Goal: Task Accomplishment & Management: Use online tool/utility

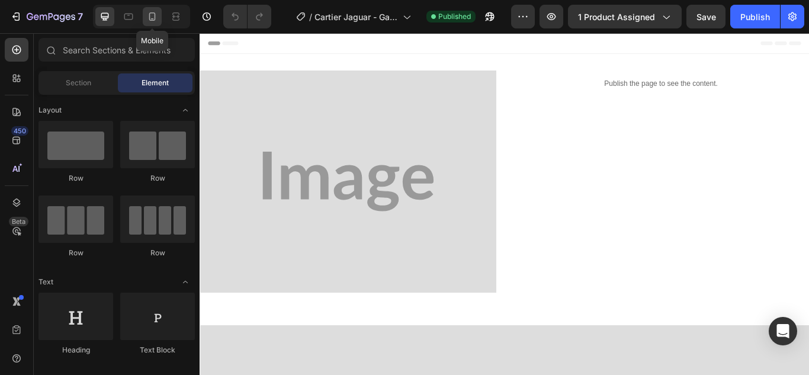
click at [150, 17] on icon at bounding box center [152, 17] width 12 height 12
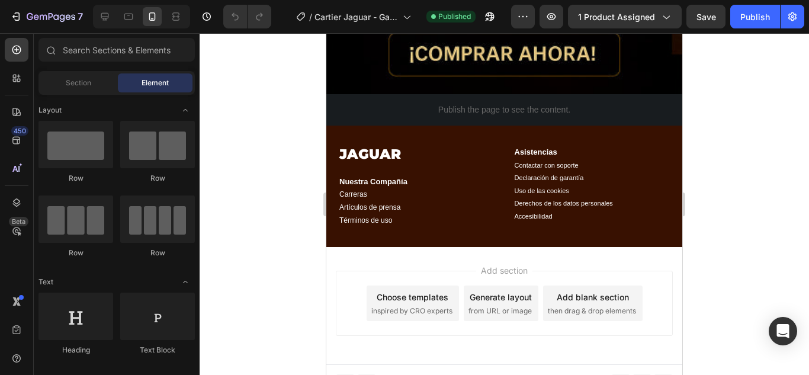
scroll to position [3439, 0]
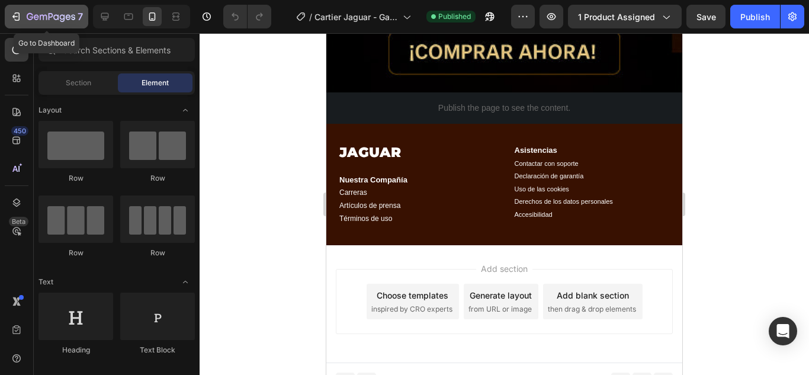
click at [17, 18] on icon "button" at bounding box center [16, 17] width 12 height 12
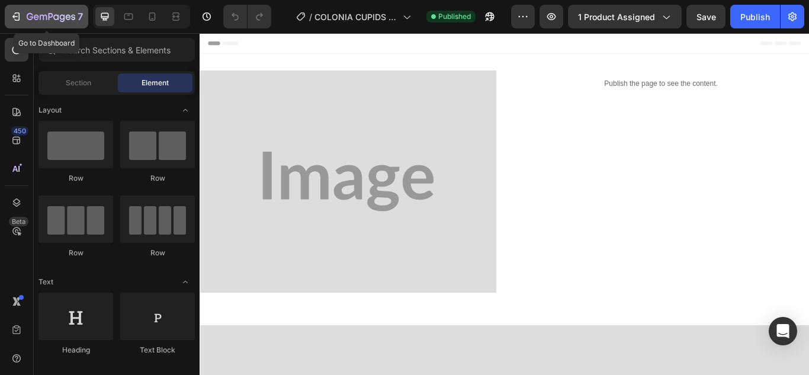
click at [16, 21] on icon "button" at bounding box center [17, 16] width 5 height 8
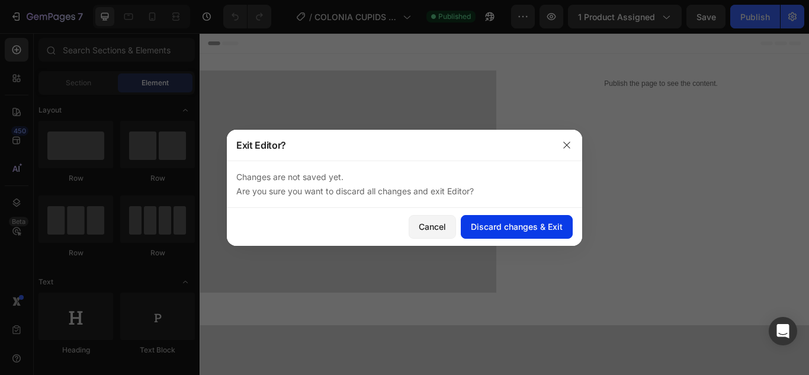
click at [510, 233] on button "Discard changes & Exit" at bounding box center [517, 227] width 112 height 24
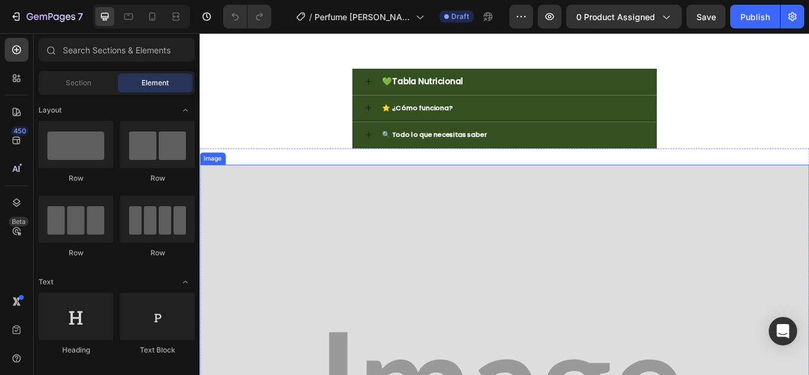
scroll to position [118, 0]
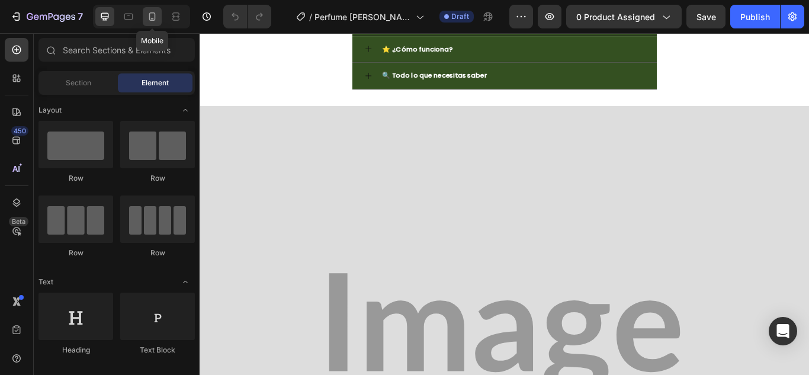
click at [159, 21] on div at bounding box center [152, 16] width 19 height 19
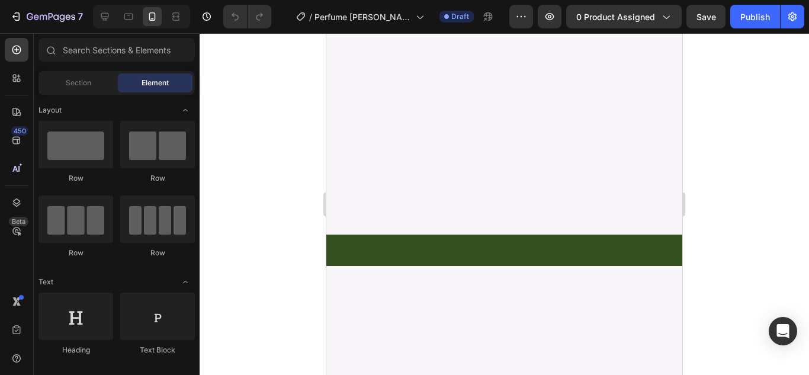
scroll to position [2692, 0]
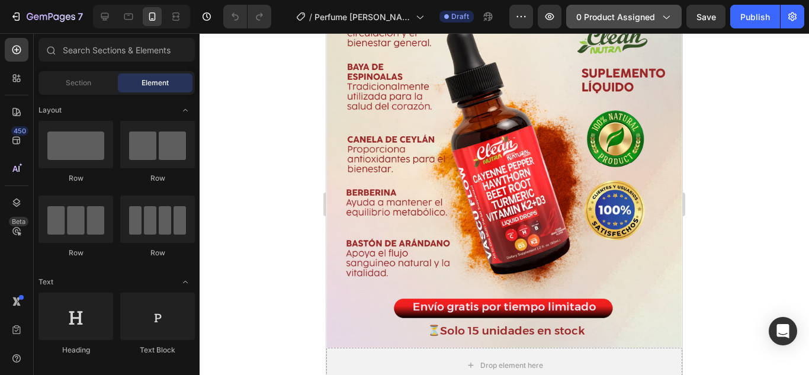
click at [663, 14] on icon "button" at bounding box center [666, 17] width 12 height 12
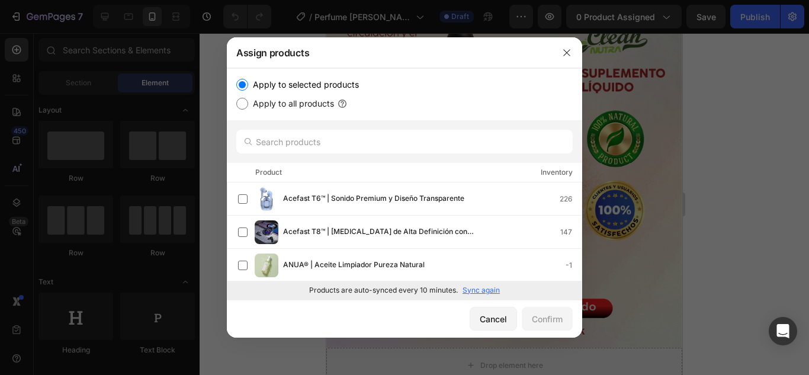
click at [476, 290] on p "Sync again" at bounding box center [480, 290] width 37 height 11
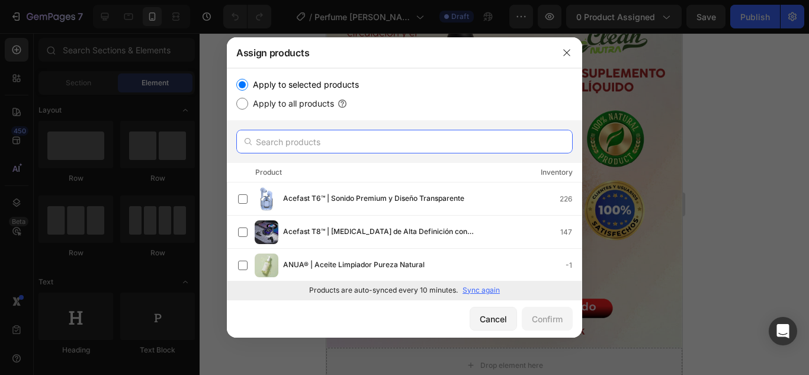
click at [305, 139] on input "text" at bounding box center [404, 142] width 336 height 24
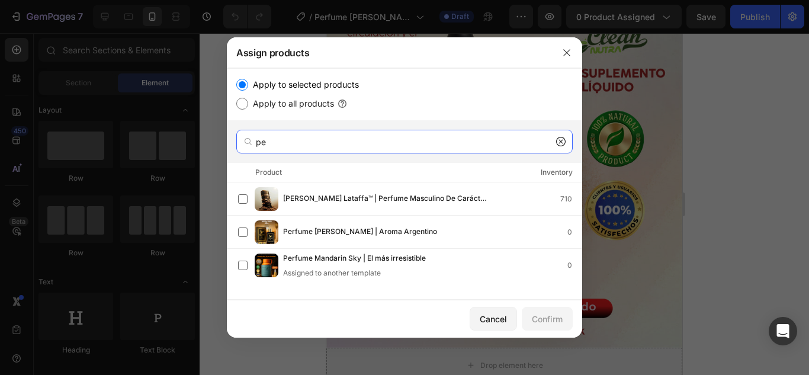
type input "p"
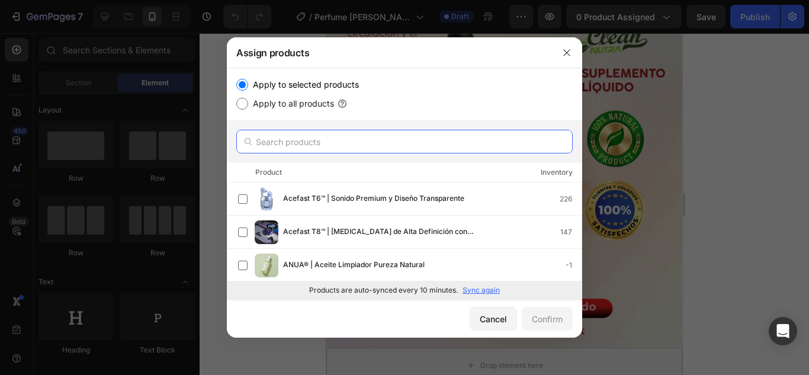
paste input "Perfume [PERSON_NAME] | Aroma Argentino"
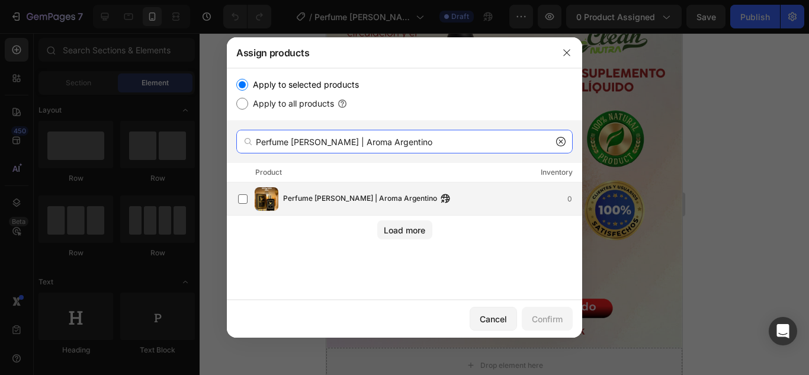
type input "Perfume [PERSON_NAME] | Aroma Argentino"
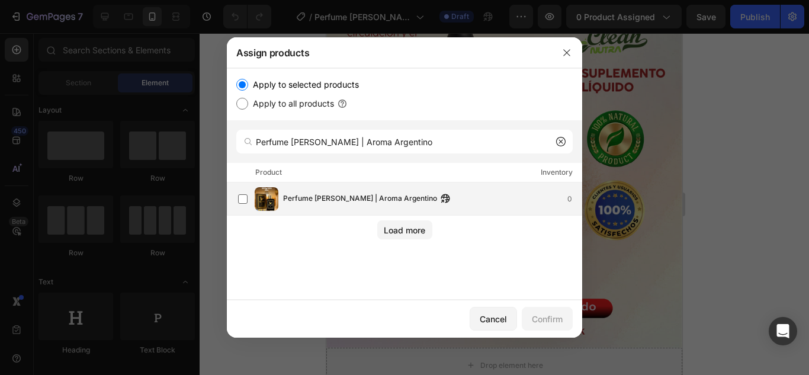
click at [313, 201] on span "Perfume [PERSON_NAME] | Aroma Argentino" at bounding box center [360, 198] width 154 height 13
click at [542, 316] on div "Confirm" at bounding box center [547, 319] width 31 height 12
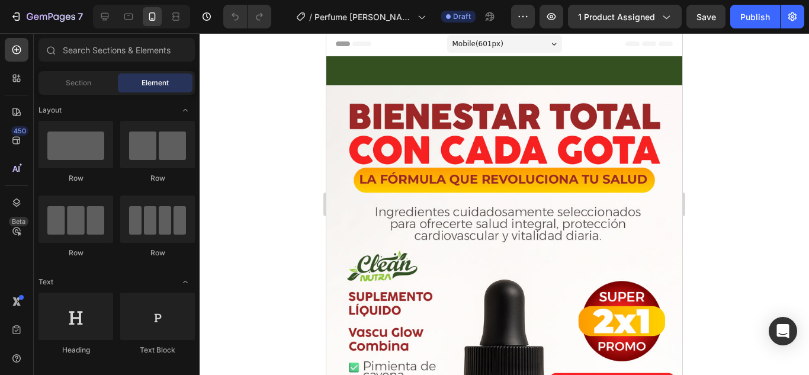
scroll to position [0, 0]
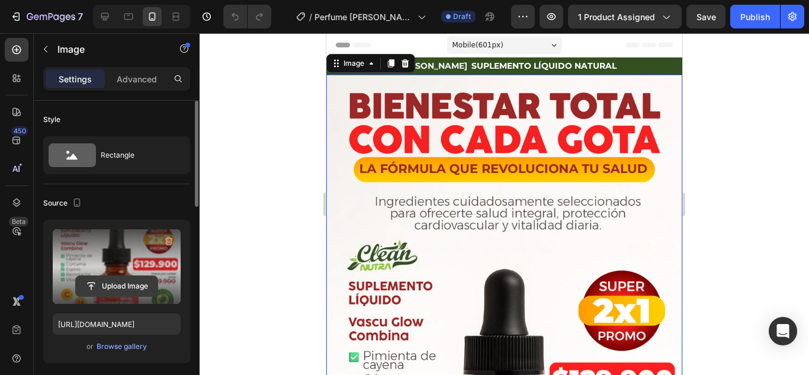
click at [107, 290] on input "file" at bounding box center [117, 286] width 82 height 20
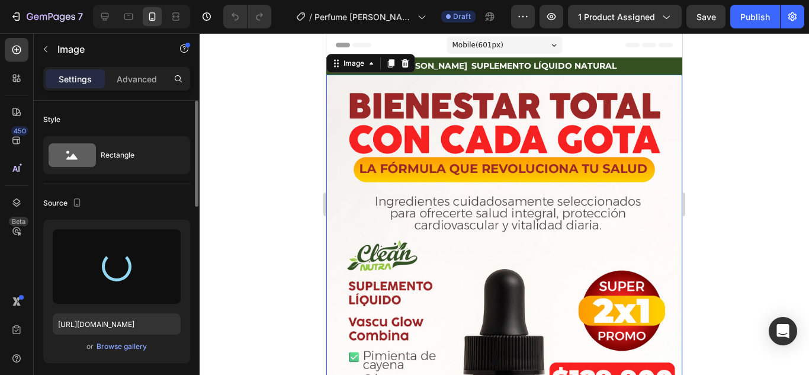
type input "[URL][DOMAIN_NAME]"
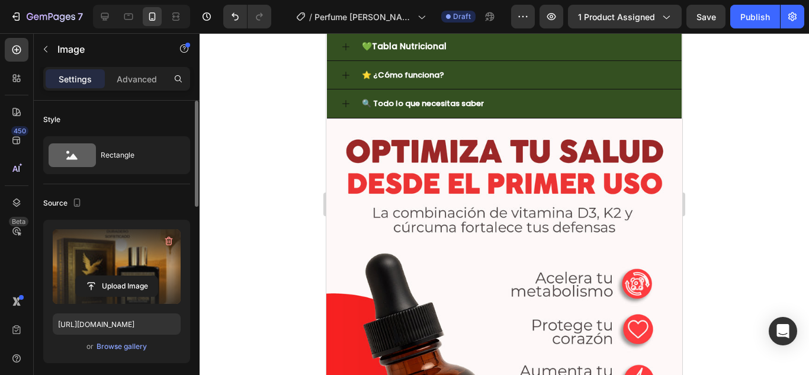
scroll to position [651, 0]
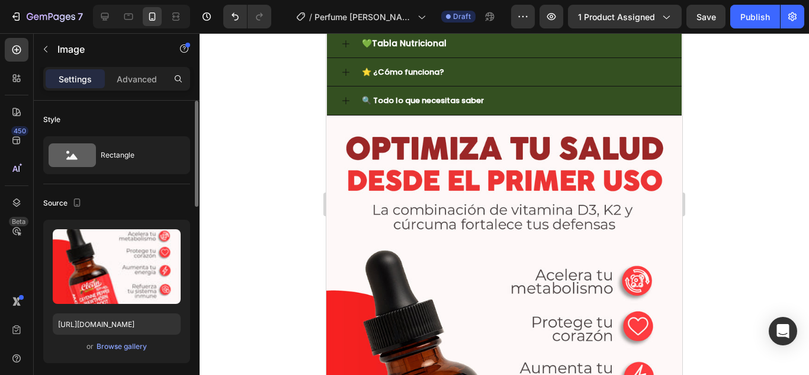
click at [519, 206] on img at bounding box center [504, 365] width 356 height 501
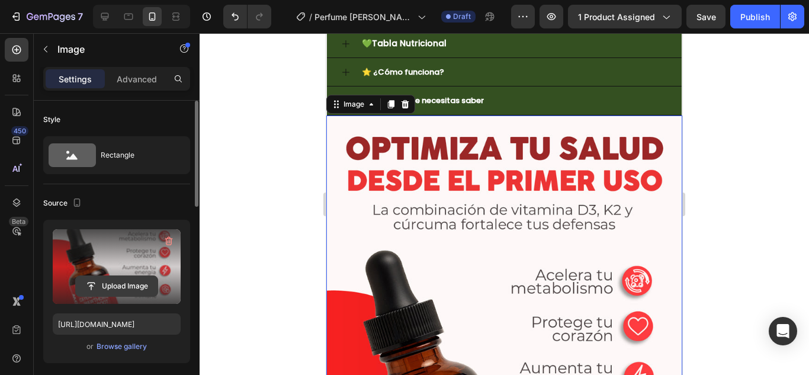
click at [112, 285] on input "file" at bounding box center [117, 286] width 82 height 20
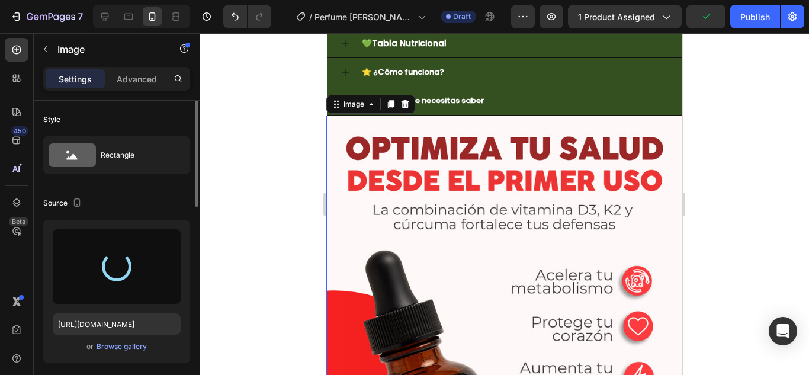
type input "https://cdn.shopify.com/s/files/1/0660/8945/1564/files/gempages_559628086379807…"
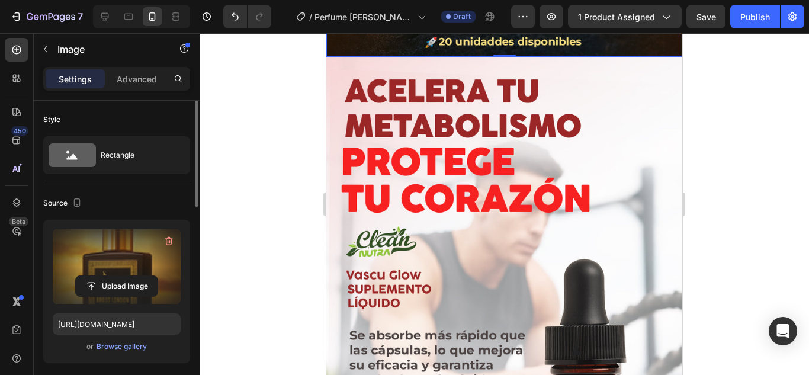
scroll to position [1303, 0]
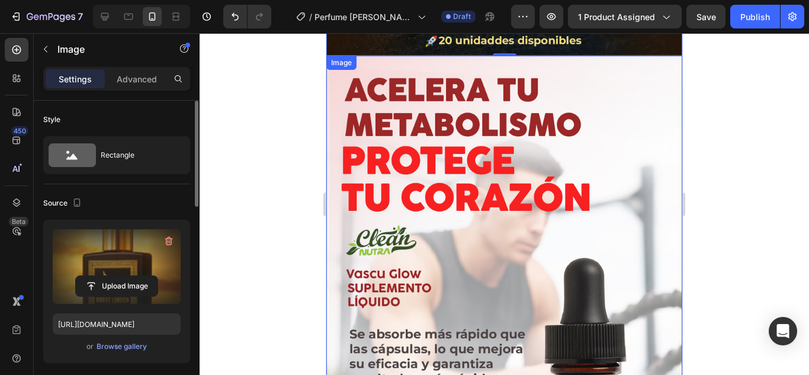
click at [558, 220] on img at bounding box center [504, 353] width 356 height 594
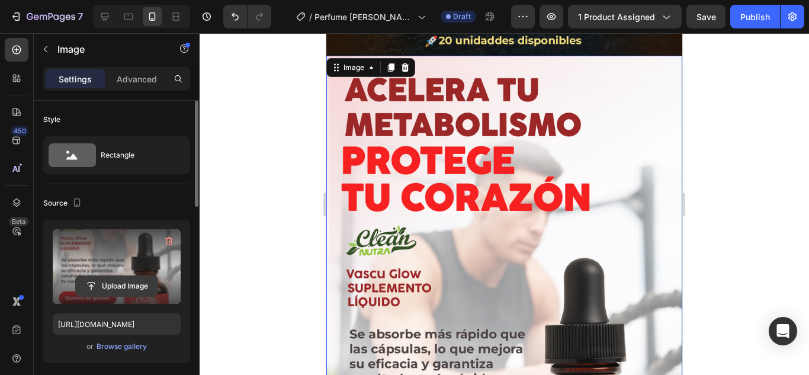
click at [109, 284] on input "file" at bounding box center [117, 286] width 82 height 20
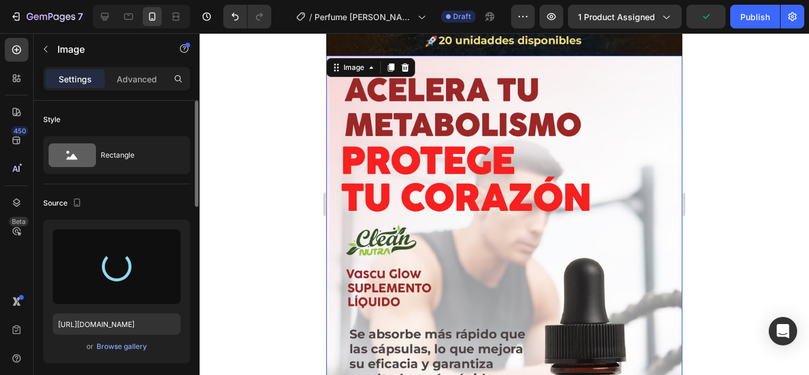
type input "https://cdn.shopify.com/s/files/1/0660/8945/1564/files/gempages_559628086379807…"
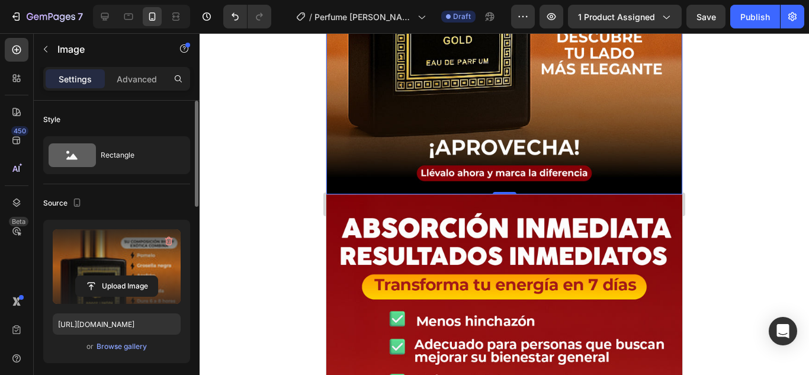
scroll to position [1836, 0]
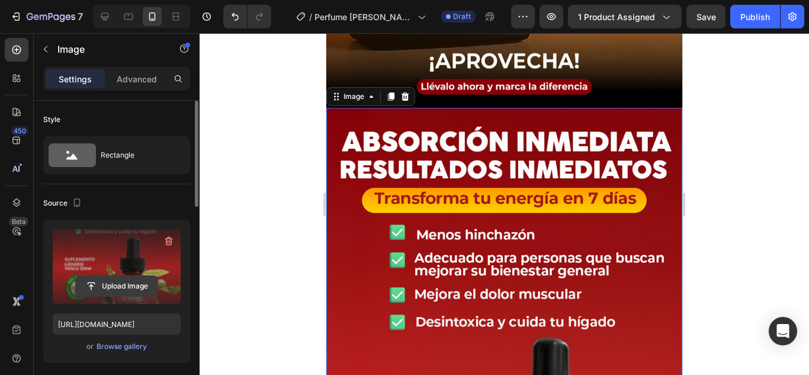
click at [123, 284] on input "file" at bounding box center [117, 286] width 82 height 20
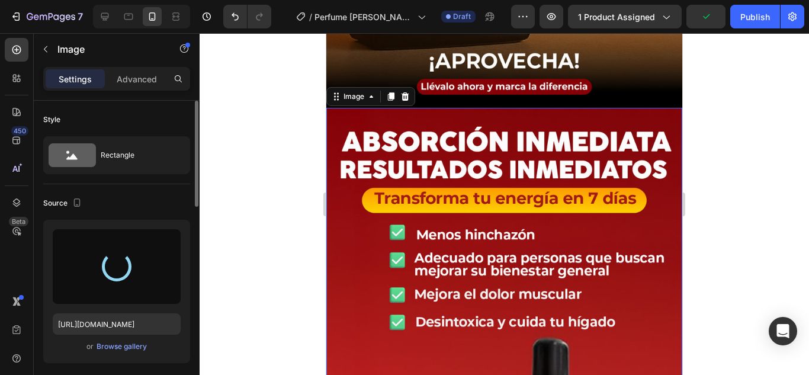
type input "https://cdn.shopify.com/s/files/1/0660/8945/1564/files/gempages_559628086379807…"
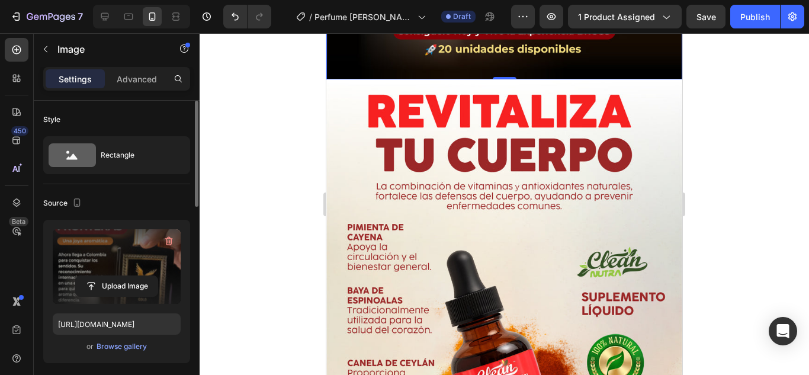
scroll to position [2309, 0]
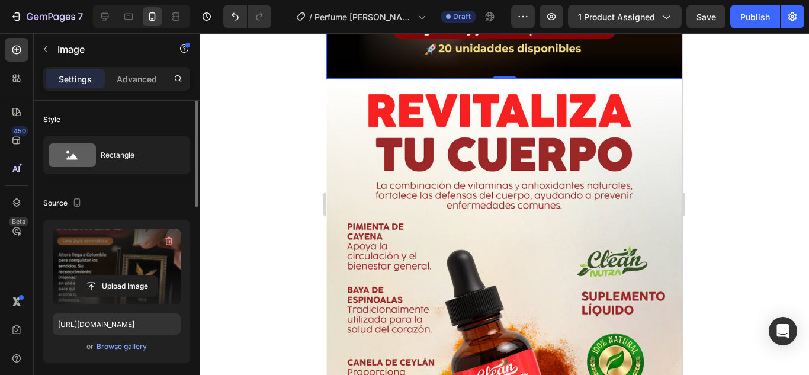
click at [507, 248] on img at bounding box center [504, 325] width 356 height 492
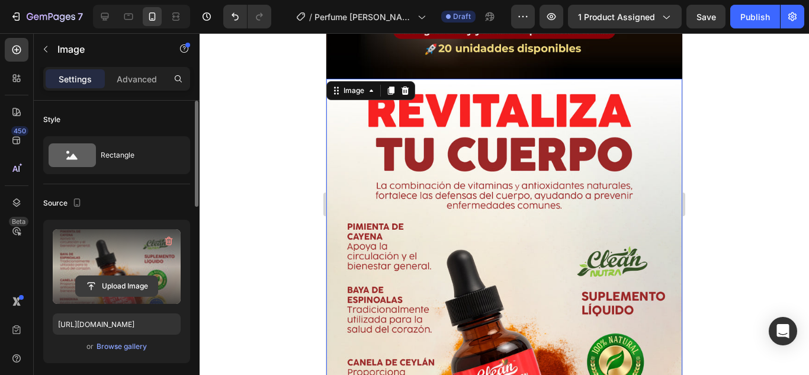
click at [124, 277] on input "file" at bounding box center [117, 286] width 82 height 20
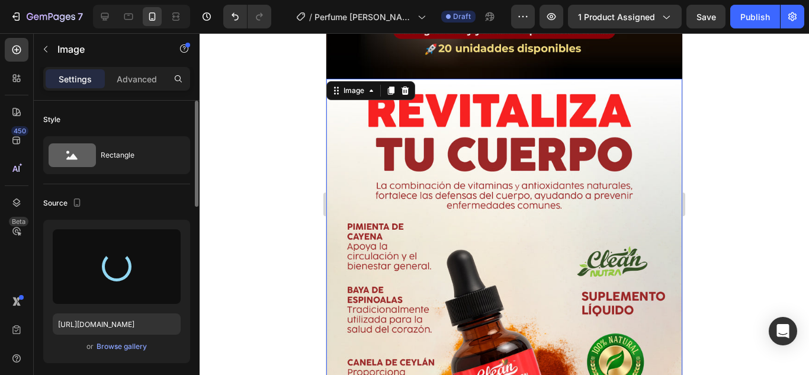
type input "[URL][DOMAIN_NAME]"
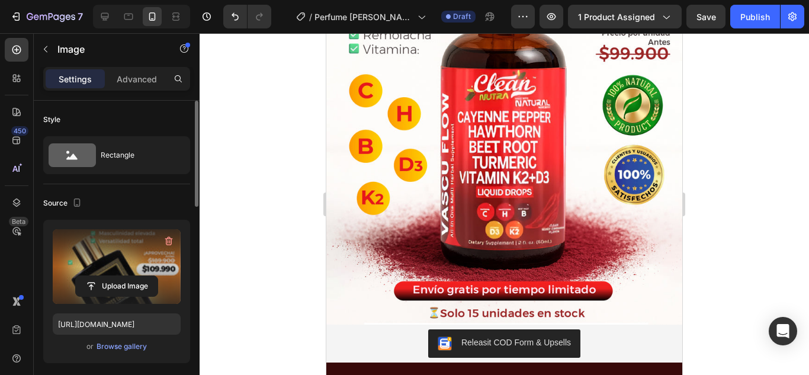
scroll to position [4204, 0]
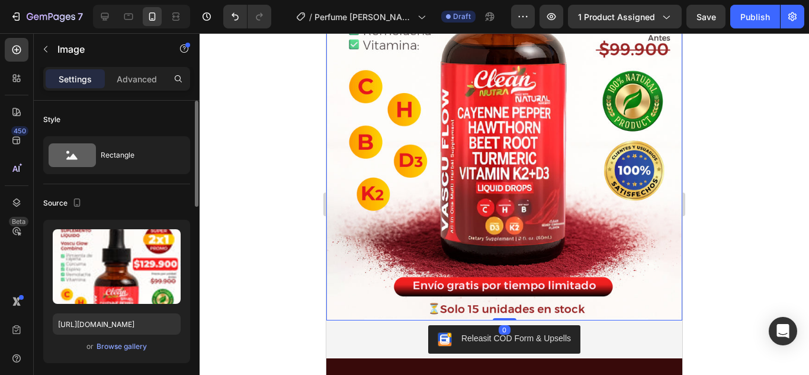
click at [522, 219] on img at bounding box center [504, 9] width 356 height 624
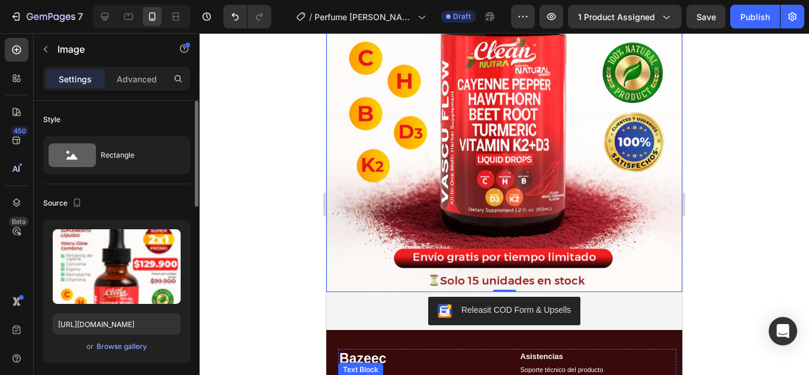
scroll to position [4210, 0]
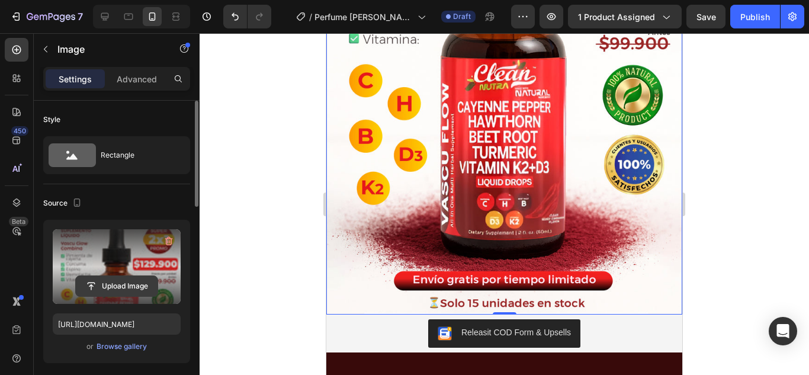
click at [126, 287] on input "file" at bounding box center [117, 286] width 82 height 20
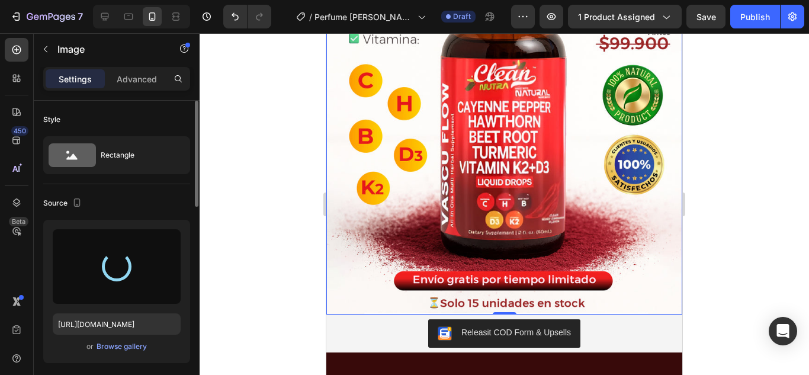
type input "[URL][DOMAIN_NAME]"
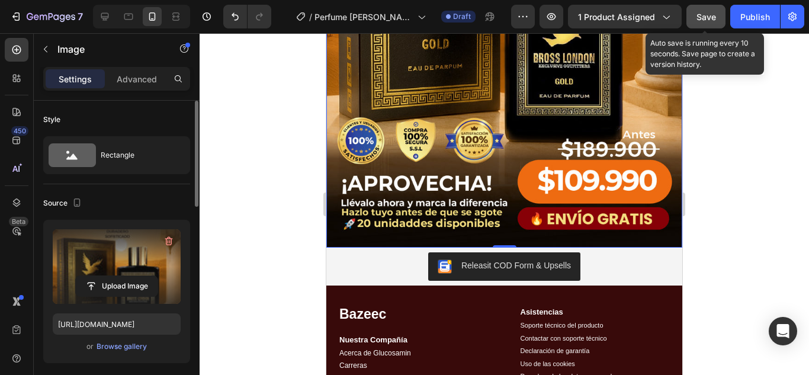
click at [709, 18] on span "Save" at bounding box center [706, 17] width 20 height 10
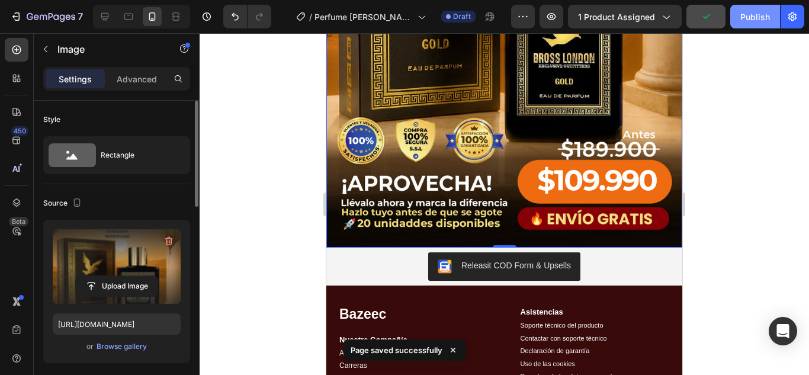
click at [758, 15] on div "Publish" at bounding box center [755, 17] width 30 height 12
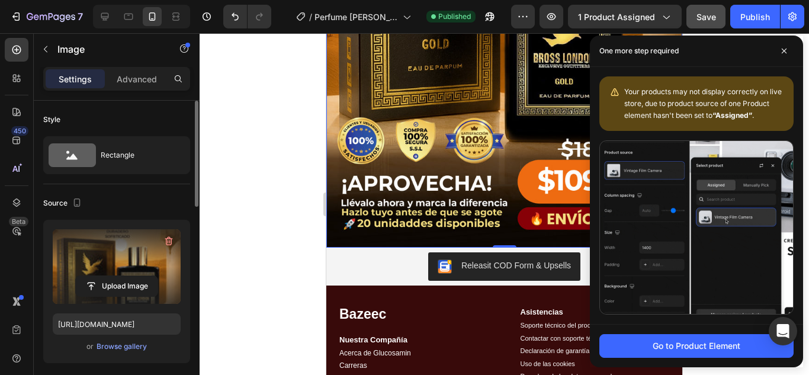
click at [284, 199] on div at bounding box center [504, 204] width 609 height 342
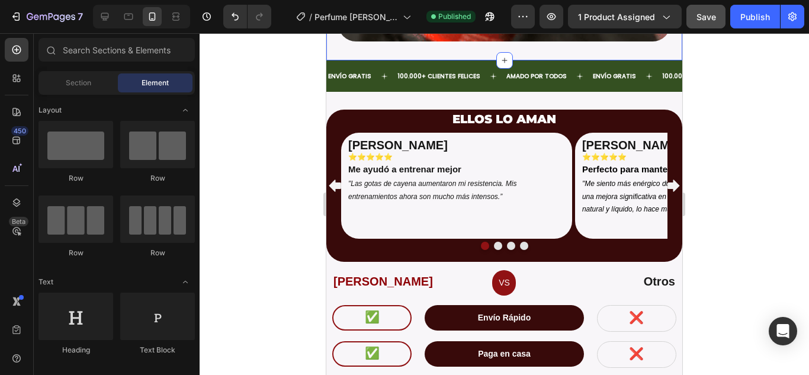
scroll to position [3505, 0]
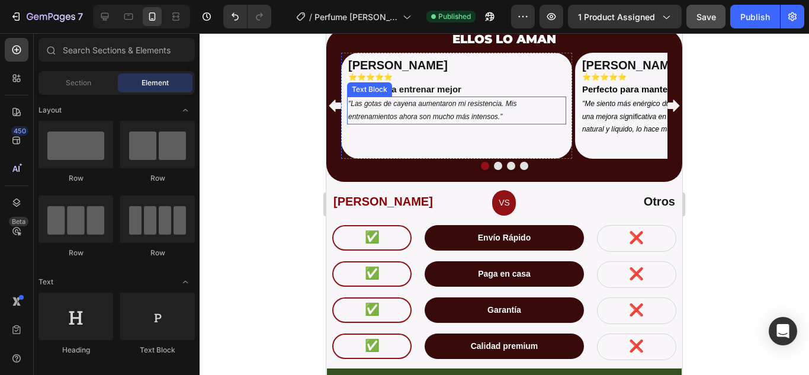
click at [382, 104] on icon ""Las gotas de cayena aumentaron mi resistencia. Mis entrenamientos ahora son mu…" at bounding box center [432, 109] width 168 height 21
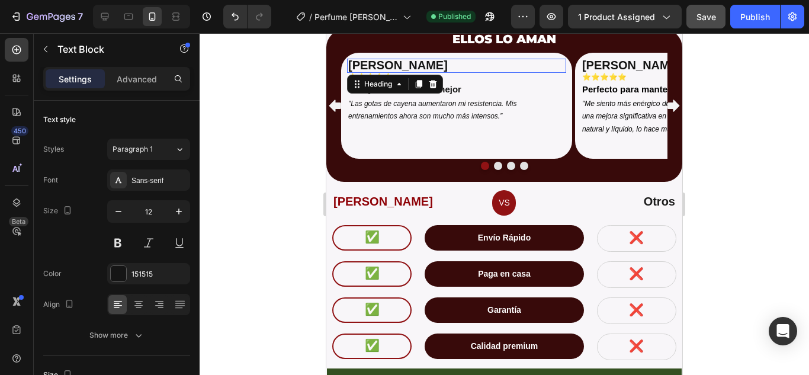
click at [388, 68] on strong "Camila R." at bounding box center [397, 65] width 99 height 13
click at [383, 72] on h2 "Camila R." at bounding box center [456, 66] width 219 height 14
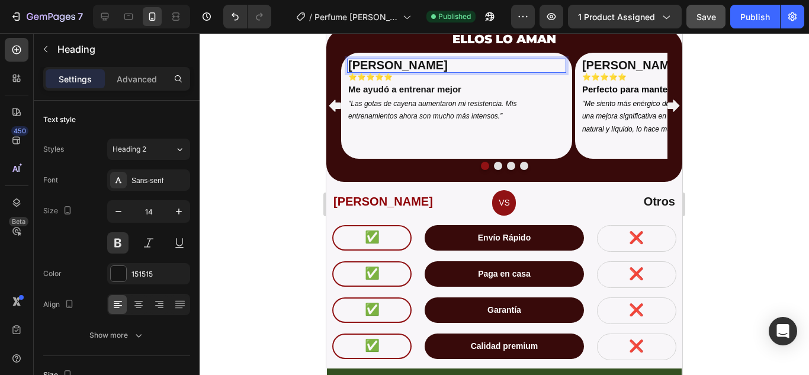
click at [387, 65] on strong "Camila R." at bounding box center [397, 65] width 99 height 13
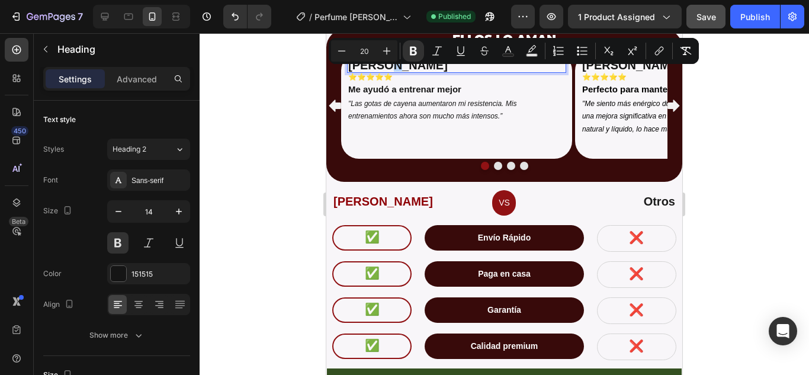
click at [392, 66] on strong "Camila R." at bounding box center [397, 65] width 99 height 13
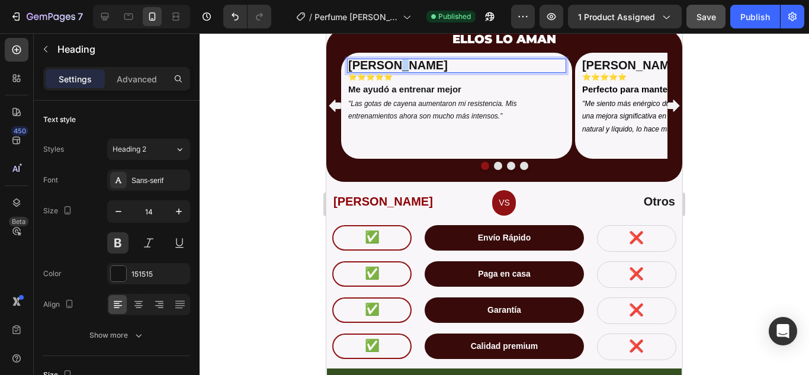
click at [392, 66] on strong "Camila R." at bounding box center [397, 65] width 99 height 13
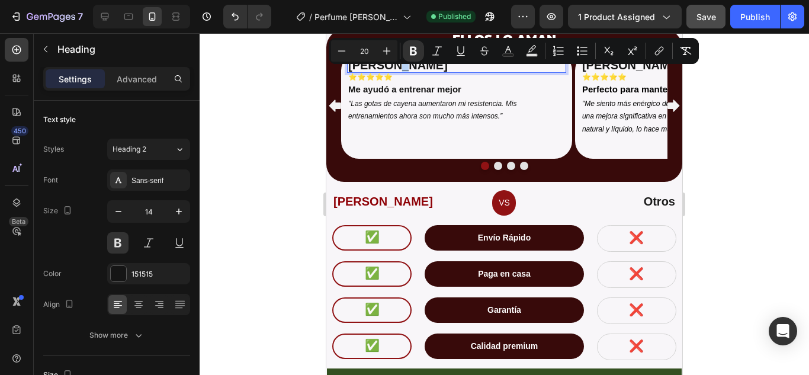
click at [397, 67] on strong "Camila R." at bounding box center [397, 65] width 99 height 13
drag, startPoint x: 404, startPoint y: 68, endPoint x: 354, endPoint y: 65, distance: 50.4
click at [354, 65] on p "Camila R." at bounding box center [456, 66] width 217 height 12
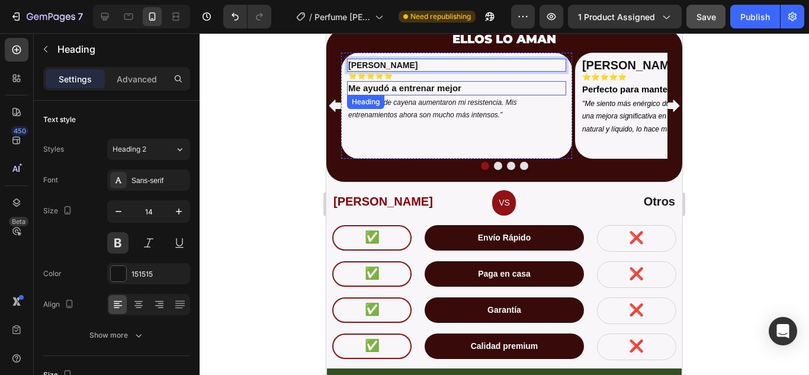
click at [428, 88] on strong "Me ayudó a entrenar mejor" at bounding box center [404, 88] width 113 height 10
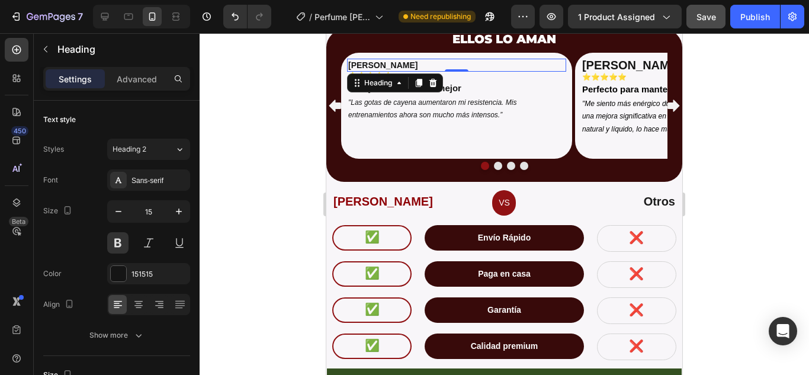
click at [378, 66] on p "[PERSON_NAME]" at bounding box center [456, 65] width 217 height 11
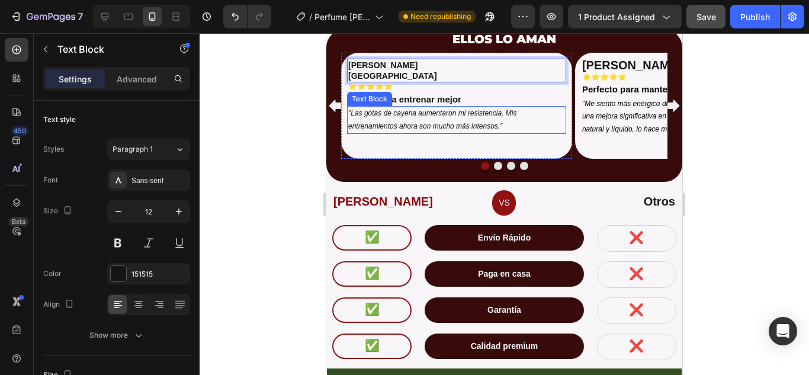
click at [400, 113] on icon ""Las gotas de cayena aumentaron mi resistencia. Mis entrenamientos ahora son mu…" at bounding box center [432, 119] width 168 height 21
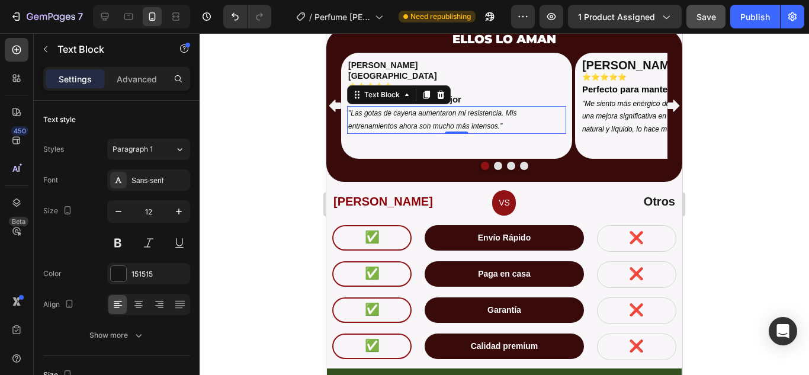
click at [402, 127] on icon ""Las gotas de cayena aumentaron mi resistencia. Mis entrenamientos ahora son mu…" at bounding box center [432, 119] width 168 height 21
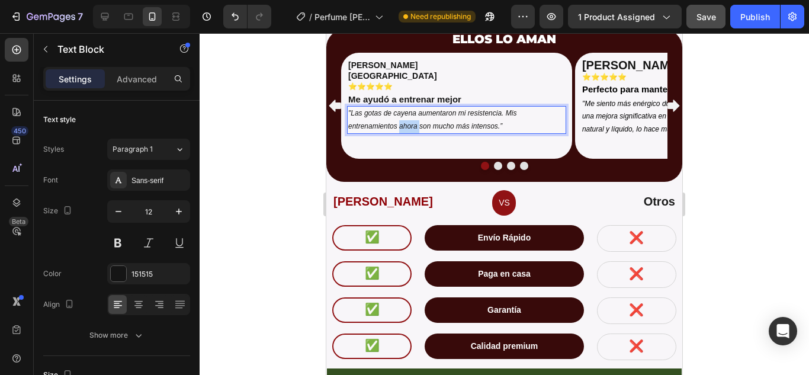
click at [402, 127] on icon ""Las gotas de cayena aumentaron mi resistencia. Mis entrenamientos ahora son mu…" at bounding box center [432, 119] width 168 height 21
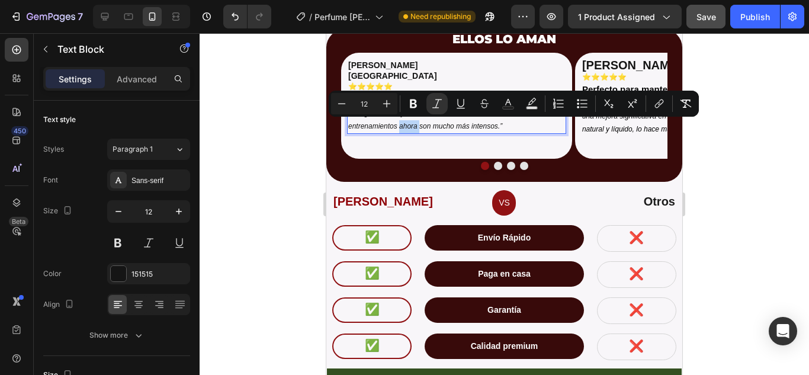
click at [496, 136] on div "Juan S. Bogotá Heading ⭐⭐⭐⭐⭐ Heading ⁠⁠⁠⁠⁠⁠⁠ Me ayudó a entrenar mejor Heading …" at bounding box center [456, 106] width 219 height 94
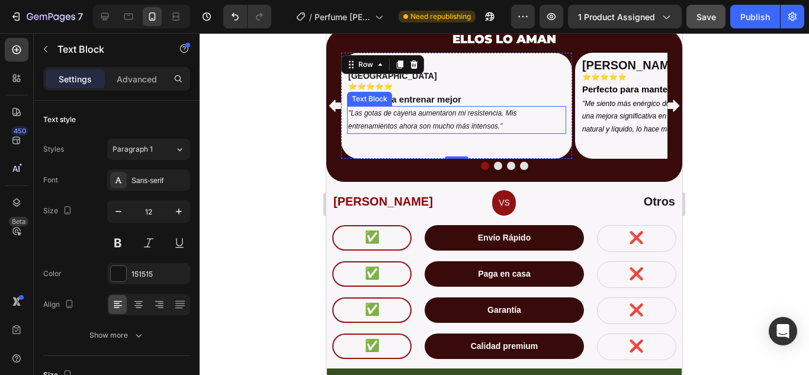
click at [498, 127] on icon ""Las gotas de cayena aumentaron mi resistencia. Mis entrenamientos ahora son mu…" at bounding box center [432, 119] width 168 height 21
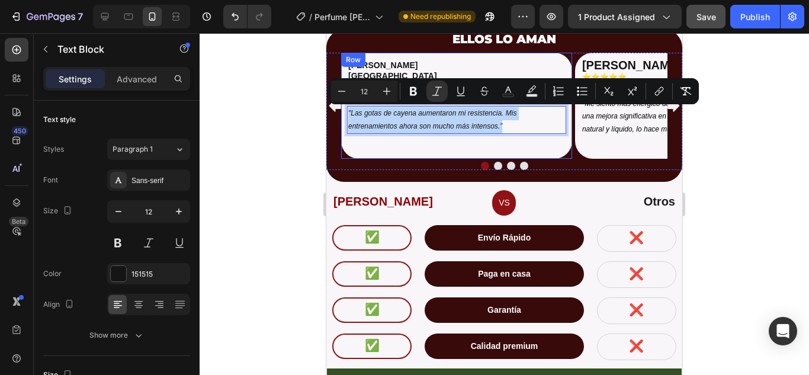
drag, startPoint x: 511, startPoint y: 125, endPoint x: 346, endPoint y: 115, distance: 164.9
click at [346, 115] on div "Juan S. Bogotá Heading ⭐⭐⭐⭐⭐ Heading ⁠⁠⁠⁠⁠⁠⁠ Me ayudó a entrenar mejor Heading …" at bounding box center [456, 106] width 231 height 106
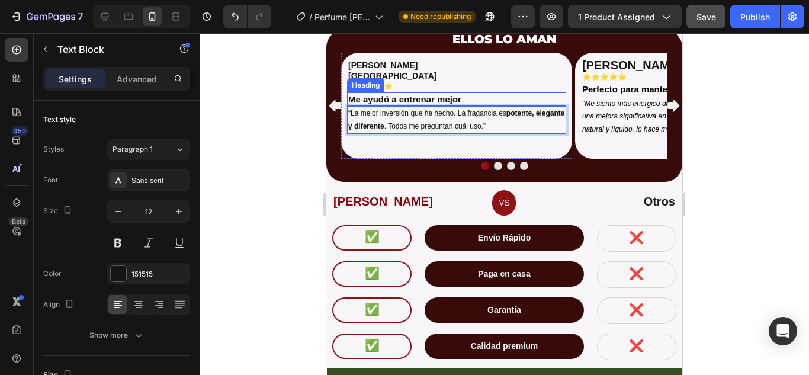
click at [378, 99] on strong "Me ayudó a entrenar mejor" at bounding box center [404, 99] width 113 height 10
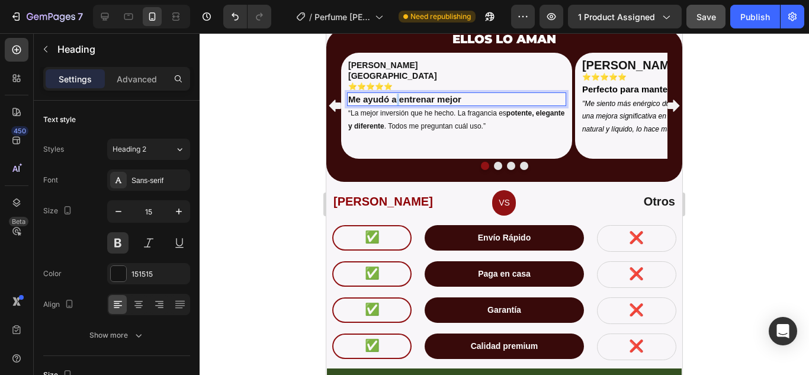
click at [395, 101] on strong "Me ayudó a entrenar mejor" at bounding box center [404, 99] width 113 height 10
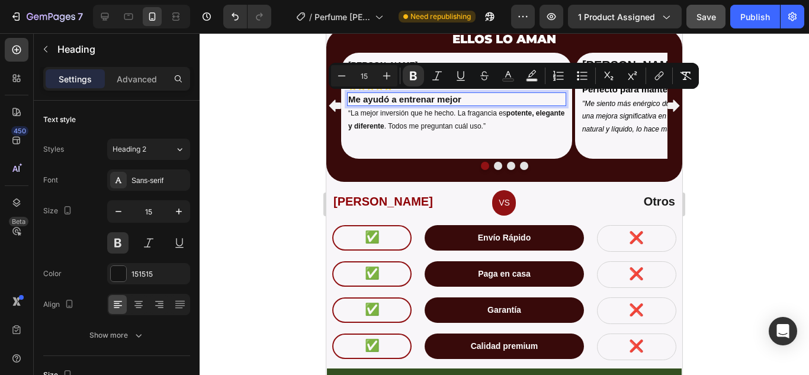
click at [460, 98] on strong "Me ayudó a entrenar mejor" at bounding box center [404, 99] width 113 height 10
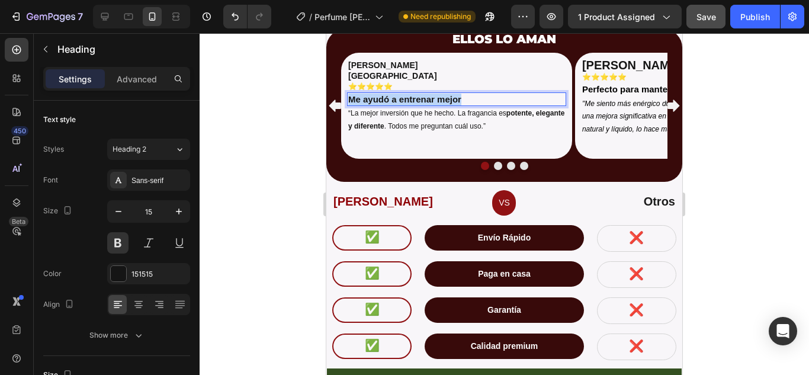
drag, startPoint x: 464, startPoint y: 100, endPoint x: 640, endPoint y: 134, distance: 179.1
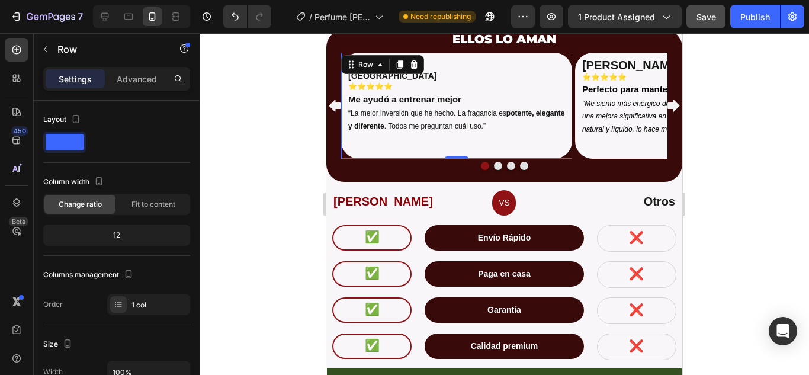
click at [389, 54] on div "Juan S. Bogotá Heading ⭐⭐⭐⭐⭐ Heading ⁠⁠⁠⁠⁠⁠⁠ Me ayudó a entrenar mejor Heading …" at bounding box center [456, 106] width 231 height 106
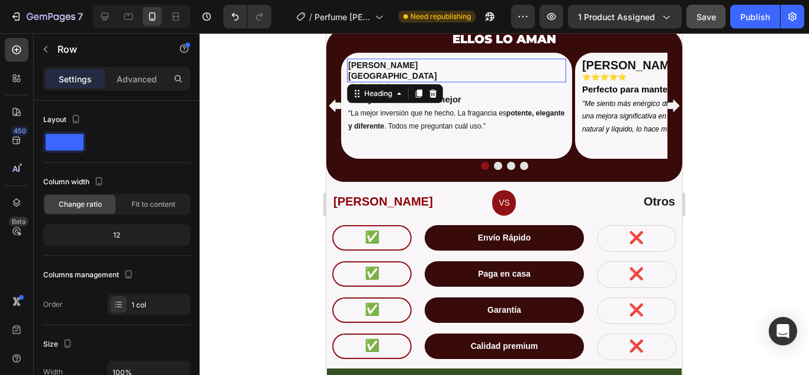
click at [367, 78] on p "Juan S. Bogotá" at bounding box center [456, 70] width 217 height 21
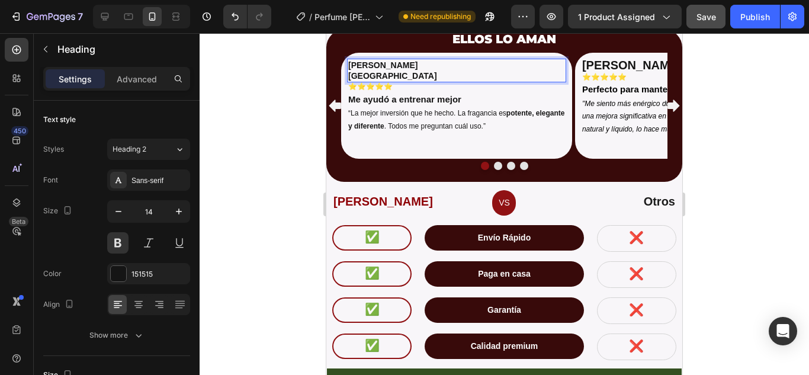
click at [367, 78] on p "Juan S. Bogotá" at bounding box center [456, 70] width 217 height 21
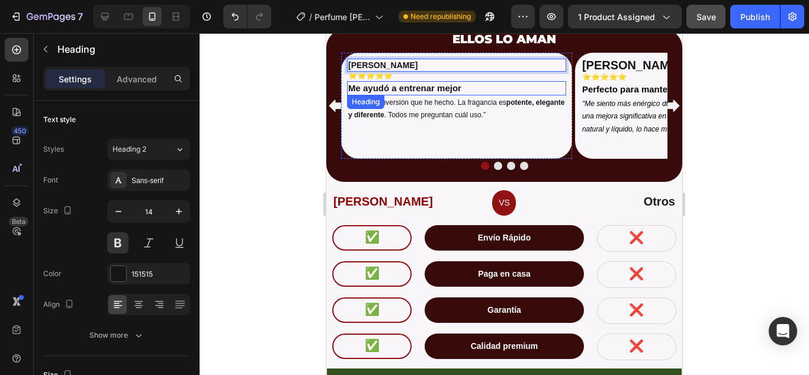
click at [437, 86] on strong "Me ayudó a entrenar mejor" at bounding box center [404, 88] width 113 height 10
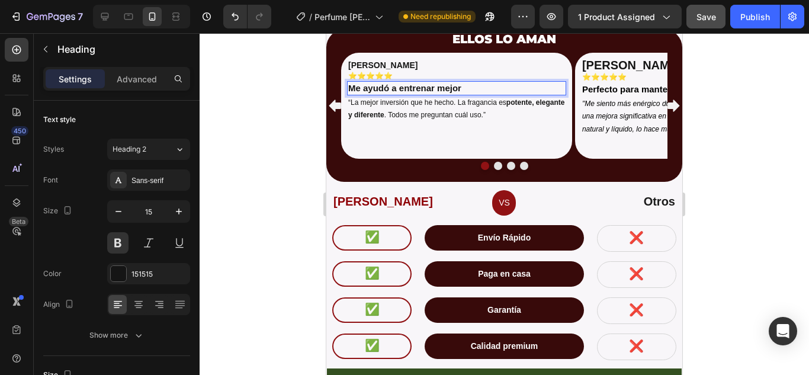
click at [457, 88] on strong "Me ayudó a entrenar mejor" at bounding box center [404, 88] width 113 height 10
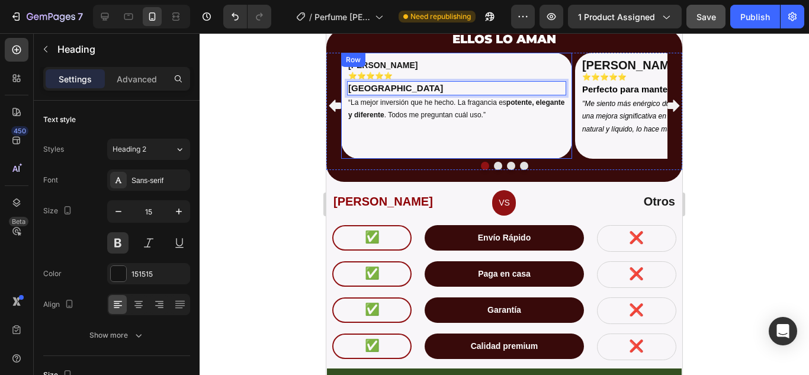
click at [410, 142] on div "Juan S. Heading ⭐⭐⭐⭐⭐ Heading Bogotá Heading 0 “La mejor inversión que he hecho…" at bounding box center [456, 106] width 219 height 94
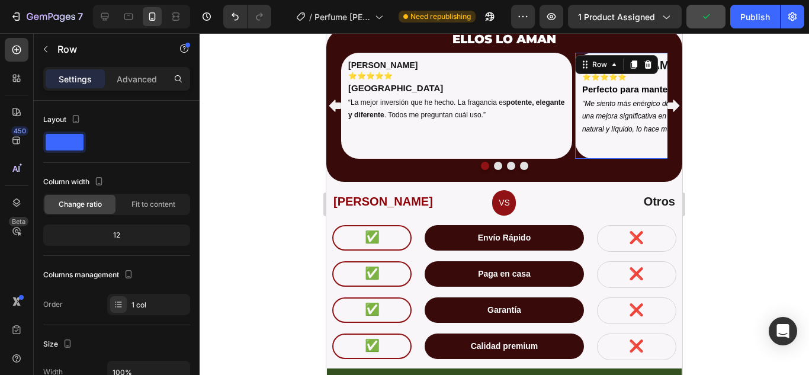
click at [592, 139] on div "Andrés R. Heading ⭐⭐⭐⭐⭐ Heading Perfecto para mantenerme activo Heading "Me sie…" at bounding box center [690, 106] width 219 height 94
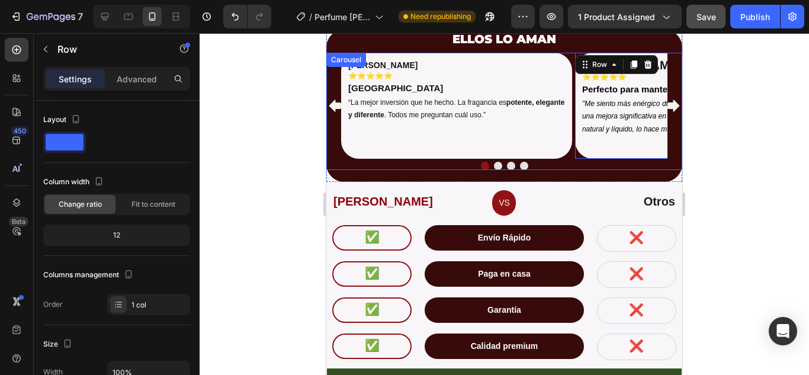
click at [494, 162] on button "Dot" at bounding box center [498, 166] width 8 height 8
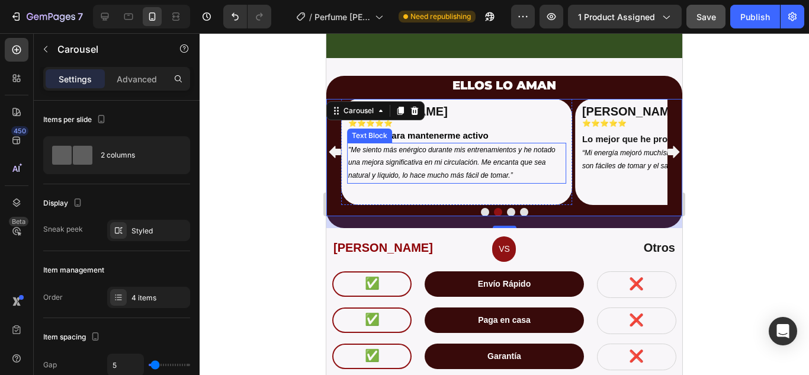
scroll to position [3445, 0]
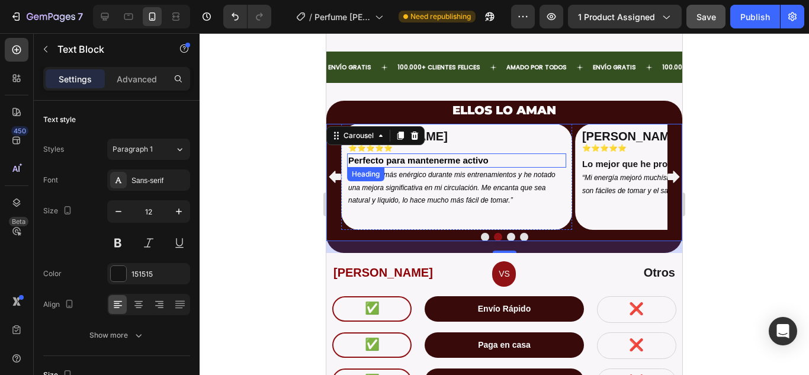
click at [468, 168] on div ""Me siento más enérgico durante mis entrenamientos y he notado una mejora signi…" at bounding box center [456, 188] width 219 height 41
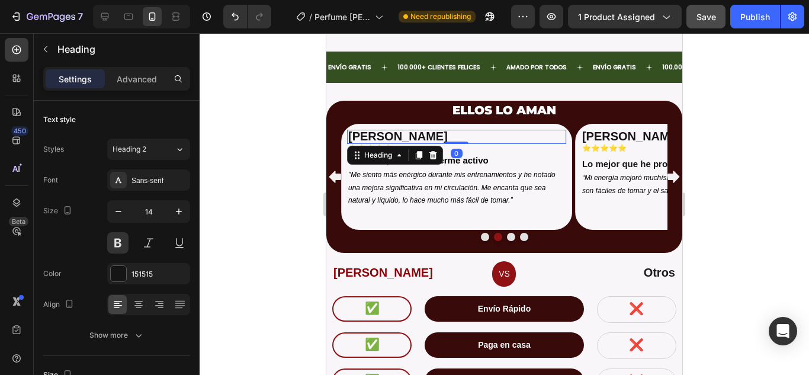
click at [365, 130] on span "Andrés R." at bounding box center [397, 136] width 99 height 13
click at [374, 130] on span "Andrés R." at bounding box center [397, 136] width 99 height 13
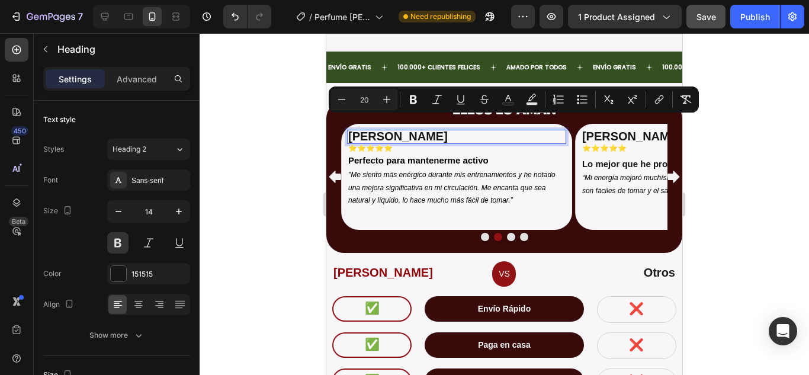
click at [399, 130] on span "Andrés R." at bounding box center [397, 136] width 99 height 13
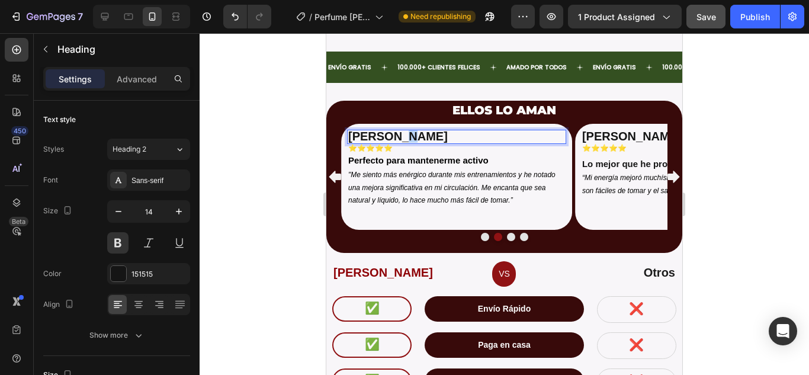
click at [399, 130] on span "Andrés R." at bounding box center [397, 136] width 99 height 13
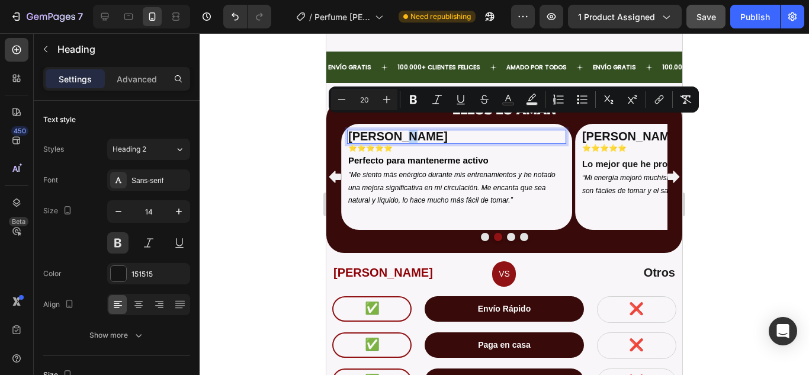
click at [403, 130] on span "Andrés R." at bounding box center [397, 136] width 99 height 13
drag, startPoint x: 417, startPoint y: 125, endPoint x: 350, endPoint y: 127, distance: 67.0
click at [350, 131] on p "Andrés R." at bounding box center [456, 137] width 217 height 12
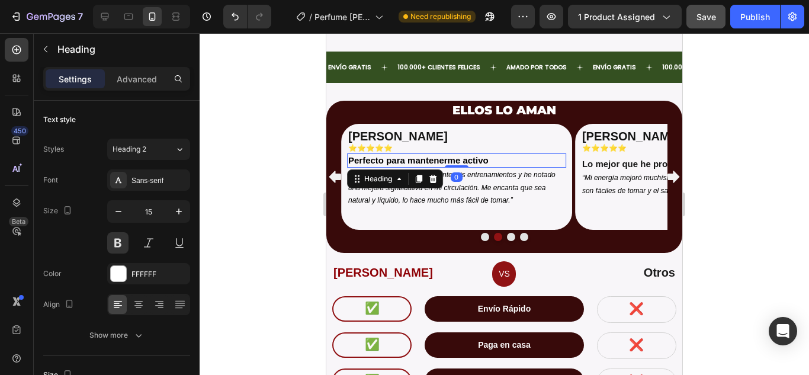
click at [433, 155] on strong "Perfecto para mantenerme activo" at bounding box center [418, 160] width 140 height 10
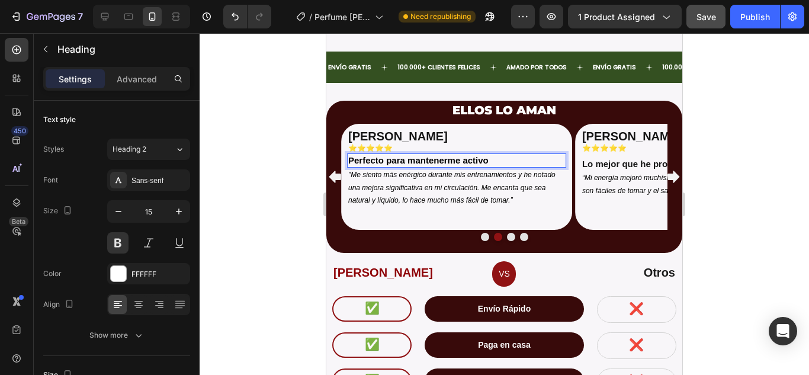
click at [471, 155] on strong "Perfecto para mantenerme activo" at bounding box center [418, 160] width 140 height 10
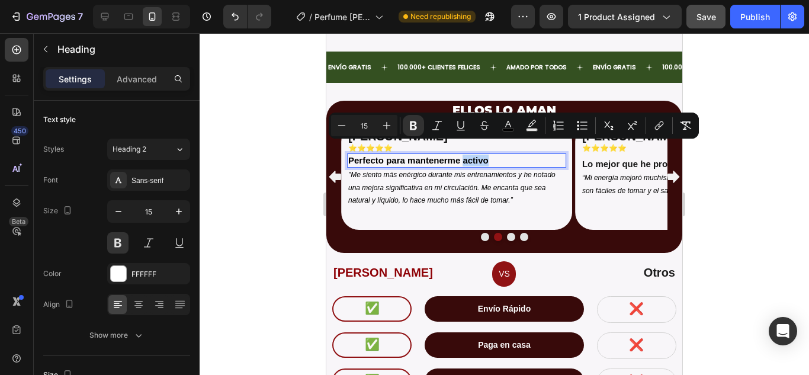
click at [493, 155] on p "Perfecto para mantenerme activo" at bounding box center [456, 161] width 217 height 12
drag, startPoint x: 490, startPoint y: 147, endPoint x: 349, endPoint y: 150, distance: 140.4
click at [349, 155] on p "Perfecto para mantenerme activo" at bounding box center [456, 161] width 217 height 12
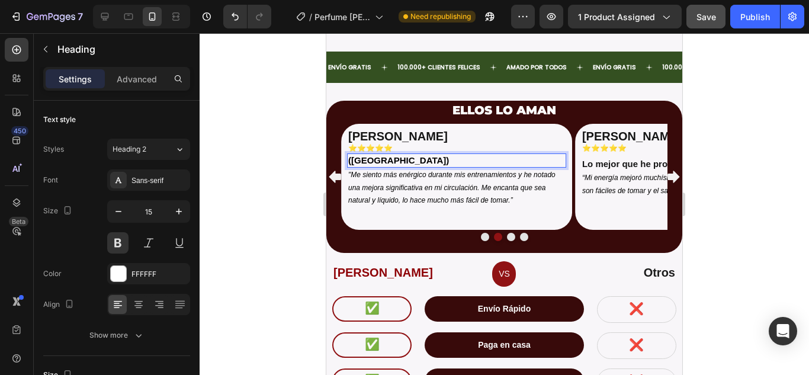
click at [404, 155] on p "(Medellín)" at bounding box center [456, 161] width 217 height 12
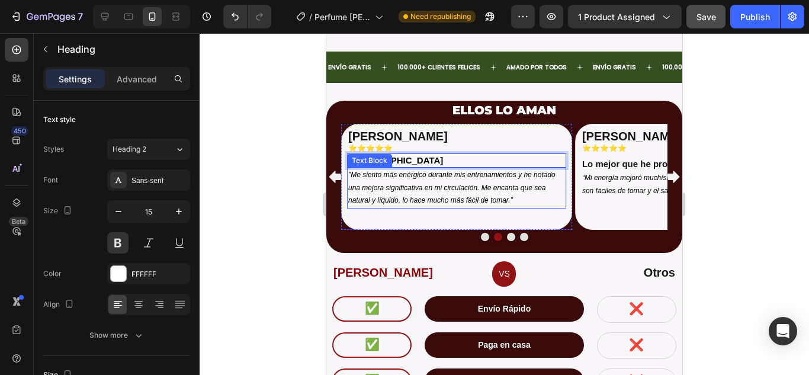
click at [400, 178] on icon ""Me siento más enérgico durante mis entrenamientos y he notado una mejora signi…" at bounding box center [451, 188] width 207 height 34
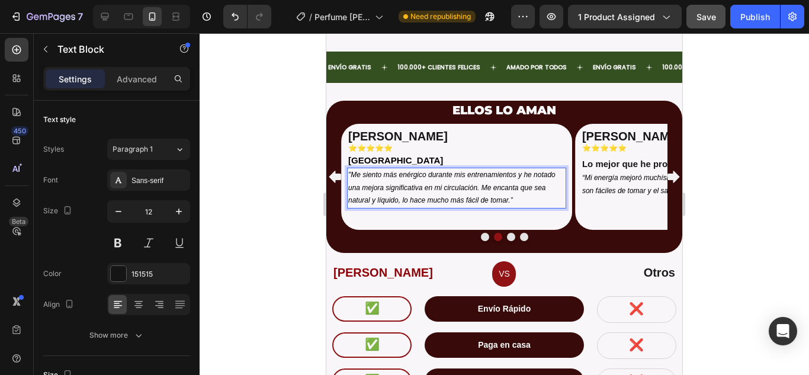
click at [486, 188] on icon ""Me siento más enérgico durante mis entrenamientos y he notado una mejora signi…" at bounding box center [451, 188] width 207 height 34
click at [513, 186] on p ""Me siento más enérgico durante mis entrenamientos y he notado una mejora signi…" at bounding box center [456, 188] width 217 height 38
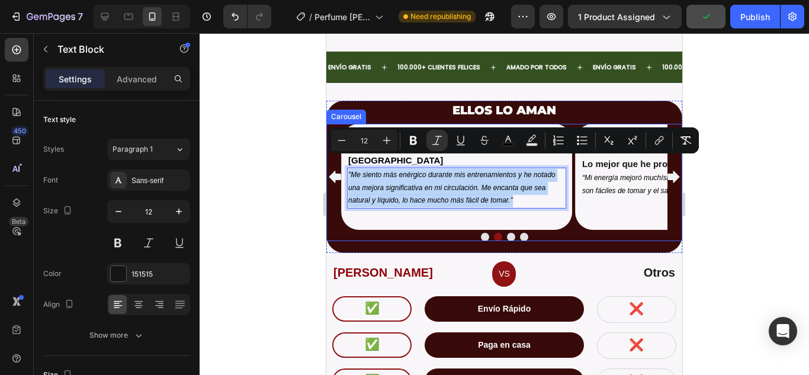
drag, startPoint x: 519, startPoint y: 187, endPoint x: 338, endPoint y: 163, distance: 183.3
click at [338, 163] on div "Juan S. Heading ⭐⭐⭐⭐⭐ Heading Bogotá Heading “La mejor inversión que he hecho. …" at bounding box center [504, 177] width 356 height 106
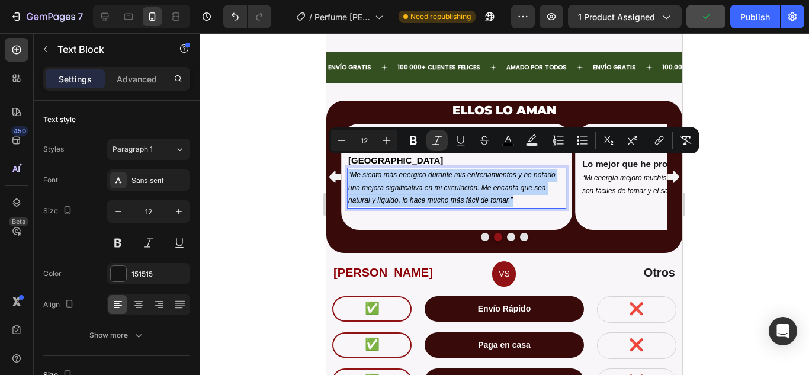
drag, startPoint x: 403, startPoint y: 185, endPoint x: 489, endPoint y: 198, distance: 86.3
click at [415, 186] on icon ""Me siento más enérgico durante mis entrenamientos y he notado una mejora signi…" at bounding box center [451, 188] width 207 height 34
drag, startPoint x: 519, startPoint y: 189, endPoint x: 349, endPoint y: 161, distance: 172.2
click at [349, 169] on p ""Me siento más enérgico durante mis entrenamientos y he notado una mejora signi…" at bounding box center [456, 188] width 217 height 38
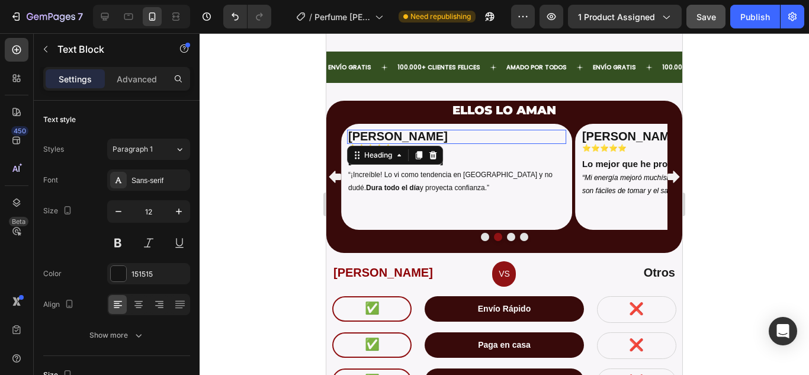
click at [389, 130] on span "Andrés R." at bounding box center [397, 136] width 99 height 13
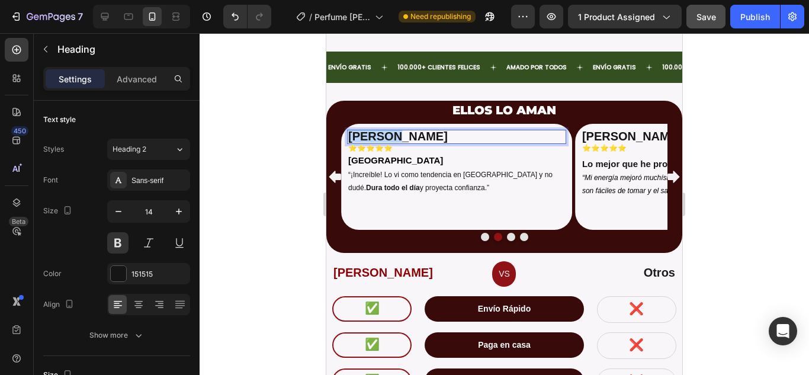
click at [379, 130] on span "Andrés R." at bounding box center [397, 136] width 99 height 13
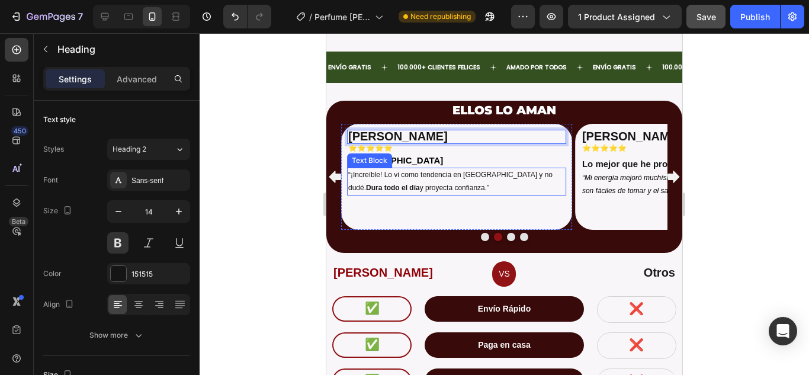
click at [462, 179] on p "“¡Increíble! Lo vi como tendencia en Argentina y no dudé. Dura todo el día y pr…" at bounding box center [456, 181] width 217 height 25
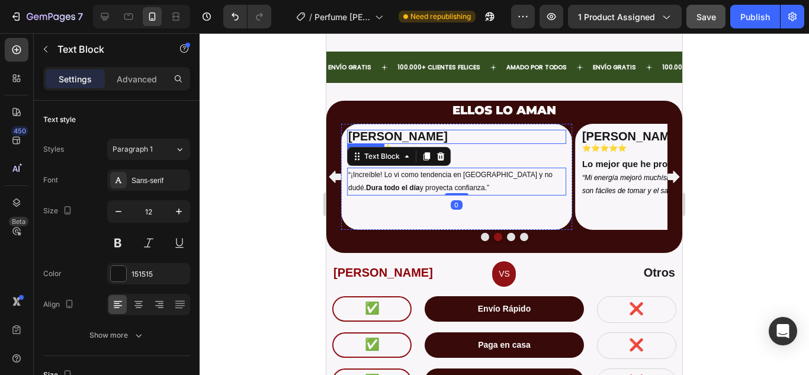
click at [495, 131] on p "⁠⁠⁠⁠⁠⁠⁠ Carlos R." at bounding box center [456, 137] width 217 height 12
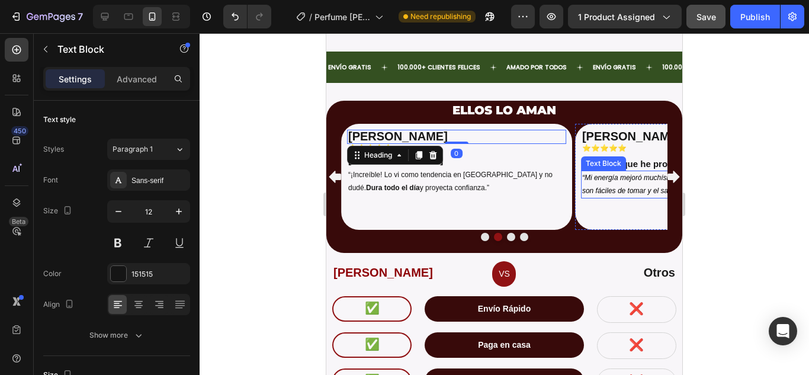
click at [611, 185] on p "“Mi energía mejoró muchísimo y mi circulación también. Las gotas son fáciles de…" at bounding box center [690, 184] width 217 height 25
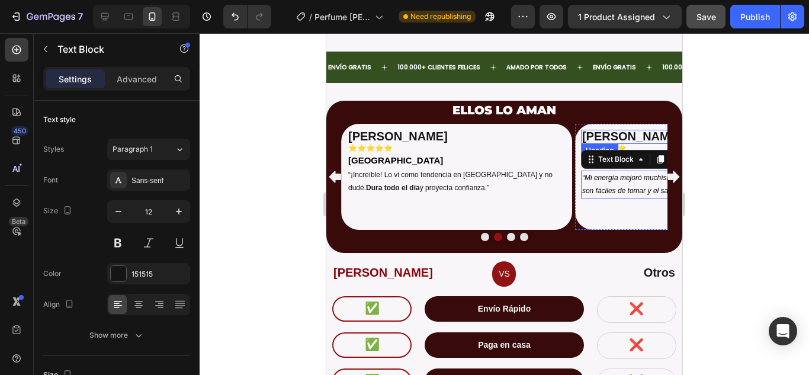
click at [625, 130] on span "Manuela J." at bounding box center [631, 136] width 99 height 13
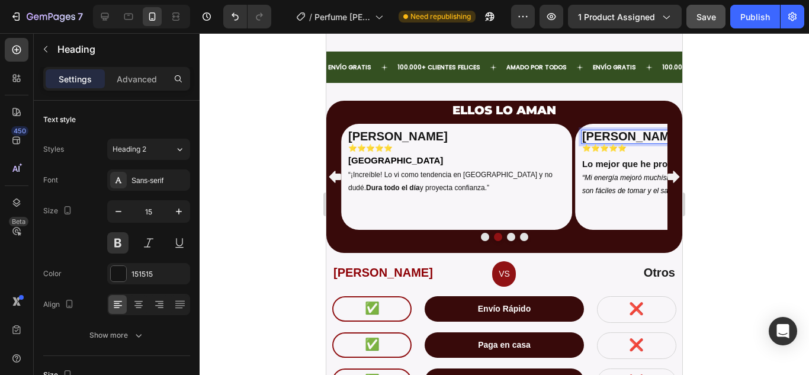
click at [634, 130] on span "Manuela J." at bounding box center [631, 136] width 99 height 13
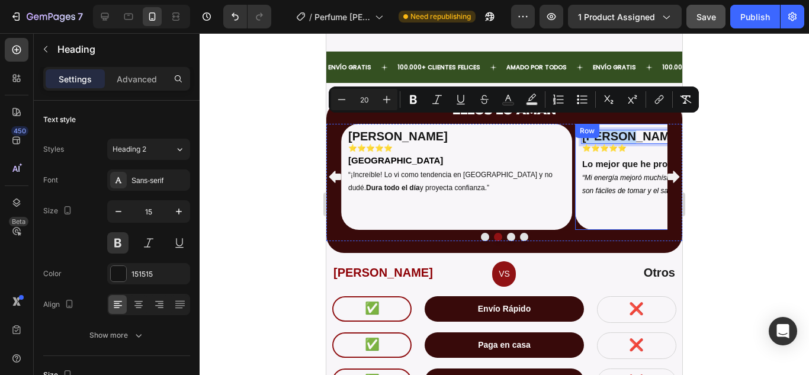
drag, startPoint x: 628, startPoint y: 126, endPoint x: 583, endPoint y: 118, distance: 45.1
click at [583, 124] on div "Manuela J. Heading 0 ⭐⭐⭐⭐⭐ Heading Lo mejor que he probado Heading “Mi energía …" at bounding box center [690, 177] width 231 height 106
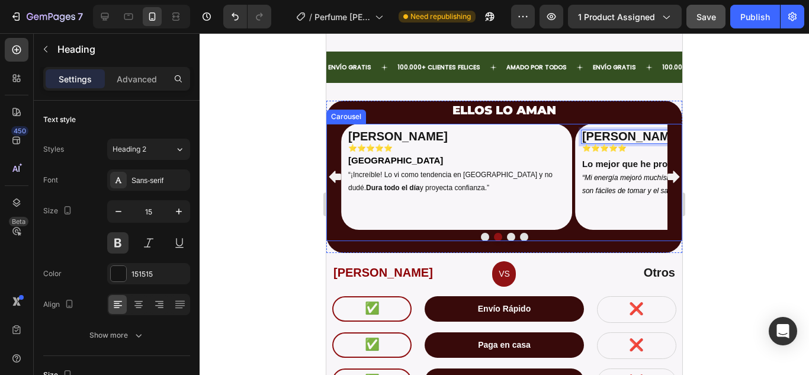
click at [510, 233] on button "Dot" at bounding box center [511, 237] width 8 height 8
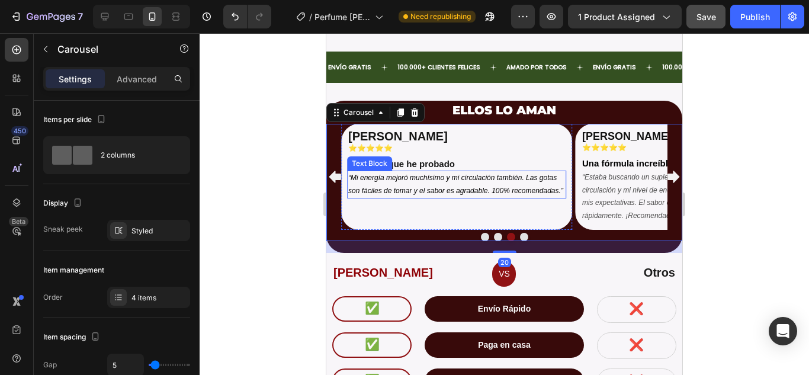
click at [393, 177] on icon "“Mi energía mejoró muchísimo y mi circulación también. Las gotas son fáciles de…" at bounding box center [455, 184] width 215 height 21
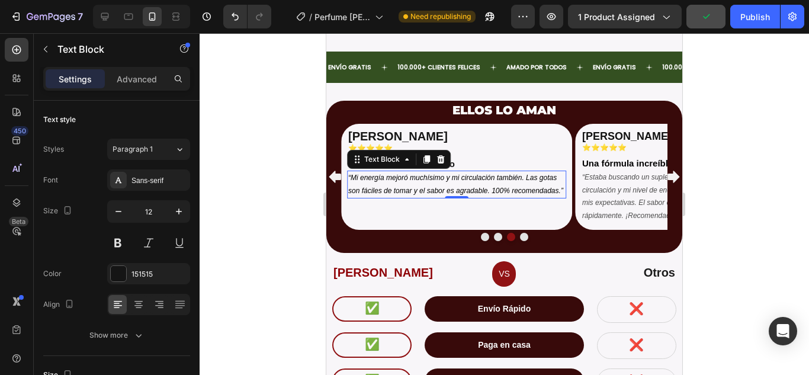
click at [387, 172] on p "“Mi energía mejoró muchísimo y mi circulación también. Las gotas son fáciles de…" at bounding box center [456, 184] width 217 height 25
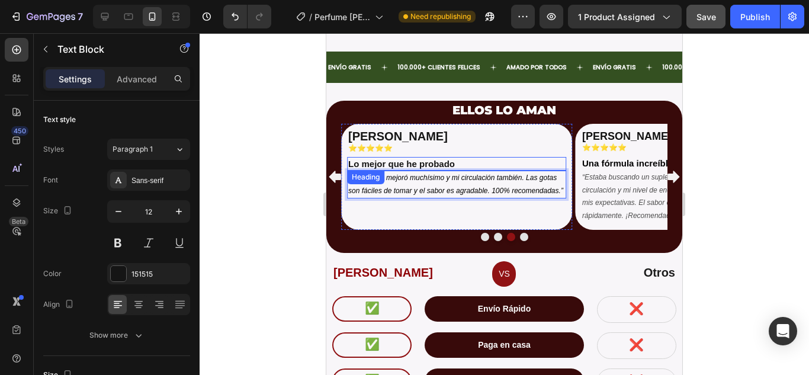
click at [423, 159] on strong "Lo mejor que he probado" at bounding box center [401, 164] width 107 height 10
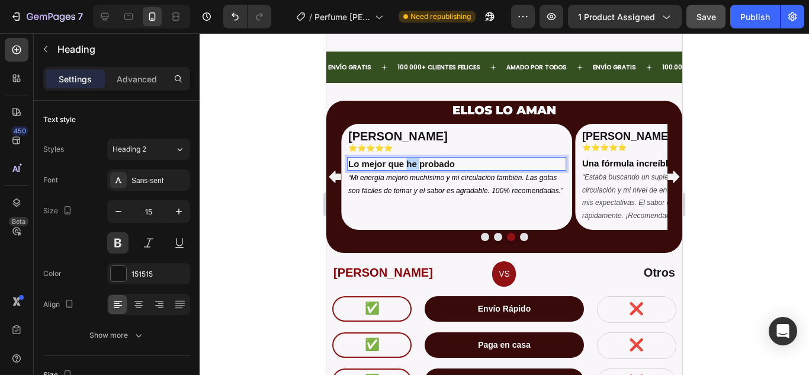
click at [410, 159] on strong "Lo mejor que he probado" at bounding box center [401, 164] width 107 height 10
click at [445, 159] on strong "Lo mejor que he probado" at bounding box center [401, 164] width 107 height 10
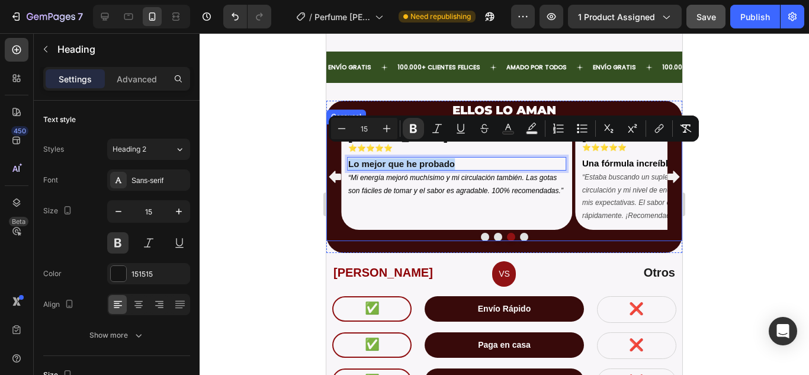
drag, startPoint x: 458, startPoint y: 152, endPoint x: 329, endPoint y: 152, distance: 128.5
click at [329, 152] on div "Juan S. Heading ⭐⭐⭐⭐⭐ Heading Bogotá Heading “La mejor inversión que he hecho. …" at bounding box center [504, 177] width 356 height 106
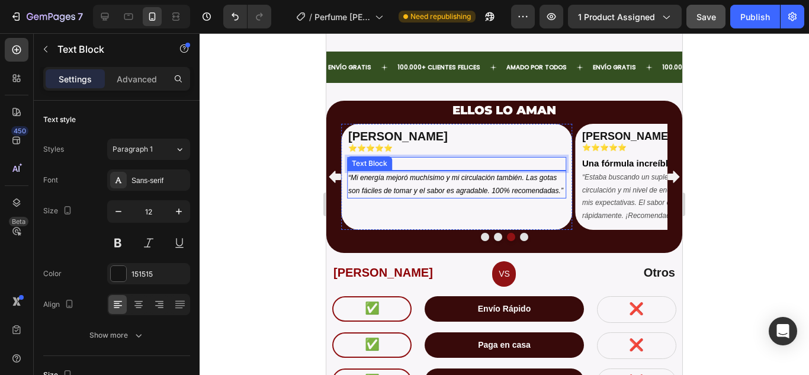
click at [389, 179] on icon "“Mi energía mejoró muchísimo y mi circulación también. Las gotas son fáciles de…" at bounding box center [455, 184] width 215 height 21
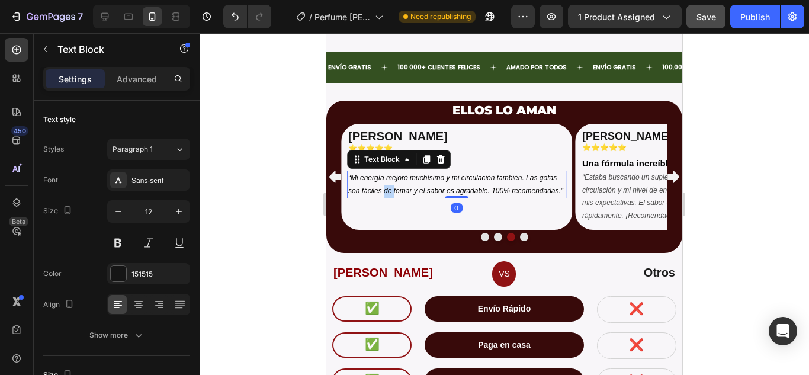
click at [384, 178] on icon "“Mi energía mejoró muchísimo y mi circulación también. Las gotas son fáciles de…" at bounding box center [455, 184] width 215 height 21
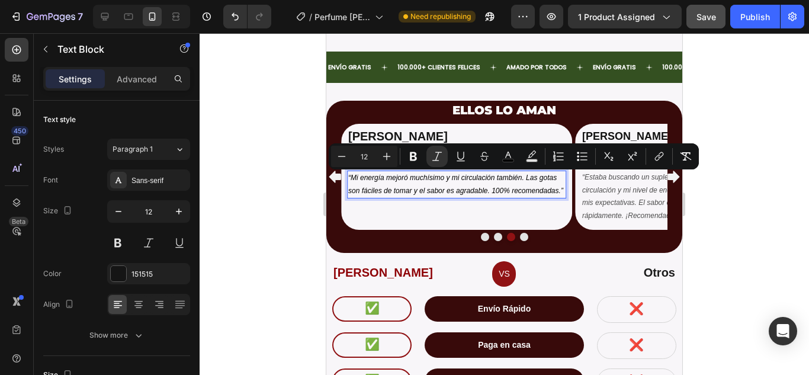
drag, startPoint x: 530, startPoint y: 177, endPoint x: 575, endPoint y: 181, distance: 45.2
click at [531, 177] on icon "“Mi energía mejoró muchísimo y mi circulación también. Las gotas son fáciles de…" at bounding box center [455, 184] width 215 height 21
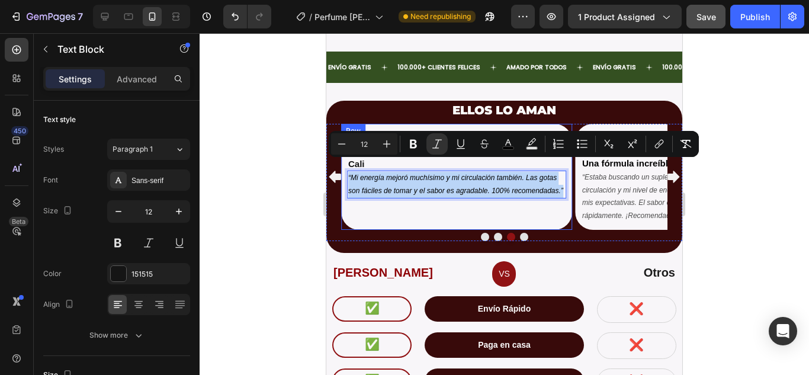
drag, startPoint x: 564, startPoint y: 175, endPoint x: 346, endPoint y: 166, distance: 218.7
click at [346, 166] on div "⁠⁠⁠⁠⁠⁠⁠ Andrés J. Heading ⭐⭐⭐⭐⭐ Heading ⁠⁠⁠⁠⁠⁠⁠ Cali Heading “Mi energía mejoró…" at bounding box center [456, 177] width 231 height 106
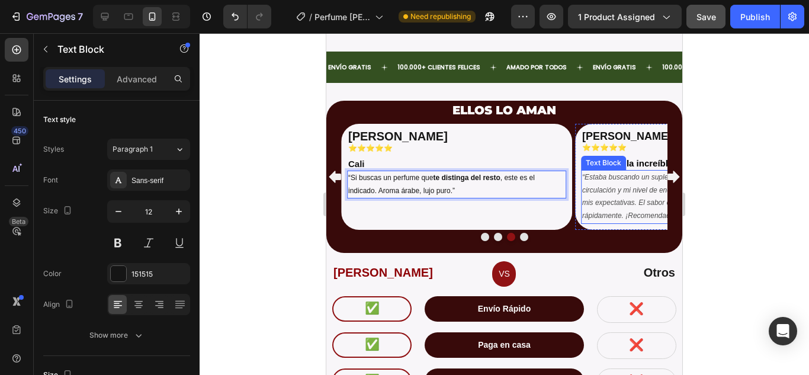
click at [603, 191] on p "“Estaba buscando un suplemento natural para mejorar mi circulación y mi nivel d…" at bounding box center [690, 196] width 217 height 51
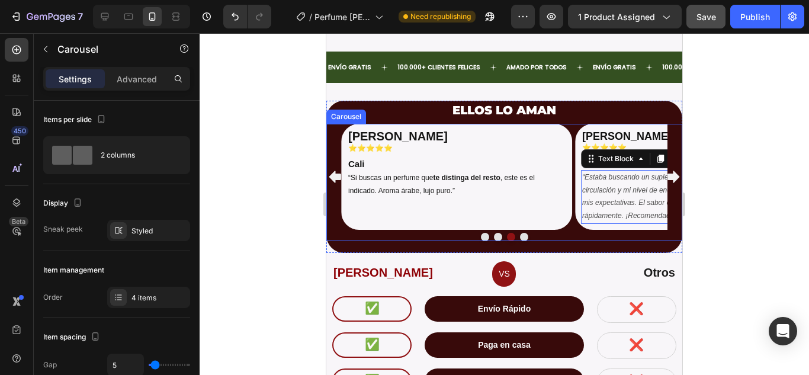
click at [520, 233] on button "Dot" at bounding box center [524, 237] width 8 height 8
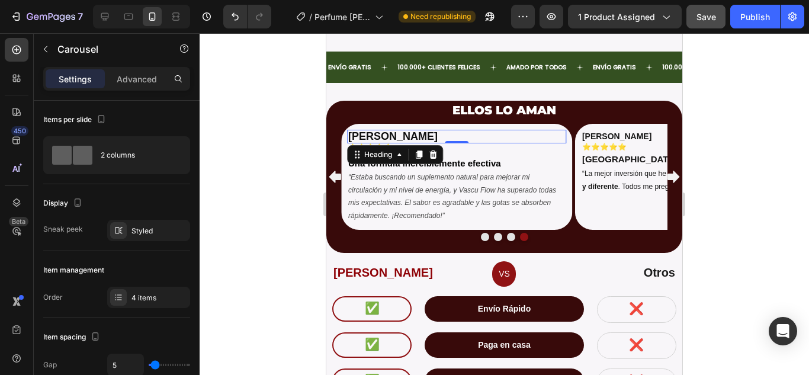
click at [378, 130] on span "Carlos M." at bounding box center [392, 136] width 89 height 12
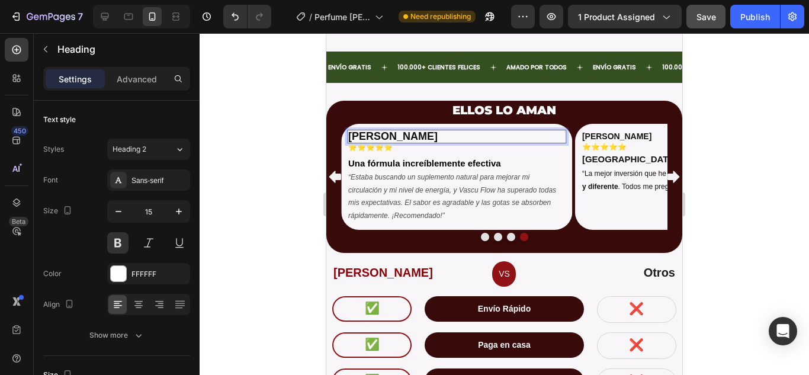
click at [391, 130] on span "Carlos M." at bounding box center [392, 136] width 89 height 12
drag, startPoint x: 399, startPoint y: 126, endPoint x: 347, endPoint y: 128, distance: 52.2
click at [347, 130] on h2 "Carlos M." at bounding box center [456, 137] width 219 height 14
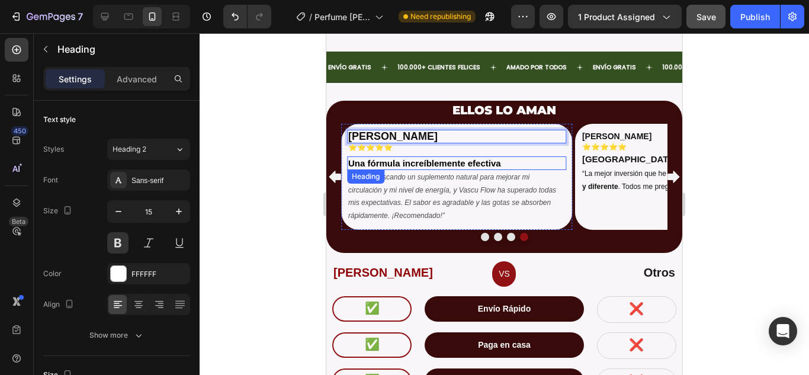
click at [415, 158] on strong "Una fórmula increíblemente efectiva" at bounding box center [424, 163] width 153 height 10
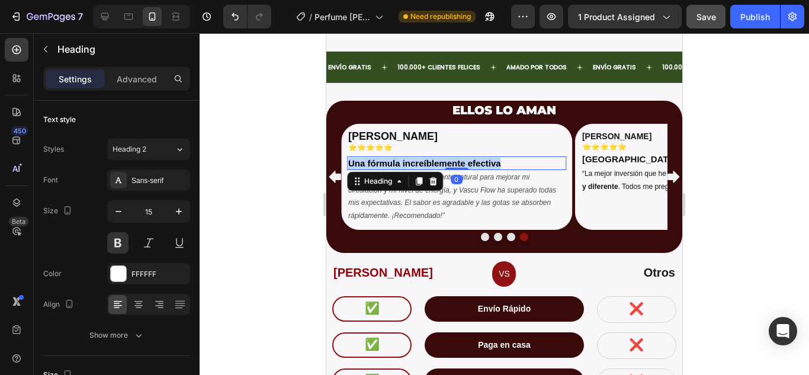
click at [415, 158] on strong "Una fórmula increíblemente efectiva" at bounding box center [424, 163] width 153 height 10
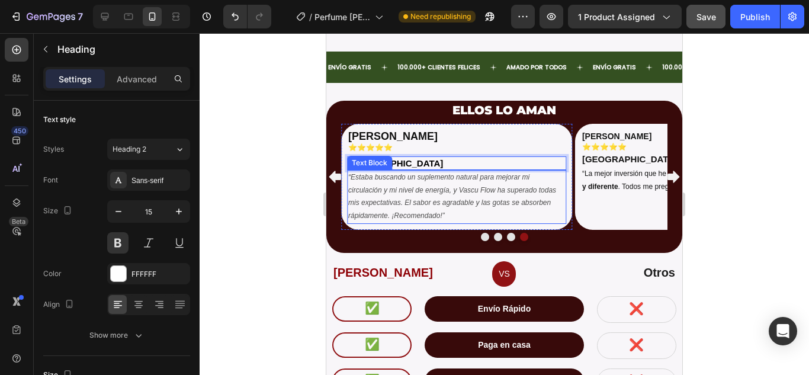
click at [404, 192] on p "“Estaba buscando un suplemento natural para mejorar mi circulación y mi nivel d…" at bounding box center [456, 196] width 217 height 51
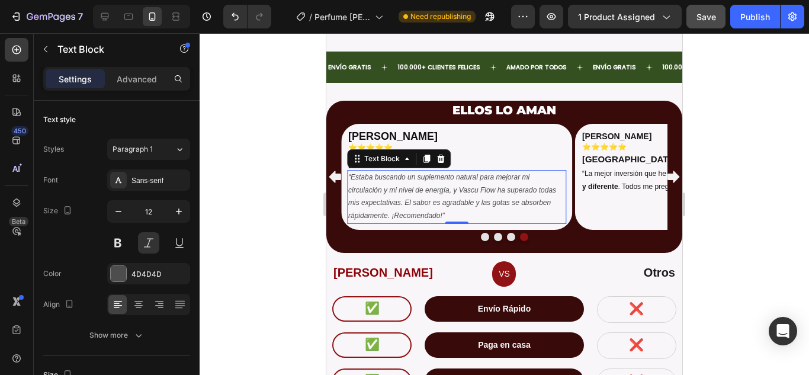
click at [408, 193] on p "“Estaba buscando un suplemento natural para mejorar mi circulación y mi nivel d…" at bounding box center [456, 196] width 217 height 51
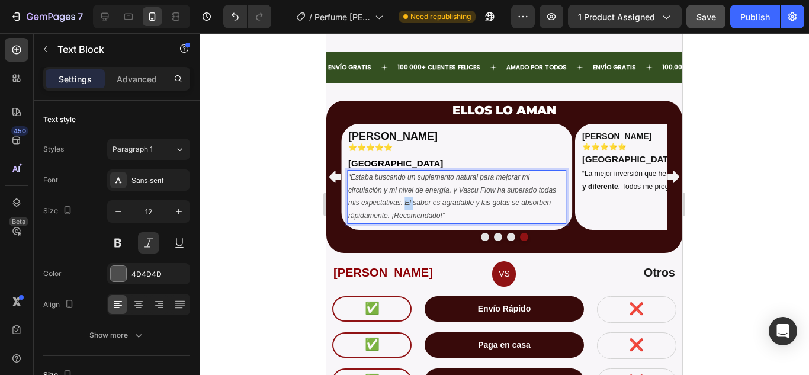
click at [408, 193] on p "“Estaba buscando un suplemento natural para mejorar mi circulación y mi nivel d…" at bounding box center [456, 196] width 217 height 51
click at [449, 205] on p "“Estaba buscando un suplemento natural para mejorar mi circulación y mi nivel d…" at bounding box center [456, 196] width 217 height 51
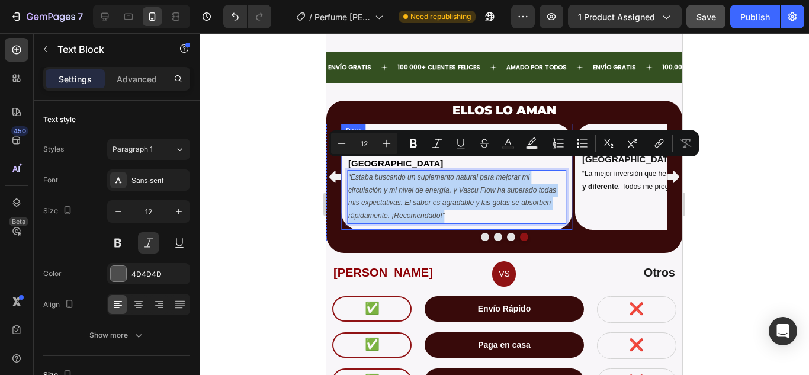
drag, startPoint x: 459, startPoint y: 201, endPoint x: 345, endPoint y: 167, distance: 118.8
click at [345, 167] on div "⁠⁠⁠⁠⁠⁠⁠ Felipe T. Heading ⭐⭐⭐⭐⭐ Heading ⁠⁠⁠⁠⁠⁠⁠ Barranquilla Heading “Estaba bu…" at bounding box center [456, 177] width 231 height 106
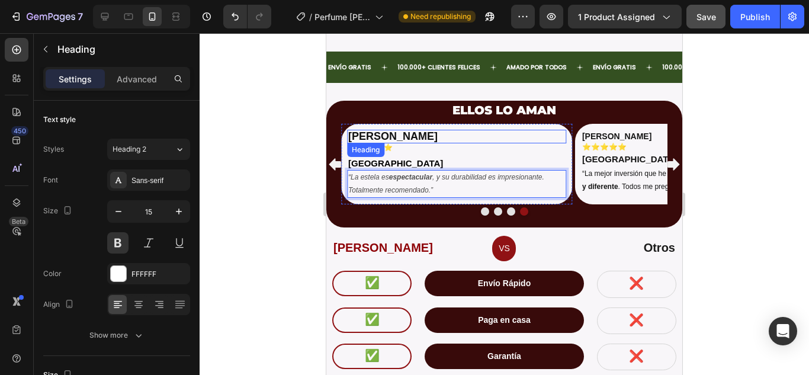
click at [479, 131] on p "⁠⁠⁠⁠⁠⁠⁠ Felipe T." at bounding box center [456, 137] width 217 height 12
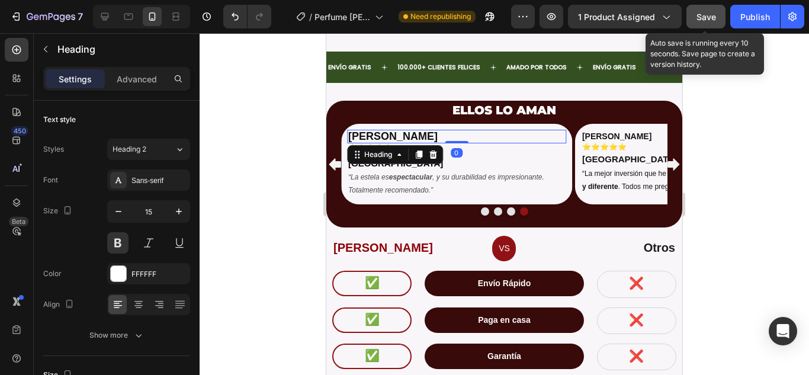
click at [695, 24] on button "Save" at bounding box center [705, 17] width 39 height 24
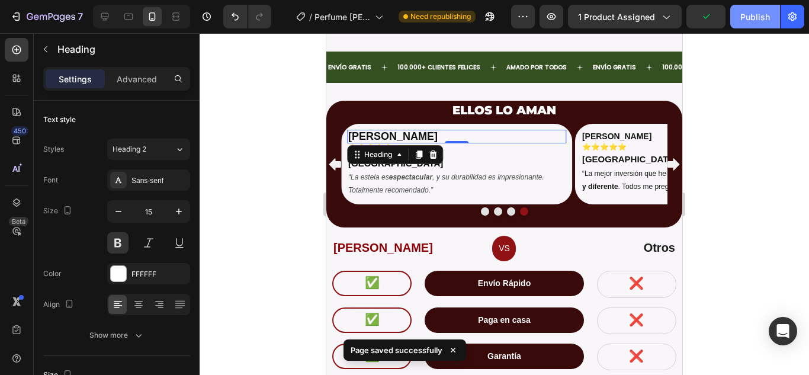
click at [748, 18] on div "Publish" at bounding box center [755, 17] width 30 height 12
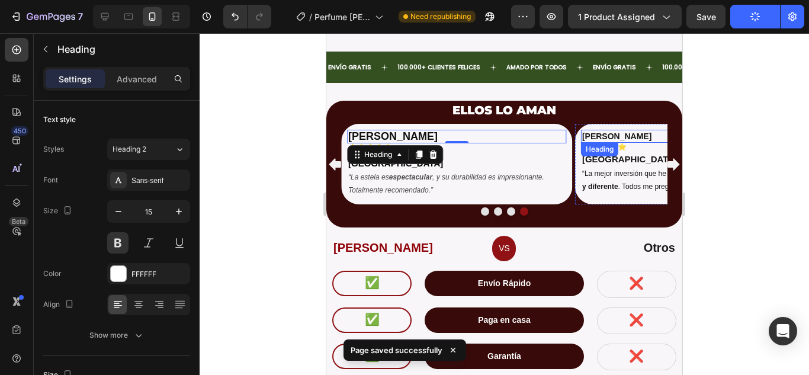
click at [592, 131] on p "[PERSON_NAME]" at bounding box center [690, 136] width 217 height 11
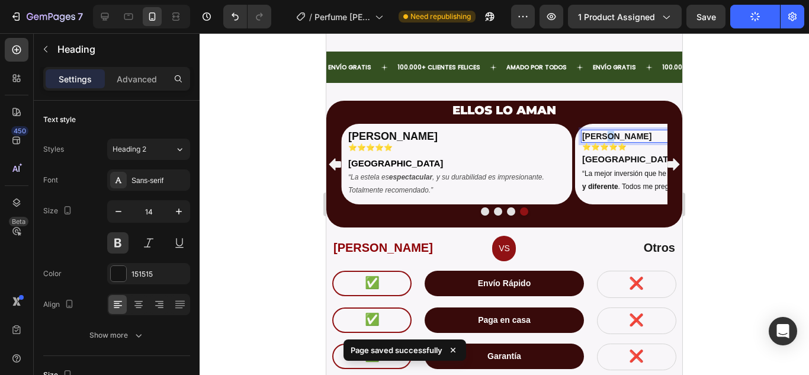
click at [605, 131] on p "[PERSON_NAME]" at bounding box center [690, 136] width 217 height 11
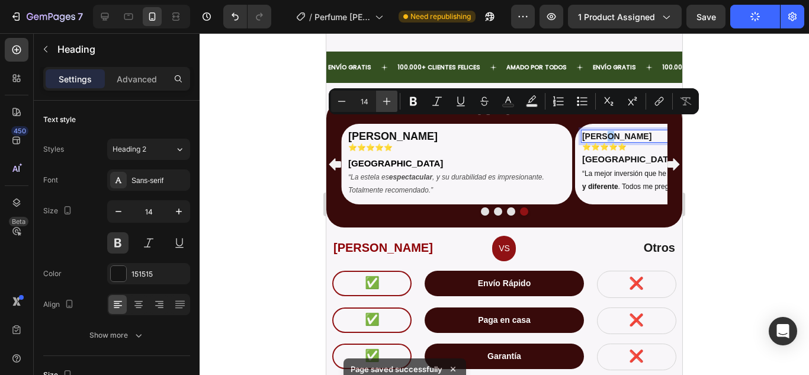
click at [386, 99] on icon "Editor contextual toolbar" at bounding box center [387, 101] width 12 height 12
type input "16"
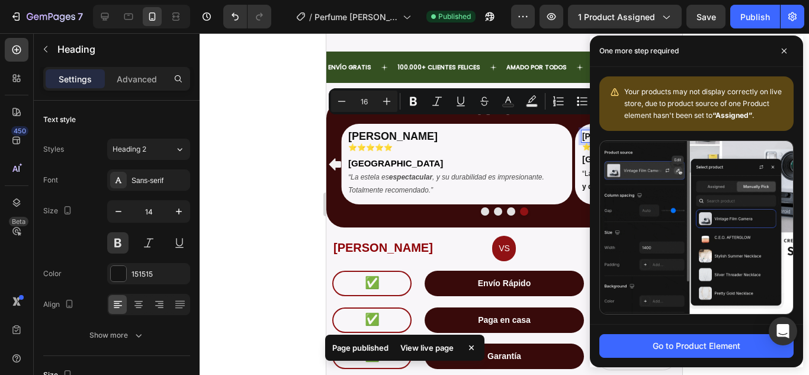
click at [616, 122] on div "Your products may not display correctly on live store, due to product source of…" at bounding box center [696, 103] width 194 height 54
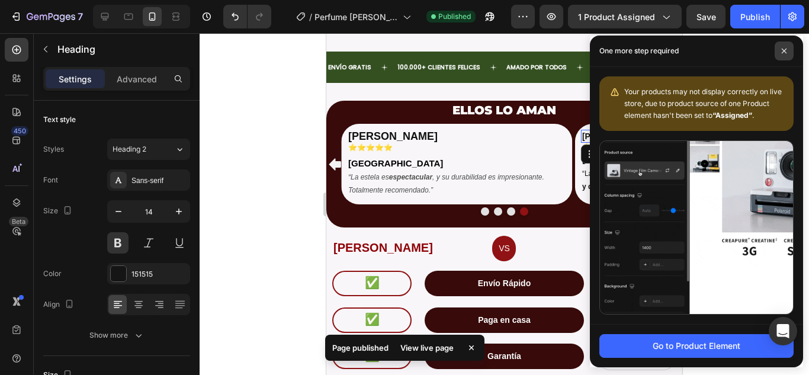
click at [779, 52] on span at bounding box center [784, 50] width 19 height 19
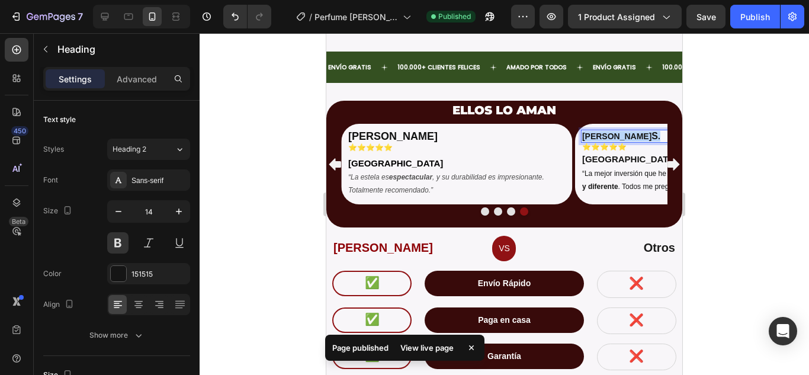
drag, startPoint x: 613, startPoint y: 126, endPoint x: 582, endPoint y: 127, distance: 32.0
click at [582, 131] on p "Juan S ." at bounding box center [690, 136] width 217 height 11
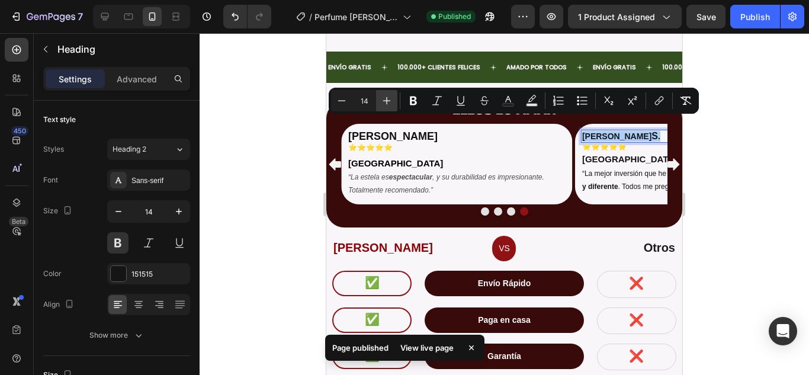
click at [387, 100] on icon "Editor contextual toolbar" at bounding box center [387, 101] width 8 height 8
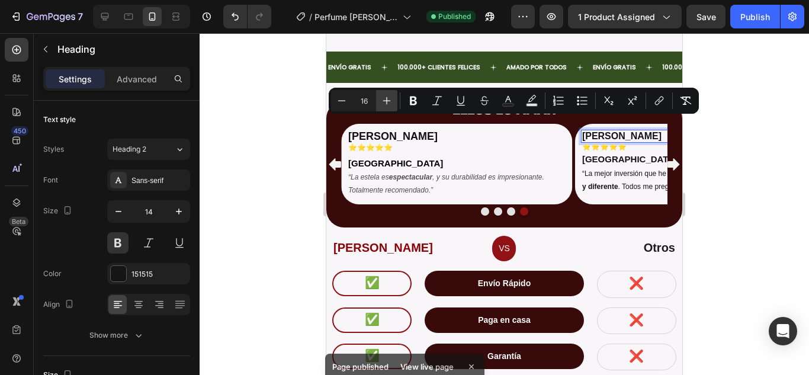
click at [387, 100] on icon "Editor contextual toolbar" at bounding box center [387, 101] width 8 height 8
type input "17"
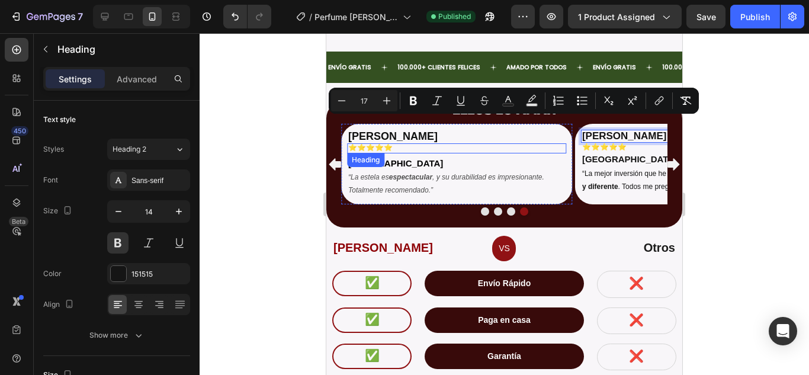
click at [528, 143] on h2 "⭐⭐⭐⭐⭐" at bounding box center [456, 147] width 219 height 9
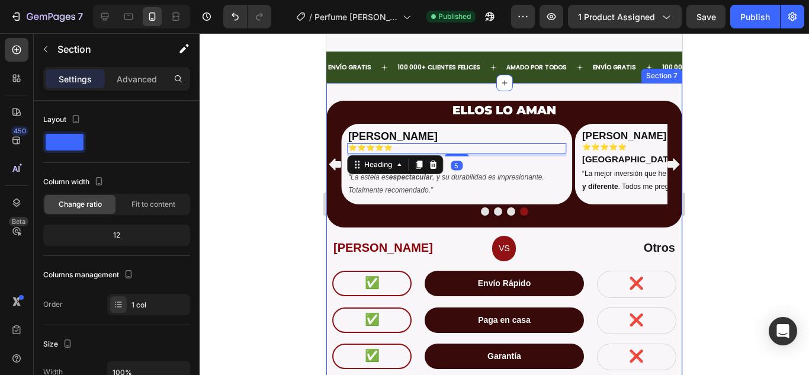
click at [565, 216] on div "ELLOS LO AMAN Heading ⁠⁠⁠⁠⁠⁠⁠ Juan S. Heading ⭐⭐⭐⭐⭐ Heading Bogotá Heading “La …" at bounding box center [504, 253] width 356 height 323
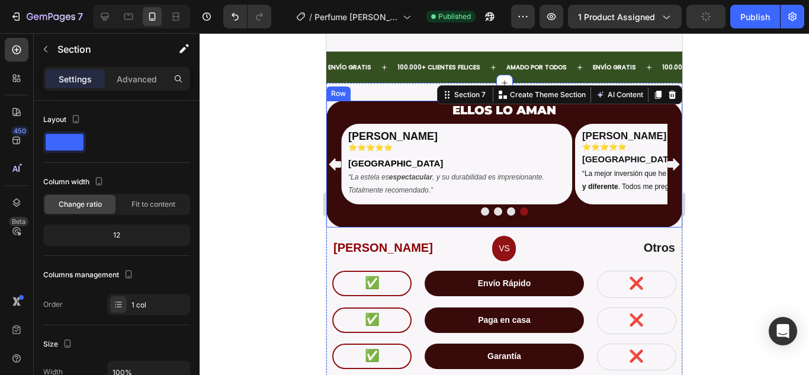
click at [569, 209] on div "⁠⁠⁠⁠⁠⁠⁠ Juan S. Heading ⭐⭐⭐⭐⭐ Heading Bogotá Heading “La mejor inversión que he…" at bounding box center [504, 176] width 356 height 104
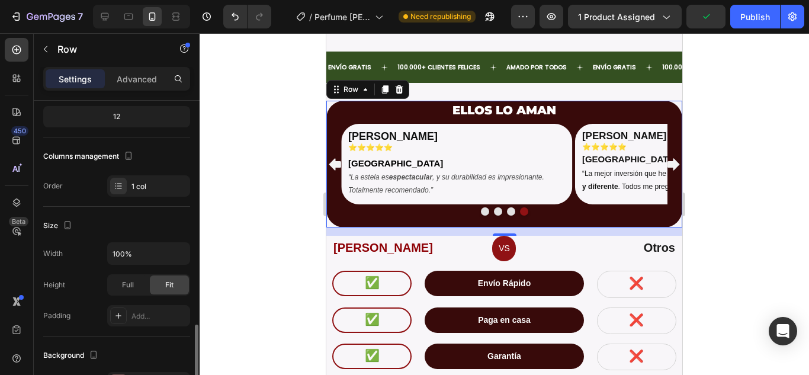
scroll to position [296, 0]
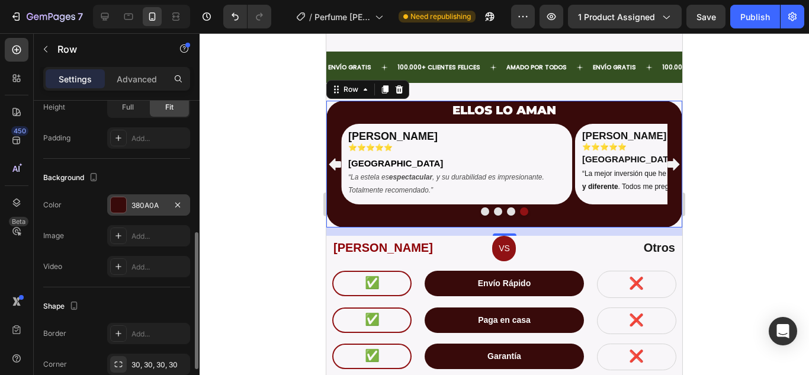
click at [120, 204] on div at bounding box center [118, 204] width 15 height 15
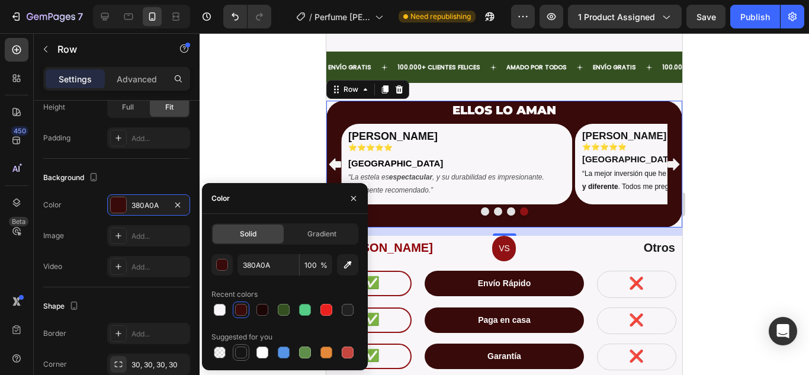
click at [237, 352] on div at bounding box center [241, 352] width 12 height 12
type input "151515"
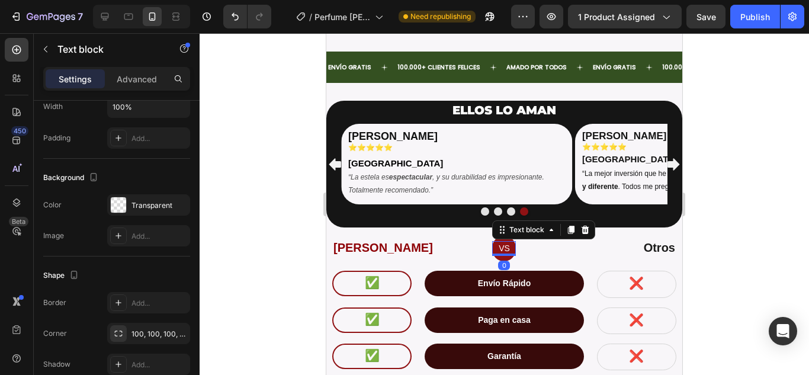
click at [493, 242] on p "VS" at bounding box center [503, 248] width 21 height 12
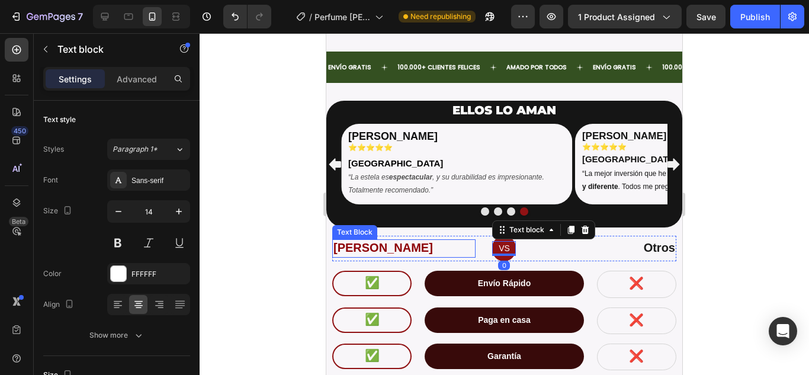
click at [371, 241] on span "[PERSON_NAME]" at bounding box center [382, 247] width 99 height 13
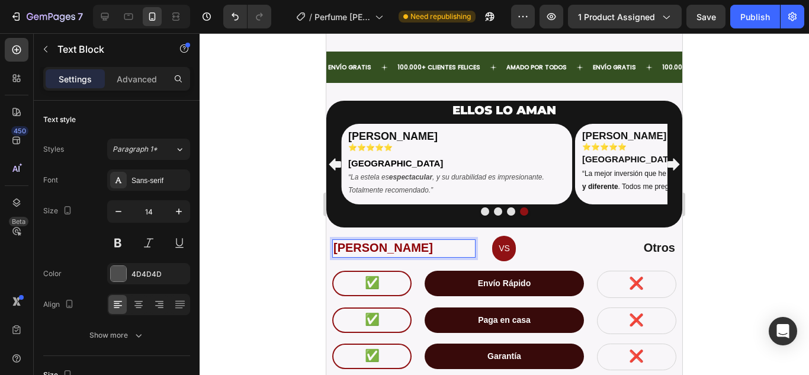
click at [384, 241] on span "[PERSON_NAME]" at bounding box center [382, 247] width 99 height 13
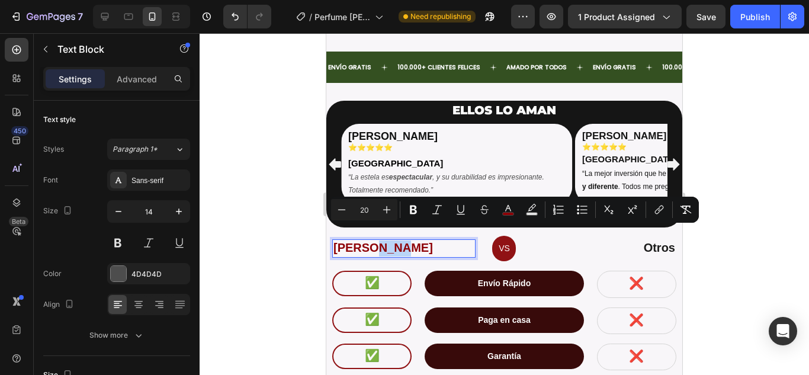
click at [418, 241] on span "[PERSON_NAME]" at bounding box center [382, 247] width 99 height 13
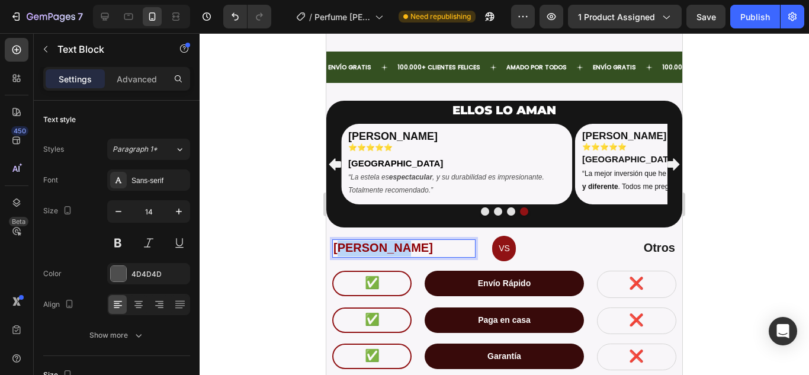
drag, startPoint x: 423, startPoint y: 236, endPoint x: 338, endPoint y: 239, distance: 85.3
click at [338, 240] on p "[PERSON_NAME]" at bounding box center [403, 248] width 141 height 16
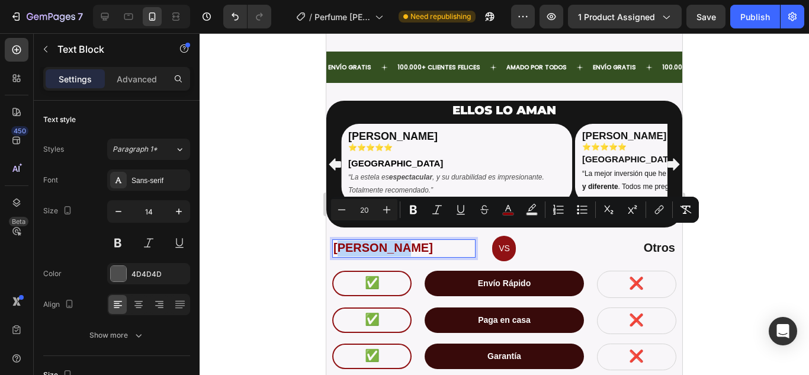
click at [378, 241] on span "[PERSON_NAME]" at bounding box center [382, 247] width 99 height 13
click at [420, 241] on span "[PERSON_NAME]" at bounding box center [382, 247] width 99 height 13
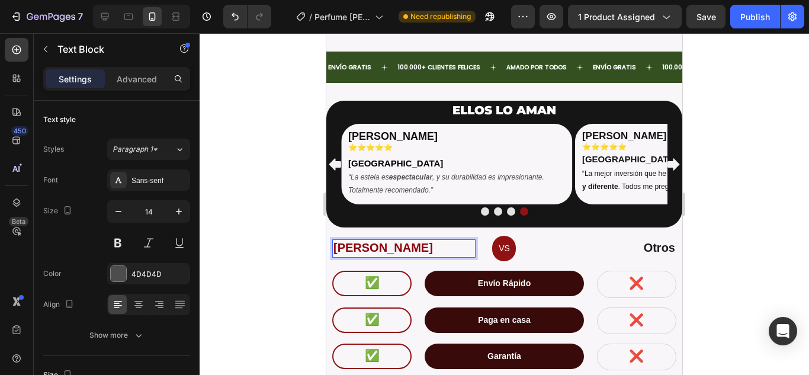
click at [420, 241] on span "[PERSON_NAME]" at bounding box center [382, 247] width 99 height 13
drag, startPoint x: 422, startPoint y: 235, endPoint x: 336, endPoint y: 237, distance: 85.3
click at [336, 241] on span "[PERSON_NAME]" at bounding box center [382, 247] width 99 height 13
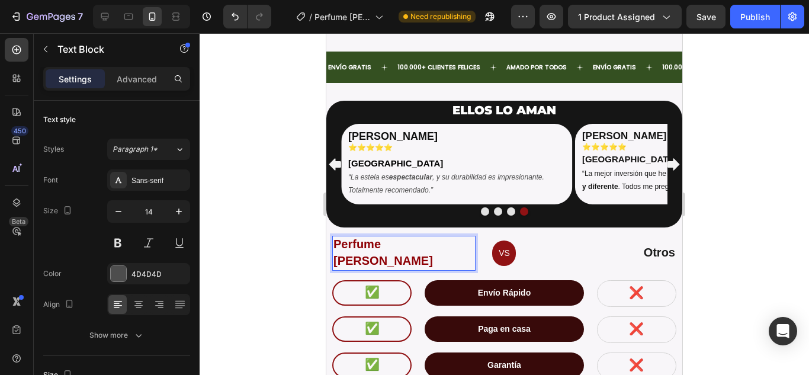
click at [427, 237] on span "Perfume [PERSON_NAME]" at bounding box center [382, 251] width 99 height 29
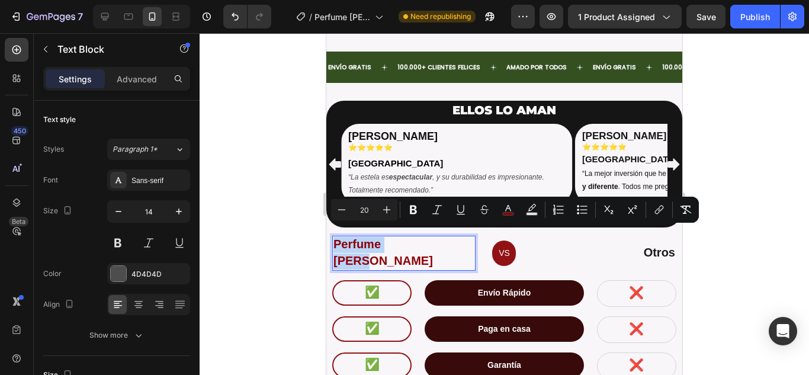
drag, startPoint x: 435, startPoint y: 236, endPoint x: 335, endPoint y: 240, distance: 100.7
click at [335, 240] on p "Perfume [PERSON_NAME]" at bounding box center [403, 253] width 141 height 32
click at [512, 210] on icon "Editor contextual toolbar" at bounding box center [508, 210] width 12 height 12
type input "8E0106"
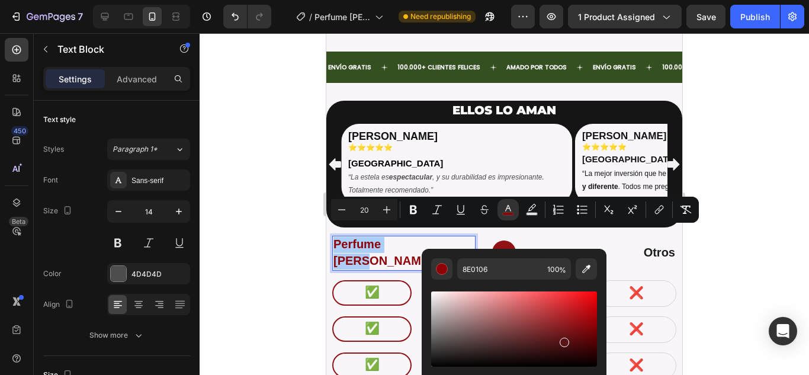
click at [563, 340] on div "Editor contextual toolbar" at bounding box center [514, 328] width 166 height 75
click at [486, 341] on div "Editor contextual toolbar" at bounding box center [514, 328] width 166 height 75
click at [477, 307] on div "Editor contextual toolbar" at bounding box center [514, 328] width 166 height 75
click at [444, 360] on div "Editor contextual toolbar" at bounding box center [514, 328] width 166 height 75
click at [456, 361] on div "Editor contextual toolbar" at bounding box center [514, 328] width 166 height 75
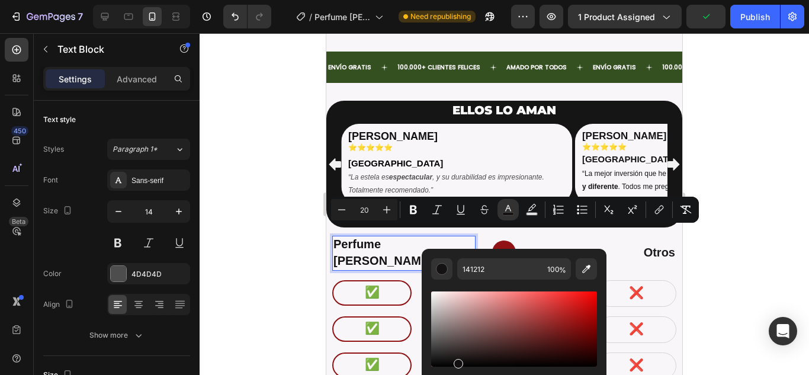
type input "110F0F"
click at [534, 245] on p "Otros" at bounding box center [604, 253] width 141 height 16
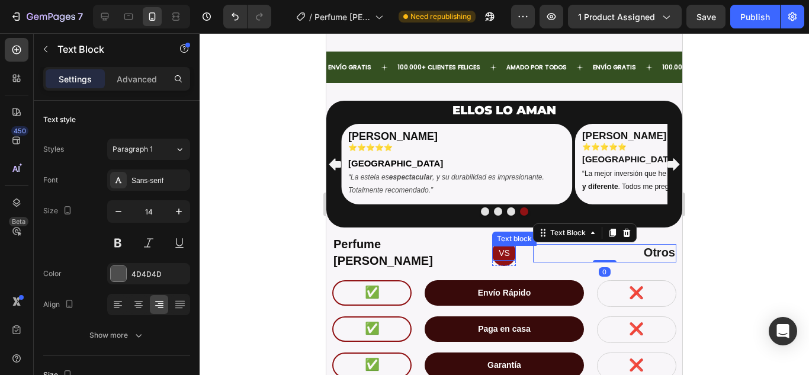
click at [505, 247] on p "VS" at bounding box center [503, 253] width 21 height 12
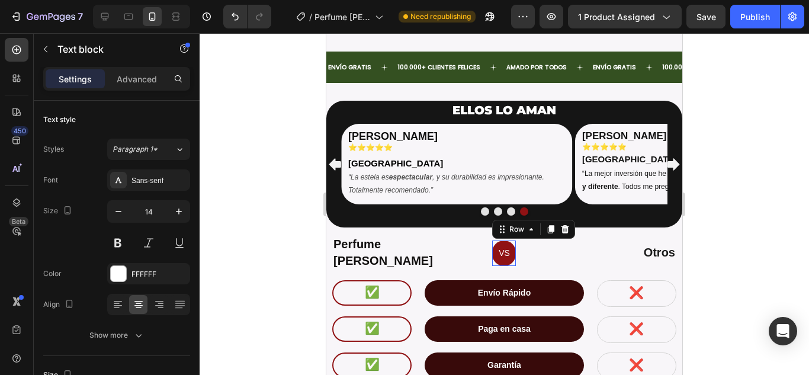
click at [497, 248] on div "VS Text block Row 0" at bounding box center [504, 252] width 24 height 25
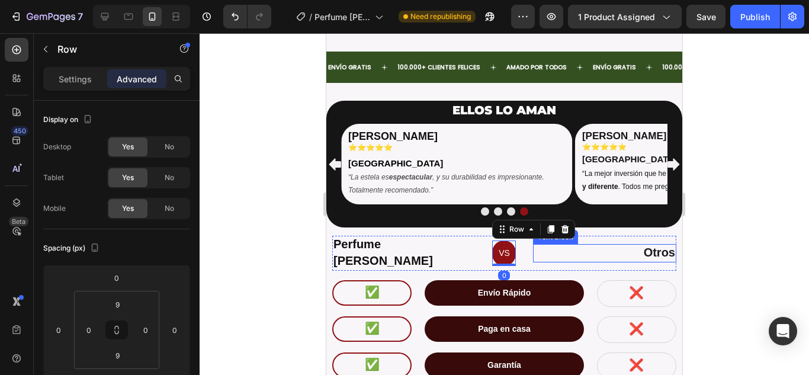
click at [571, 245] on p "Otros" at bounding box center [604, 253] width 141 height 16
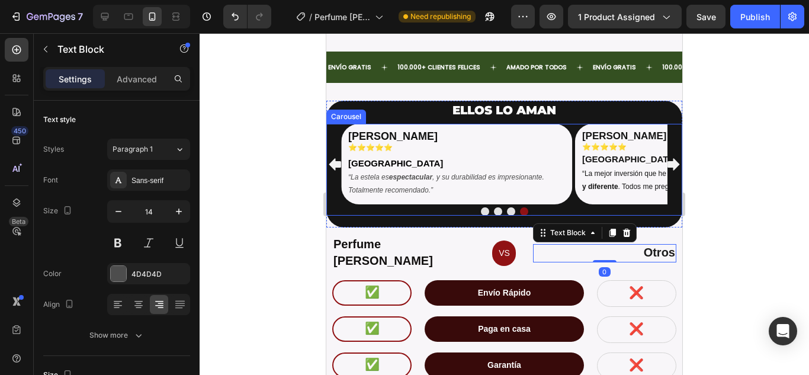
click at [520, 207] on button "Dot" at bounding box center [524, 211] width 8 height 8
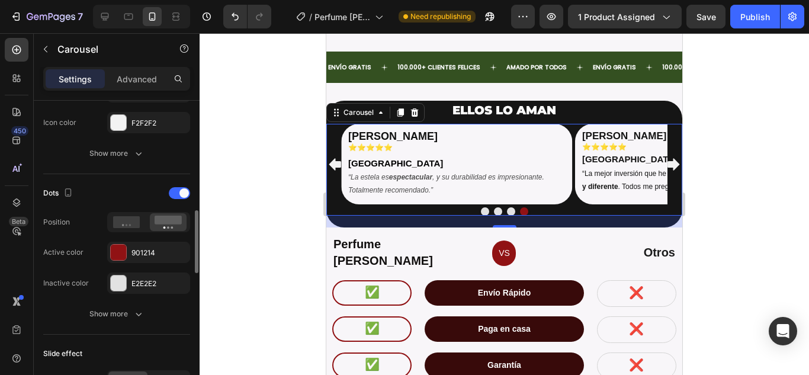
scroll to position [592, 0]
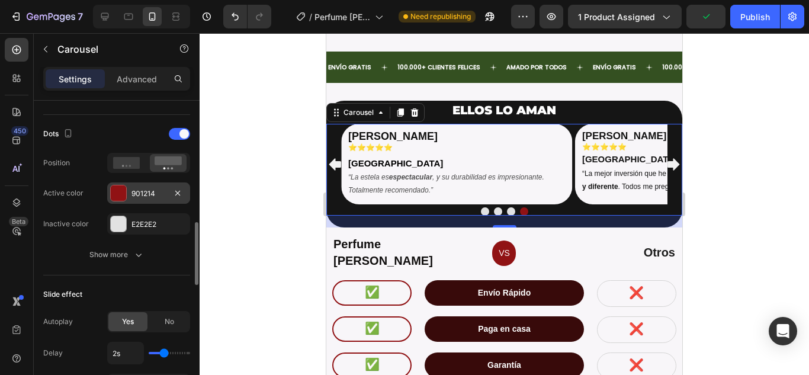
click at [114, 197] on div at bounding box center [118, 192] width 15 height 15
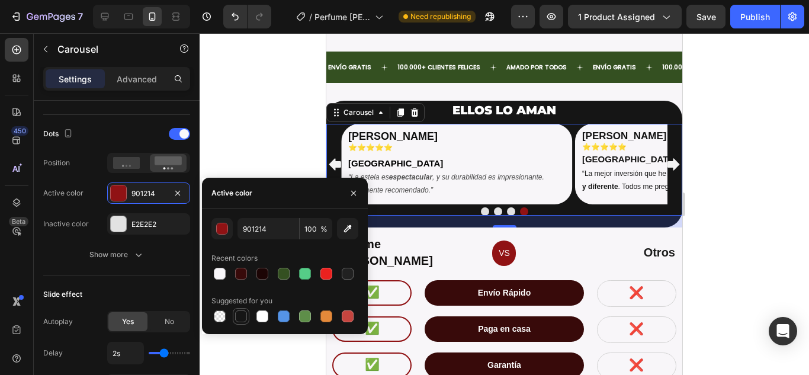
click at [243, 315] on div at bounding box center [241, 316] width 12 height 12
click at [262, 274] on div at bounding box center [262, 274] width 12 height 12
click at [341, 227] on button "button" at bounding box center [347, 228] width 21 height 21
type input "E5BE36"
click at [350, 193] on icon "button" at bounding box center [353, 192] width 9 height 9
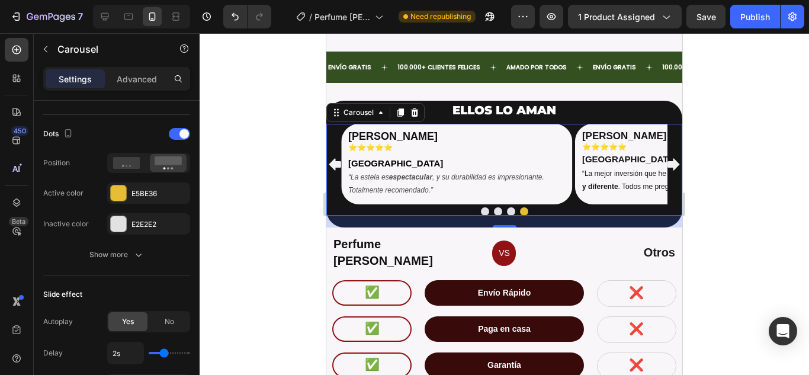
click at [507, 207] on button "Dot" at bounding box center [511, 211] width 8 height 8
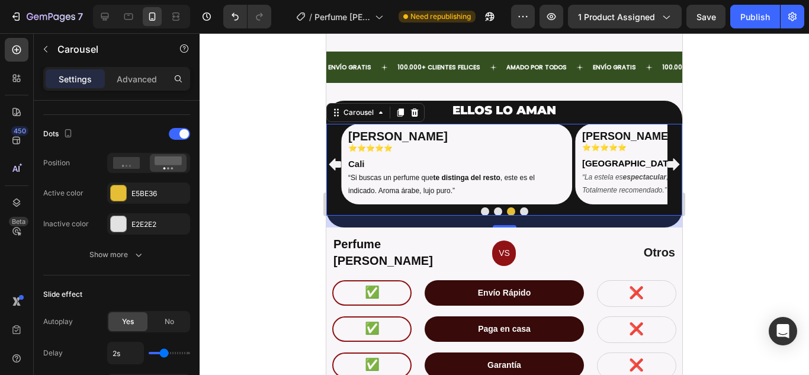
click at [503, 232] on div "20" at bounding box center [504, 236] width 13 height 9
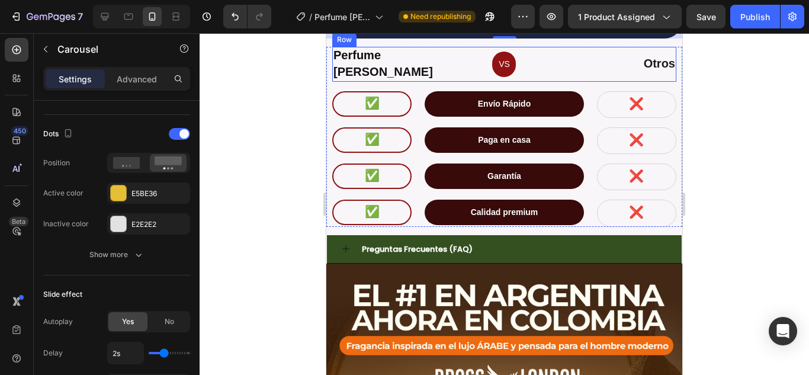
scroll to position [3623, 0]
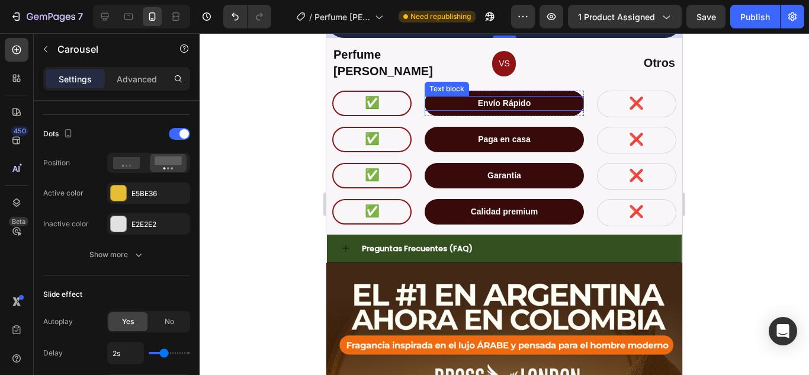
click at [549, 97] on p "Envío Rápido" at bounding box center [504, 103] width 157 height 12
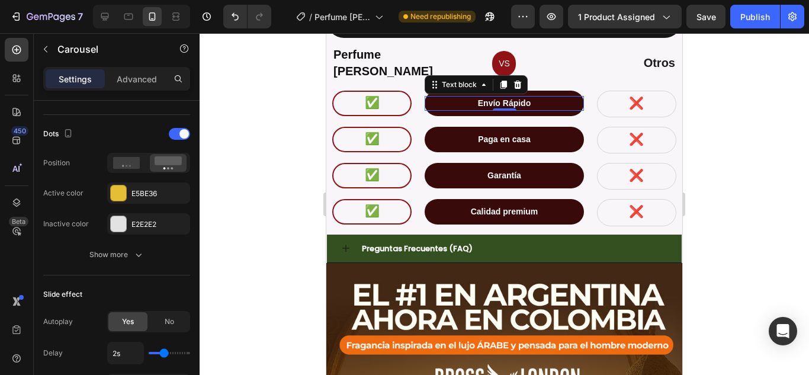
scroll to position [0, 0]
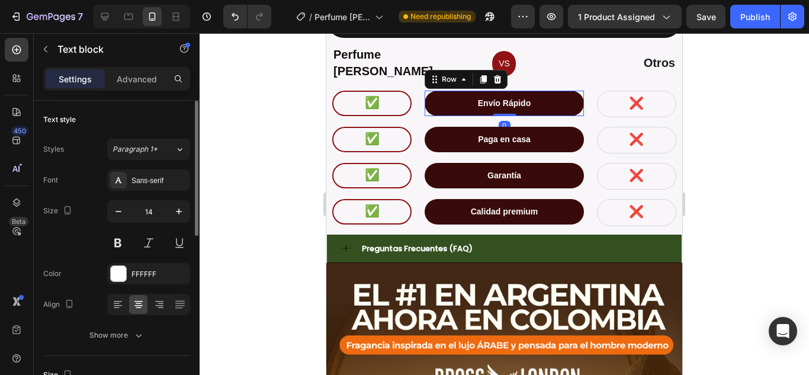
click at [569, 91] on div "Envío Rápido Text block Row 0" at bounding box center [504, 103] width 159 height 25
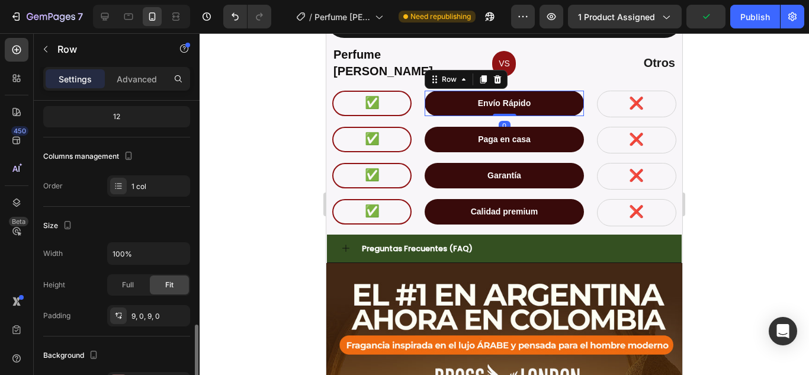
scroll to position [296, 0]
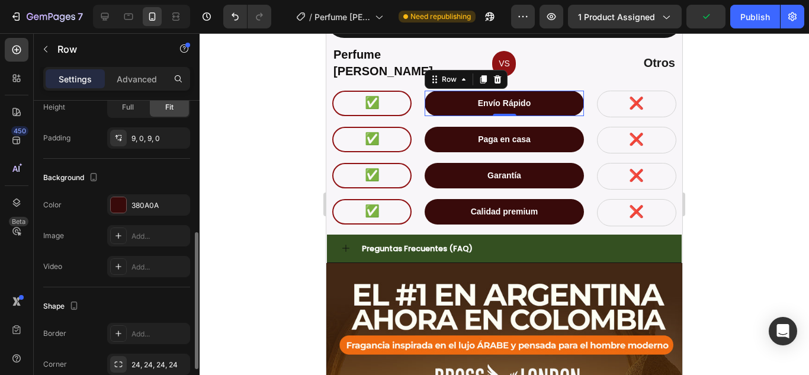
click at [113, 201] on div at bounding box center [118, 204] width 15 height 15
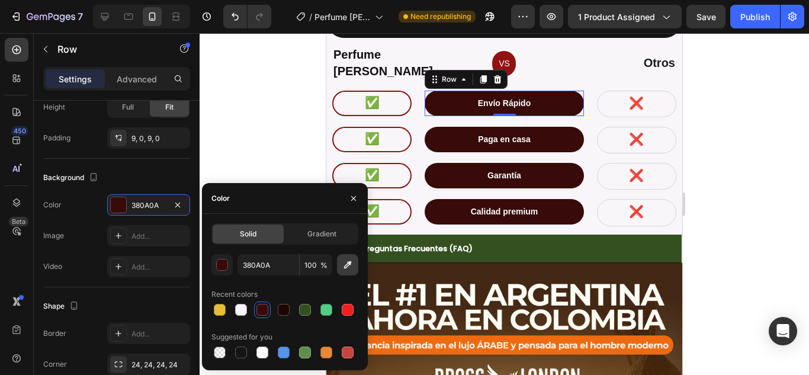
click at [349, 267] on icon "button" at bounding box center [348, 265] width 12 height 12
type input "F06A11"
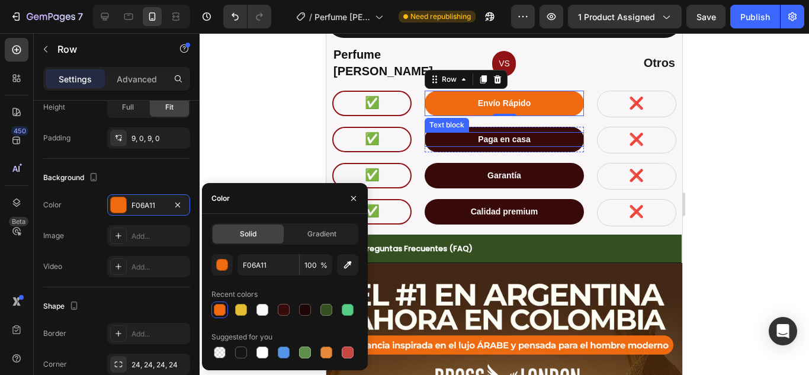
click at [547, 133] on p "Paga en casa" at bounding box center [504, 139] width 157 height 12
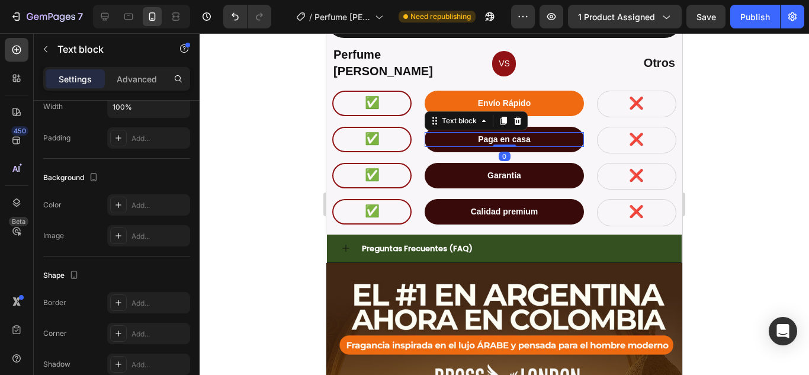
scroll to position [0, 0]
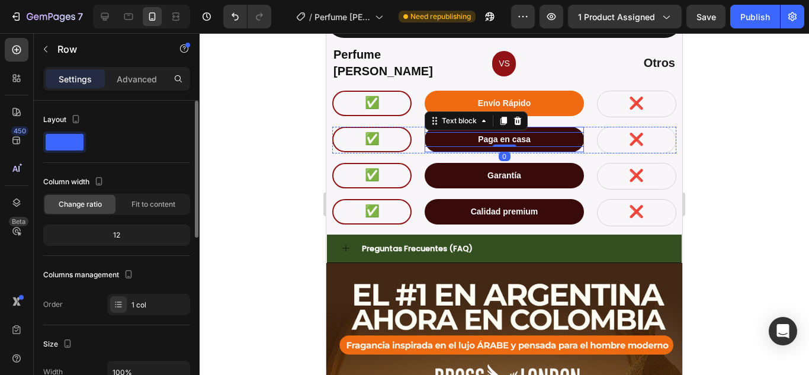
click at [552, 127] on div "Paga en casa Text block 0 Row" at bounding box center [504, 139] width 159 height 25
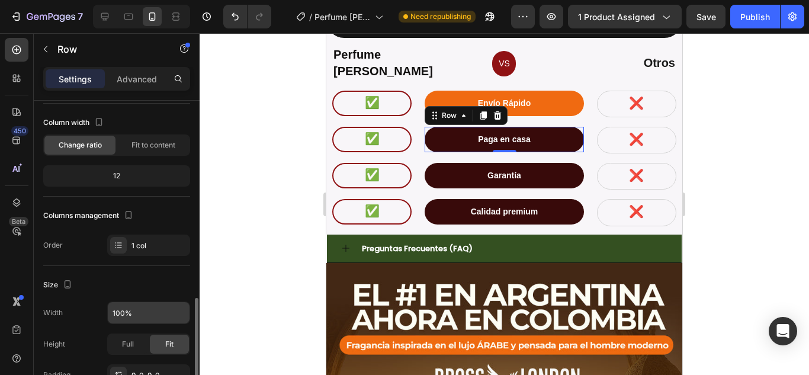
scroll to position [178, 0]
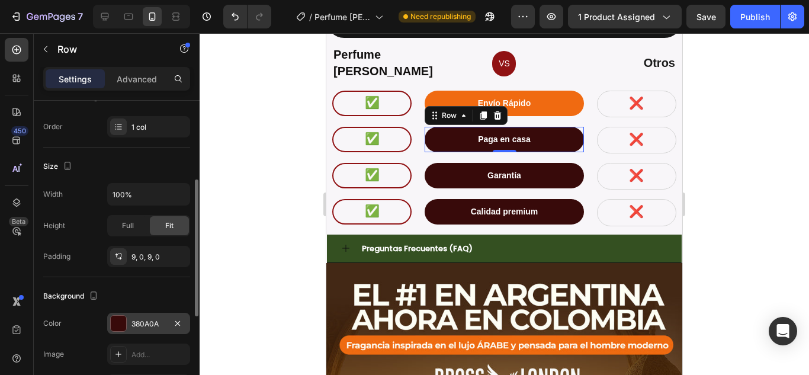
click at [117, 318] on div at bounding box center [118, 323] width 15 height 15
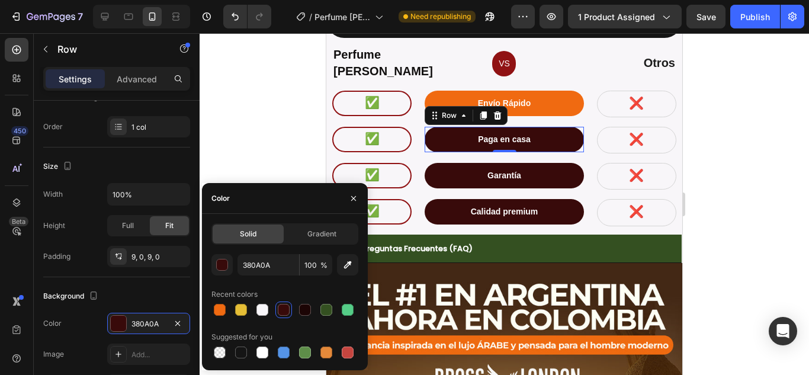
drag, startPoint x: 224, startPoint y: 311, endPoint x: 338, endPoint y: 277, distance: 118.8
click at [230, 309] on div at bounding box center [284, 309] width 147 height 17
click at [217, 306] on div at bounding box center [220, 310] width 12 height 12
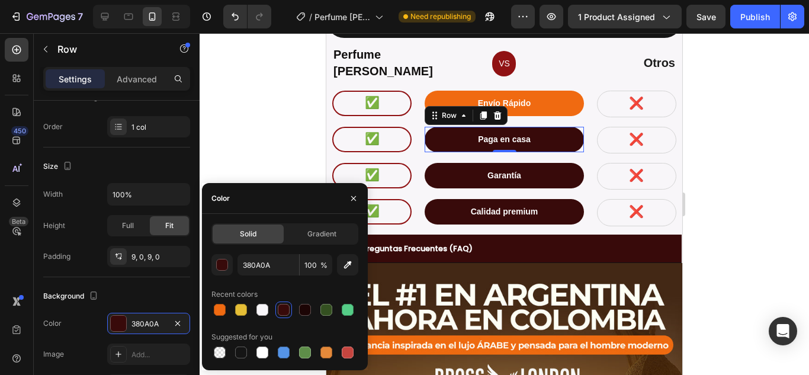
type input "F06A11"
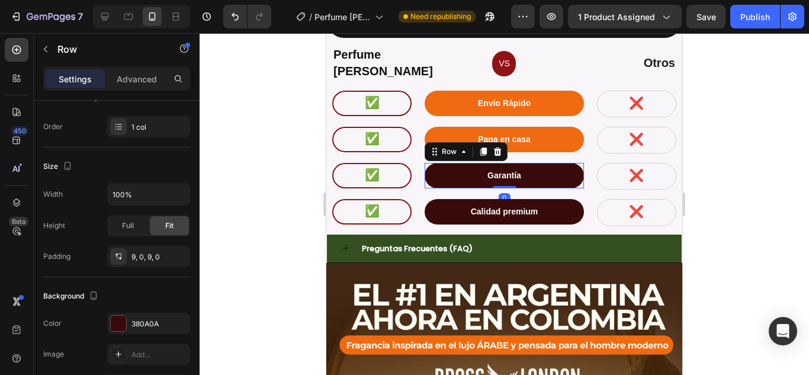
click at [554, 163] on div "Garantía Text block Row 0" at bounding box center [504, 175] width 159 height 25
click at [110, 318] on div at bounding box center [118, 323] width 17 height 17
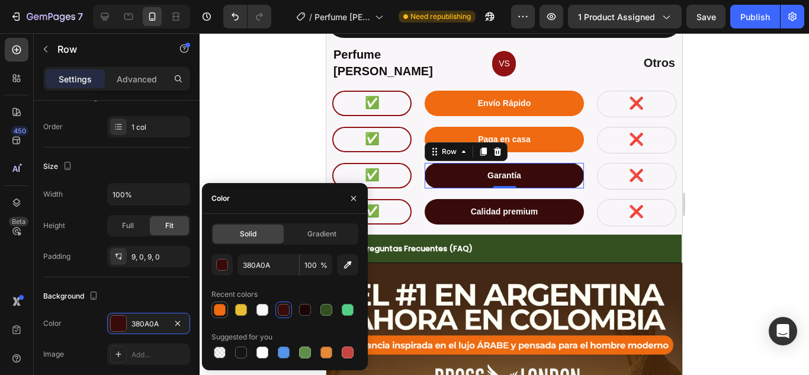
click at [211, 307] on div at bounding box center [219, 309] width 17 height 17
type input "F06A11"
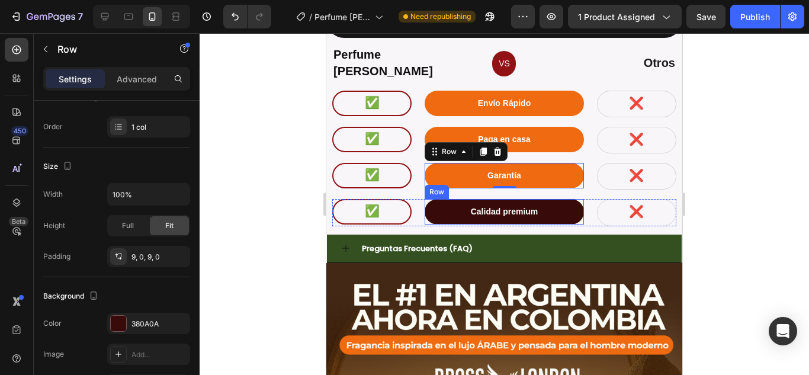
click at [475, 199] on div "Calidad premium Text block Row" at bounding box center [504, 211] width 159 height 25
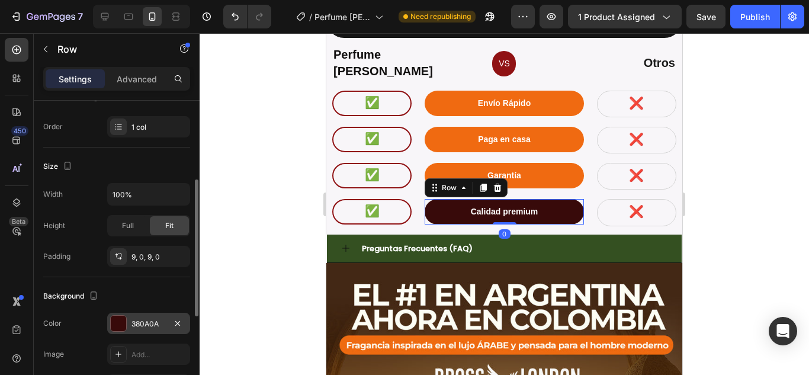
click at [120, 327] on div at bounding box center [118, 323] width 15 height 15
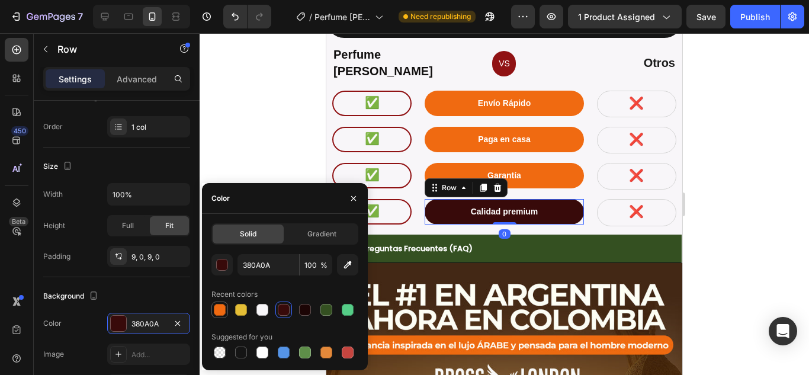
click at [213, 307] on div at bounding box center [220, 310] width 14 height 14
type input "F06A11"
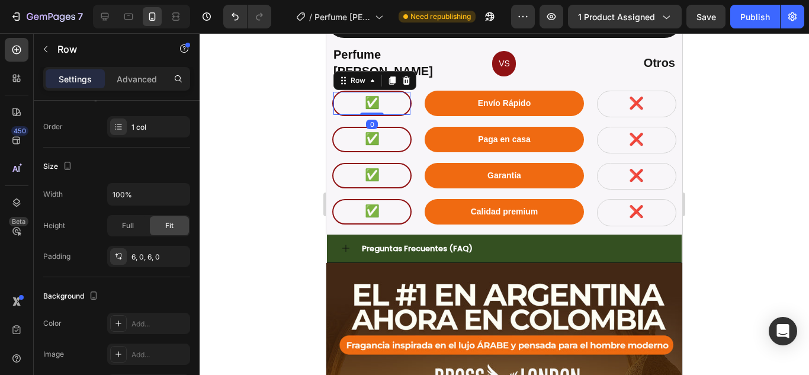
click at [374, 91] on div "✅ Text block Row 0" at bounding box center [371, 103] width 79 height 25
click at [404, 102] on div "✅ Text block Row 0" at bounding box center [371, 103] width 79 height 25
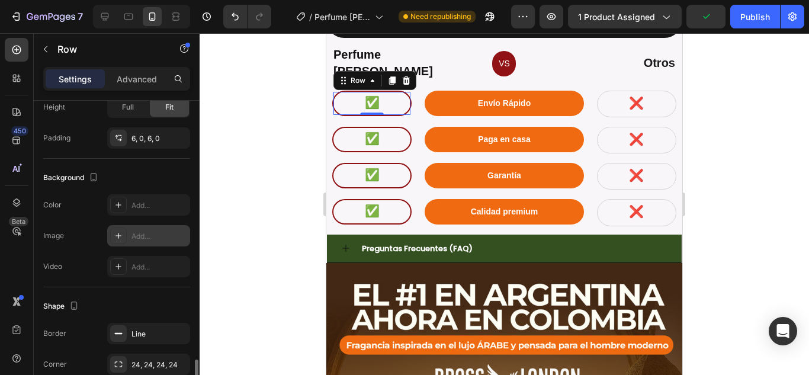
scroll to position [384, 0]
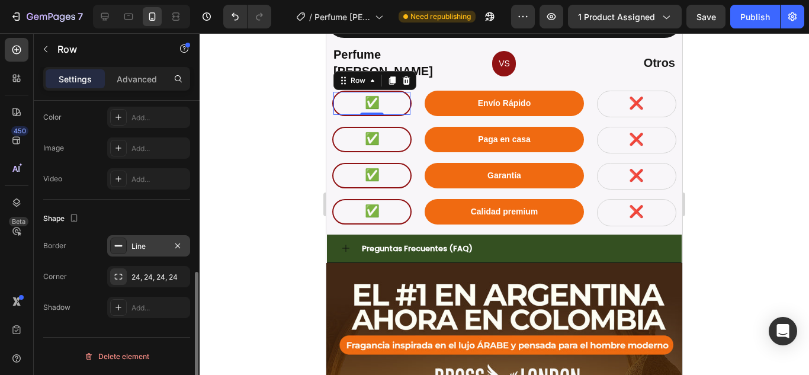
click at [117, 249] on icon at bounding box center [118, 245] width 9 height 9
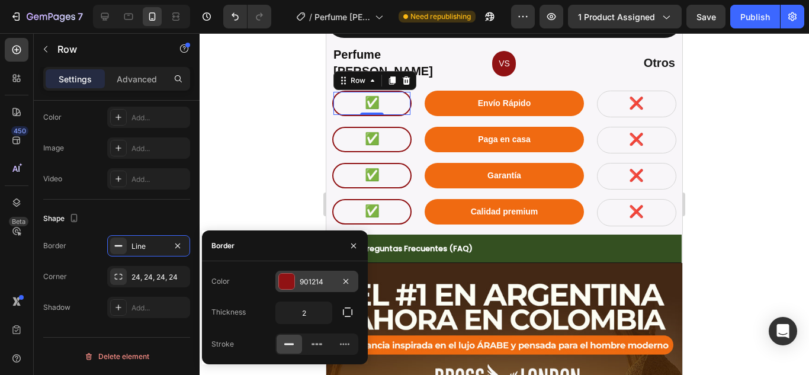
click at [288, 278] on div at bounding box center [286, 281] width 15 height 15
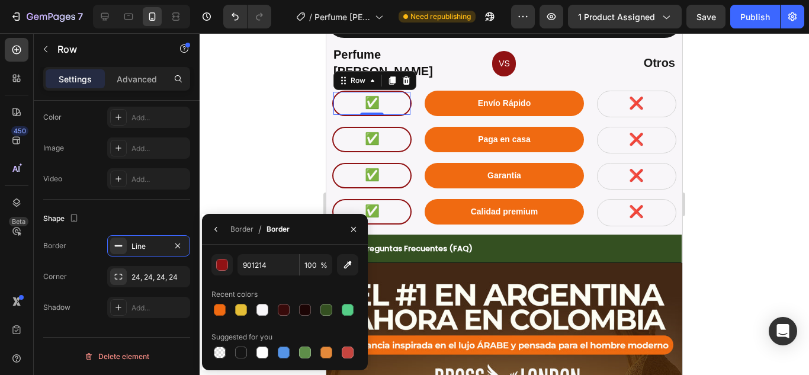
drag, startPoint x: 238, startPoint y: 357, endPoint x: 279, endPoint y: 291, distance: 77.9
click at [239, 355] on div at bounding box center [241, 352] width 12 height 12
type input "151515"
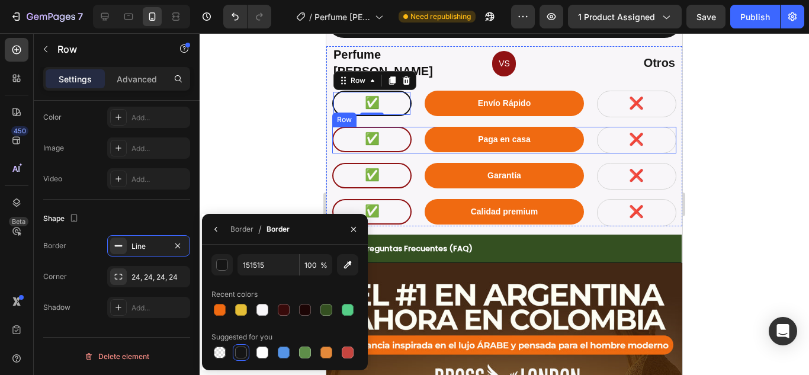
click at [398, 144] on div "✅ Text block Row" at bounding box center [371, 140] width 79 height 27
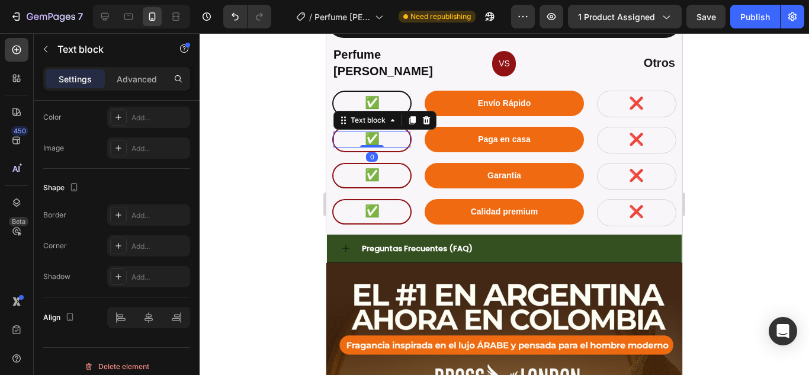
click at [401, 137] on div "✅" at bounding box center [371, 139] width 77 height 16
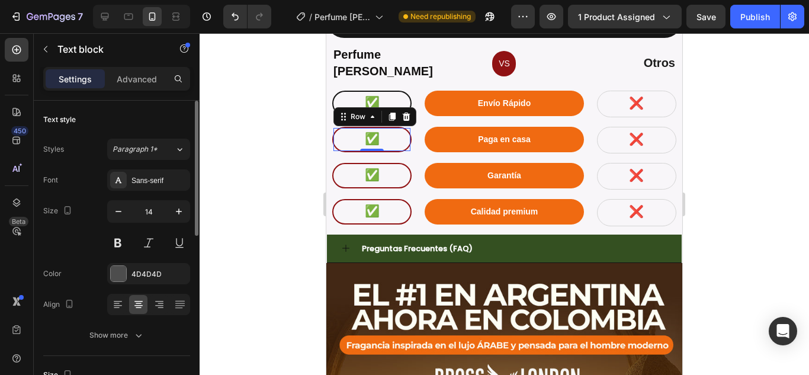
click at [401, 142] on div "✅ Text block Row 0" at bounding box center [371, 139] width 79 height 25
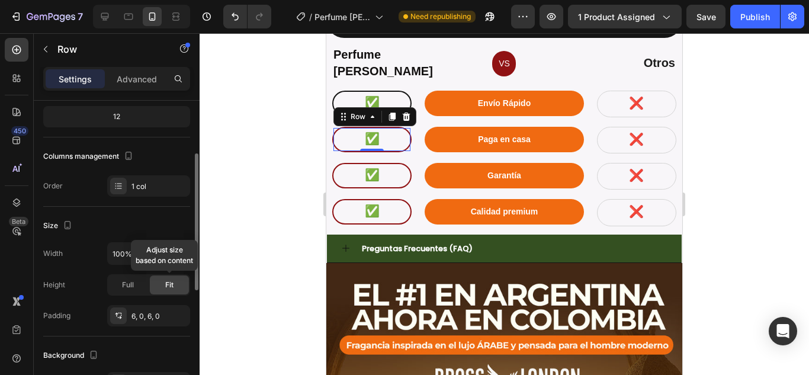
scroll to position [237, 0]
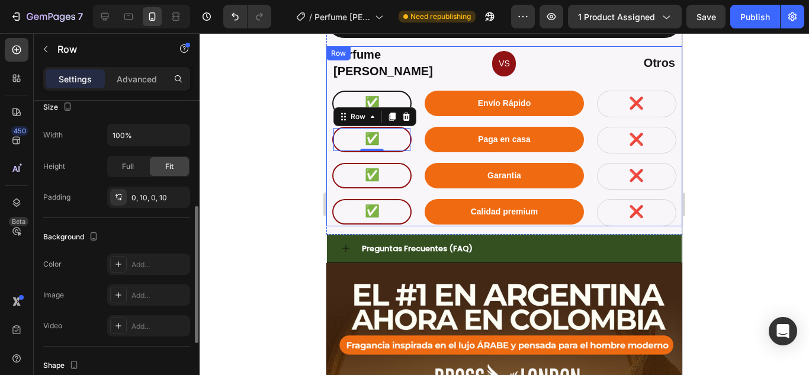
click at [330, 133] on div "Perfume Bross Text Block VS Text block Row Otros Text Block Row ✅ Text block Ro…" at bounding box center [504, 135] width 356 height 179
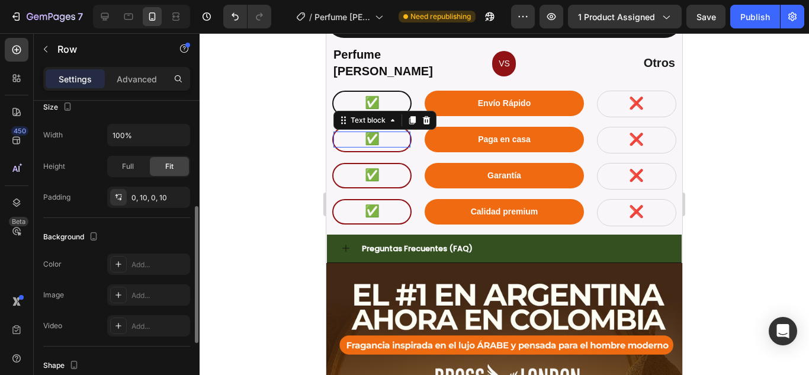
click at [335, 134] on p "✅" at bounding box center [372, 140] width 75 height 14
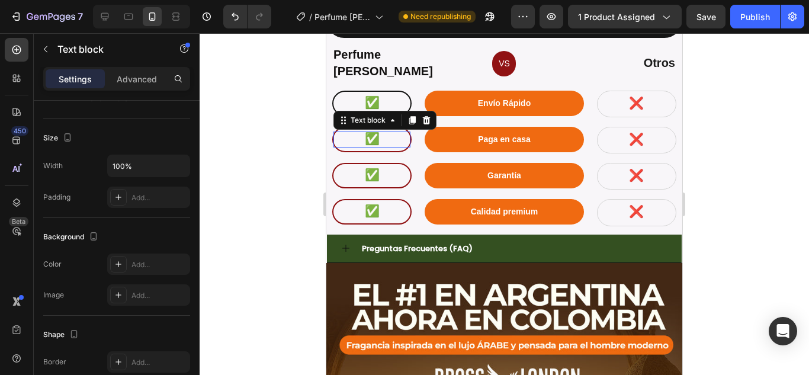
scroll to position [0, 0]
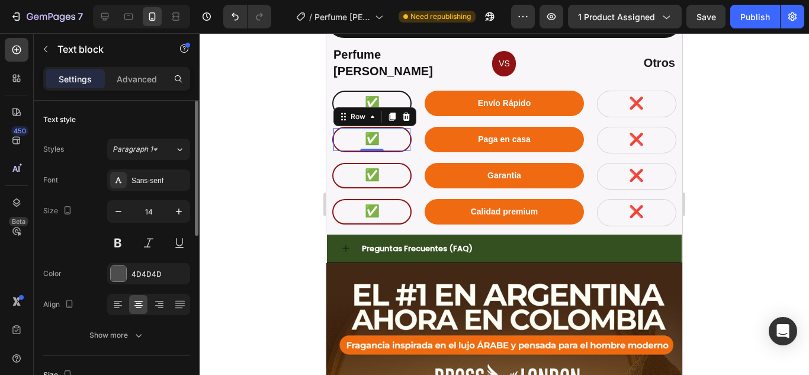
click at [343, 143] on div "✅ Text block Row 0" at bounding box center [371, 139] width 79 height 25
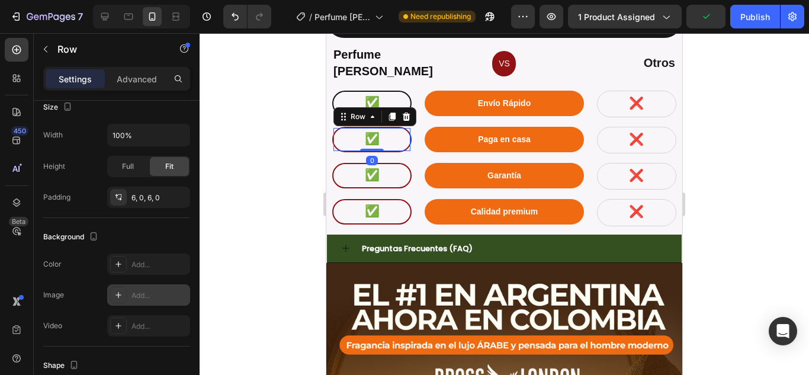
scroll to position [355, 0]
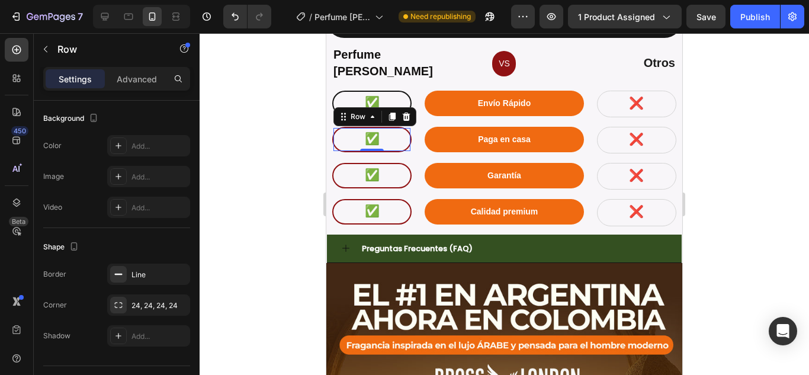
click at [409, 131] on div "✅ Text block Row 0" at bounding box center [371, 139] width 79 height 25
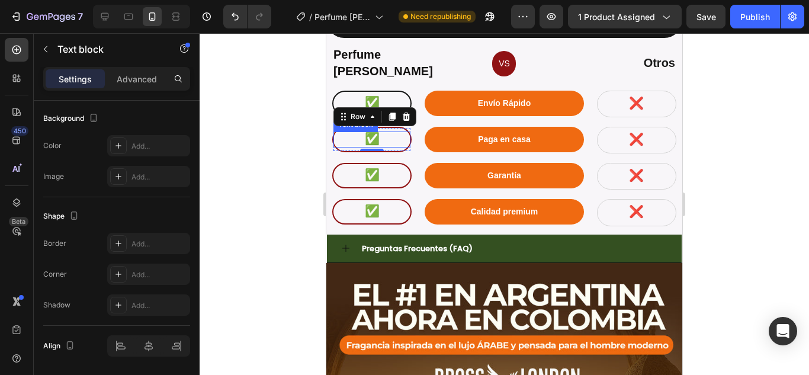
click at [406, 131] on div "✅" at bounding box center [371, 139] width 77 height 16
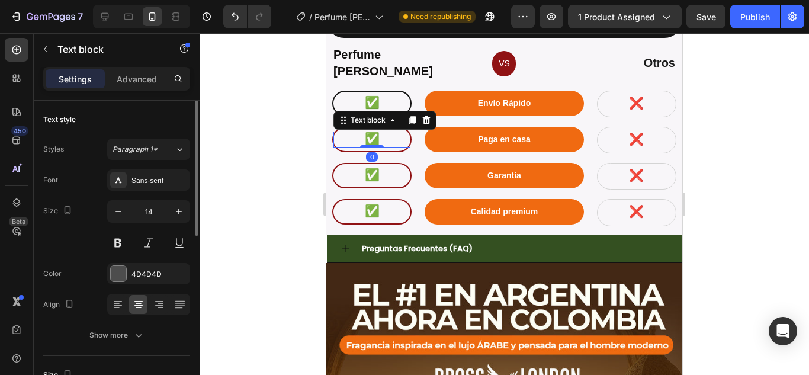
click at [407, 120] on div "Text block" at bounding box center [384, 120] width 103 height 19
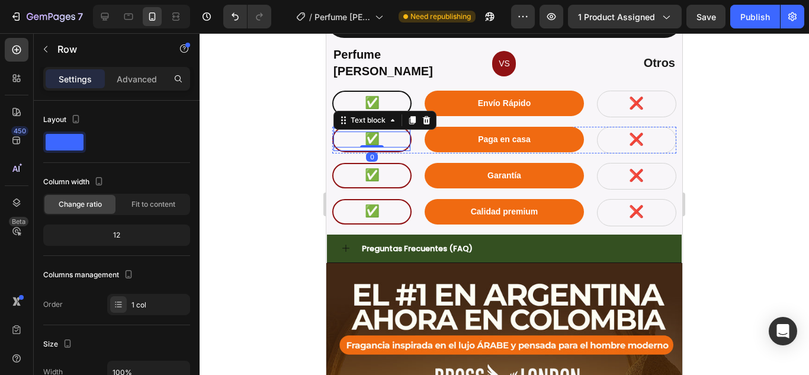
click at [391, 142] on div "✅ Text block 0 Row" at bounding box center [371, 139] width 79 height 25
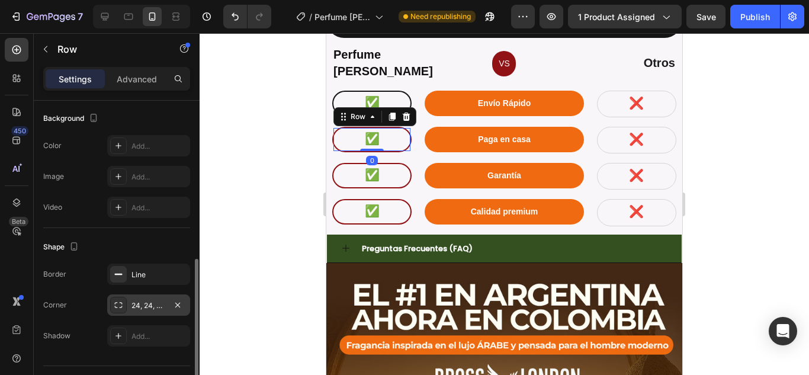
scroll to position [384, 0]
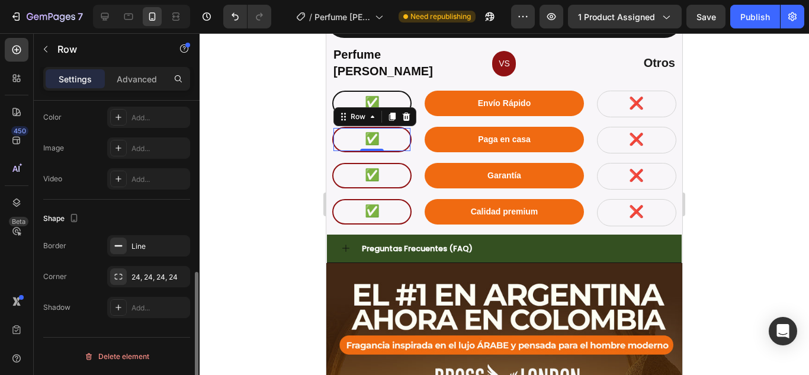
click at [137, 230] on div "Shape Border Line Corner 24, 24, 24, 24 Shadow Add..." at bounding box center [116, 264] width 147 height 128
click at [133, 241] on div "Line" at bounding box center [148, 246] width 34 height 11
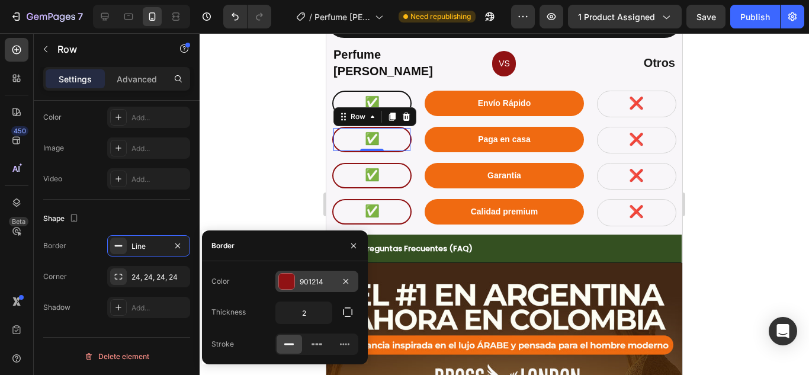
click at [288, 280] on div at bounding box center [286, 281] width 15 height 15
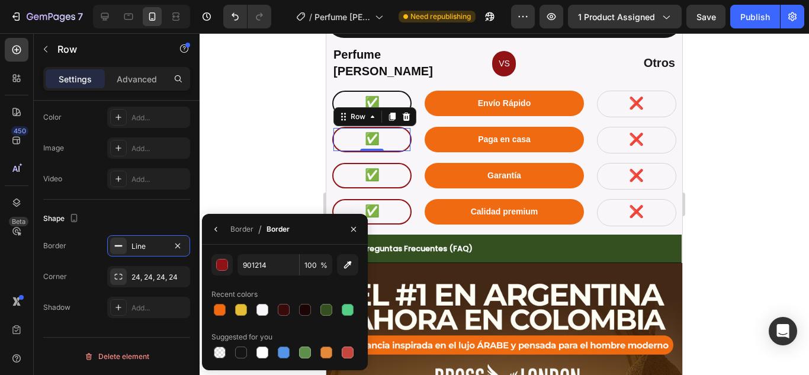
drag, startPoint x: 243, startPoint y: 351, endPoint x: 332, endPoint y: 237, distance: 144.7
click at [244, 349] on div at bounding box center [241, 352] width 12 height 12
type input "151515"
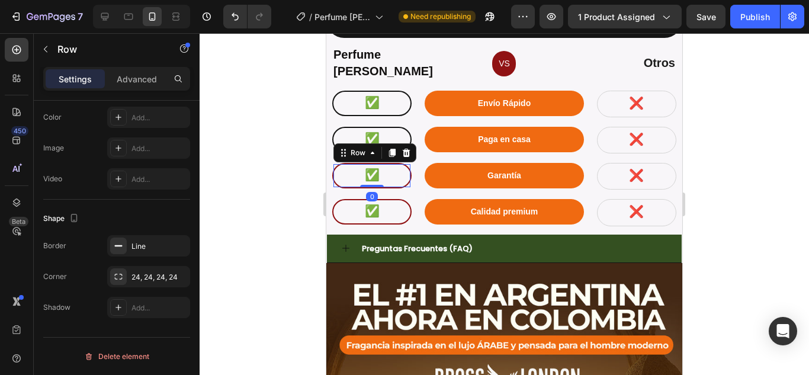
click at [404, 176] on div "✅ Text block Row 0" at bounding box center [371, 175] width 79 height 25
click at [165, 246] on div "Line" at bounding box center [148, 246] width 34 height 11
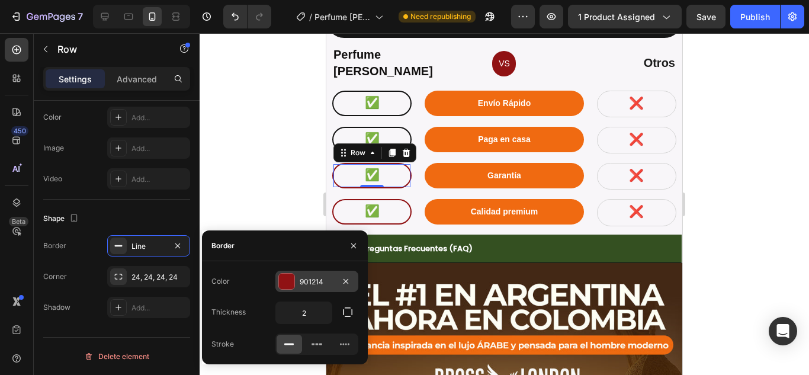
click at [287, 278] on div at bounding box center [286, 281] width 15 height 15
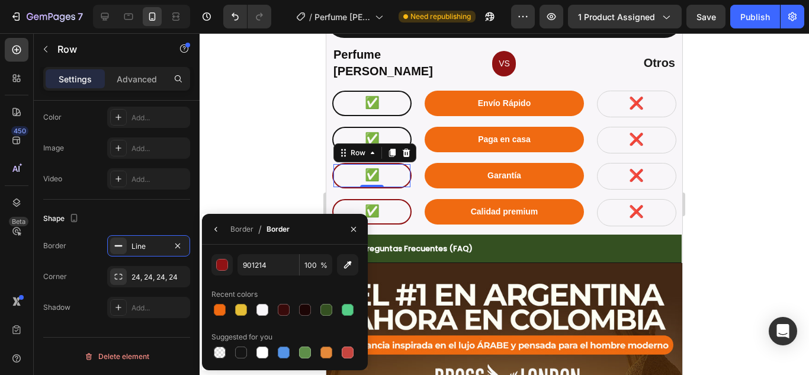
drag, startPoint x: 242, startPoint y: 350, endPoint x: 273, endPoint y: 335, distance: 34.7
click at [242, 349] on div at bounding box center [241, 352] width 12 height 12
type input "151515"
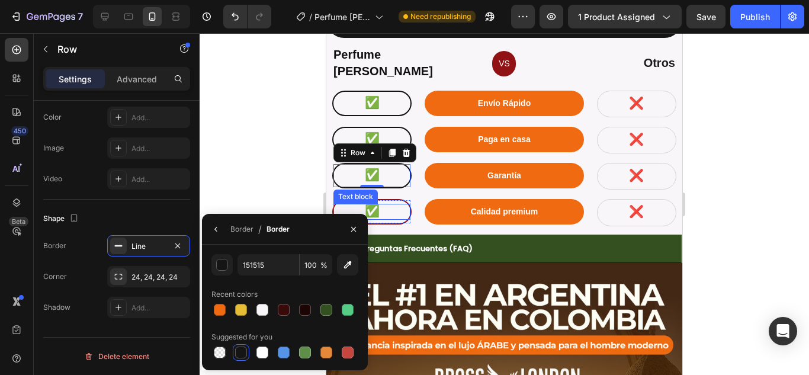
click at [407, 209] on p "✅" at bounding box center [372, 212] width 75 height 14
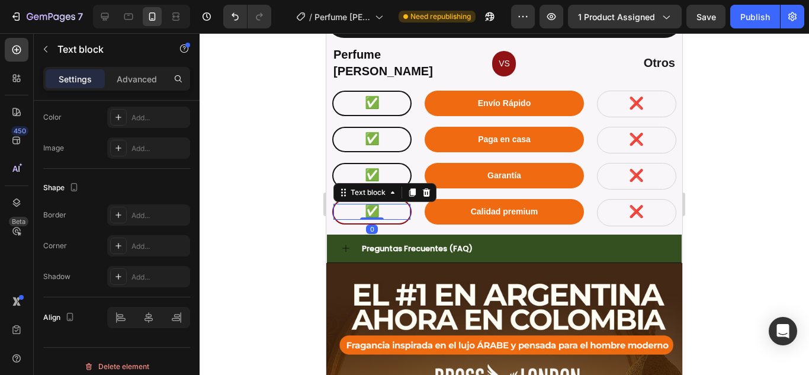
scroll to position [0, 0]
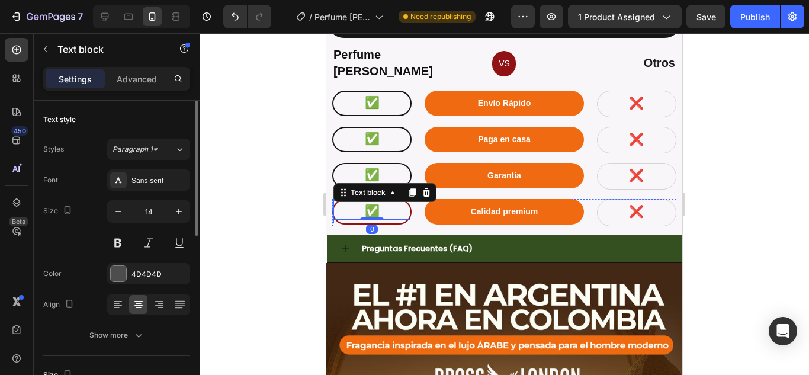
click at [400, 215] on div "✅ Text block 0 Row" at bounding box center [371, 211] width 79 height 25
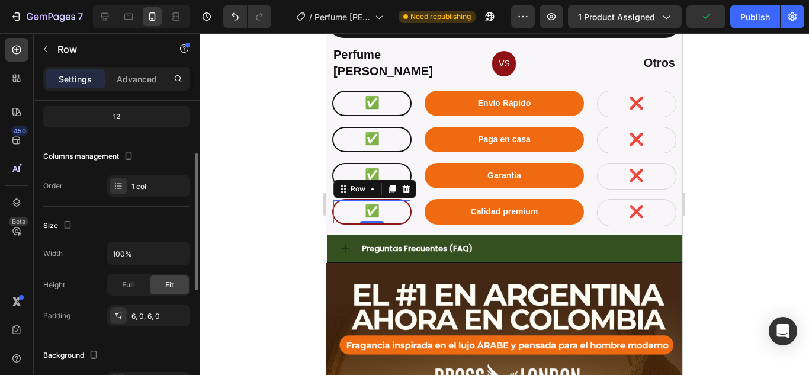
scroll to position [237, 0]
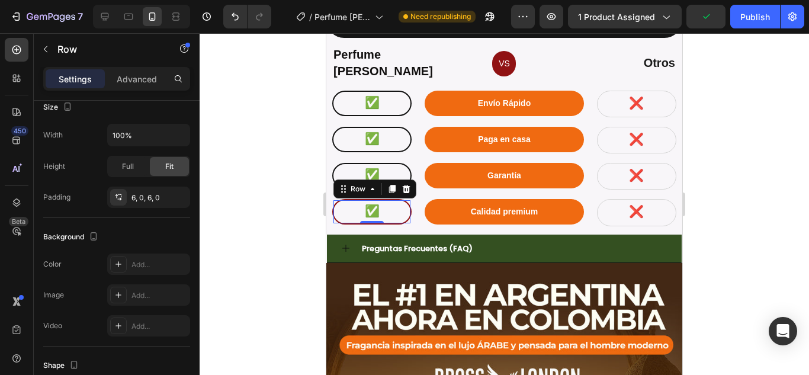
click at [384, 199] on div "✅ Text block Row 0" at bounding box center [371, 211] width 79 height 25
click at [333, 208] on div "✅ Text block Row 0" at bounding box center [371, 211] width 79 height 25
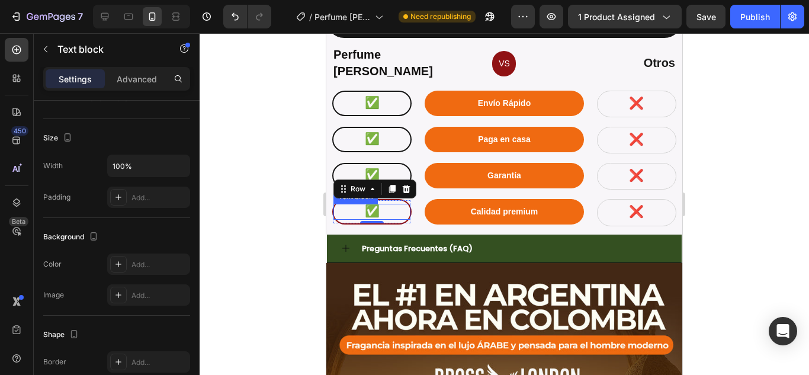
click at [333, 207] on div "✅" at bounding box center [371, 212] width 77 height 16
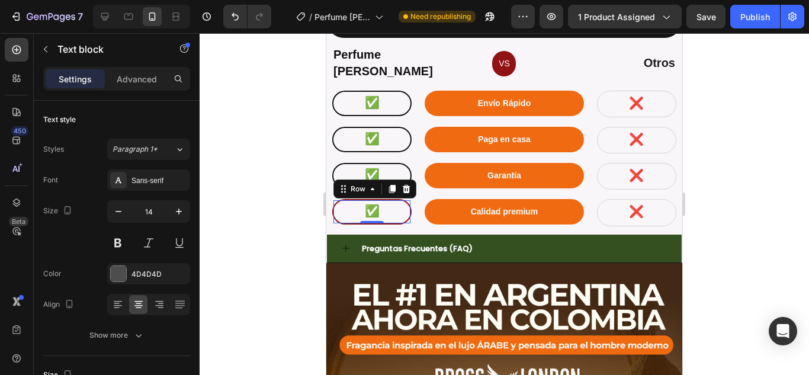
click at [394, 215] on div "✅ Text block Row 0" at bounding box center [371, 211] width 79 height 25
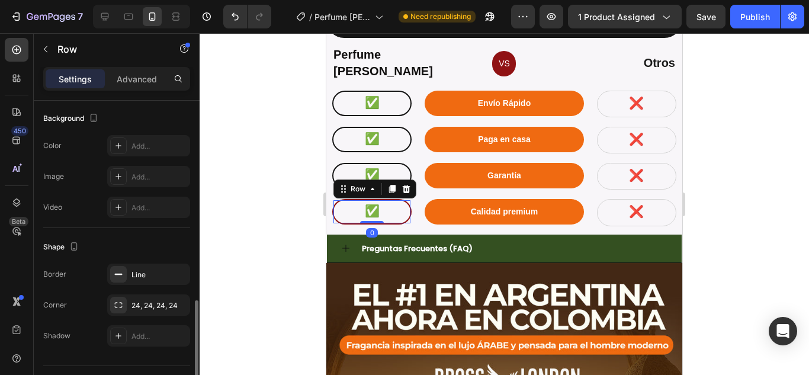
scroll to position [384, 0]
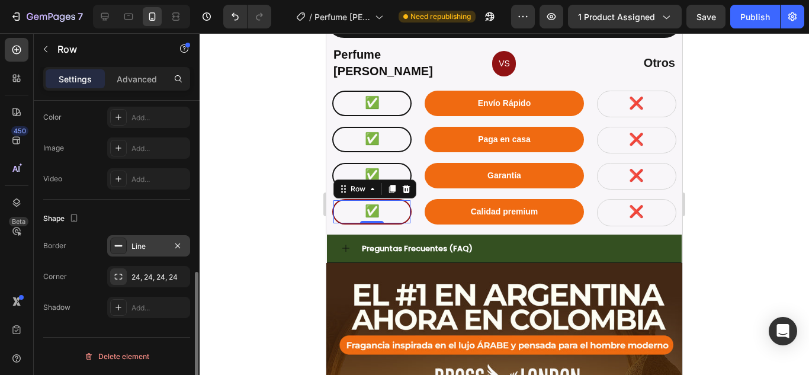
click at [170, 243] on div "Line" at bounding box center [148, 245] width 83 height 21
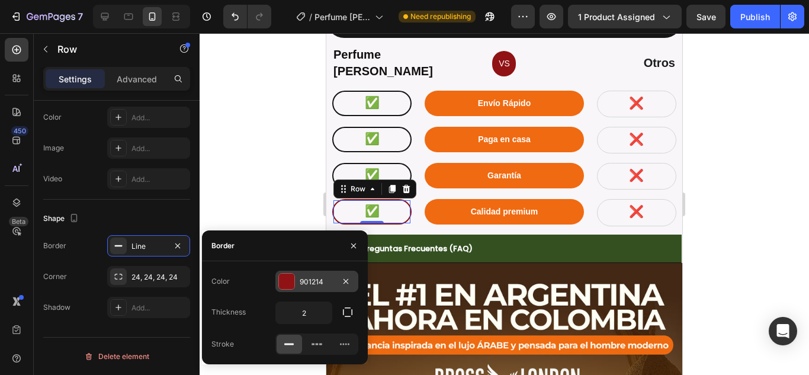
click at [293, 287] on div at bounding box center [286, 281] width 15 height 15
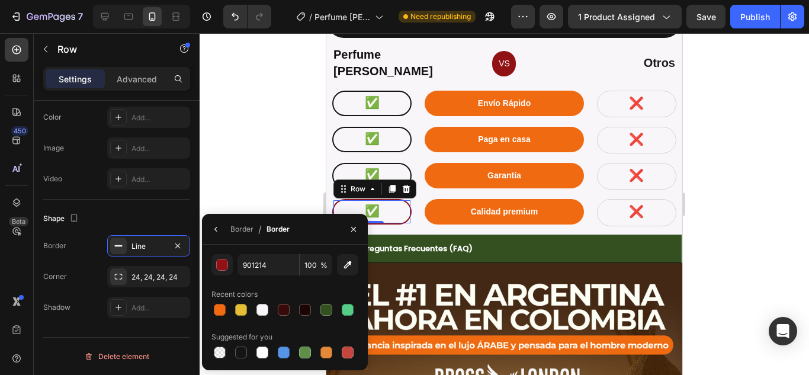
drag, startPoint x: 240, startPoint y: 355, endPoint x: 271, endPoint y: 313, distance: 52.6
click at [240, 354] on div at bounding box center [241, 352] width 12 height 12
type input "151515"
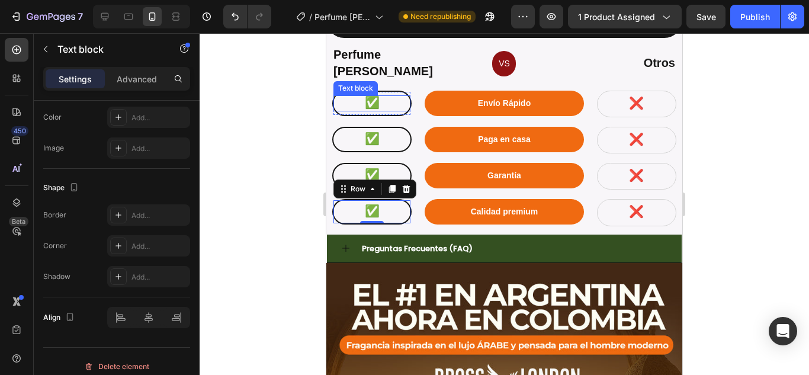
click at [366, 96] on span "✅" at bounding box center [372, 102] width 15 height 13
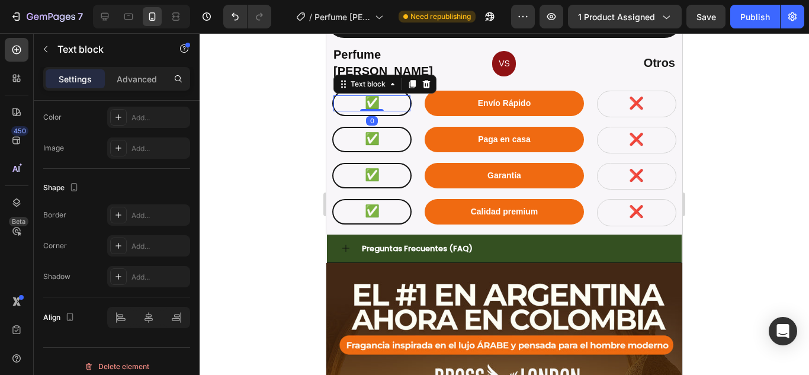
scroll to position [0, 0]
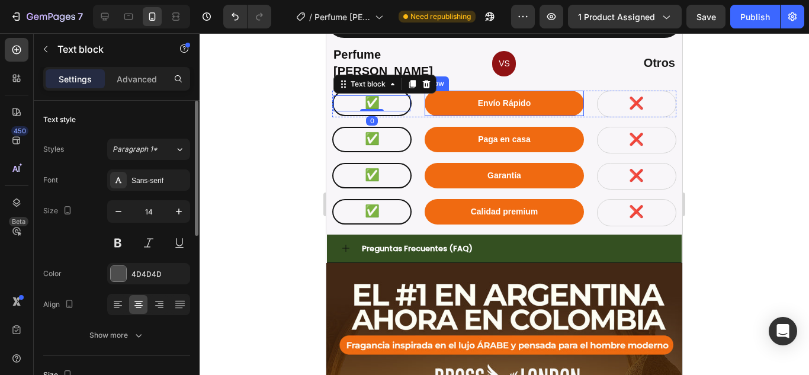
click at [556, 91] on div "Envío Rápido Text block Row" at bounding box center [504, 103] width 159 height 25
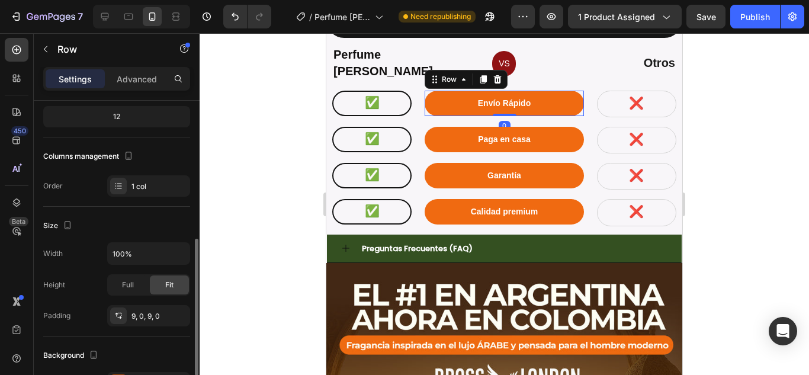
scroll to position [237, 0]
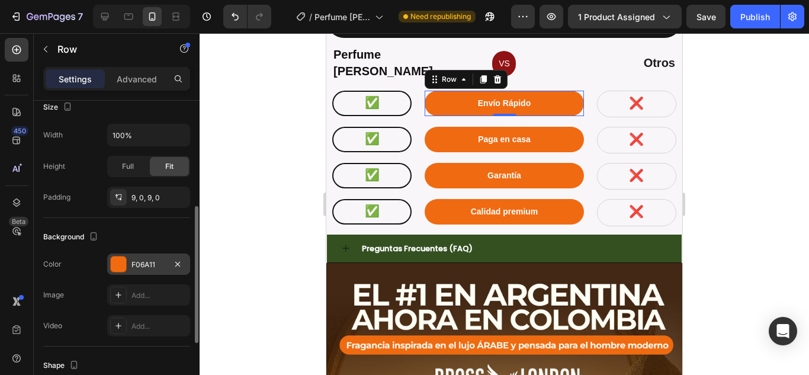
click at [123, 264] on div at bounding box center [118, 263] width 15 height 15
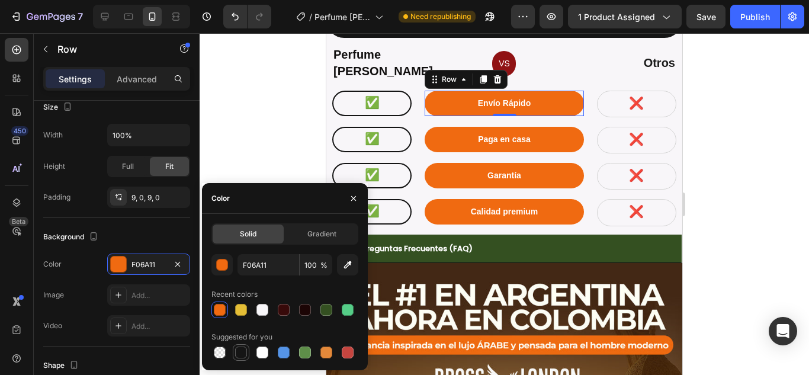
click at [242, 348] on div at bounding box center [241, 352] width 12 height 12
type input "151515"
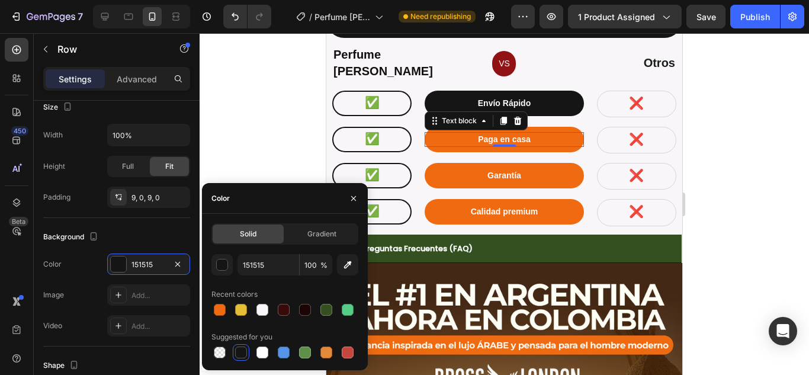
click at [576, 133] on p "Paga en casa" at bounding box center [504, 139] width 157 height 12
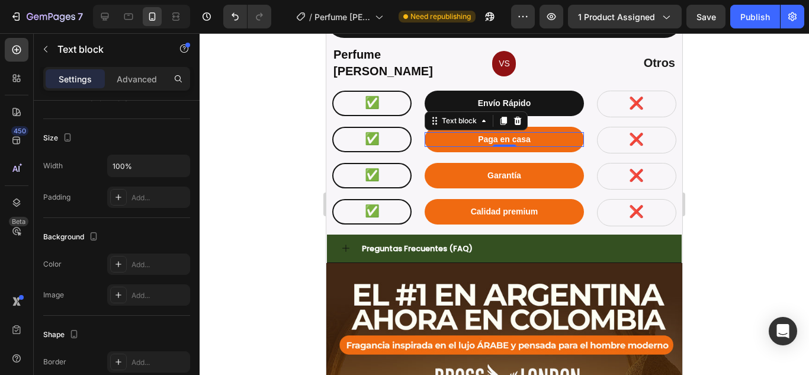
scroll to position [0, 0]
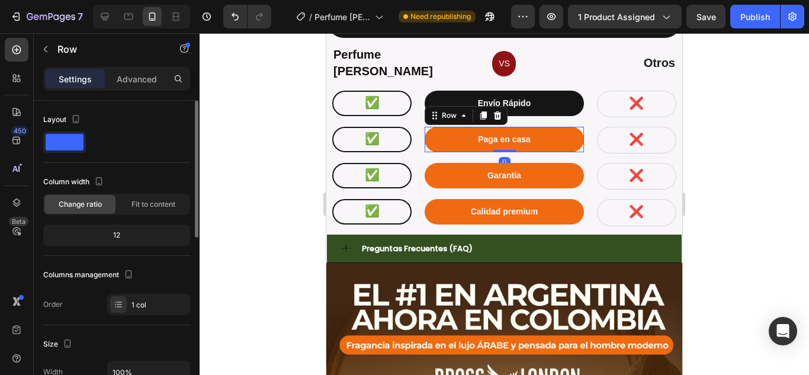
click at [571, 127] on div "Paga en casa Text block Row 0" at bounding box center [504, 139] width 159 height 25
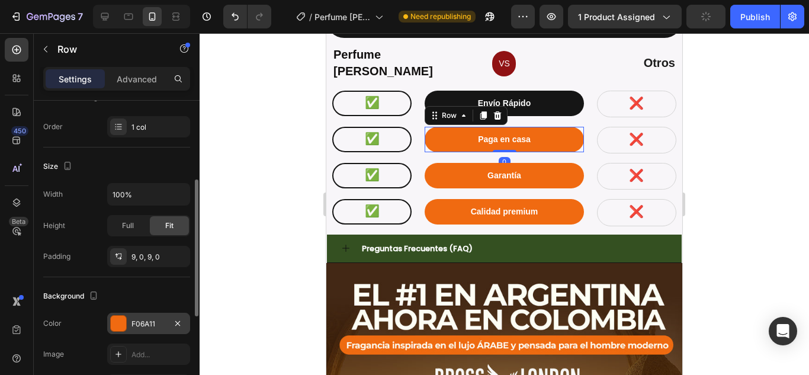
click at [120, 328] on div at bounding box center [118, 323] width 15 height 15
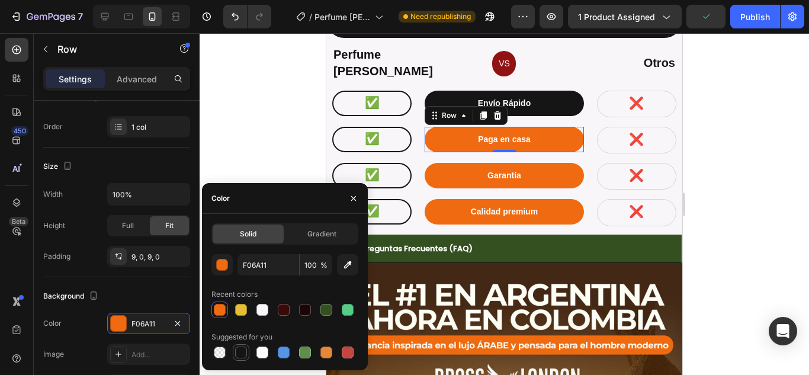
click at [239, 354] on div at bounding box center [241, 352] width 12 height 12
type input "151515"
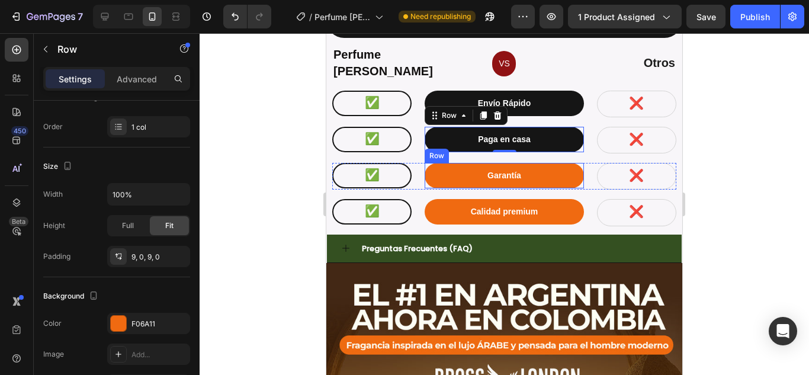
click at [566, 163] on div "Garantía Text block Row" at bounding box center [504, 175] width 159 height 25
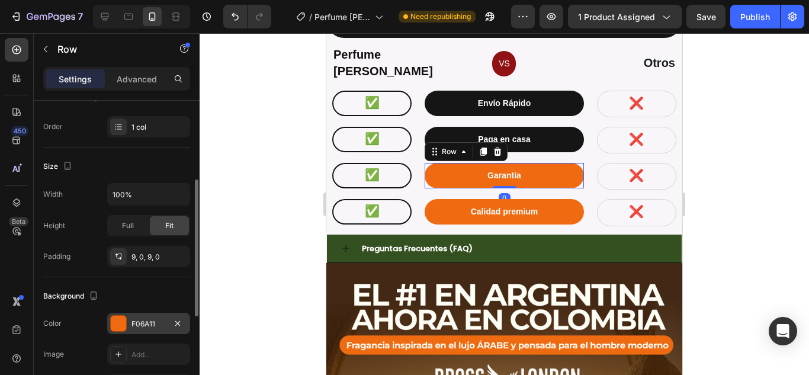
drag, startPoint x: 111, startPoint y: 323, endPoint x: 129, endPoint y: 317, distance: 18.7
click at [111, 323] on div at bounding box center [118, 323] width 15 height 15
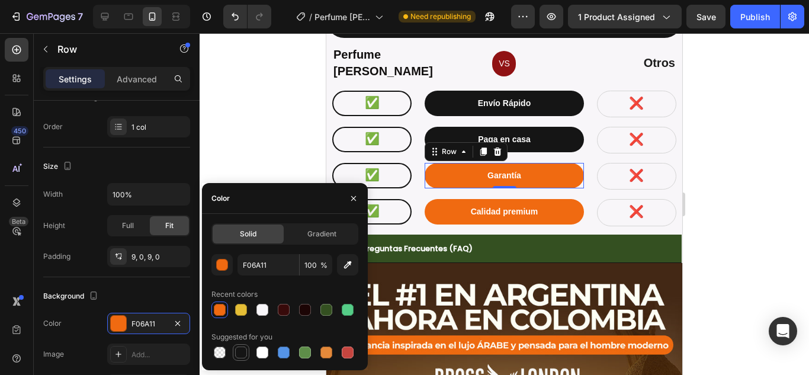
click at [234, 348] on div at bounding box center [241, 352] width 14 height 14
type input "151515"
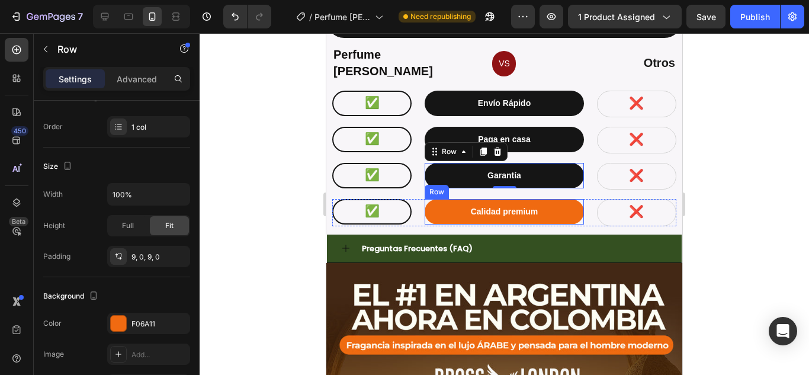
click at [441, 213] on div "Calidad premium Text block Row" at bounding box center [504, 211] width 159 height 25
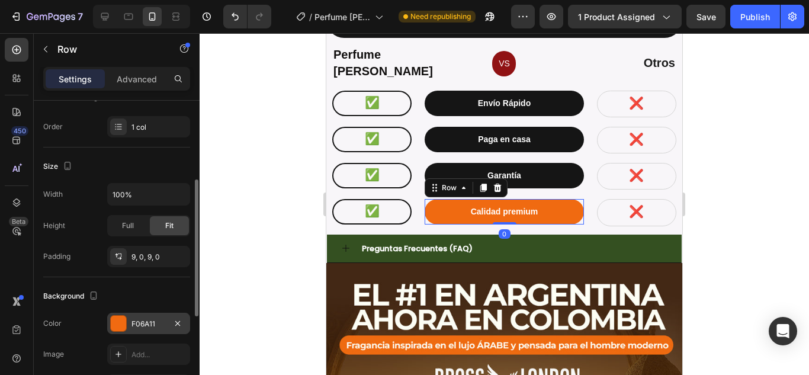
click at [121, 318] on div at bounding box center [118, 323] width 15 height 15
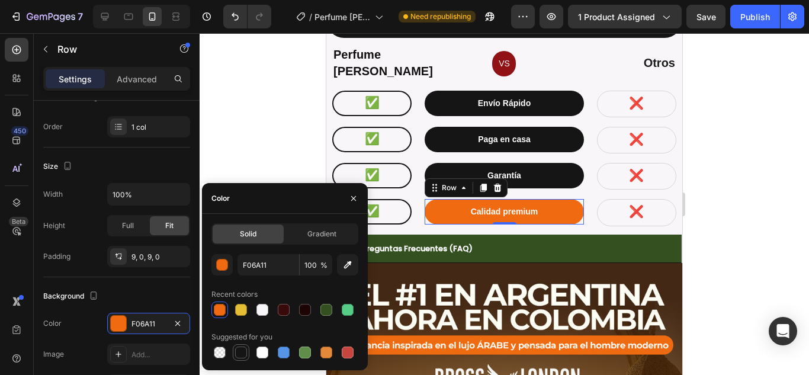
click at [240, 355] on div at bounding box center [241, 352] width 12 height 12
type input "151515"
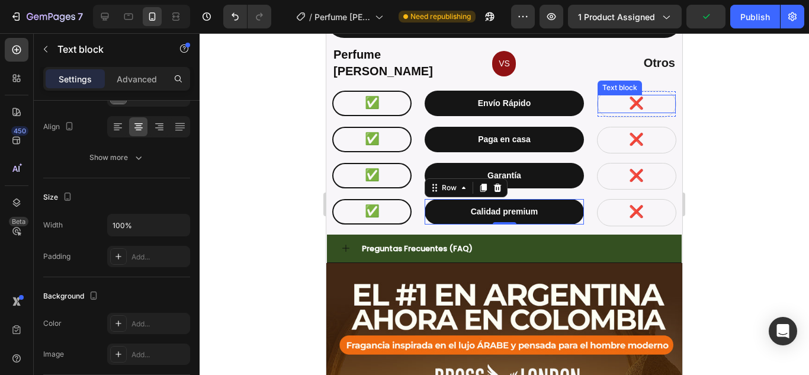
click at [629, 97] on span "❌" at bounding box center [636, 103] width 15 height 13
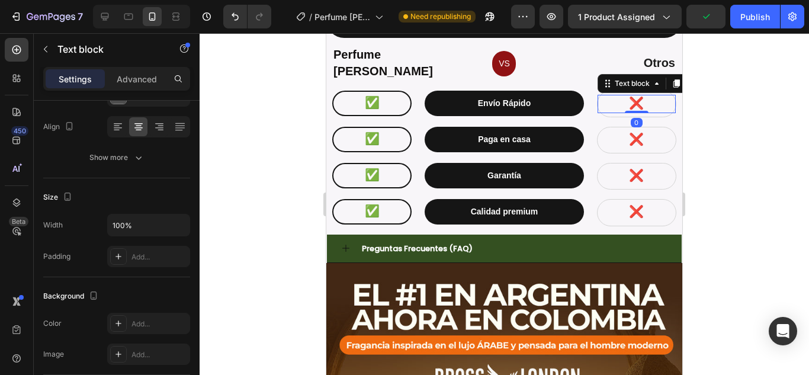
scroll to position [0, 0]
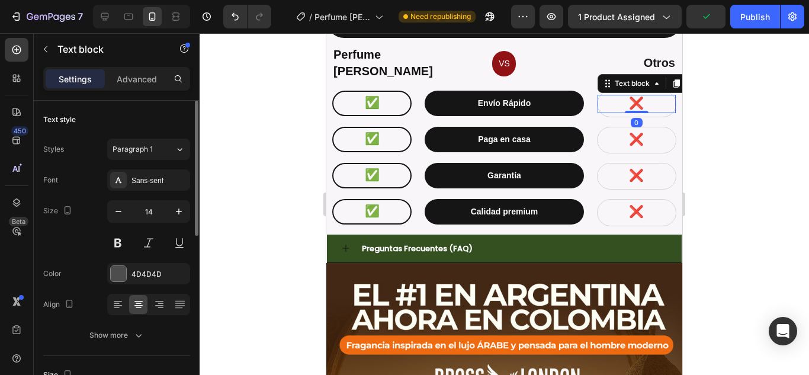
click at [705, 165] on div at bounding box center [504, 204] width 609 height 342
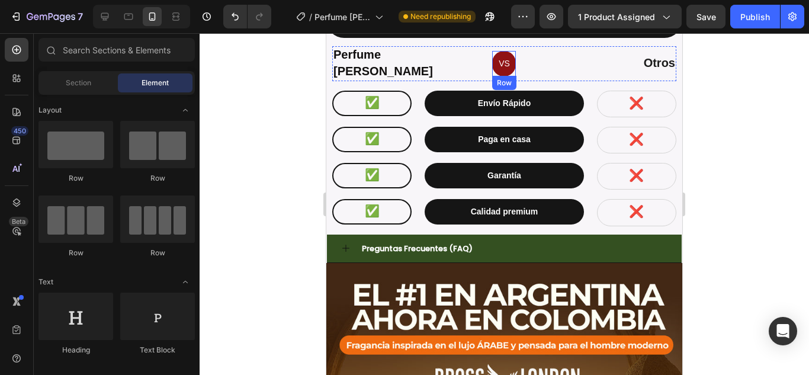
click at [503, 51] on div "VS Text block Row" at bounding box center [504, 63] width 24 height 25
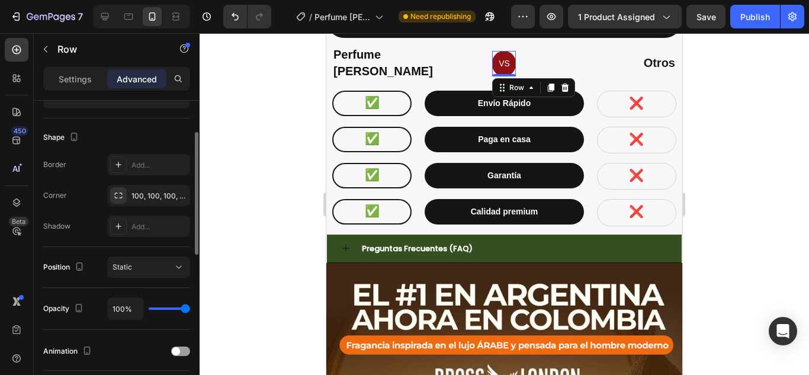
scroll to position [168, 0]
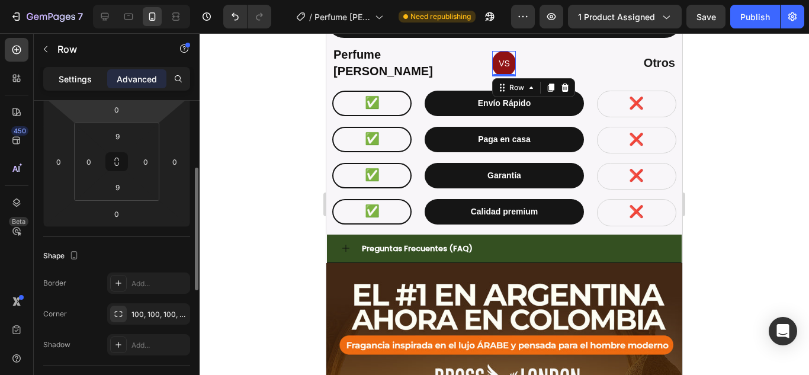
click at [85, 87] on div "Settings" at bounding box center [75, 78] width 59 height 19
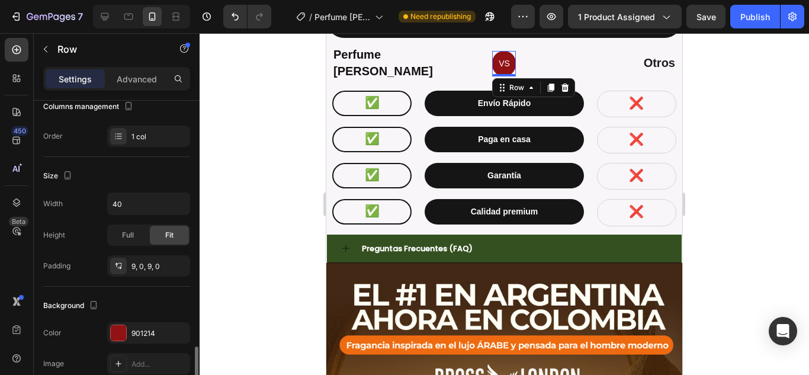
scroll to position [287, 0]
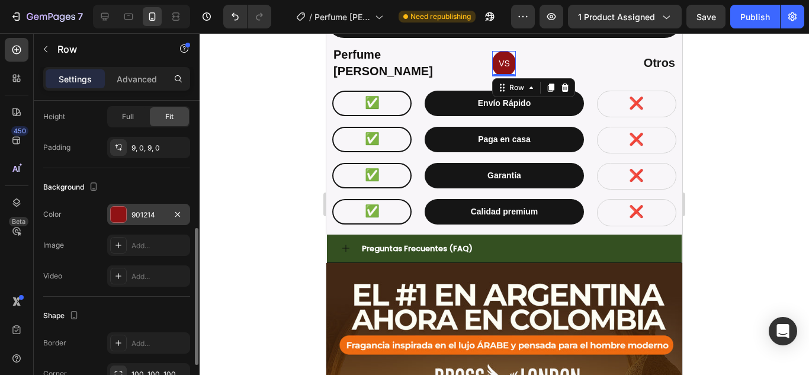
click at [121, 211] on div at bounding box center [118, 214] width 15 height 15
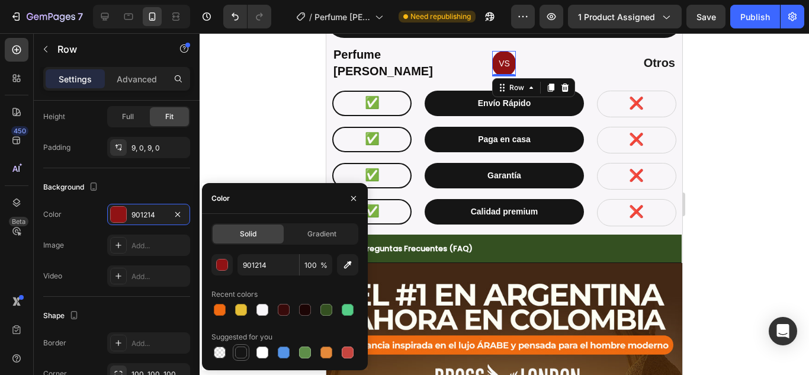
click at [239, 354] on div at bounding box center [241, 352] width 12 height 12
type input "151515"
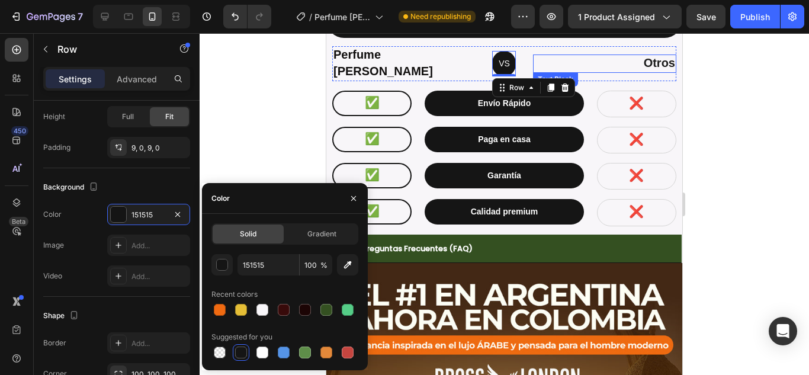
click at [535, 56] on p "Otros" at bounding box center [604, 64] width 141 height 16
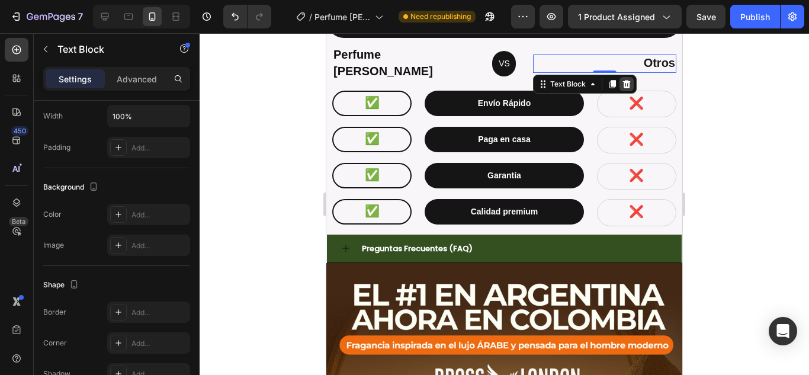
scroll to position [0, 0]
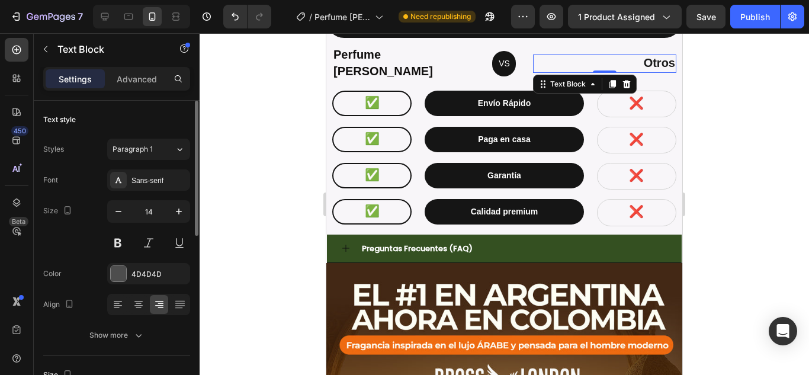
click at [767, 167] on div at bounding box center [504, 204] width 609 height 342
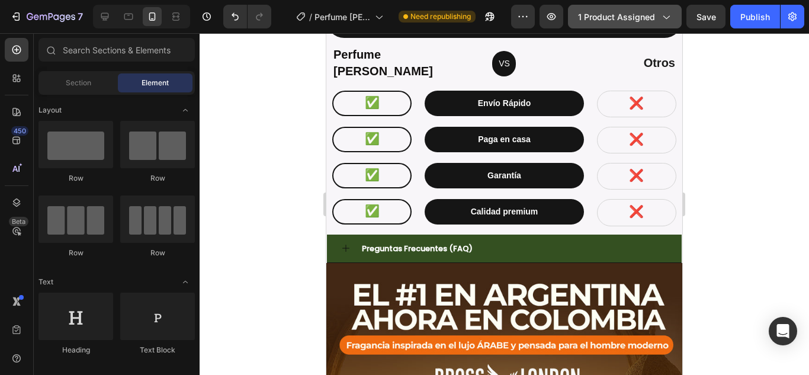
click at [626, 27] on button "1 product assigned" at bounding box center [625, 17] width 114 height 24
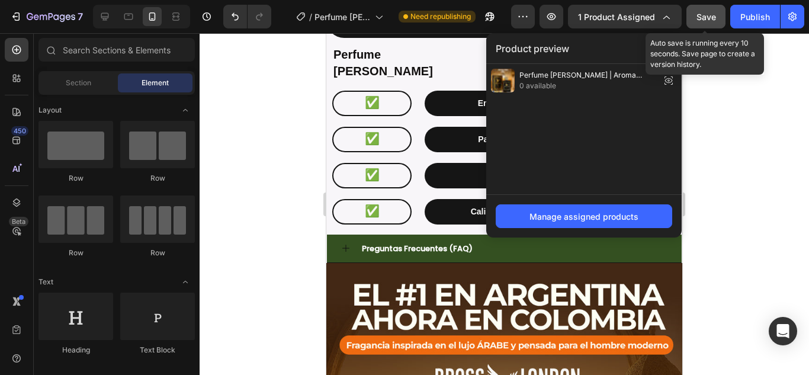
click at [701, 24] on button "Save" at bounding box center [705, 17] width 39 height 24
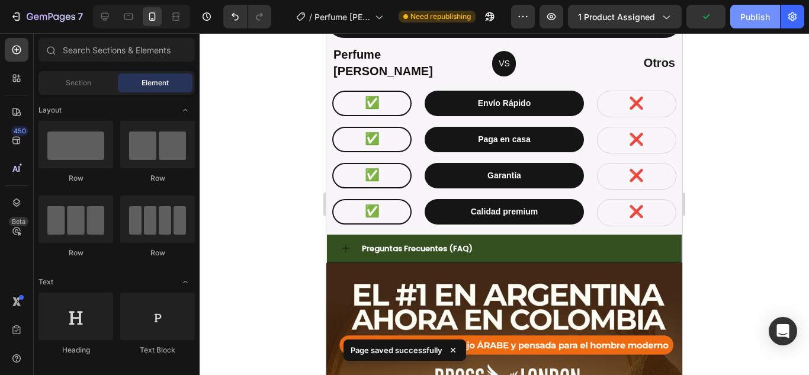
click at [749, 20] on div "Publish" at bounding box center [755, 17] width 30 height 12
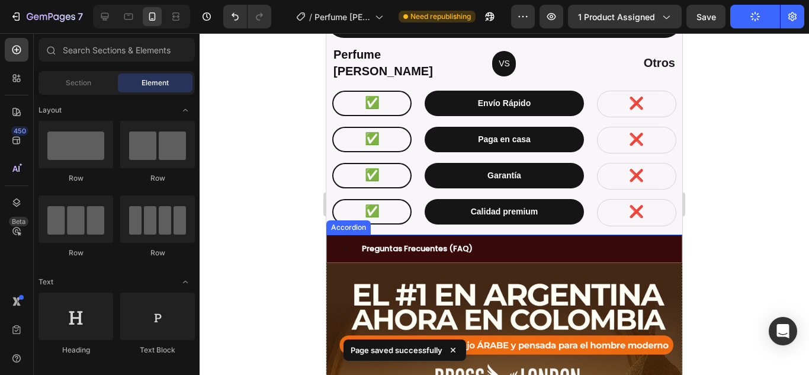
click at [538, 235] on div "Preguntas Frecuentes (FAQ)" at bounding box center [504, 249] width 355 height 28
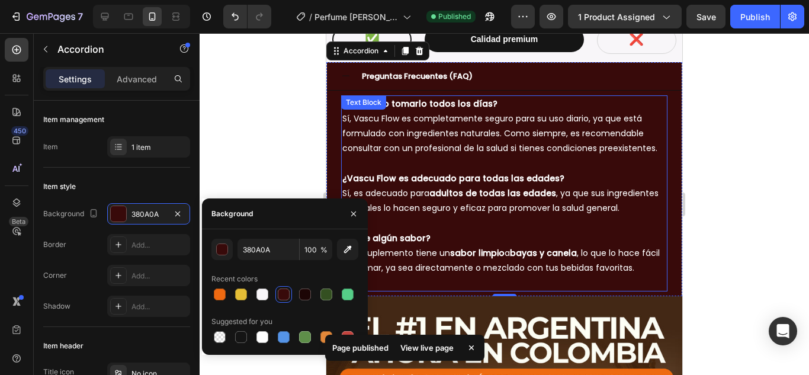
scroll to position [3860, 0]
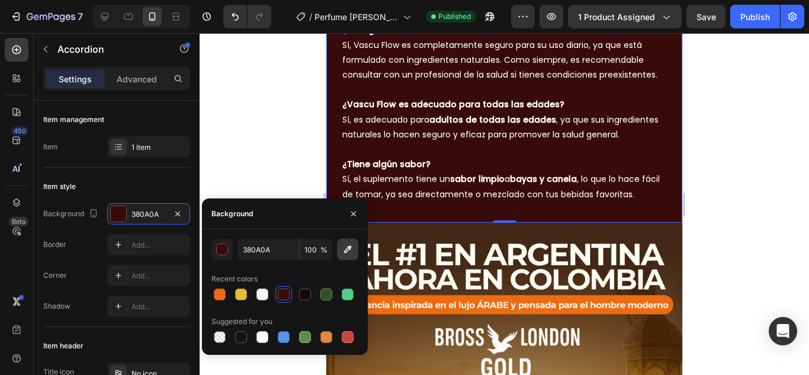
click at [354, 250] on button "button" at bounding box center [347, 249] width 21 height 21
type input "7E510D"
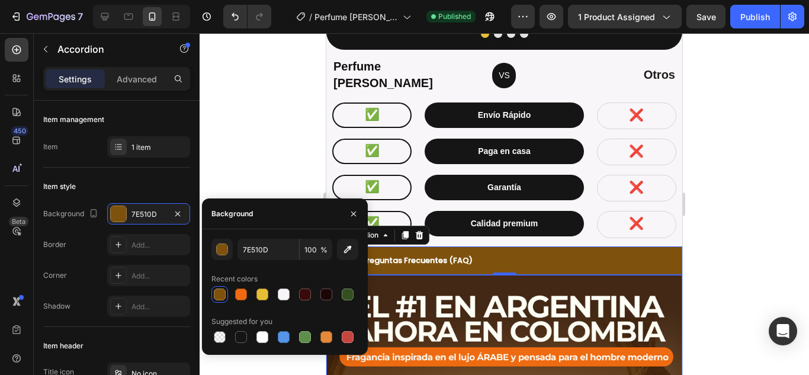
scroll to position [3622, 0]
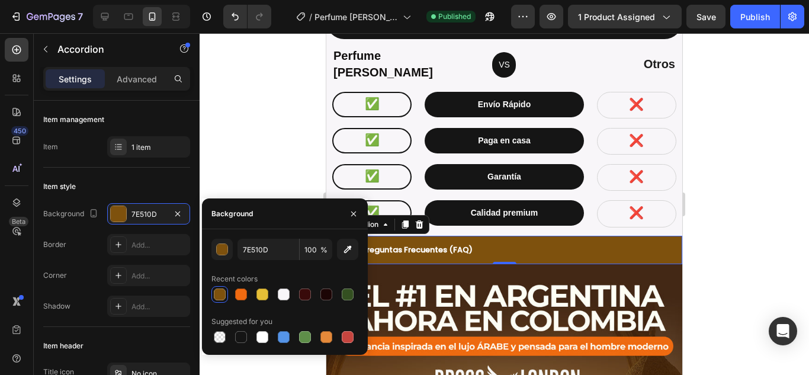
click at [516, 240] on div "Preguntas Frecuentes (FAQ)" at bounding box center [513, 249] width 307 height 18
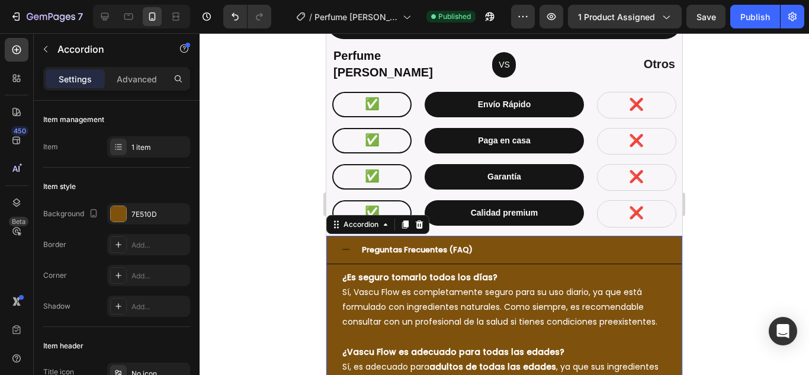
click at [347, 245] on icon at bounding box center [345, 249] width 9 height 9
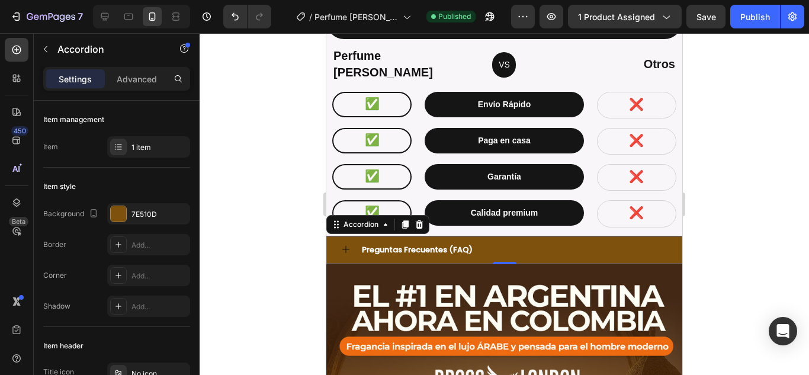
click at [510, 240] on div "Preguntas Frecuentes (FAQ)" at bounding box center [513, 249] width 307 height 18
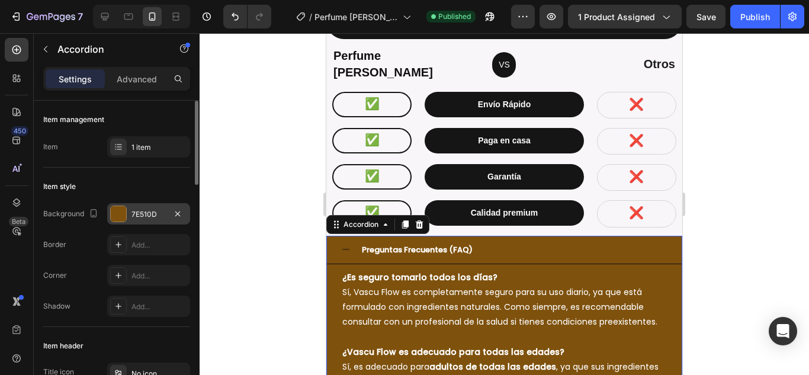
click at [115, 216] on div at bounding box center [118, 213] width 15 height 15
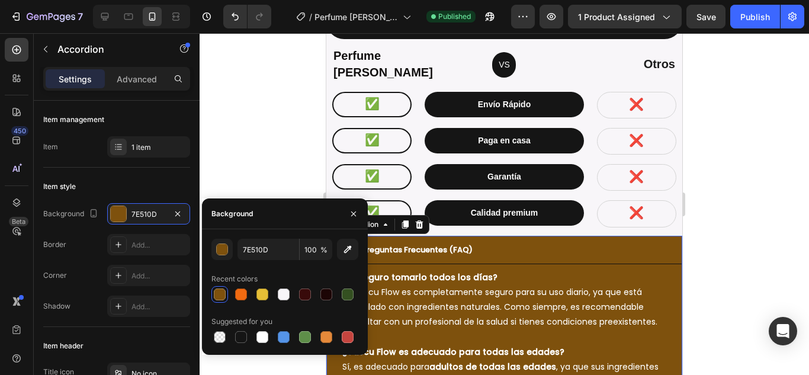
click at [721, 255] on div at bounding box center [504, 204] width 609 height 342
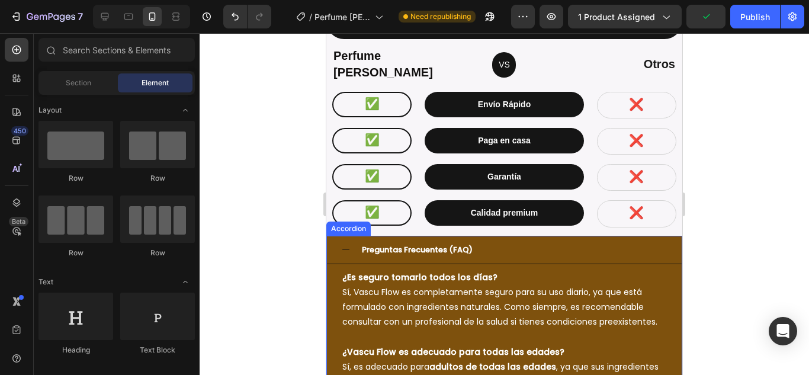
click at [345, 249] on icon at bounding box center [345, 249] width 7 height 1
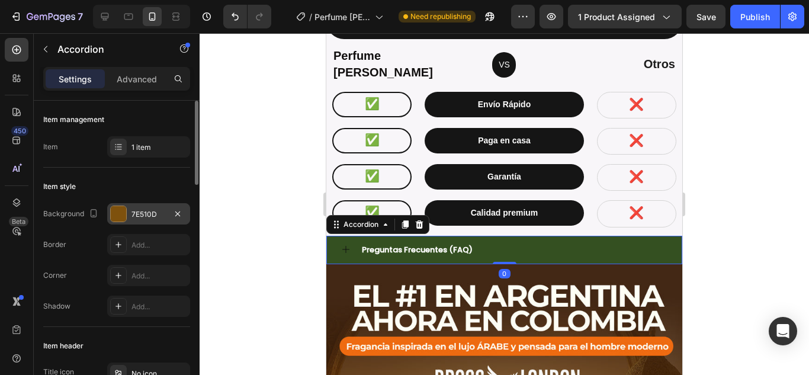
click at [111, 216] on div at bounding box center [118, 213] width 15 height 15
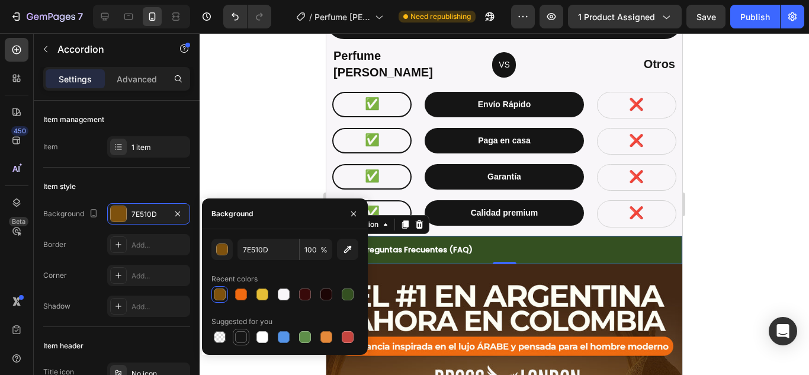
click at [235, 340] on div at bounding box center [241, 337] width 12 height 12
click at [248, 334] on div at bounding box center [241, 337] width 14 height 14
click at [219, 295] on div at bounding box center [220, 294] width 12 height 12
type input "7E510D"
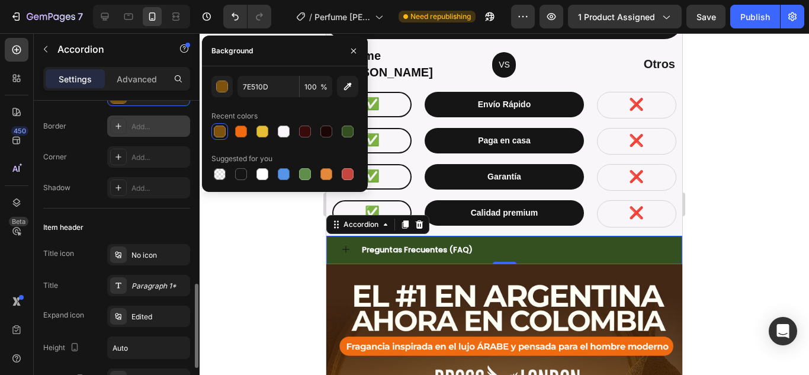
scroll to position [237, 0]
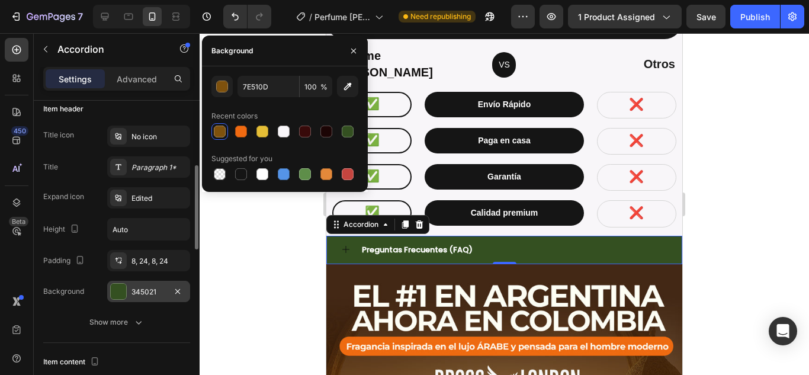
click at [118, 285] on div at bounding box center [118, 291] width 15 height 15
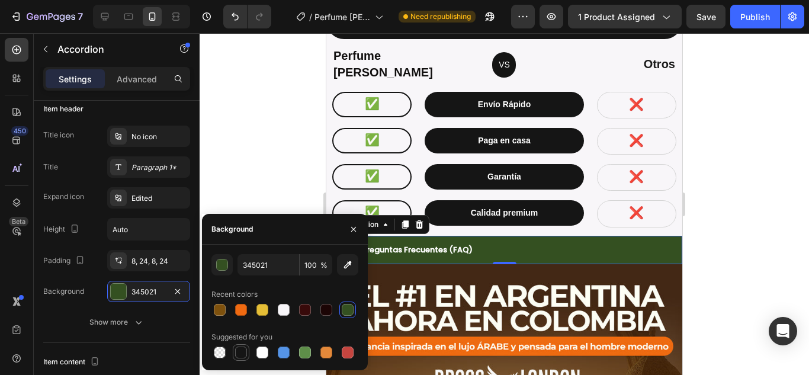
click at [238, 347] on div at bounding box center [241, 352] width 14 height 14
type input "151515"
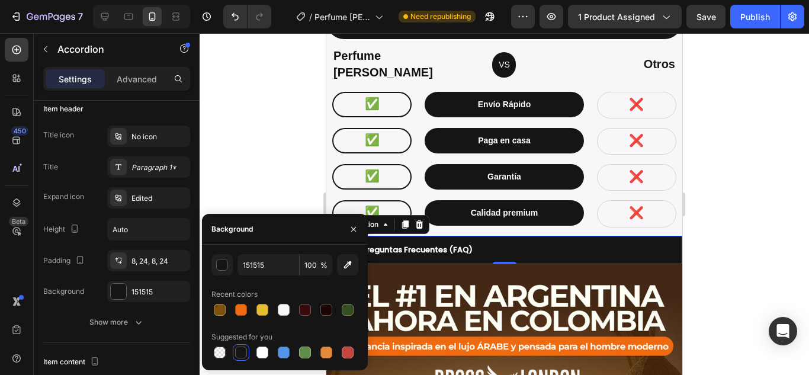
click at [720, 230] on div at bounding box center [504, 204] width 609 height 342
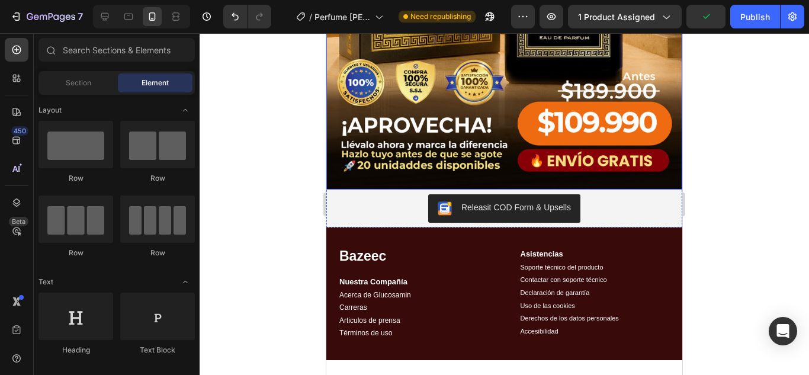
scroll to position [4273, 0]
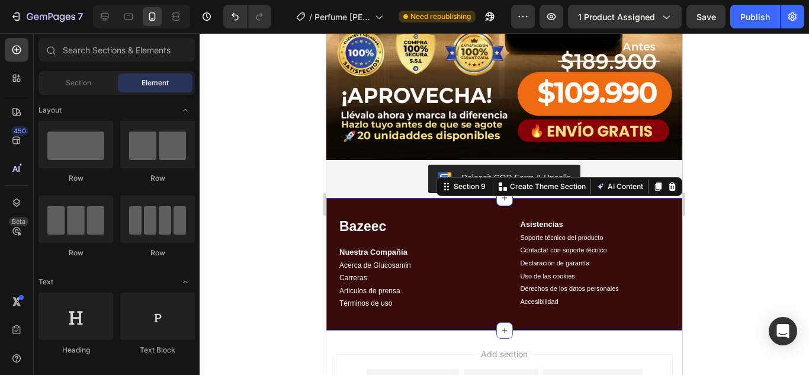
click at [605, 198] on div "Bazeec Text Block Nuestra Compañía Acerca de Glucosamin Carreras Articulos de p…" at bounding box center [504, 264] width 356 height 133
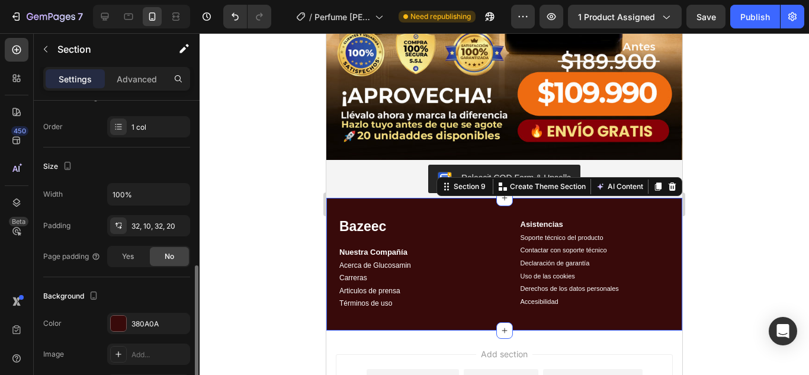
scroll to position [237, 0]
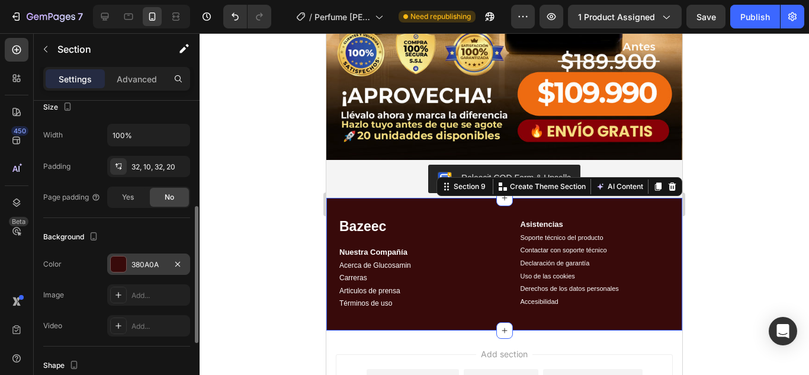
click at [120, 267] on div at bounding box center [118, 263] width 15 height 15
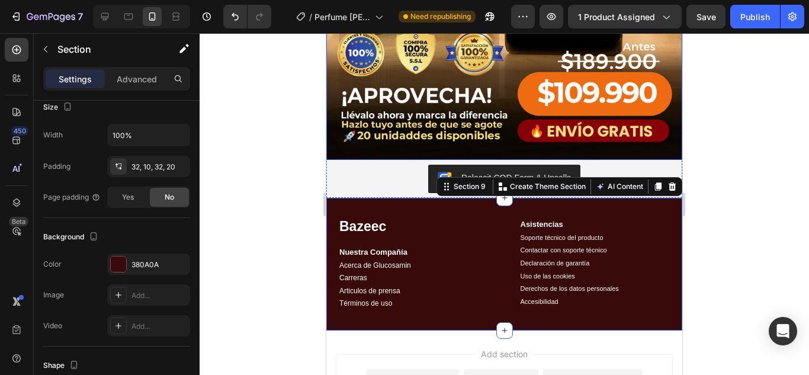
click at [754, 235] on div at bounding box center [504, 204] width 609 height 342
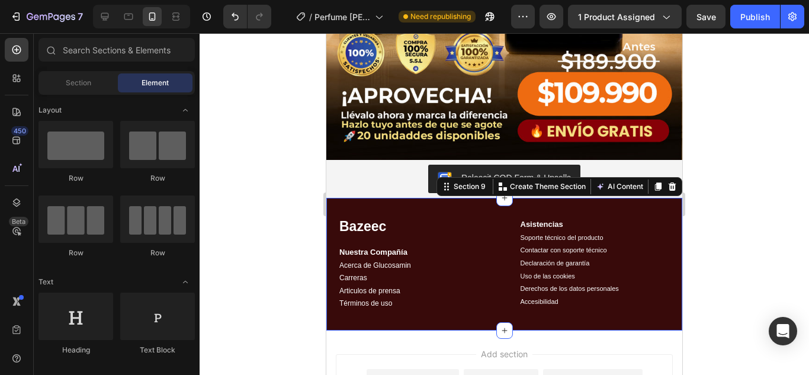
click at [642, 198] on div "Bazeec Text Block Nuestra Compañía Acerca de Glucosamin Carreras Articulos de p…" at bounding box center [504, 264] width 356 height 133
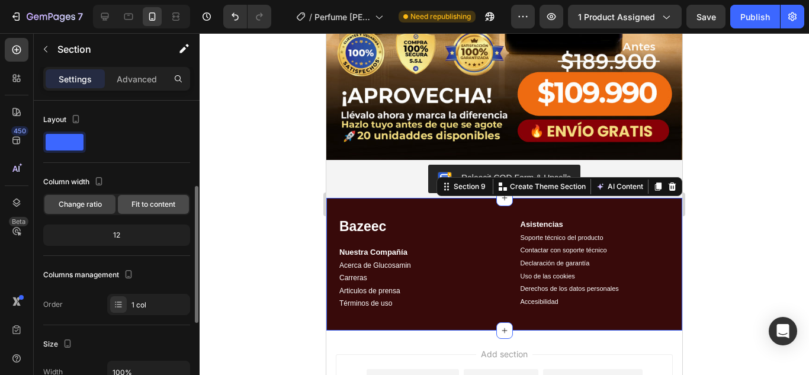
scroll to position [178, 0]
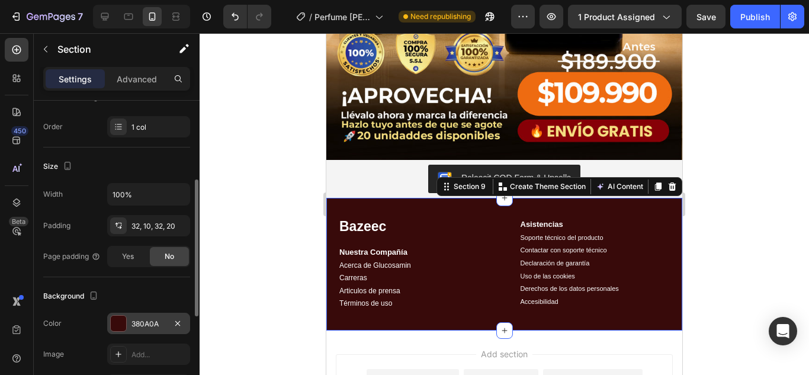
click at [115, 322] on div at bounding box center [118, 323] width 15 height 15
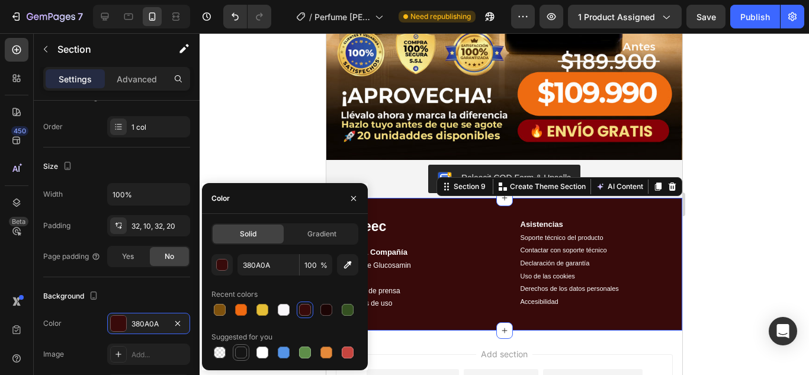
click at [239, 349] on div at bounding box center [241, 352] width 12 height 12
type input "151515"
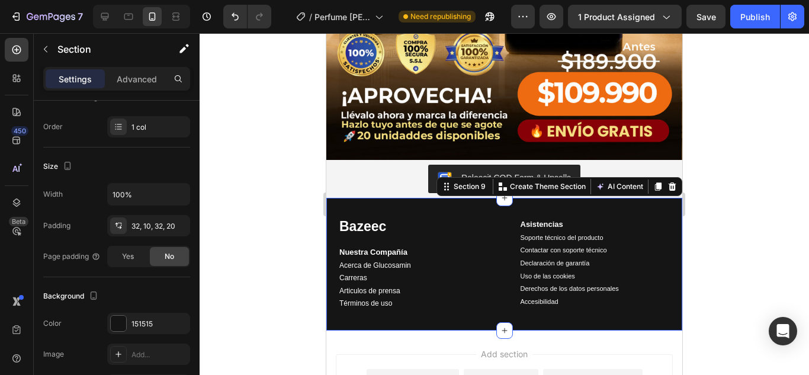
drag, startPoint x: 735, startPoint y: 259, endPoint x: 684, endPoint y: 249, distance: 51.8
click at [734, 259] on div at bounding box center [504, 204] width 609 height 342
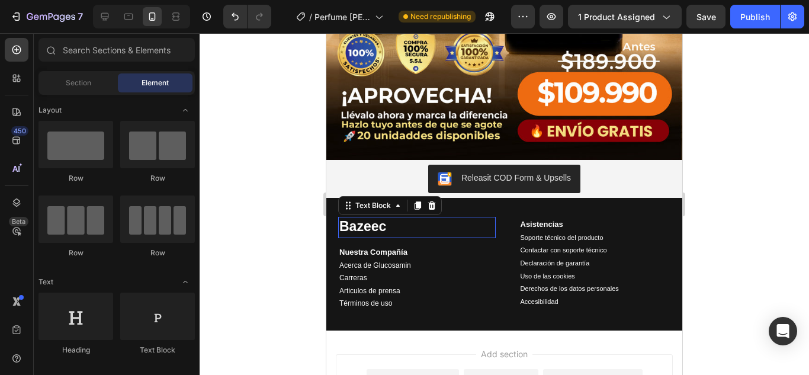
click at [378, 219] on span "Bazeec" at bounding box center [362, 226] width 47 height 15
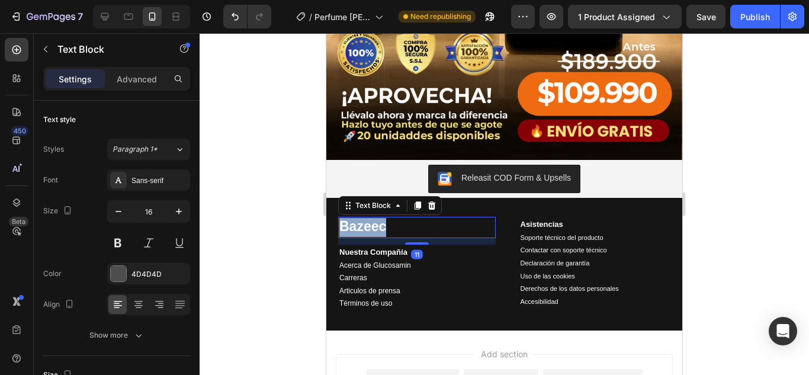
click at [378, 219] on span "Bazeec" at bounding box center [362, 226] width 47 height 15
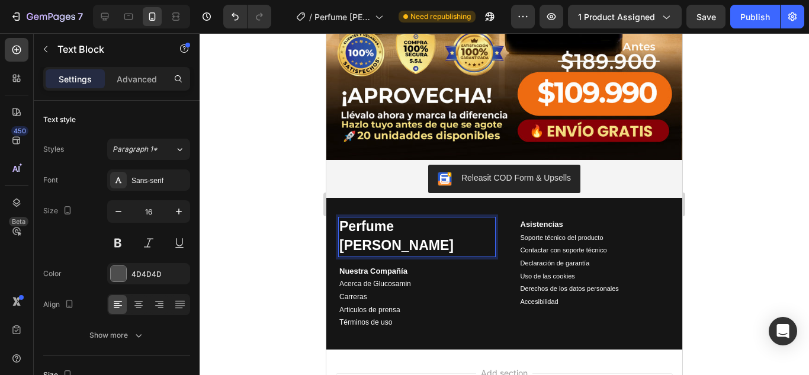
click at [705, 227] on div at bounding box center [504, 204] width 609 height 342
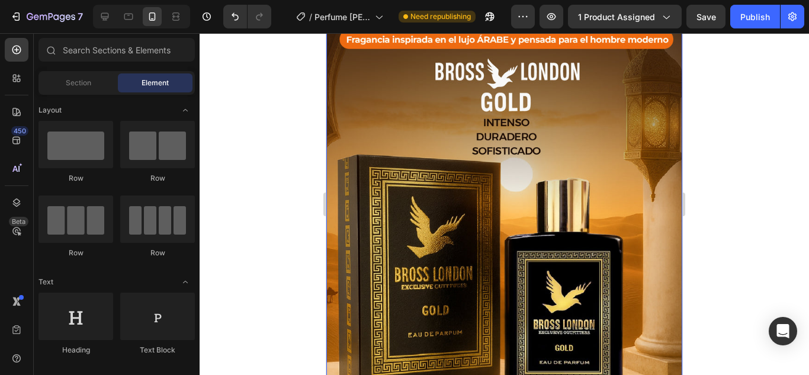
scroll to position [3918, 0]
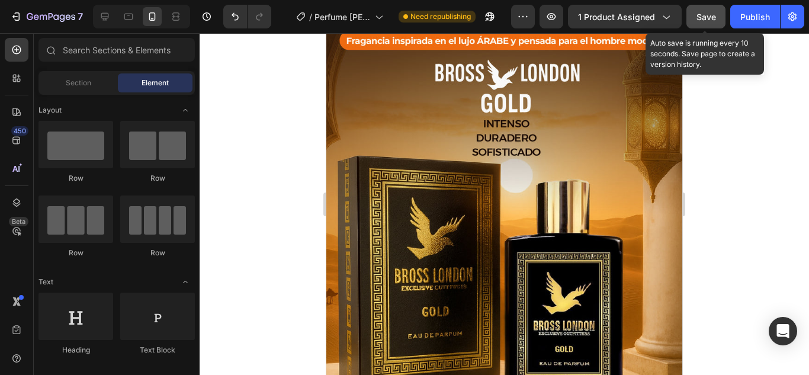
click at [705, 16] on span "Save" at bounding box center [706, 17] width 20 height 10
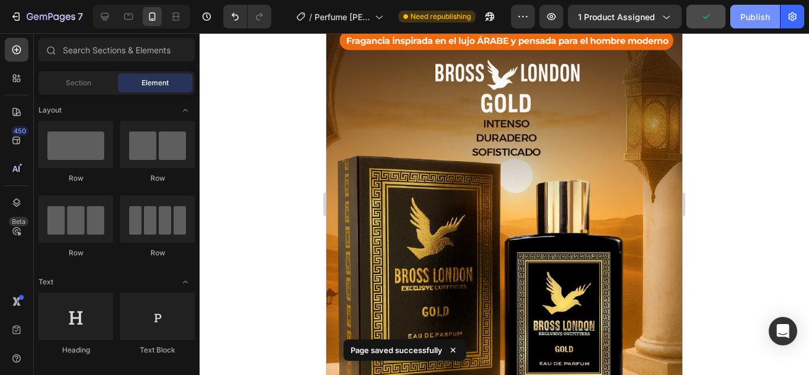
click at [743, 19] on div "Publish" at bounding box center [755, 17] width 30 height 12
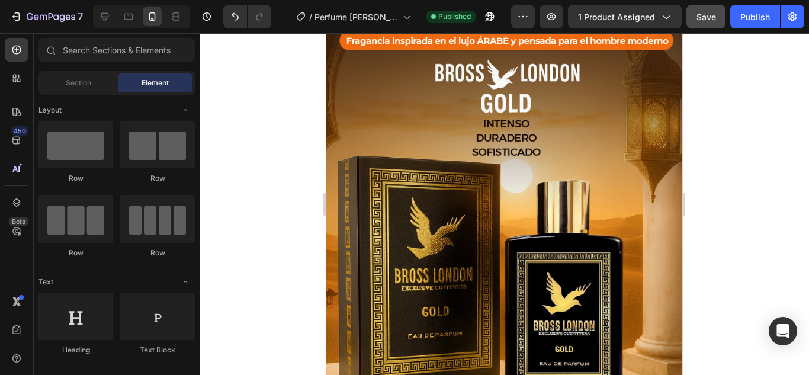
click at [271, 175] on div at bounding box center [504, 204] width 609 height 342
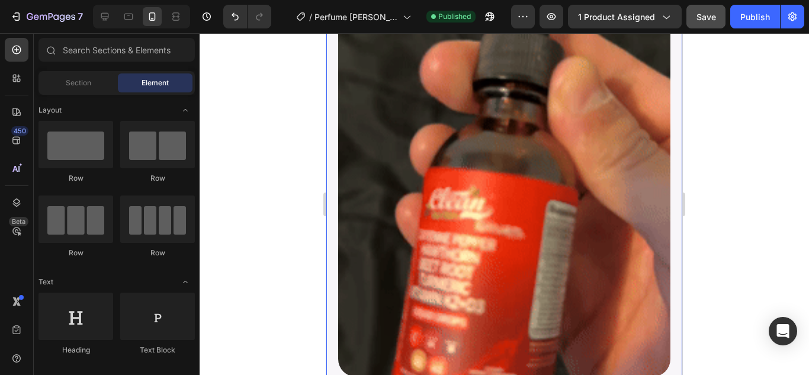
scroll to position [3337, 0]
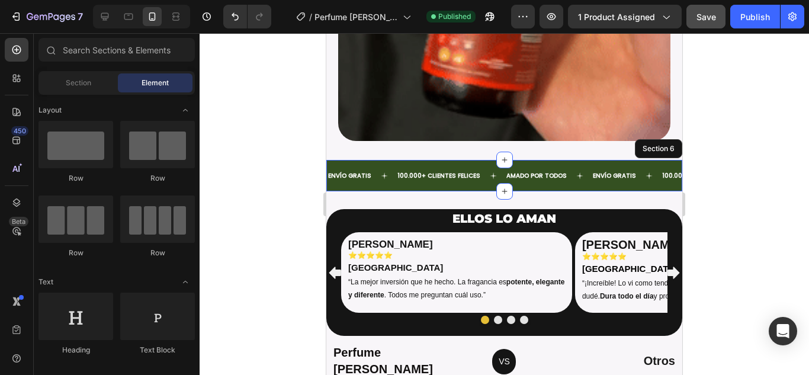
click at [537, 160] on div "ENVÍO GRATIS Text 100.000+ CLIENTES FELICES Text AMADO POR TODOS Text ENVÍO GRA…" at bounding box center [504, 175] width 356 height 31
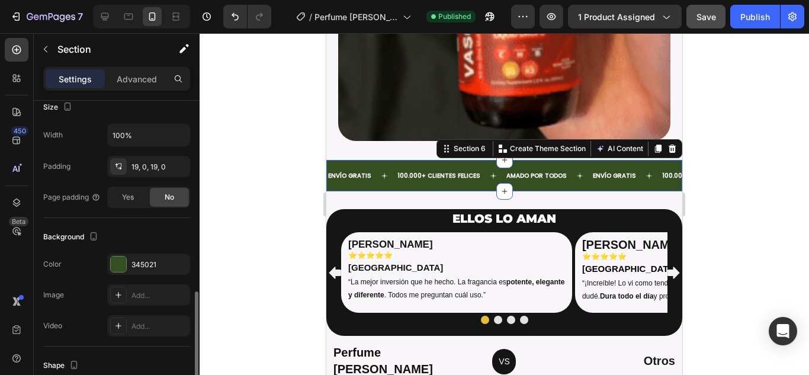
scroll to position [296, 0]
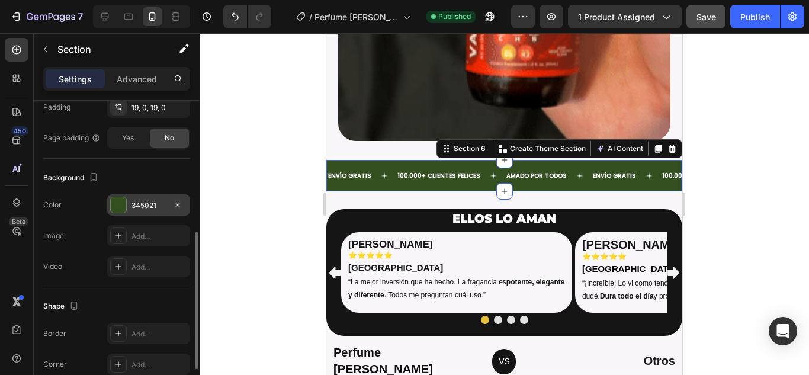
click at [119, 203] on div at bounding box center [118, 204] width 15 height 15
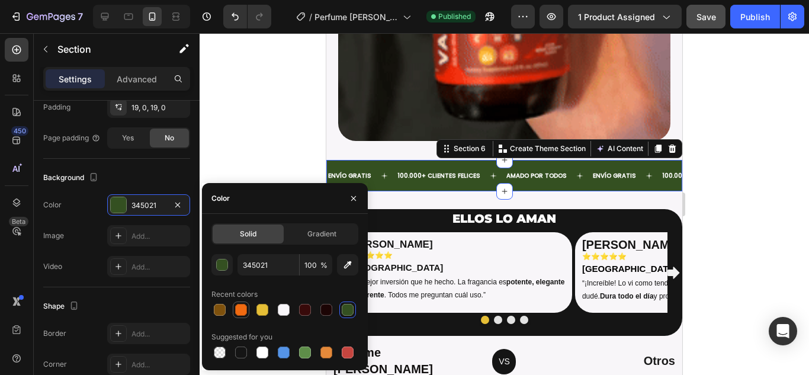
click at [239, 310] on div at bounding box center [241, 310] width 12 height 12
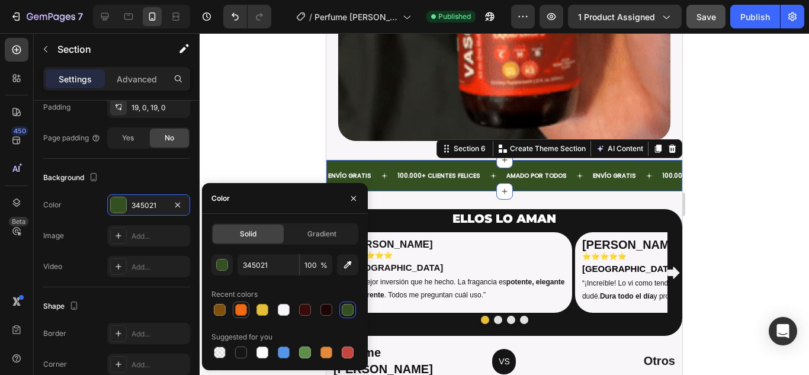
type input "F06A11"
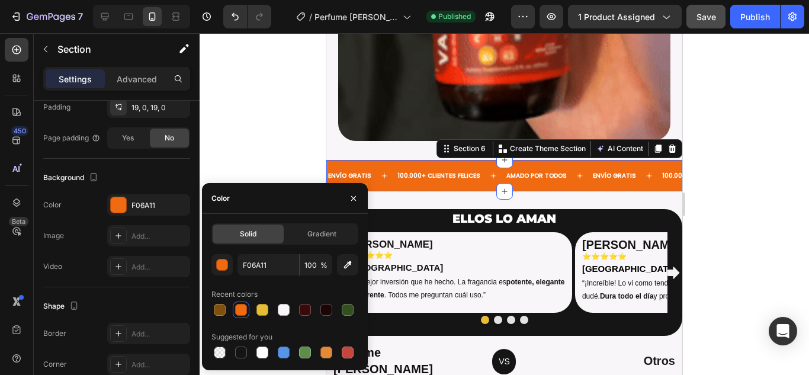
click at [732, 171] on div at bounding box center [504, 204] width 609 height 342
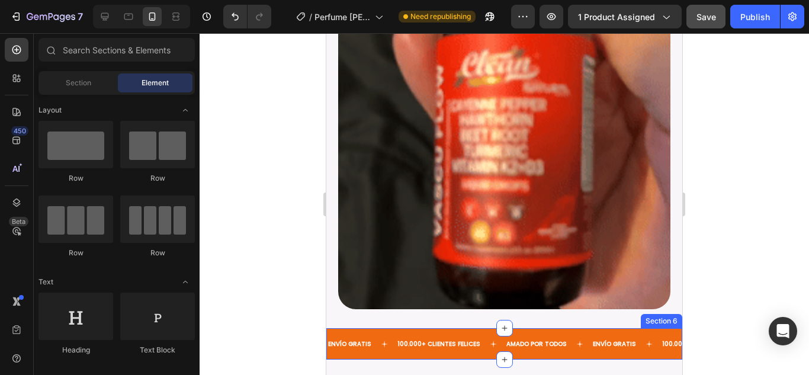
scroll to position [3159, 0]
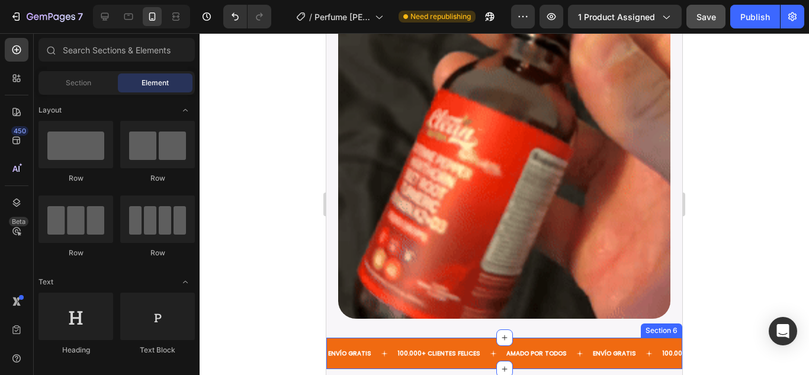
click at [502, 158] on img at bounding box center [504, 97] width 332 height 443
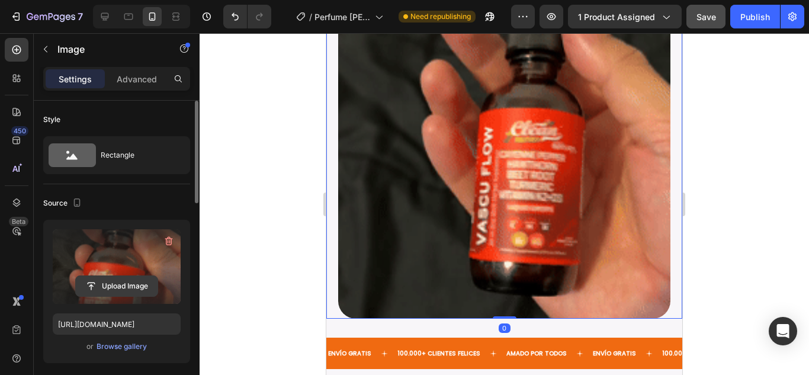
click at [94, 285] on input "file" at bounding box center [117, 286] width 82 height 20
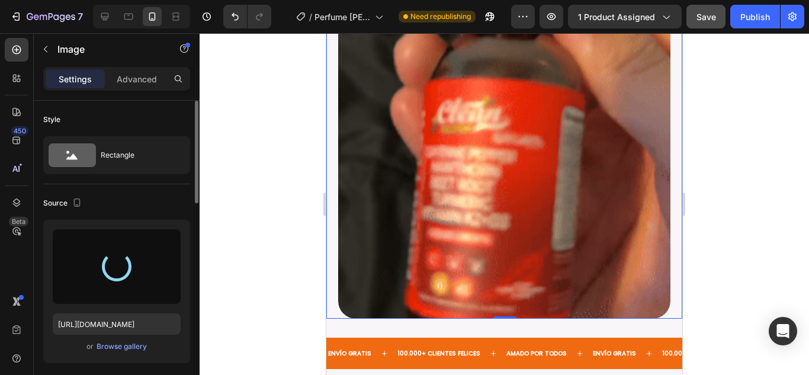
type input "[URL][DOMAIN_NAME]"
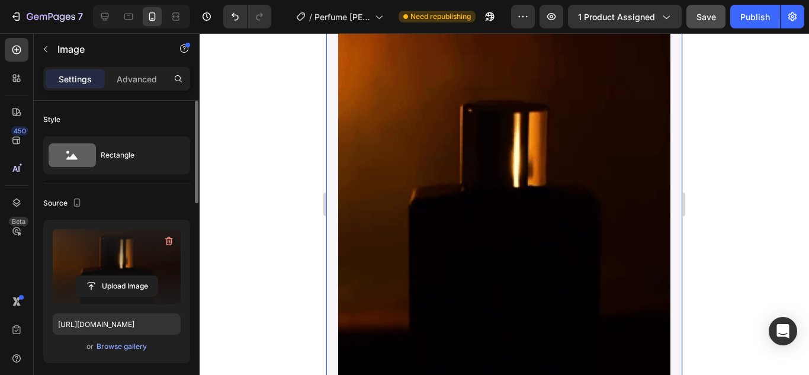
scroll to position [3100, 0]
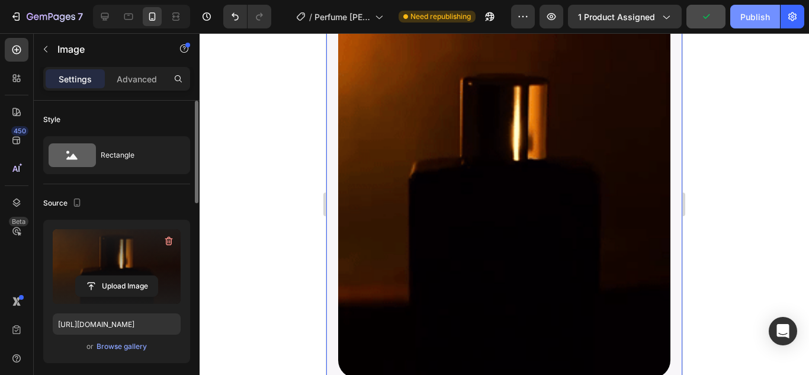
click at [754, 15] on div "Publish" at bounding box center [755, 17] width 30 height 12
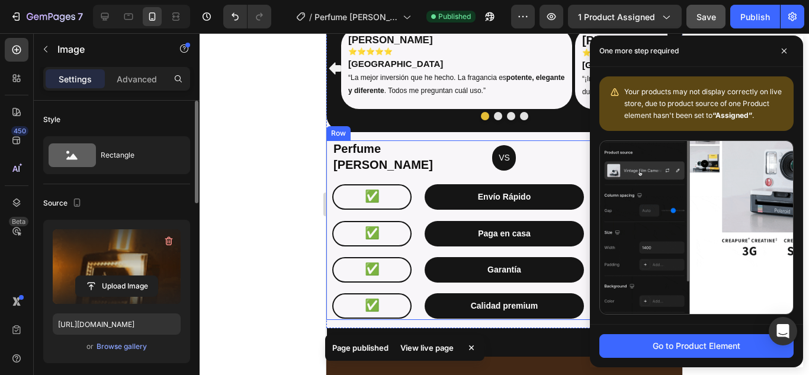
scroll to position [1371, 0]
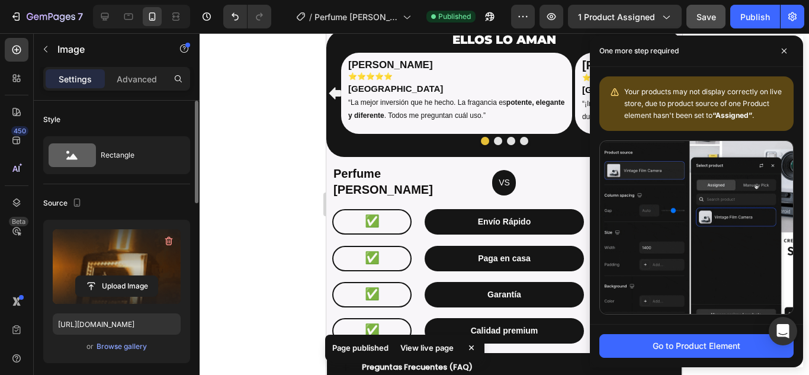
drag, startPoint x: 259, startPoint y: 166, endPoint x: 319, endPoint y: 140, distance: 65.2
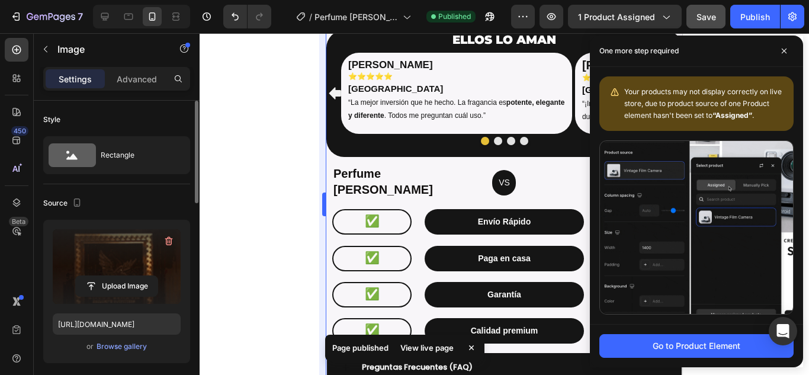
click at [262, 165] on div at bounding box center [504, 204] width 609 height 342
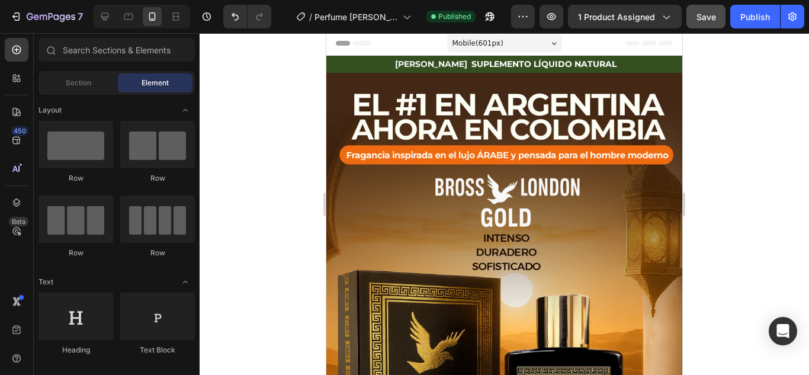
scroll to position [0, 0]
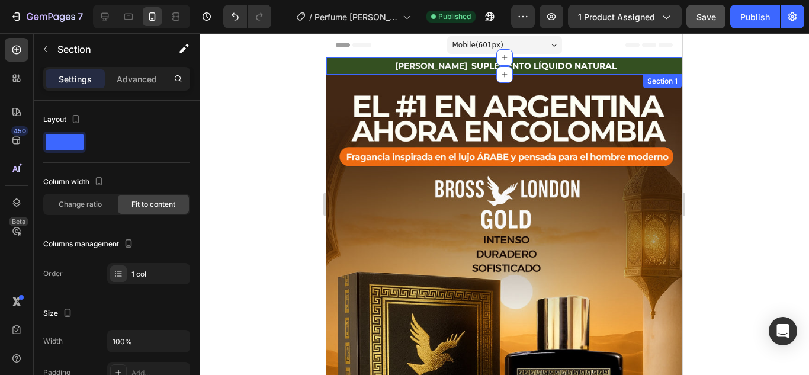
click at [362, 66] on div "VASCU GLOW Heading SUPLEMENTO LÍQUIDO NATURAL Heading Row Section 1" at bounding box center [504, 65] width 356 height 17
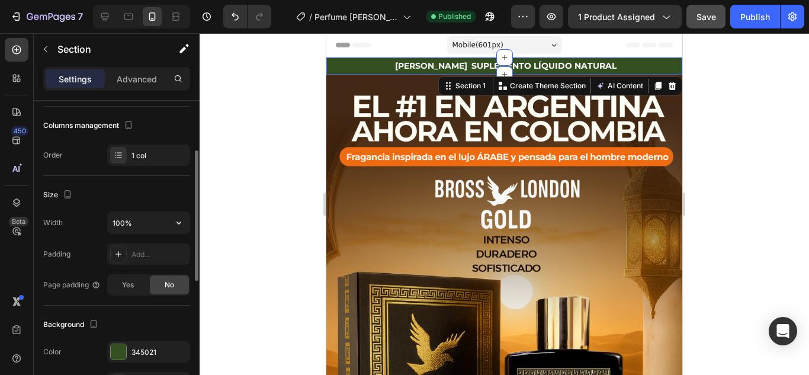
scroll to position [178, 0]
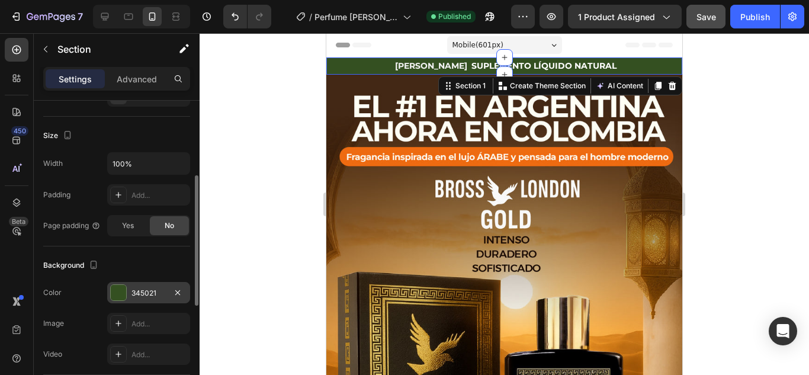
click at [120, 289] on div at bounding box center [118, 292] width 15 height 15
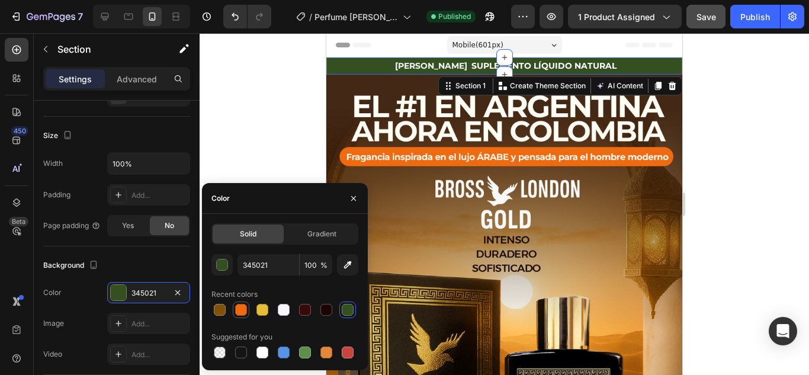
click at [244, 313] on div at bounding box center [241, 310] width 12 height 12
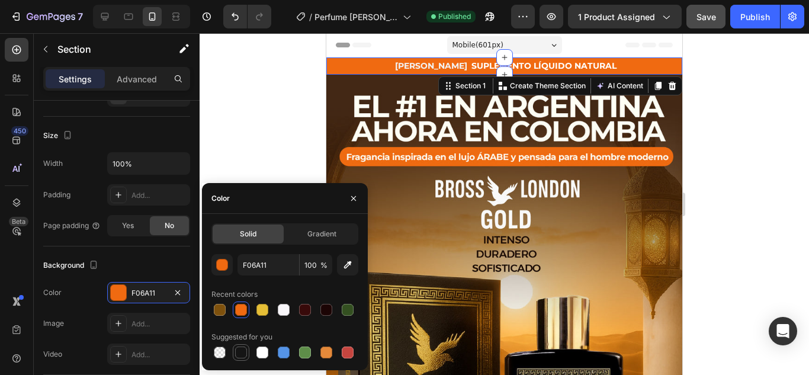
click at [240, 356] on div at bounding box center [241, 352] width 12 height 12
type input "151515"
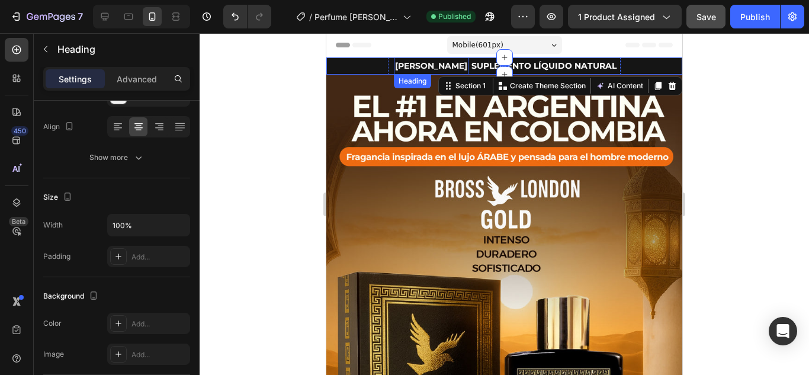
click at [407, 68] on h2 "[PERSON_NAME]" at bounding box center [431, 65] width 75 height 17
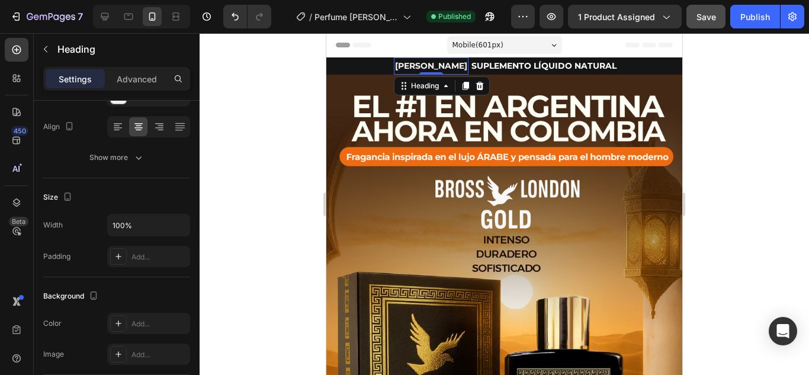
scroll to position [0, 0]
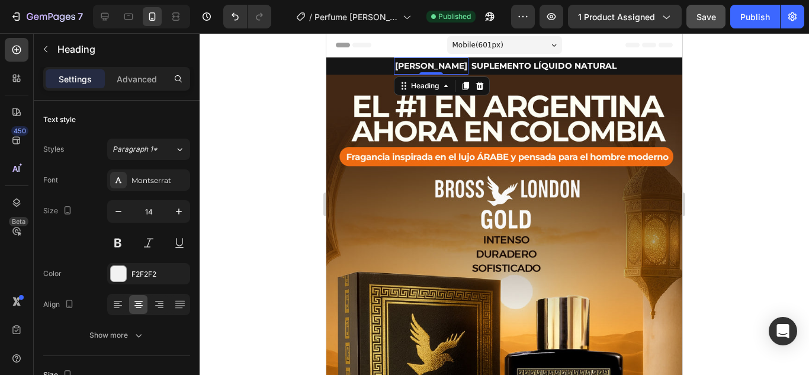
click at [407, 68] on h2 "[PERSON_NAME]" at bounding box center [431, 65] width 75 height 17
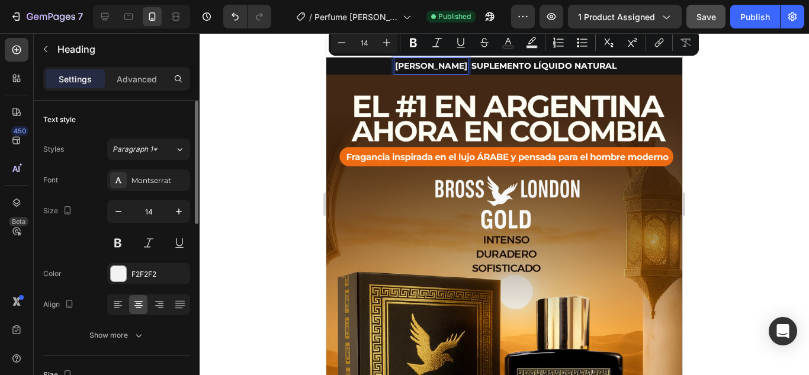
click at [429, 68] on p "[PERSON_NAME]" at bounding box center [431, 66] width 72 height 15
drag, startPoint x: 400, startPoint y: 64, endPoint x: 460, endPoint y: 70, distance: 60.8
click at [460, 70] on p "[PERSON_NAME]" at bounding box center [431, 66] width 72 height 15
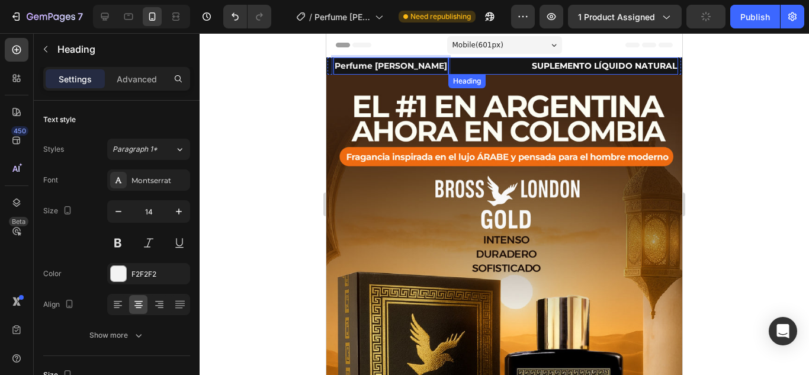
click at [532, 63] on strong "SUPLEMENTO LÍQUIDO NATURAL" at bounding box center [604, 65] width 145 height 11
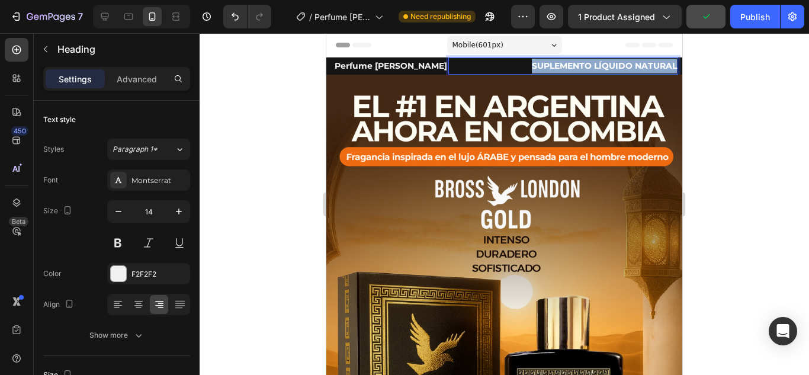
click at [532, 63] on strong "SUPLEMENTO LÍQUIDO NATURAL" at bounding box center [604, 65] width 145 height 11
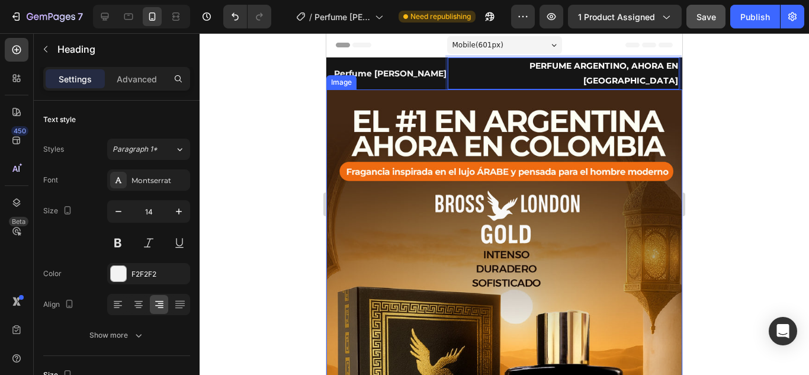
click at [545, 217] on img at bounding box center [504, 367] width 356 height 557
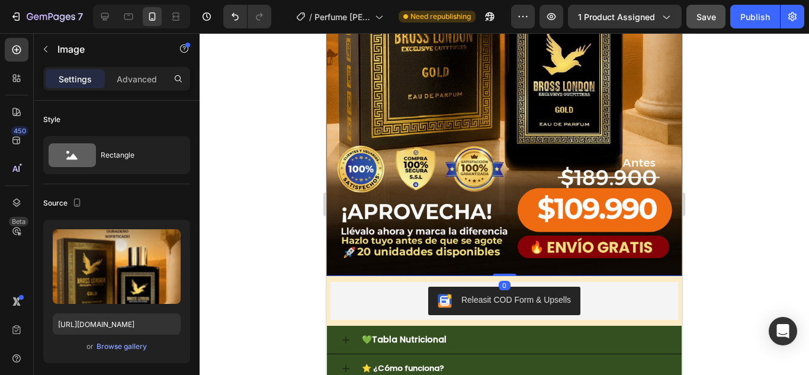
scroll to position [533, 0]
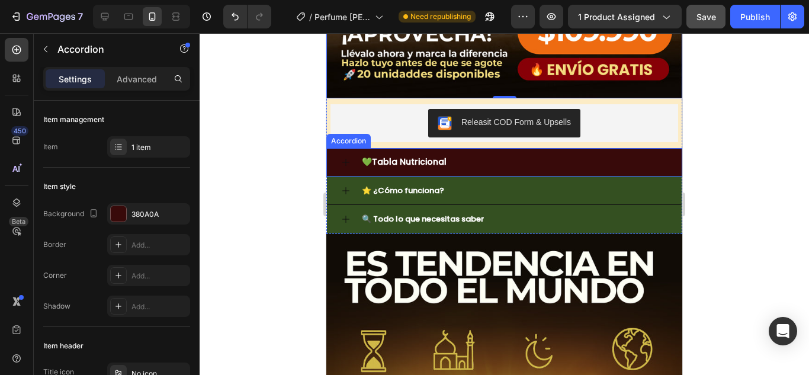
click at [519, 153] on div "💚Tabla Nutricional" at bounding box center [513, 162] width 307 height 18
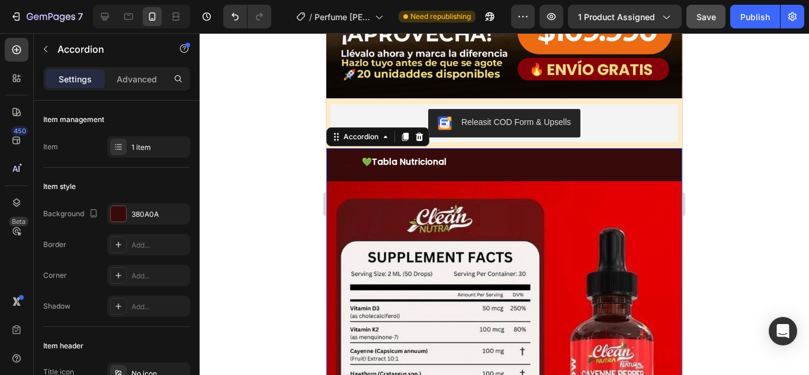
click at [348, 158] on icon at bounding box center [345, 162] width 9 height 9
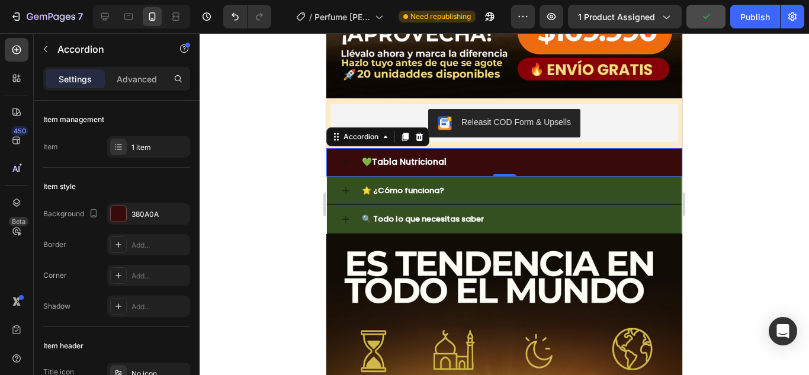
click at [473, 153] on div "💚Tabla Nutricional" at bounding box center [513, 162] width 307 height 18
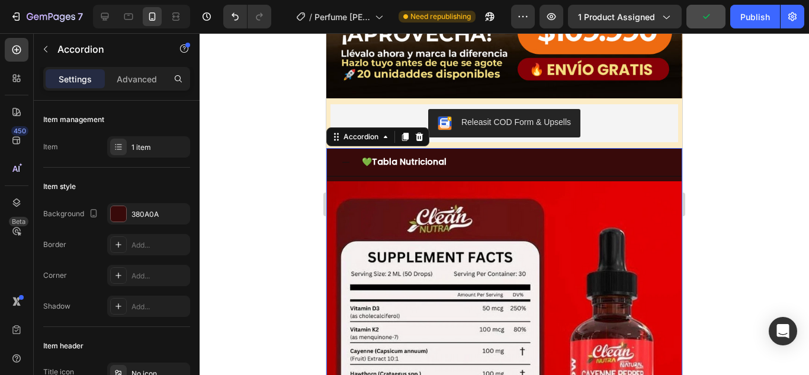
click at [537, 158] on div "💚Tabla Nutricional" at bounding box center [504, 162] width 355 height 28
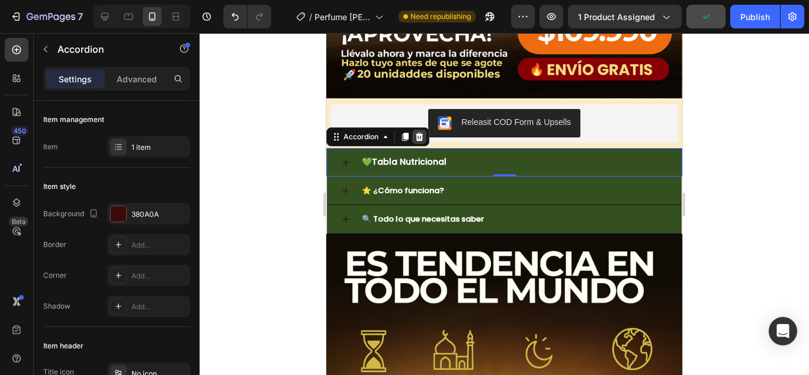
click at [425, 130] on div at bounding box center [419, 137] width 14 height 14
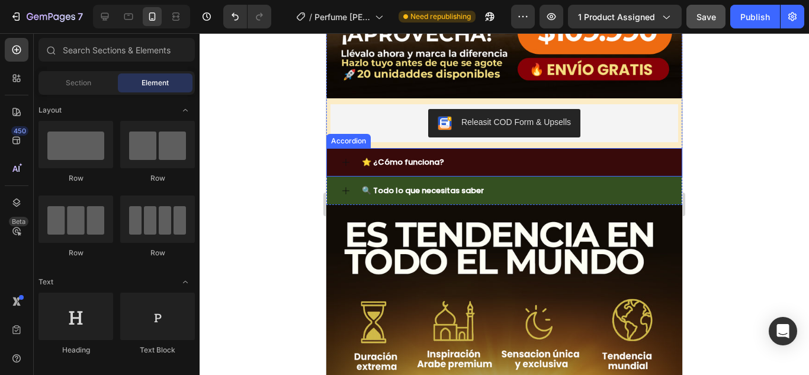
click at [431, 156] on strong "⭐ ¿Cómo funciona?" at bounding box center [403, 161] width 82 height 11
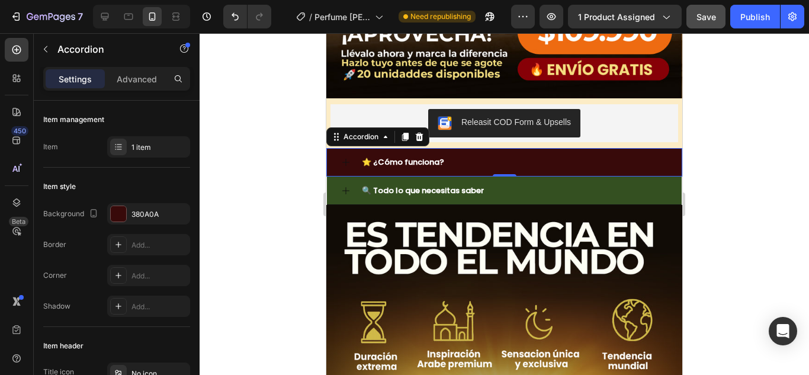
click at [363, 156] on strong "⭐ ¿Cómo funciona?" at bounding box center [403, 161] width 82 height 11
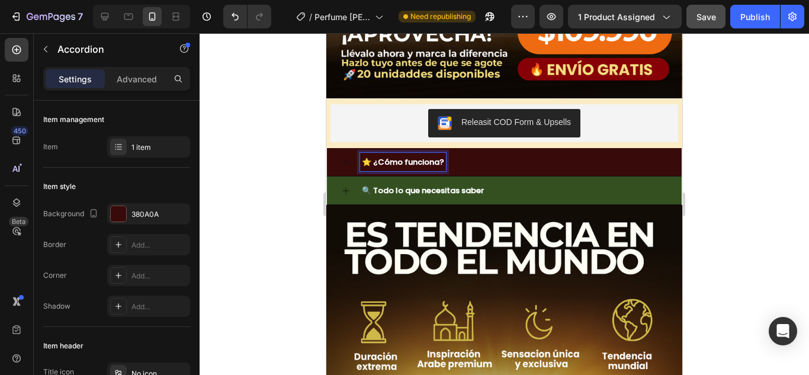
click at [367, 156] on strong "⭐ ¿Cómo funciona?" at bounding box center [403, 161] width 82 height 11
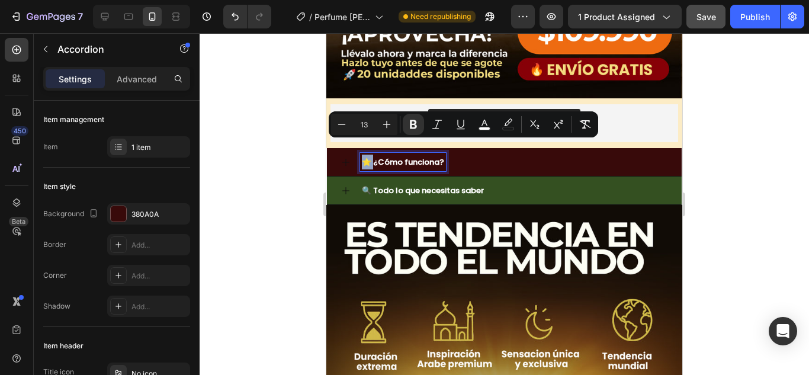
click at [364, 156] on strong "⭐ ¿Cómo funciona?" at bounding box center [403, 161] width 82 height 11
click at [470, 153] on div "⭐ ¿Cómo funciona?" at bounding box center [513, 162] width 307 height 18
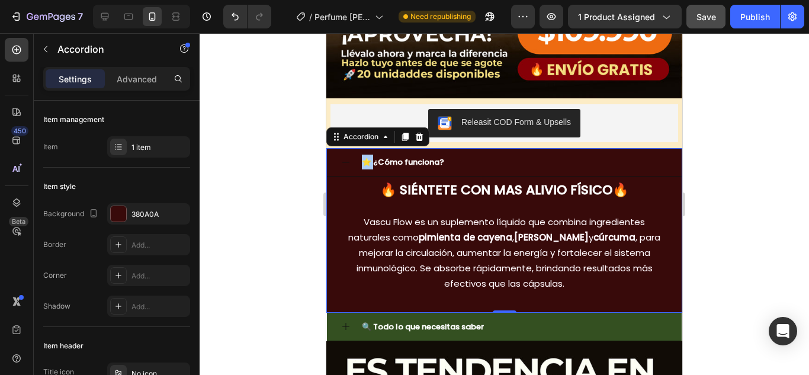
click at [311, 158] on div at bounding box center [504, 204] width 609 height 342
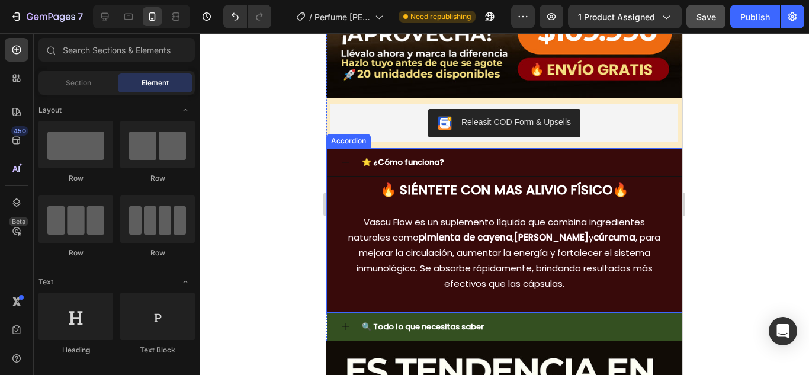
click at [496, 153] on div "⭐ ¿Cómo funciona?" at bounding box center [513, 162] width 307 height 18
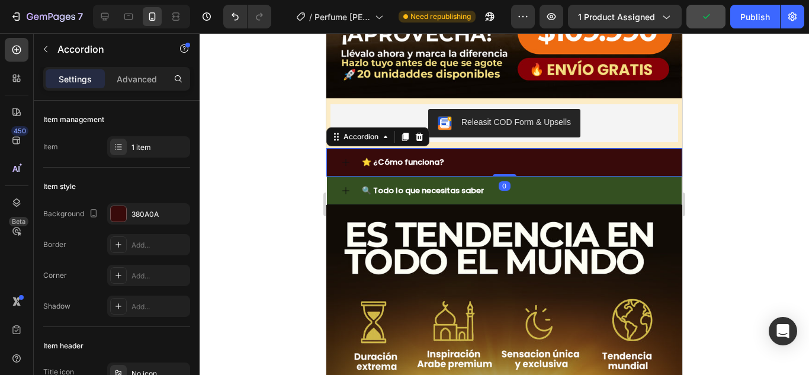
click at [519, 153] on div "⭐ ¿Cómo funciona?" at bounding box center [513, 162] width 307 height 18
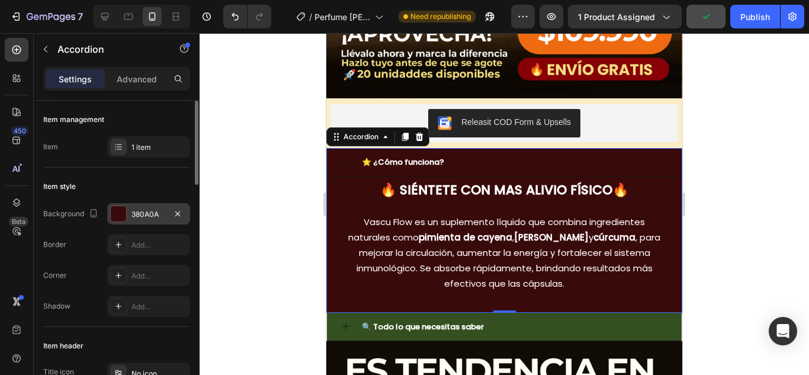
click at [120, 211] on div at bounding box center [118, 213] width 15 height 15
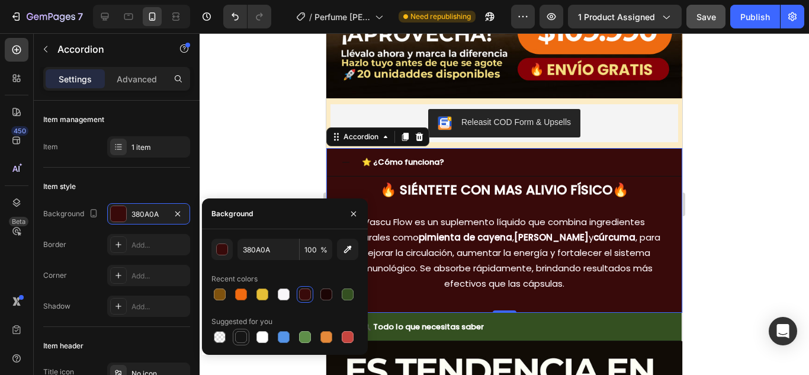
click at [239, 337] on div at bounding box center [241, 337] width 12 height 12
type input "151515"
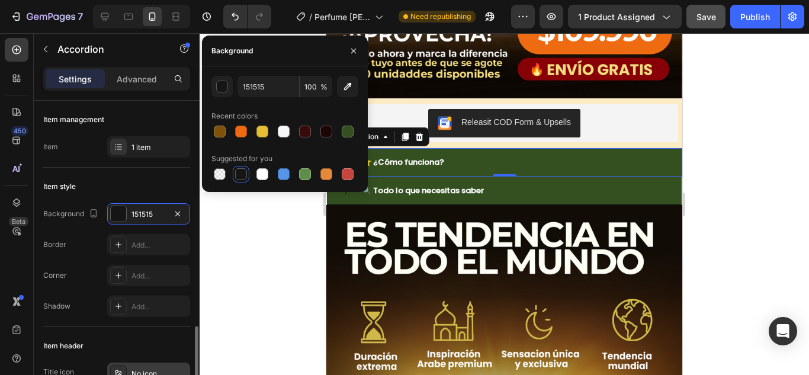
scroll to position [178, 0]
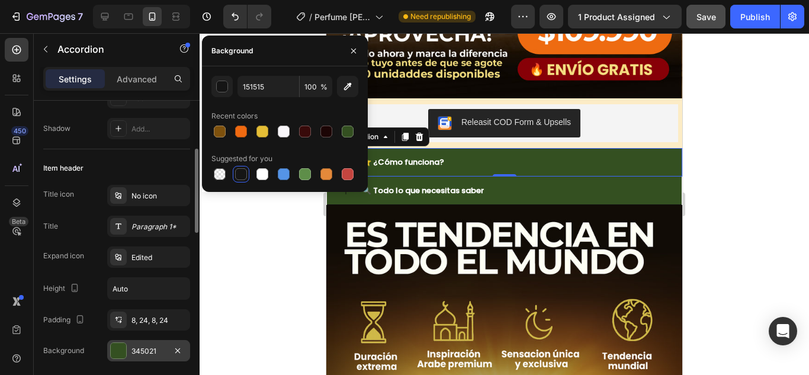
click at [117, 349] on div at bounding box center [118, 350] width 15 height 15
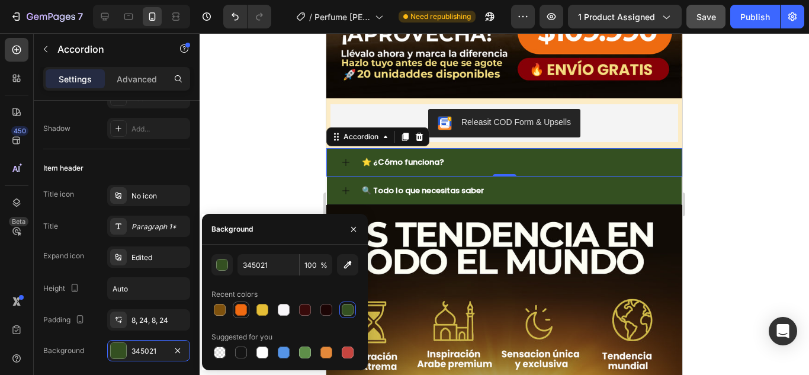
click at [245, 309] on div at bounding box center [241, 310] width 12 height 12
type input "F06A11"
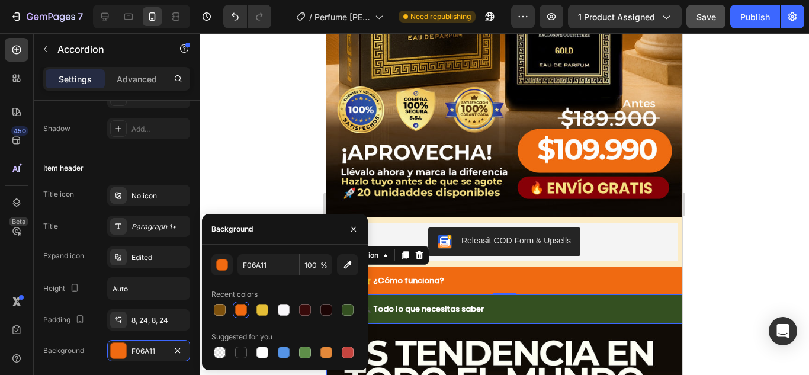
scroll to position [474, 0]
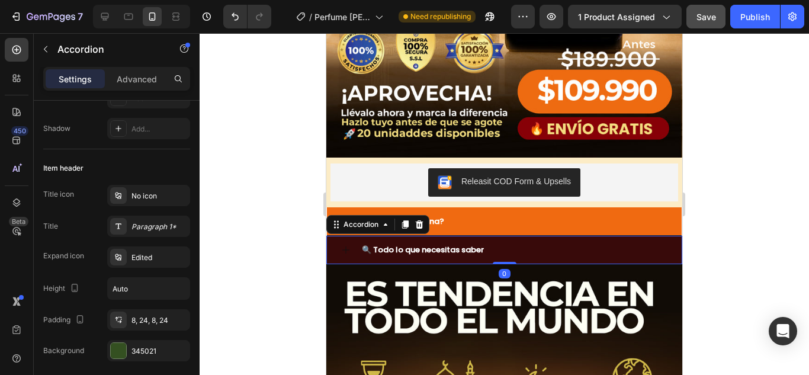
click at [512, 246] on div "🔍 Todo lo que necesitas saber" at bounding box center [504, 250] width 355 height 28
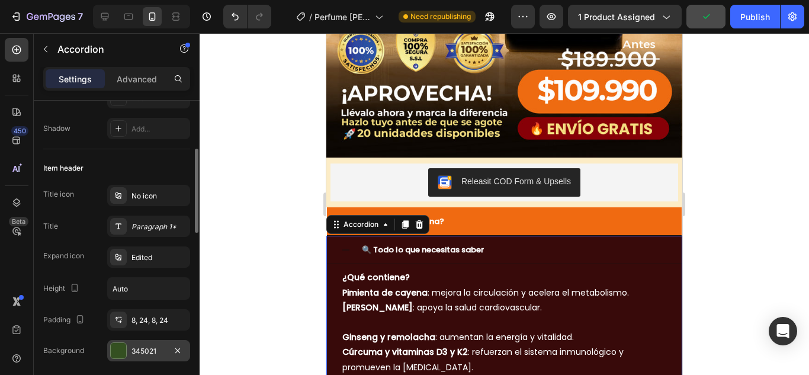
click at [129, 352] on div "345021" at bounding box center [148, 350] width 83 height 21
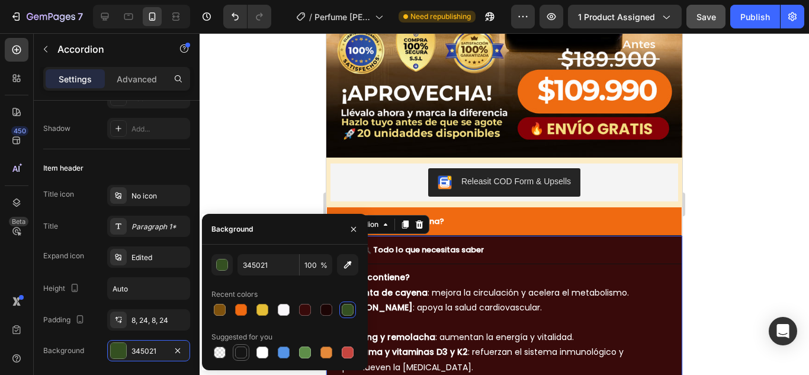
click at [236, 351] on div at bounding box center [241, 352] width 12 height 12
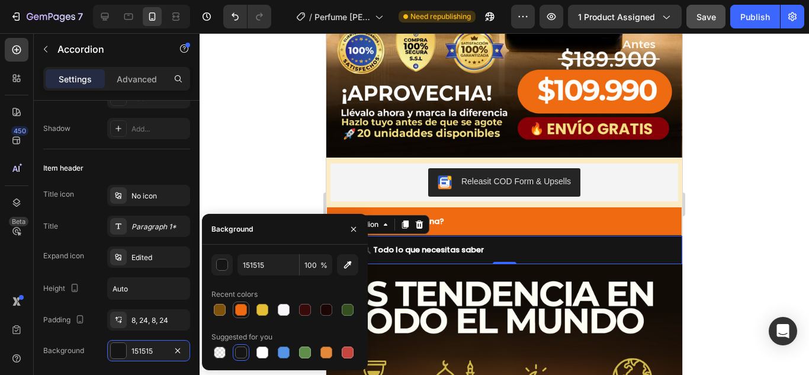
drag, startPoint x: 240, startPoint y: 306, endPoint x: 332, endPoint y: 281, distance: 95.3
click at [240, 306] on div at bounding box center [241, 310] width 12 height 12
type input "F06A11"
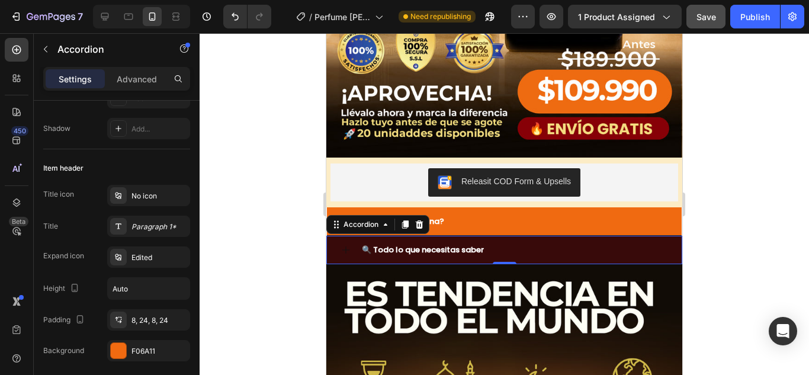
click at [519, 240] on div "🔍 Todo lo que necesitas saber" at bounding box center [513, 249] width 307 height 18
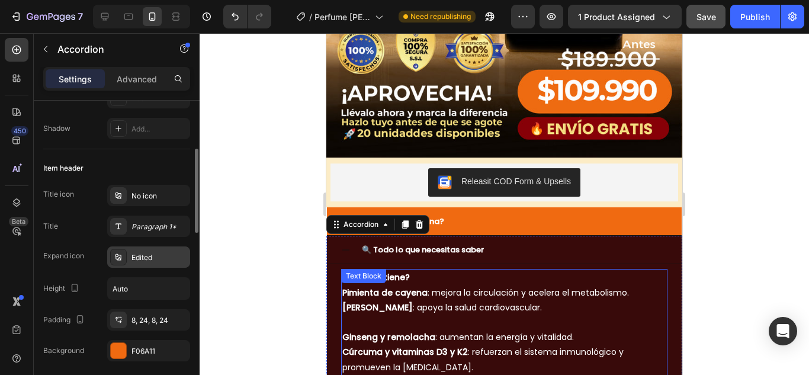
scroll to position [0, 0]
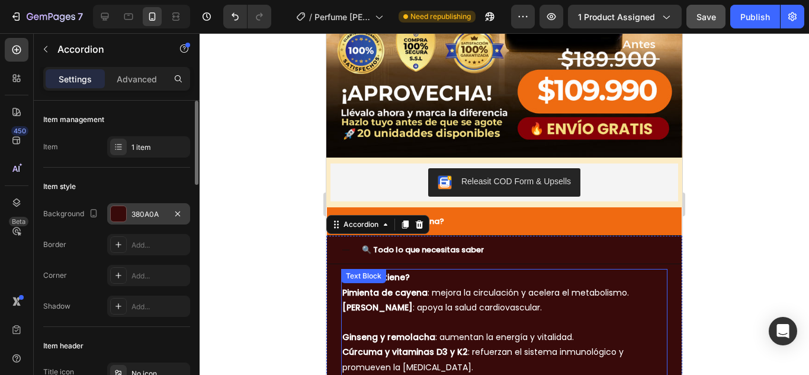
click at [122, 217] on div at bounding box center [118, 213] width 15 height 15
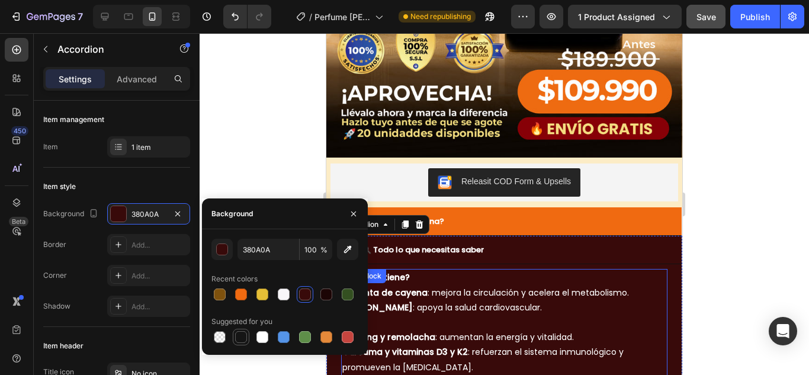
click at [240, 341] on div at bounding box center [241, 337] width 12 height 12
type input "151515"
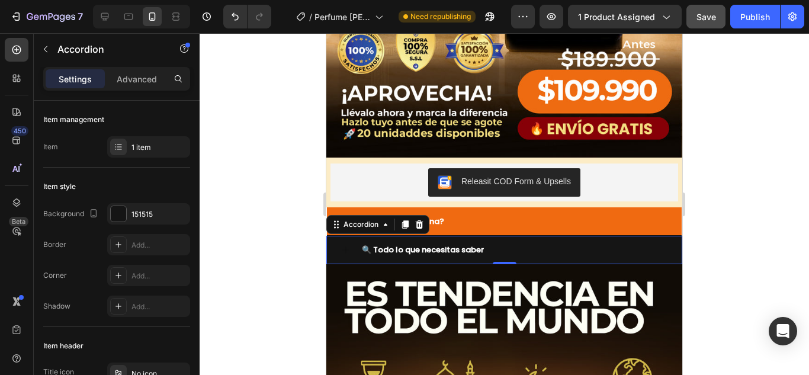
click at [522, 240] on div "🔍 Todo lo que necesitas saber" at bounding box center [513, 249] width 307 height 18
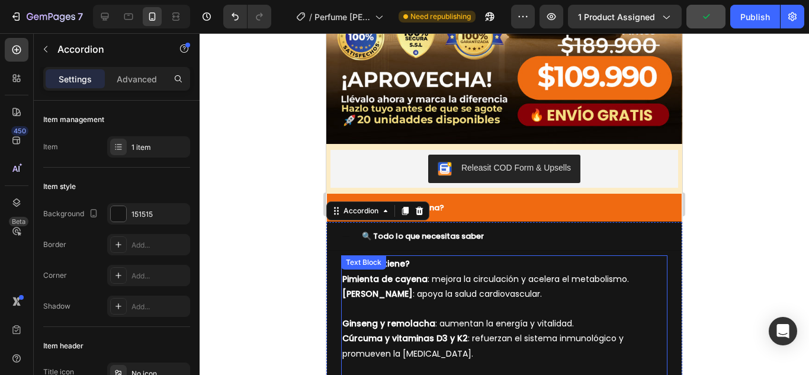
scroll to position [474, 0]
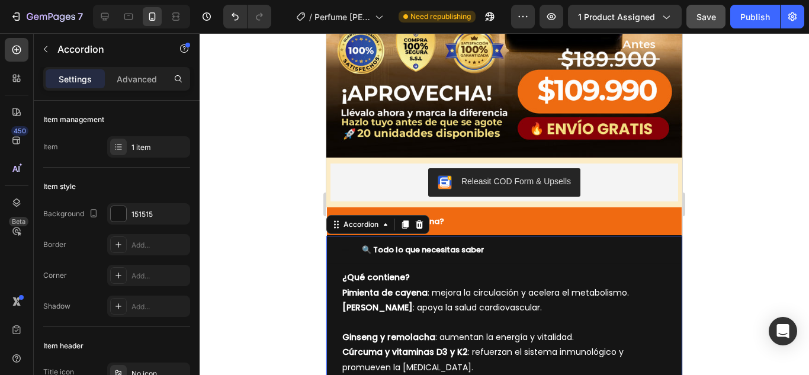
click at [501, 240] on div "🔍 Todo lo que necesitas saber" at bounding box center [513, 249] width 307 height 18
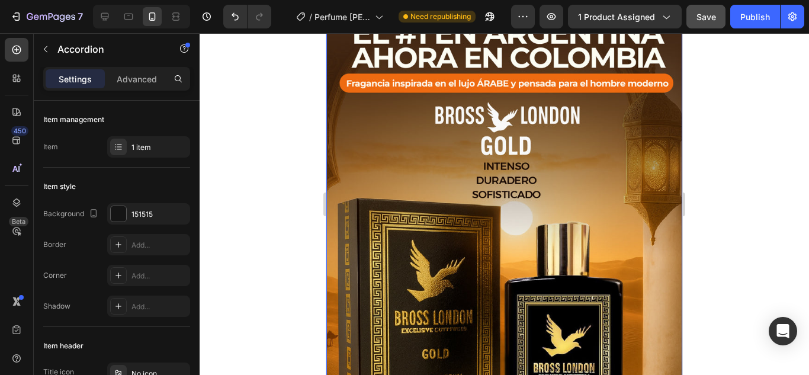
scroll to position [3624, 0]
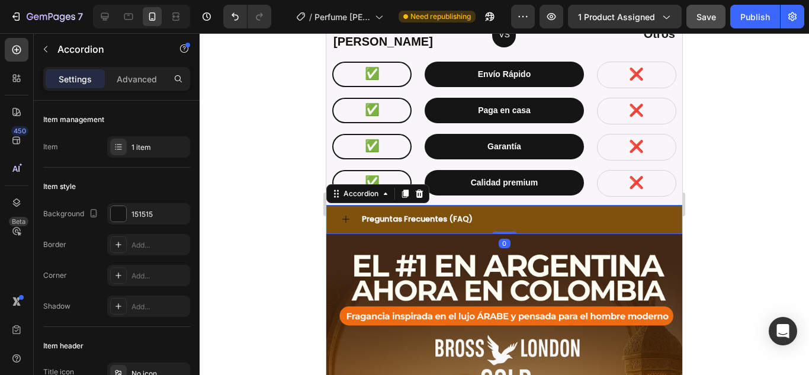
click at [507, 212] on div "Preguntas Frecuentes (FAQ)" at bounding box center [513, 219] width 307 height 18
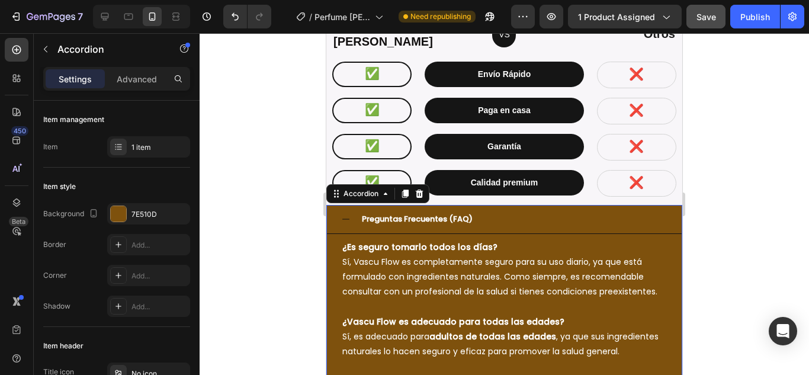
click at [341, 213] on div "Preguntas Frecuentes (FAQ)" at bounding box center [504, 219] width 355 height 28
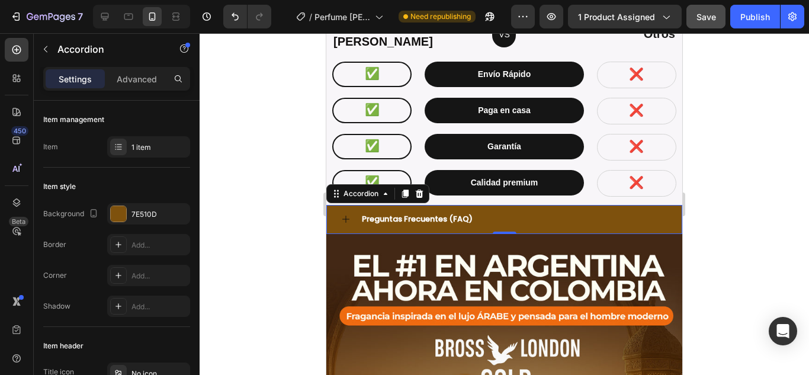
click at [503, 213] on div "Preguntas Frecuentes (FAQ)" at bounding box center [513, 219] width 307 height 18
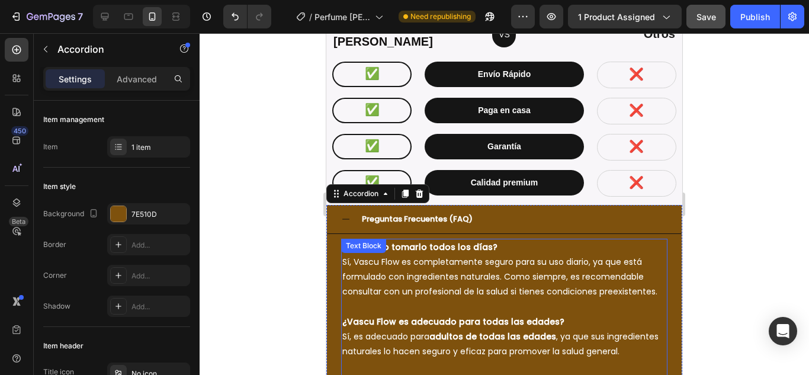
click at [369, 277] on p "Sí, Vascu Flow es completamente seguro para su uso diario, ya que está formulad…" at bounding box center [504, 277] width 324 height 45
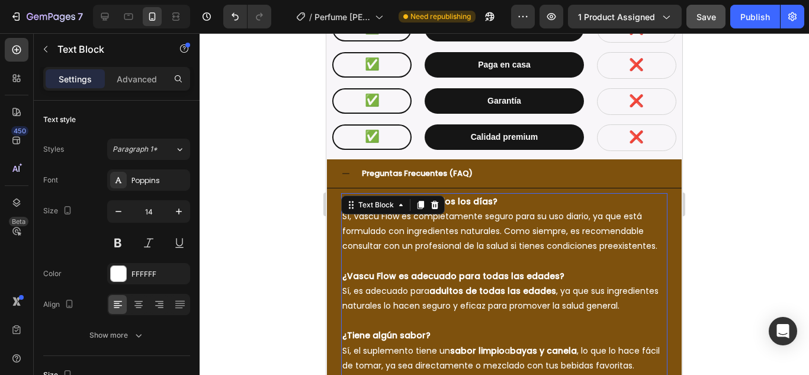
scroll to position [3742, 0]
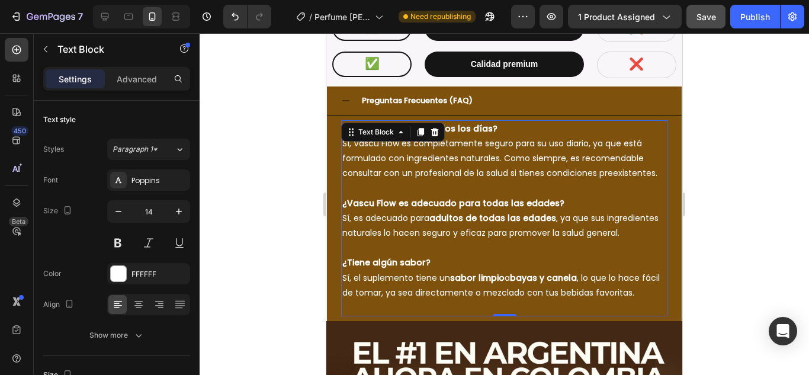
click at [422, 275] on p "¿Tiene algún sabor? Sí, el suplemento tiene un sabor limpio [PERSON_NAME] y can…" at bounding box center [504, 285] width 324 height 60
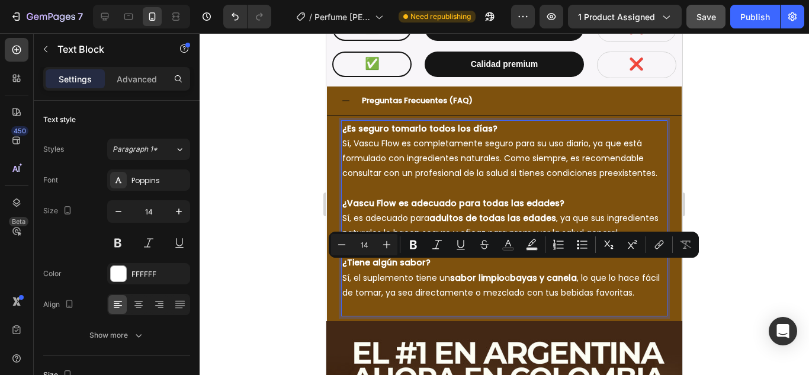
click at [645, 282] on p "¿Tiene algún sabor? Sí, el suplemento tiene un sabor limpio [PERSON_NAME] y can…" at bounding box center [504, 285] width 324 height 60
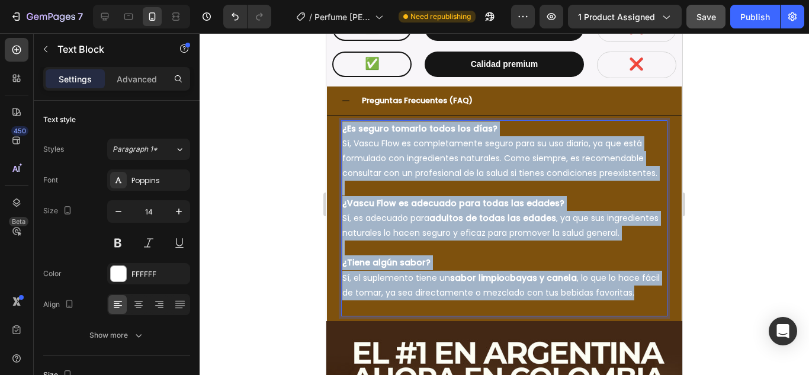
drag, startPoint x: 654, startPoint y: 285, endPoint x: 341, endPoint y: 117, distance: 354.8
click at [341, 120] on div "¿Es seguro tomarlo todos los días? Sí, Vascu Flow es completamente seguro para …" at bounding box center [504, 218] width 326 height 197
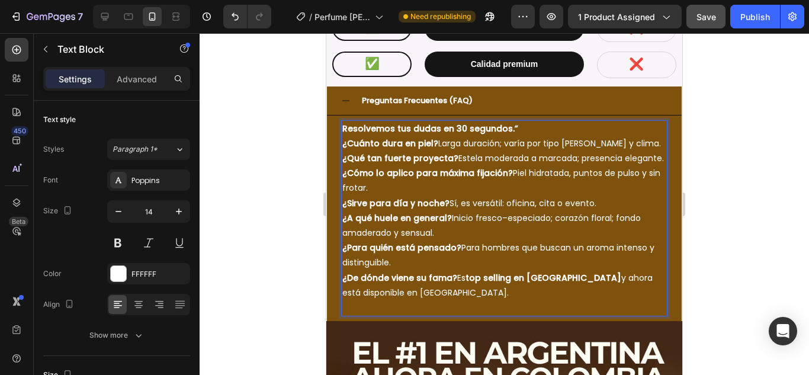
click at [432, 123] on strong "Resolvemos tus dudas en 30 segundos.”" at bounding box center [430, 129] width 176 height 12
click at [487, 123] on strong "Resolvemos tus dudas en 30 segundos.”" at bounding box center [430, 129] width 176 height 12
click at [506, 123] on strong "Resolvemos tus dudas en 30 segundos.”" at bounding box center [430, 129] width 176 height 12
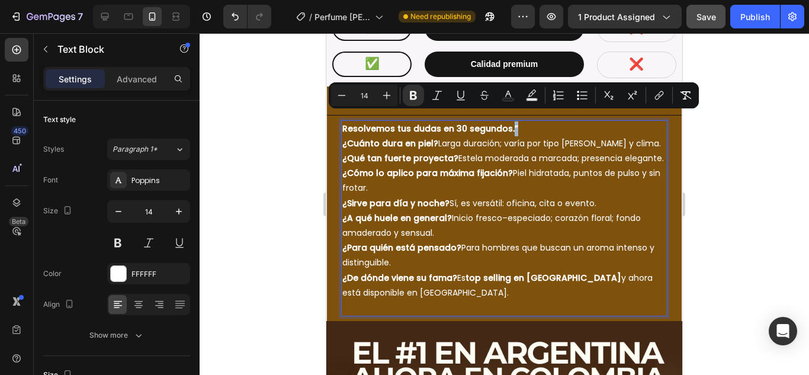
click at [506, 121] on p "Resolvemos tus dudas en 30 segundos.” ¿Cuánto dura en piel? Larga duración; var…" at bounding box center [504, 218] width 324 height 194
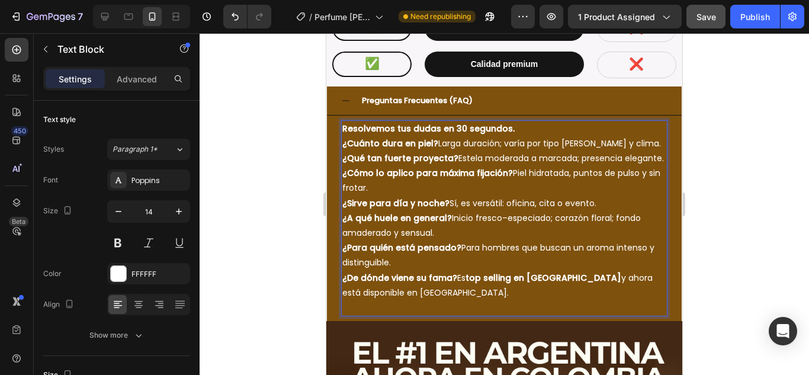
click at [471, 131] on p "Resolvemos tus dudas en 30 segundos. ¿Cuánto dura en piel? Larga duración; varí…" at bounding box center [504, 218] width 324 height 194
click at [458, 131] on p "Resolvemos tus dudas en 30 segundos. ¿Cuánto dura en piel? Larga duración; varí…" at bounding box center [504, 218] width 324 height 194
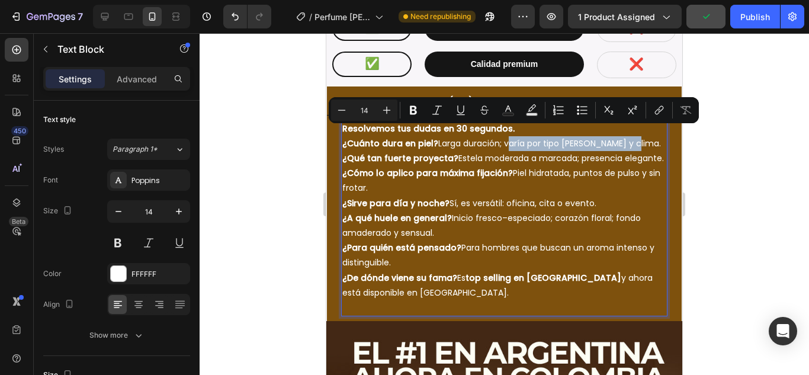
drag, startPoint x: 503, startPoint y: 131, endPoint x: 635, endPoint y: 133, distance: 132.1
click at [635, 133] on p "Resolvemos tus dudas en 30 segundos. ¿Cuánto dura en piel? Larga duración; varí…" at bounding box center [504, 218] width 324 height 194
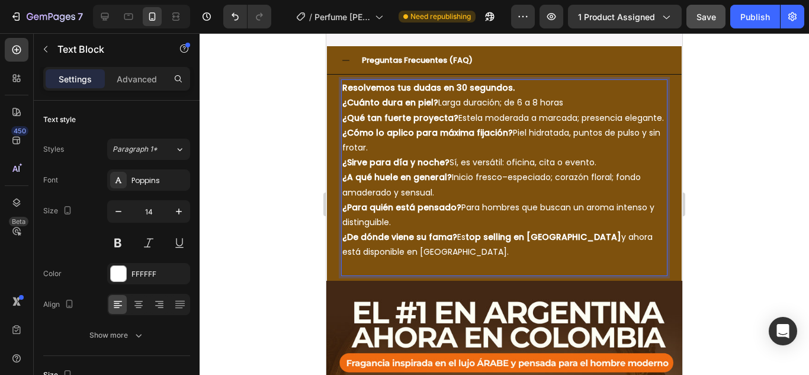
scroll to position [3801, 0]
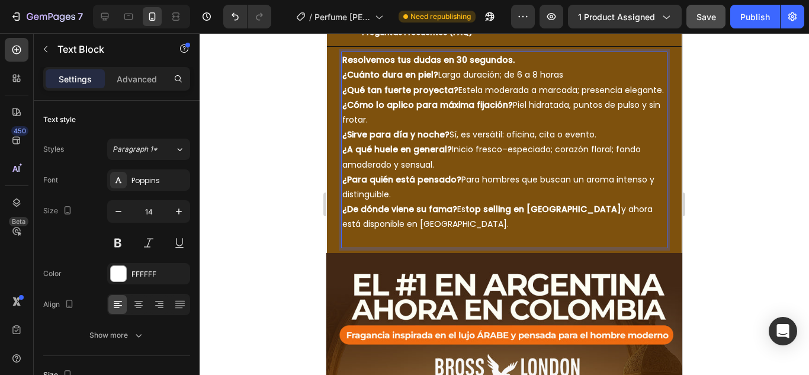
click at [702, 229] on div at bounding box center [504, 204] width 609 height 342
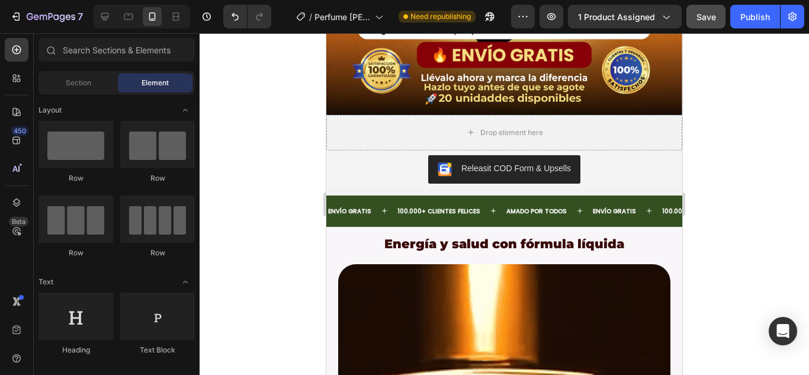
scroll to position [2789, 0]
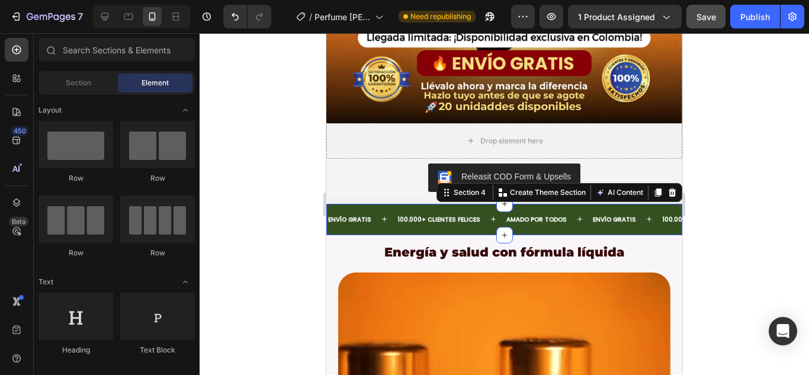
click at [432, 204] on div "ENVÍO GRATIS Text 100.000+ CLIENTES FELICES Text AMADO POR TODOS Text ENVÍO GRA…" at bounding box center [504, 219] width 356 height 31
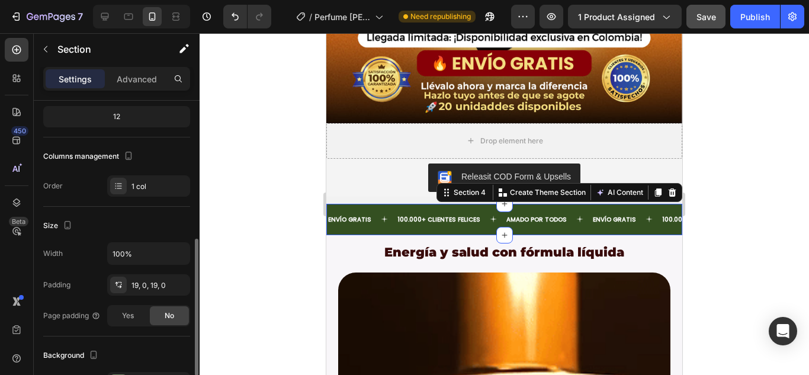
scroll to position [237, 0]
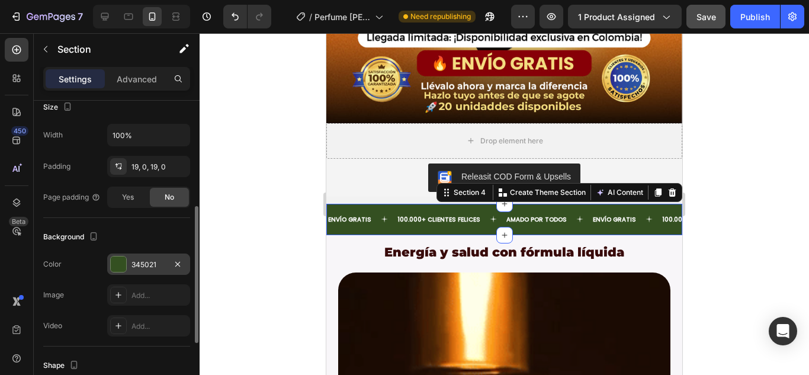
click at [120, 266] on div at bounding box center [118, 263] width 15 height 15
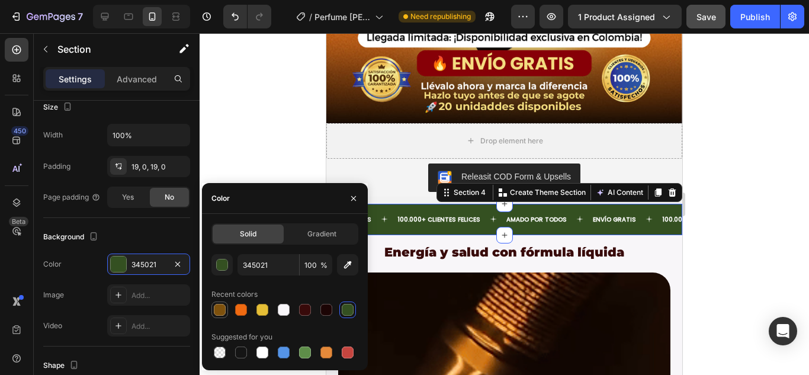
click at [217, 311] on div at bounding box center [220, 310] width 12 height 12
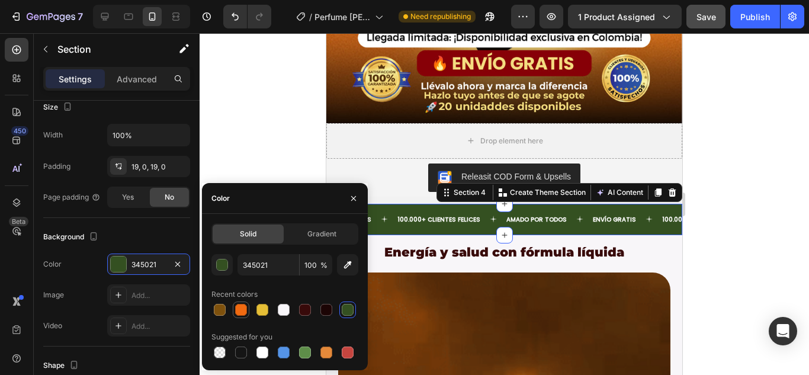
type input "7E510D"
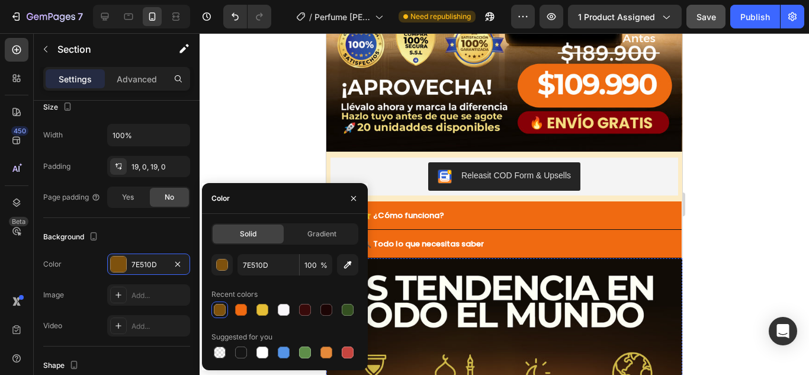
scroll to position [479, 0]
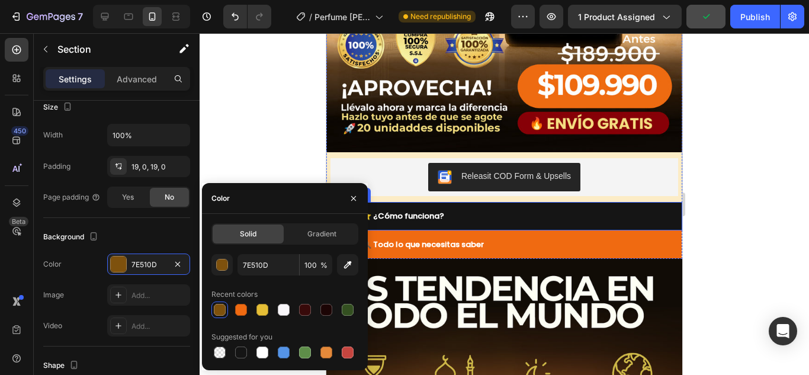
click at [496, 211] on div "⭐ ¿Cómo funciona?" at bounding box center [513, 216] width 307 height 18
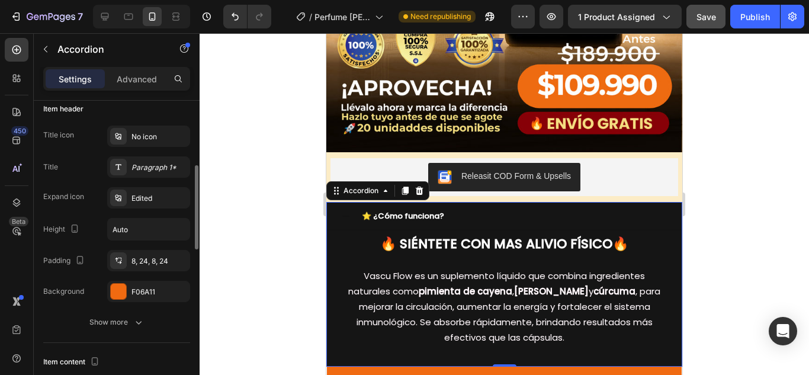
scroll to position [296, 0]
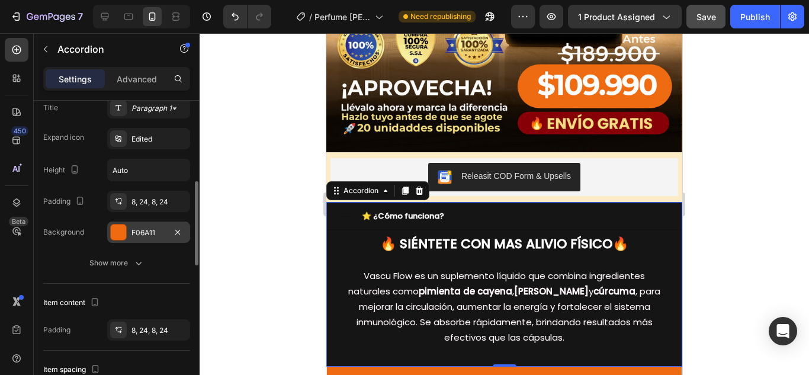
click at [123, 233] on div at bounding box center [118, 231] width 15 height 15
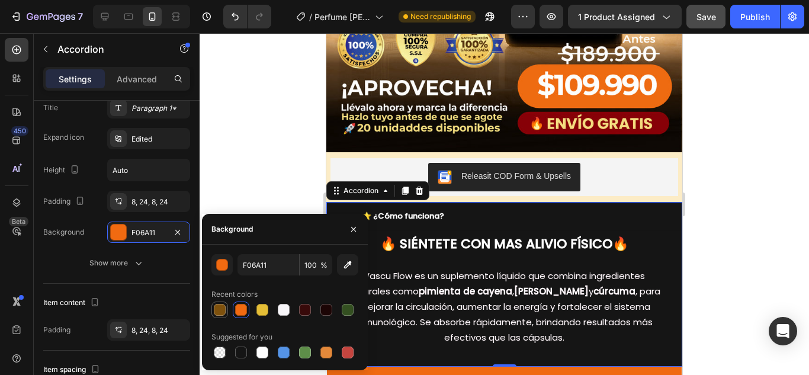
click at [217, 310] on div at bounding box center [220, 310] width 12 height 12
type input "7E510D"
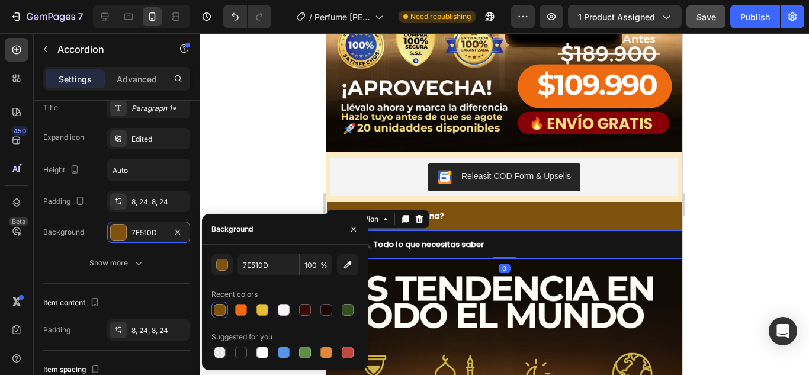
click at [506, 236] on div "🔍 Todo lo que necesitas saber" at bounding box center [513, 244] width 307 height 18
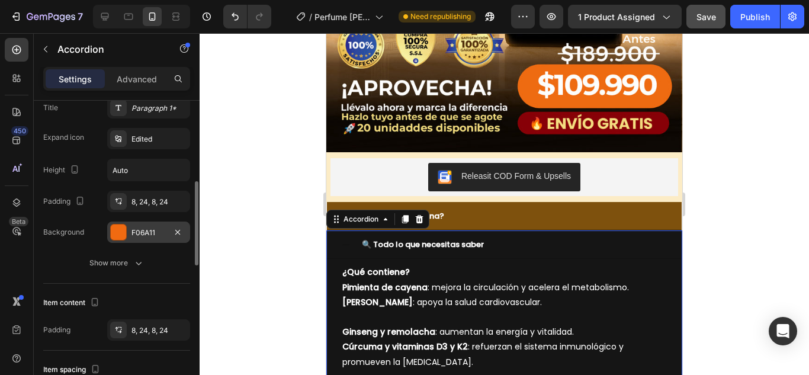
click at [121, 234] on div at bounding box center [118, 231] width 15 height 15
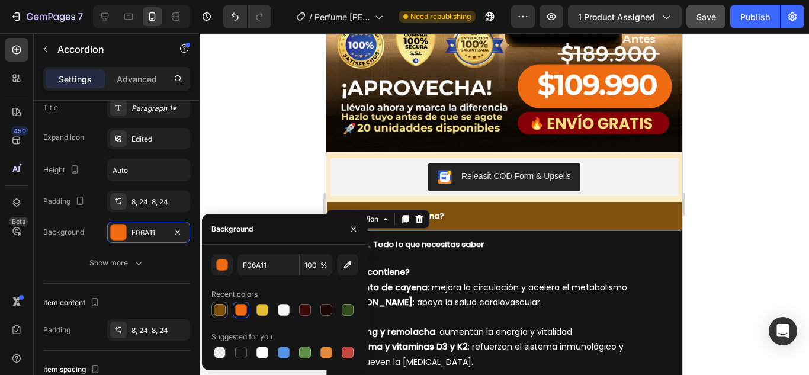
click at [221, 310] on div at bounding box center [220, 310] width 12 height 12
type input "7E510D"
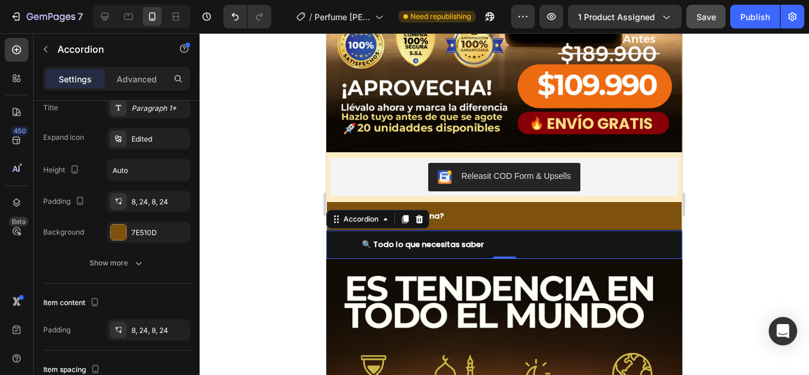
click at [527, 235] on div "🔍 Todo lo que necesitas saber" at bounding box center [513, 244] width 307 height 18
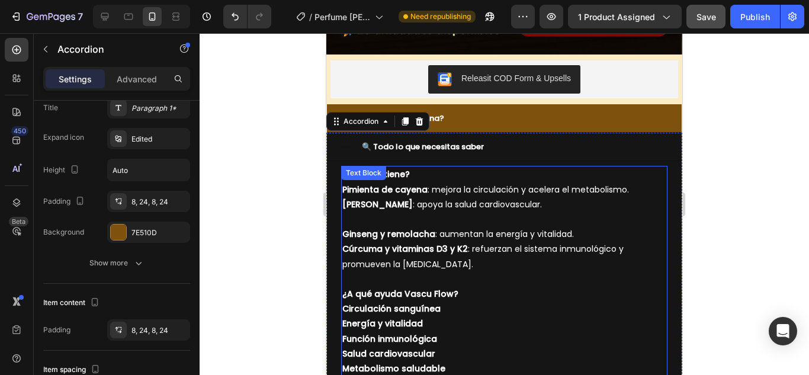
scroll to position [657, 0]
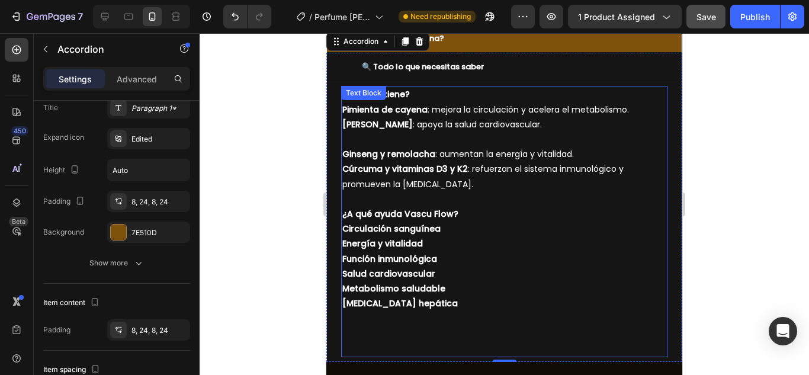
click at [392, 268] on strong "Salud cardiovascular" at bounding box center [388, 274] width 93 height 12
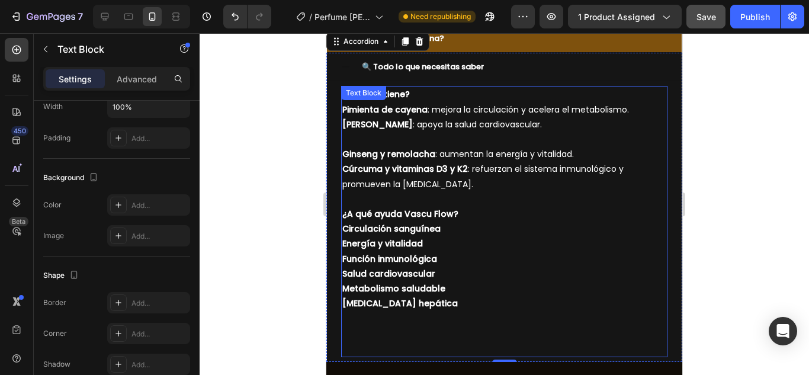
scroll to position [0, 0]
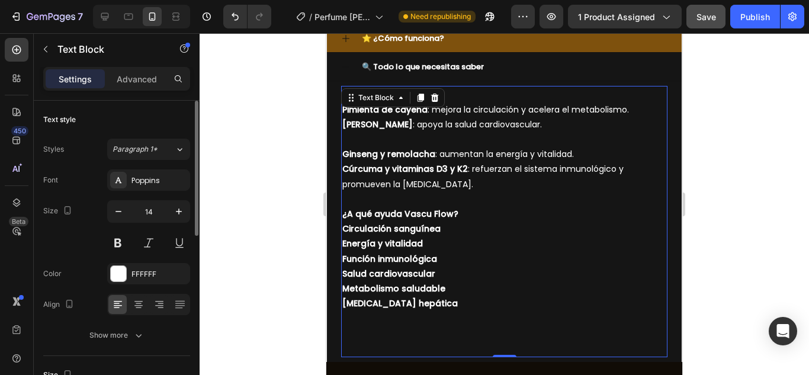
click at [432, 296] on p "[MEDICAL_DATA] hepática" at bounding box center [504, 303] width 324 height 15
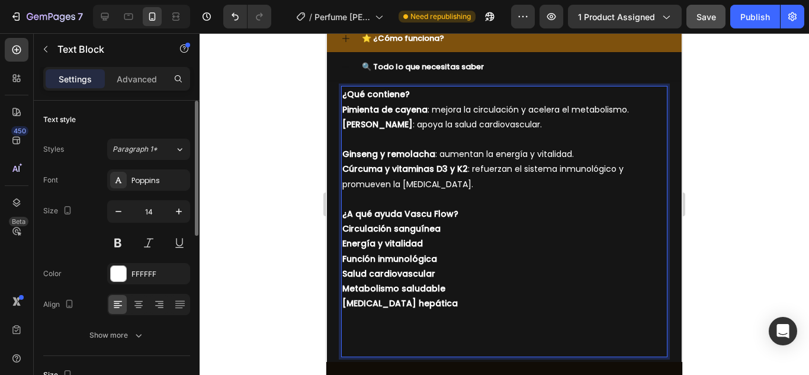
drag, startPoint x: 432, startPoint y: 296, endPoint x: 442, endPoint y: 293, distance: 9.9
click at [432, 297] on p "[MEDICAL_DATA] hepática" at bounding box center [504, 303] width 324 height 15
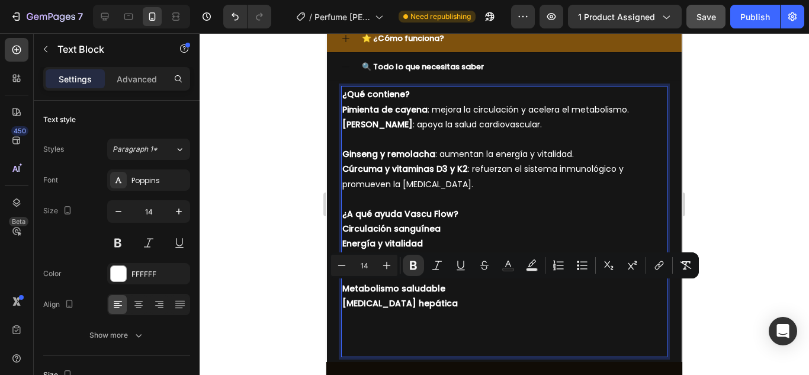
click at [452, 296] on p "[MEDICAL_DATA] hepática" at bounding box center [504, 303] width 324 height 15
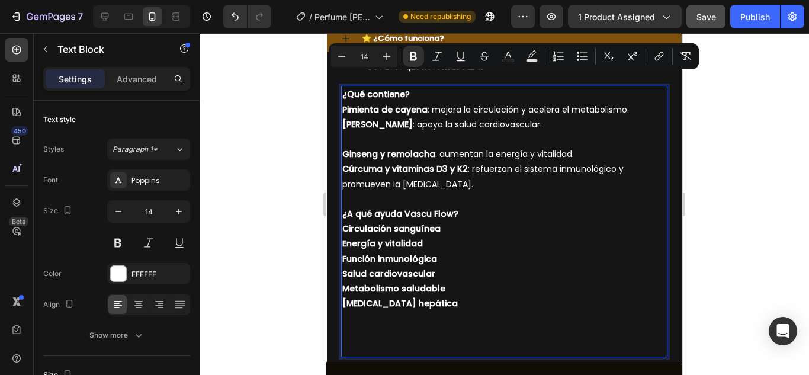
drag, startPoint x: 465, startPoint y: 289, endPoint x: 343, endPoint y: 79, distance: 243.1
click at [343, 86] on div "¿Qué contiene? Pimienta de cayena : mejora la circulación y acelera el metaboli…" at bounding box center [504, 221] width 326 height 271
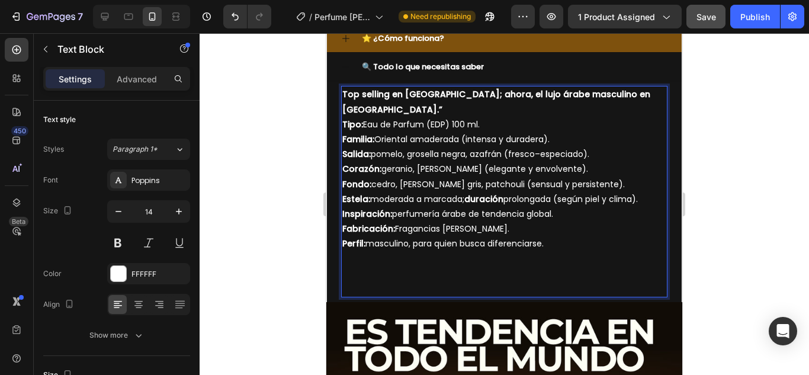
click at [429, 147] on p "Salida: pomelo, grosella negra, azafrán (fresco–especiado)." at bounding box center [504, 154] width 324 height 15
click at [399, 236] on p "Perfil: masculino, para quien busca diferenciarse." at bounding box center [504, 243] width 324 height 15
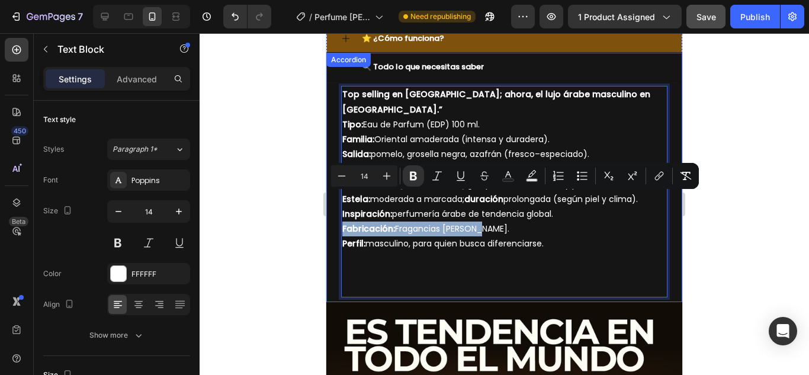
drag, startPoint x: 506, startPoint y: 199, endPoint x: 338, endPoint y: 198, distance: 168.2
click at [338, 198] on div "Top selling en [GEOGRAPHIC_DATA]; ahora, el lujo árabe masculino en [GEOGRAPHIC…" at bounding box center [504, 191] width 355 height 221
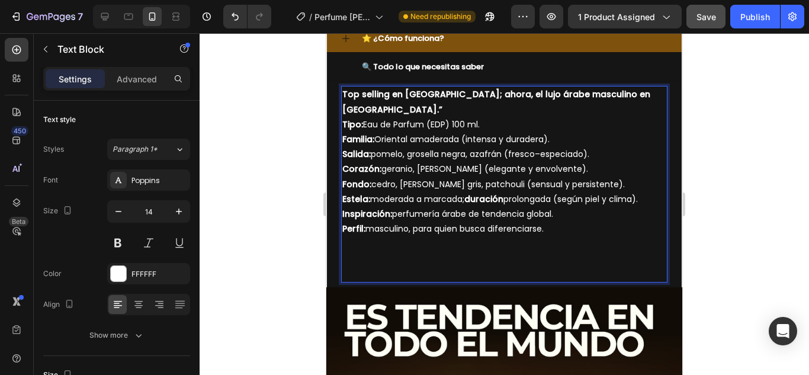
click at [565, 236] on p "Rich Text Editor. Editing area: main" at bounding box center [504, 243] width 324 height 15
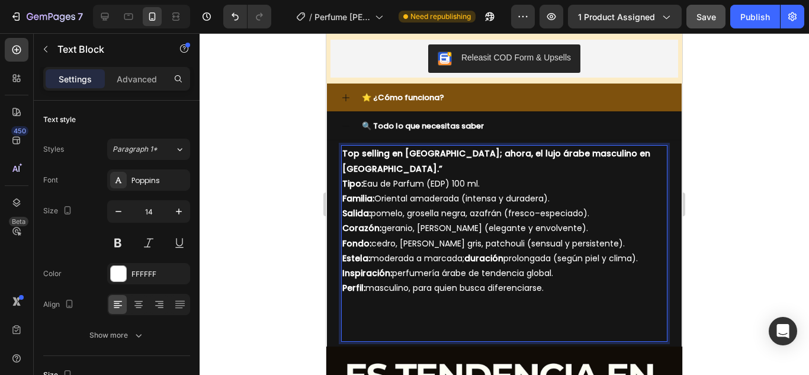
scroll to position [538, 0]
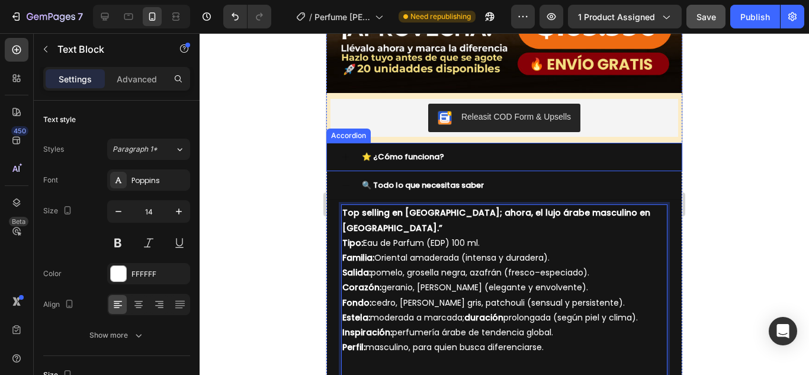
click at [508, 147] on div "⭐ ¿Cómo funciona?" at bounding box center [513, 156] width 307 height 18
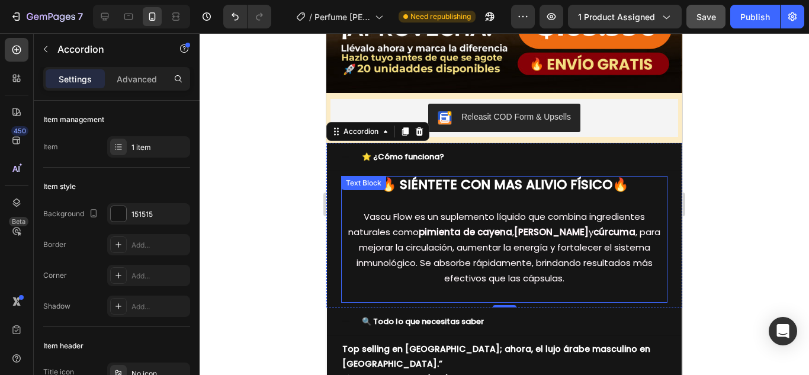
click at [436, 210] on span "Vascu Flow es un suplemento líquido que combina ingredientes naturales como pim…" at bounding box center [504, 247] width 312 height 75
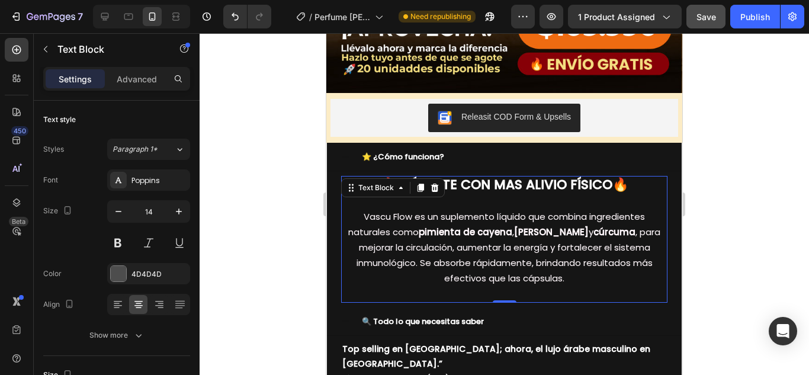
click at [391, 224] on p "Vascu Flow es un suplemento líquido que combina ingredientes naturales como pim…" at bounding box center [504, 248] width 324 height 78
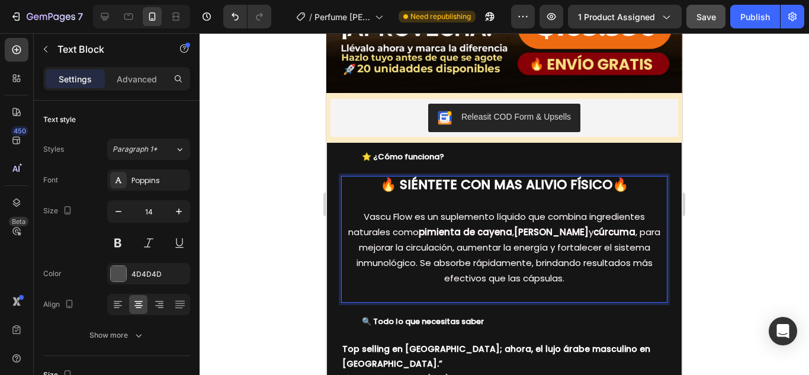
click at [391, 224] on p "Vascu Flow es un suplemento líquido que combina ingredientes naturales como pim…" at bounding box center [504, 248] width 324 height 78
click at [349, 209] on p "Vascu Flow es un suplemento líquido que combina ingredientes naturales como pim…" at bounding box center [504, 248] width 324 height 78
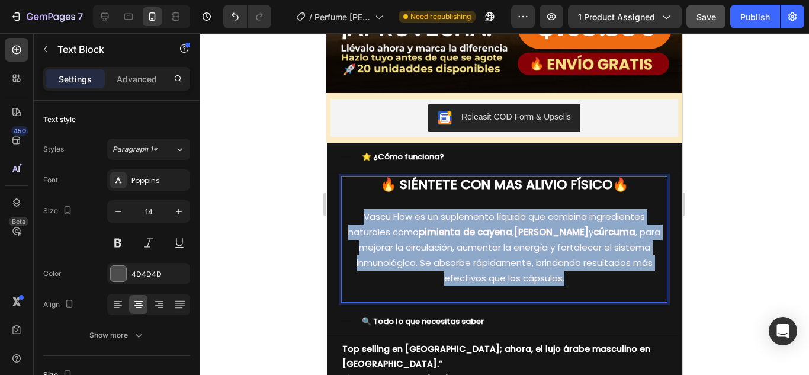
drag, startPoint x: 356, startPoint y: 201, endPoint x: 597, endPoint y: 266, distance: 249.1
click at [597, 266] on p "Vascu Flow es un suplemento líquido que combina ingredientes naturales como pim…" at bounding box center [504, 248] width 324 height 78
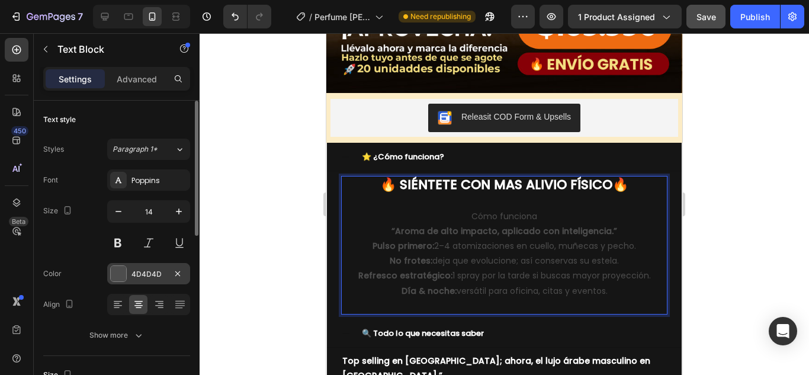
click at [115, 275] on div at bounding box center [118, 273] width 15 height 15
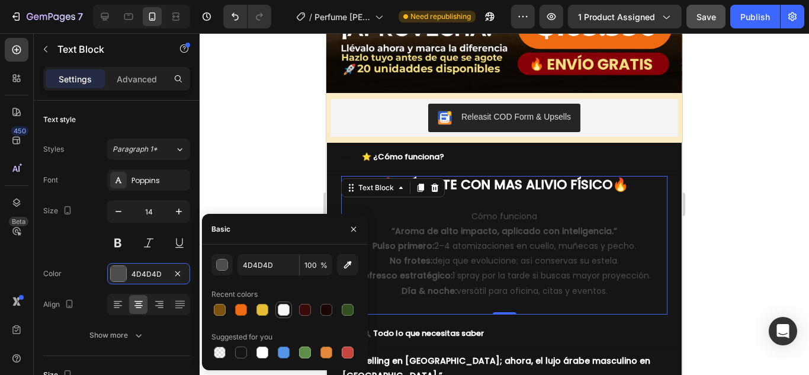
click at [287, 308] on div at bounding box center [284, 310] width 12 height 12
type input "F8F6F9"
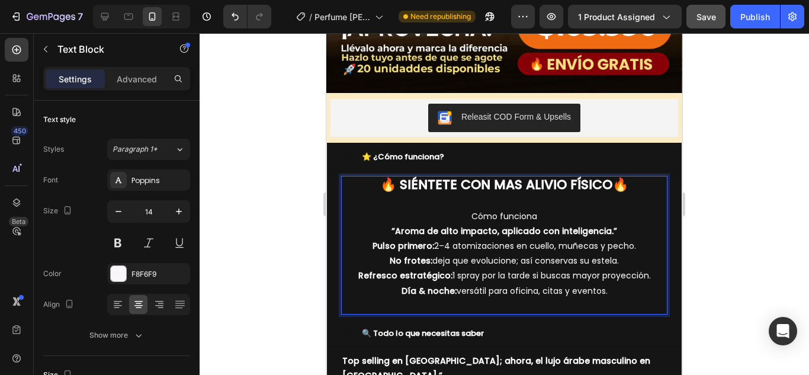
click at [492, 209] on p "Cómo funciona" at bounding box center [504, 216] width 324 height 15
drag, startPoint x: 465, startPoint y: 199, endPoint x: 555, endPoint y: 208, distance: 89.9
click at [555, 209] on p "Cómo funciona" at bounding box center [504, 216] width 324 height 15
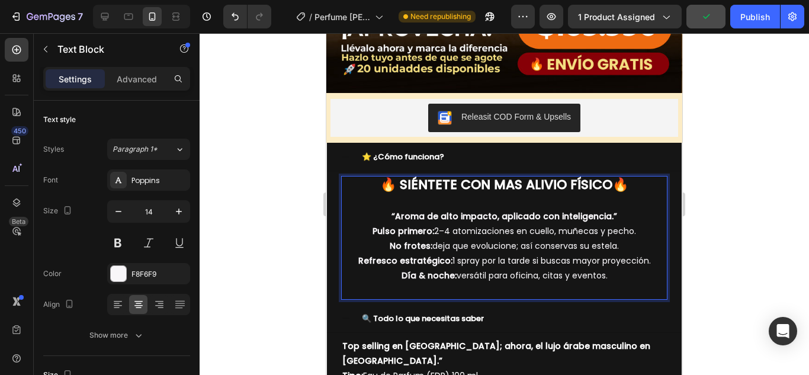
click at [396, 210] on strong "“Aroma de alto impacto, aplicado con inteligencia.”" at bounding box center [504, 216] width 226 height 12
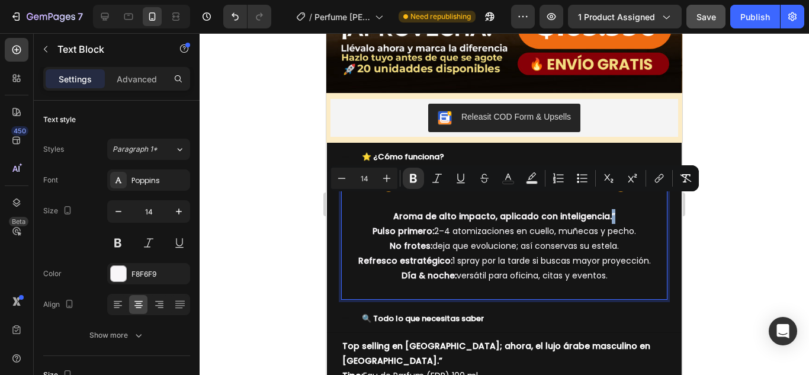
drag, startPoint x: 602, startPoint y: 200, endPoint x: 616, endPoint y: 205, distance: 15.2
click at [616, 209] on p "Aroma de alto impacto, aplicado con inteligencia.”" at bounding box center [504, 216] width 324 height 15
drag, startPoint x: 498, startPoint y: 204, endPoint x: 618, endPoint y: 200, distance: 119.7
click at [618, 209] on p "Aroma de alto impacto, aplicado con inteligencia." at bounding box center [504, 216] width 324 height 15
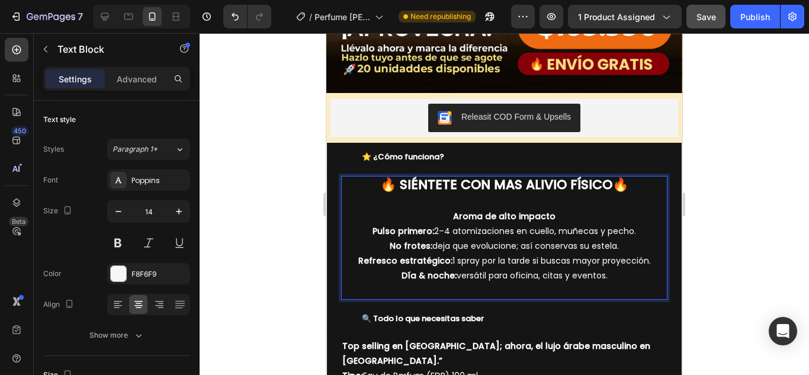
click at [408, 175] on strong "🔥 SIÉNTETE CON MAS ALIVIO FÍSICO🔥" at bounding box center [504, 184] width 248 height 18
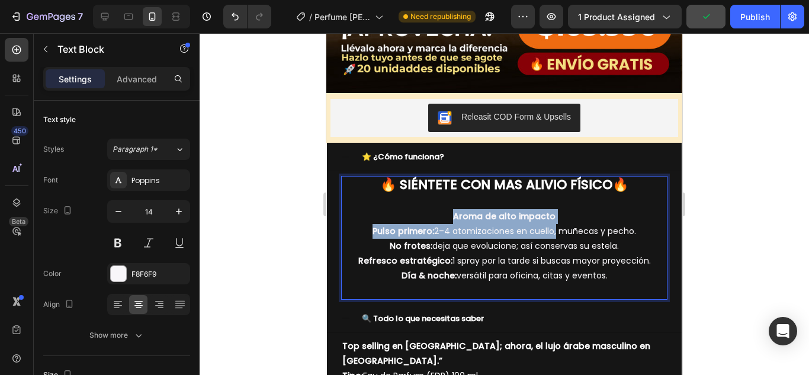
drag, startPoint x: 450, startPoint y: 202, endPoint x: 550, endPoint y: 210, distance: 99.8
click at [550, 210] on div "🔥 SIÉNTETE CON MAS ALIVIO FÍSICO🔥 Aroma de alto impacto Pulso primero: 2–4 atom…" at bounding box center [504, 238] width 326 height 124
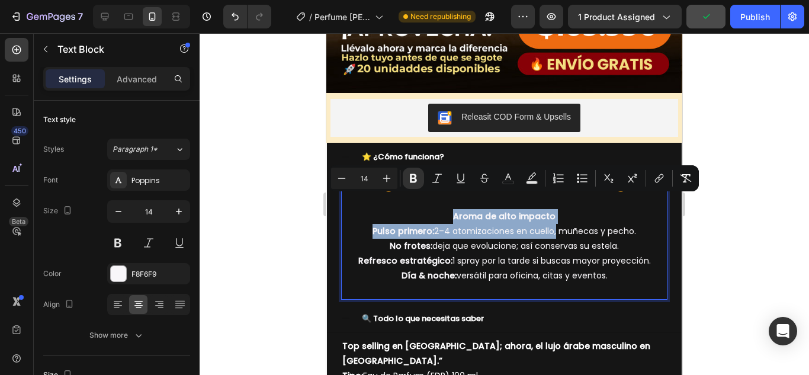
click at [551, 209] on p "Aroma de alto impacto" at bounding box center [504, 216] width 324 height 15
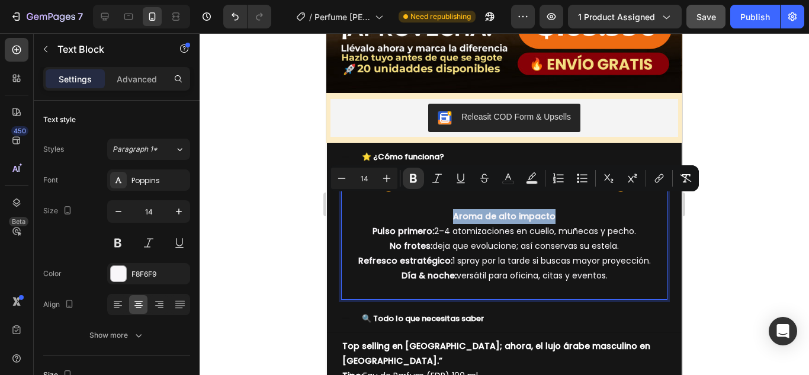
drag, startPoint x: 557, startPoint y: 200, endPoint x: 451, endPoint y: 206, distance: 106.2
click at [451, 209] on p "Aroma de alto impacto" at bounding box center [504, 216] width 324 height 15
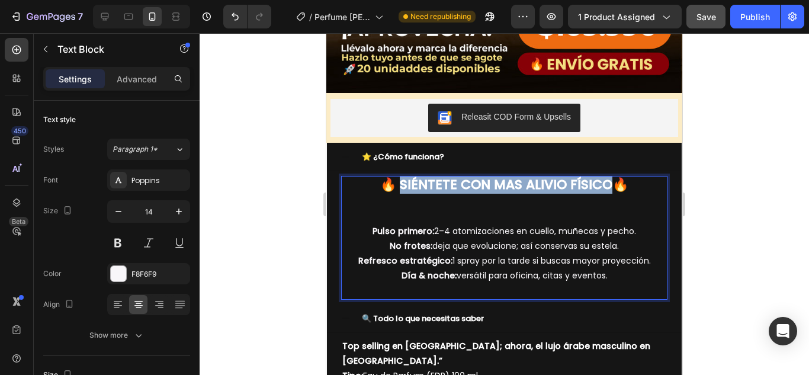
drag, startPoint x: 399, startPoint y: 169, endPoint x: 604, endPoint y: 176, distance: 205.6
click at [604, 176] on strong "🔥 SIÉNTETE CON MAS ALIVIO FÍSICO🔥" at bounding box center [504, 184] width 248 height 18
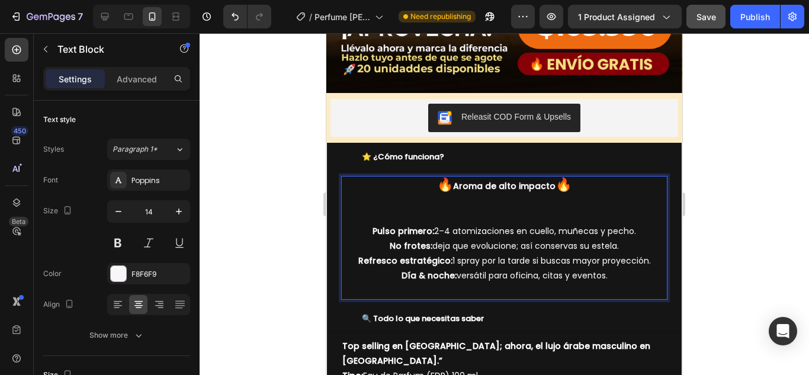
click at [473, 209] on p "Rich Text Editor. Editing area: main" at bounding box center [504, 216] width 324 height 15
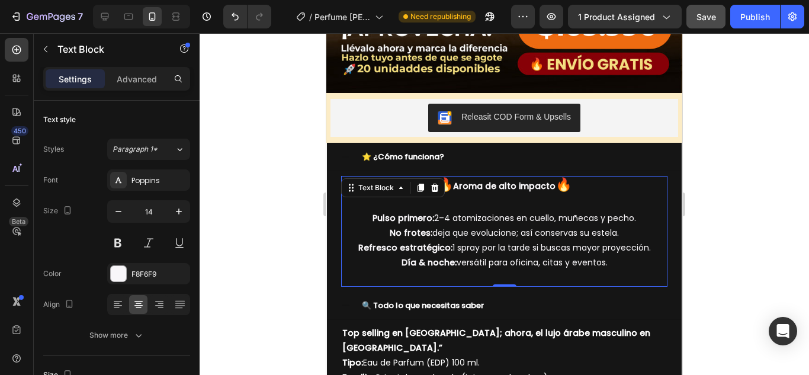
click at [711, 185] on div at bounding box center [504, 204] width 609 height 342
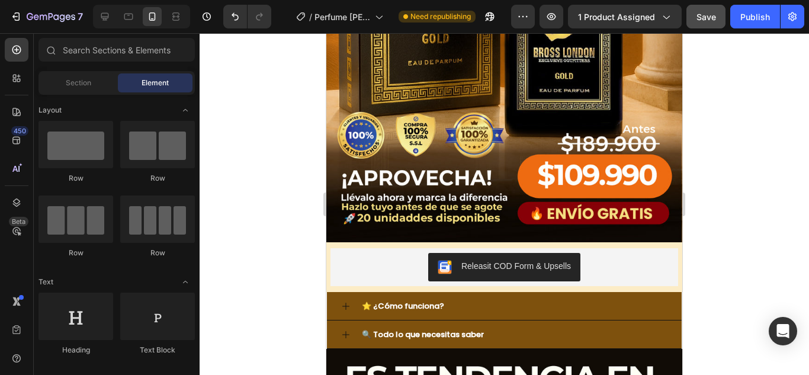
scroll to position [375, 0]
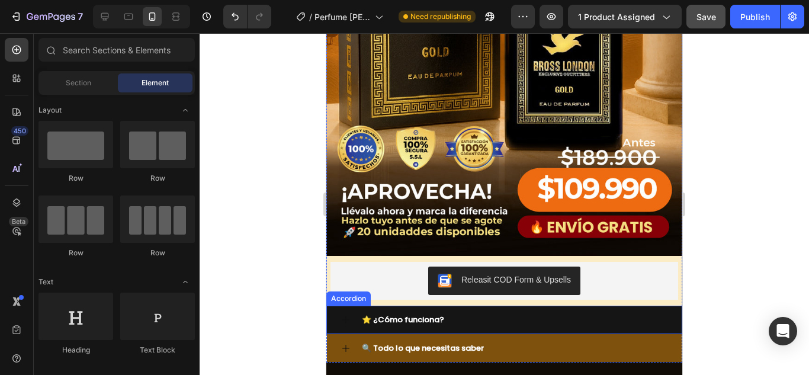
click at [494, 310] on div "⭐ ¿Cómo funciona?" at bounding box center [513, 319] width 307 height 18
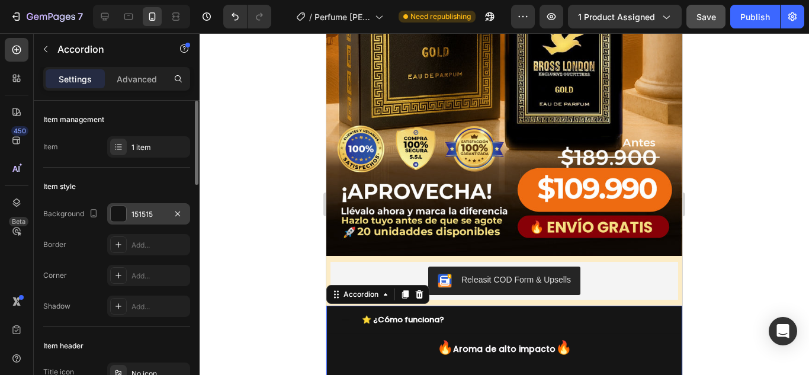
click at [117, 213] on div at bounding box center [118, 213] width 15 height 15
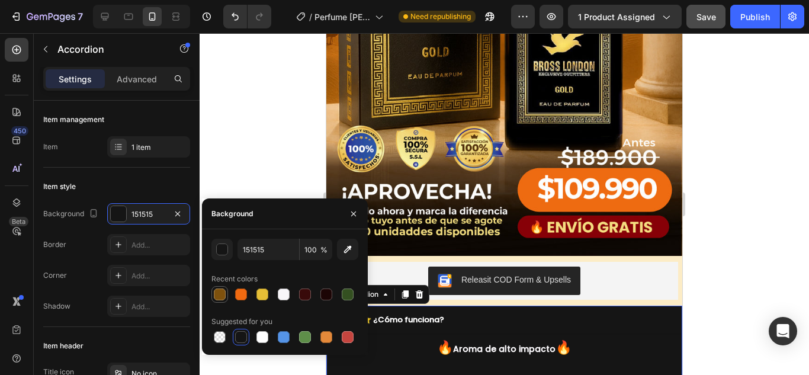
click at [221, 293] on div at bounding box center [220, 294] width 12 height 12
type input "7E510D"
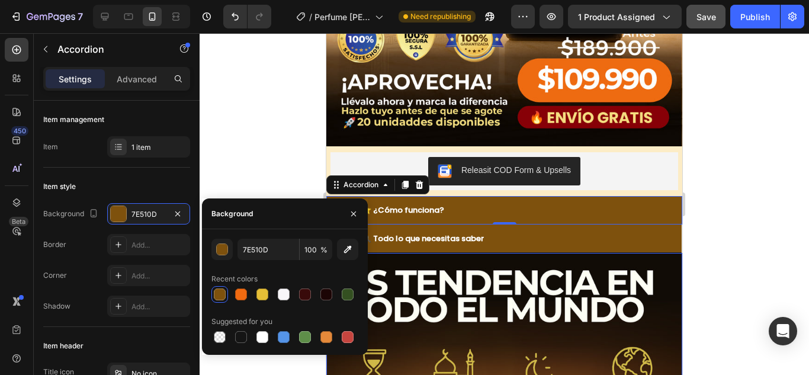
scroll to position [494, 0]
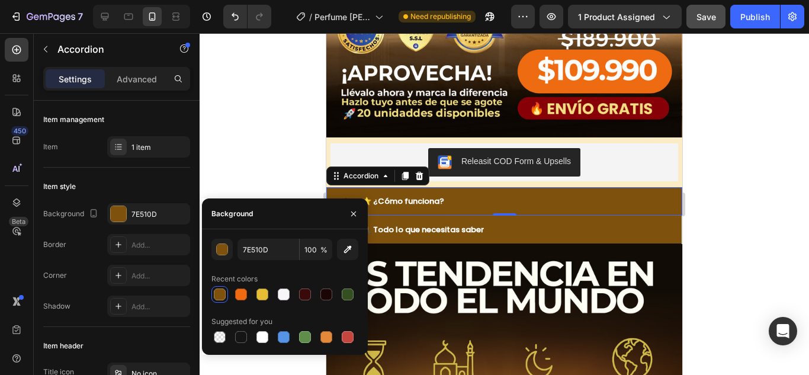
click at [484, 192] on div "⭐ ¿Cómo funciona?" at bounding box center [513, 201] width 307 height 18
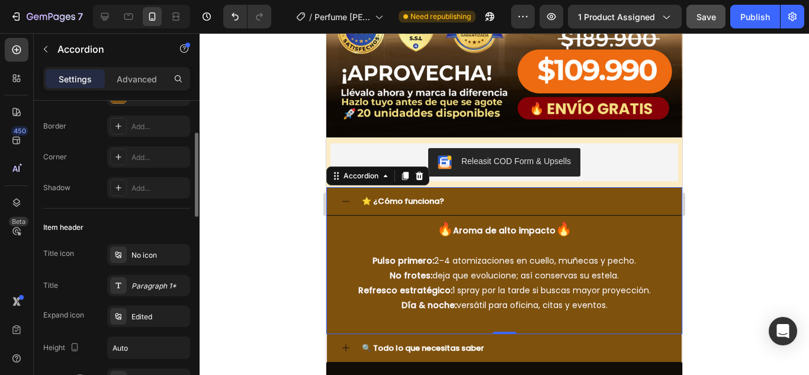
scroll to position [237, 0]
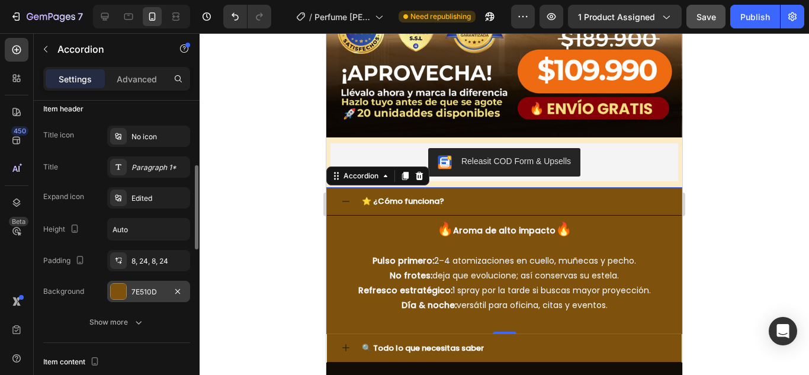
click at [117, 291] on div at bounding box center [118, 291] width 15 height 15
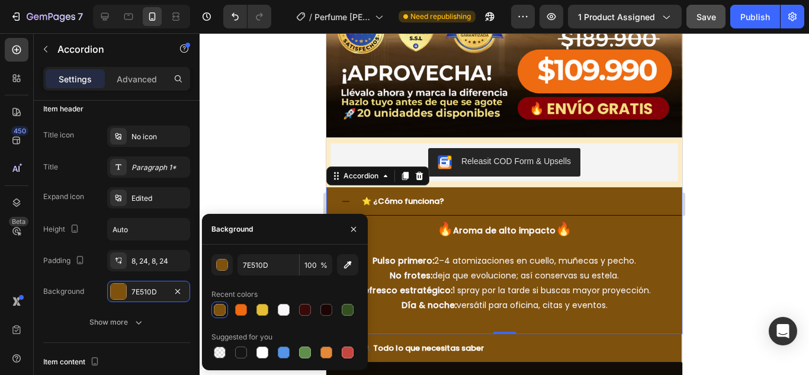
drag, startPoint x: 239, startPoint y: 352, endPoint x: 328, endPoint y: 299, distance: 103.3
click at [251, 349] on div at bounding box center [284, 352] width 147 height 17
click at [240, 346] on div at bounding box center [241, 352] width 14 height 14
type input "151515"
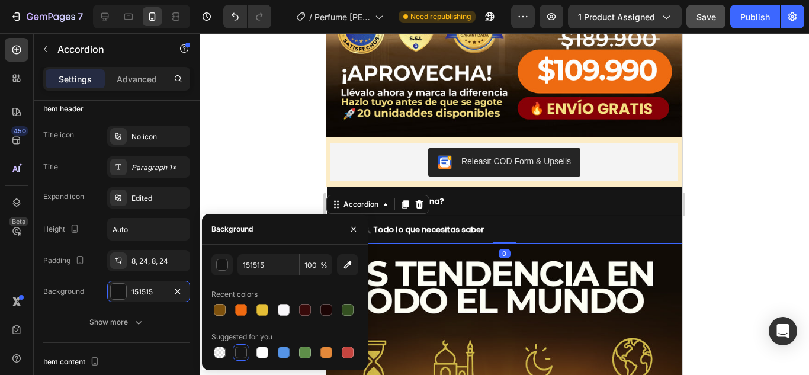
click at [518, 220] on div "🔍 Todo lo que necesitas saber" at bounding box center [513, 229] width 307 height 18
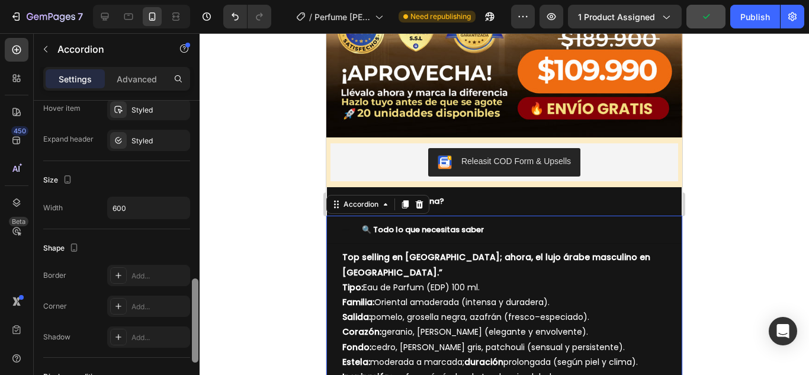
scroll to position [770, 0]
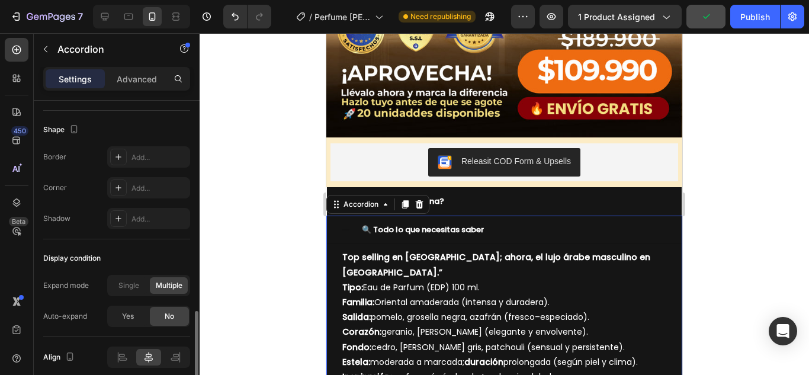
click at [309, 221] on div at bounding box center [504, 204] width 609 height 342
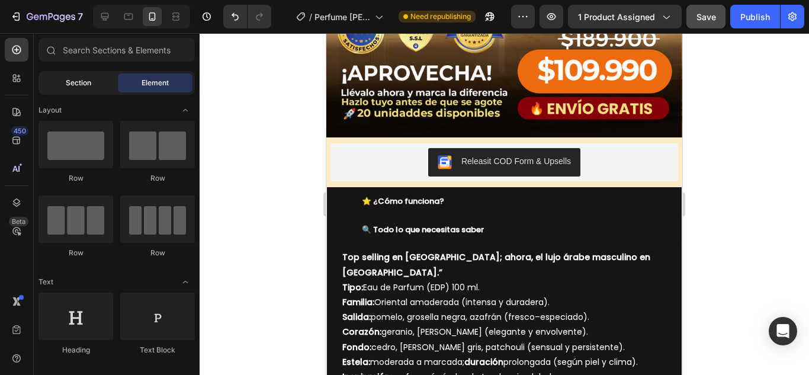
click at [85, 79] on span "Section" at bounding box center [78, 83] width 25 height 11
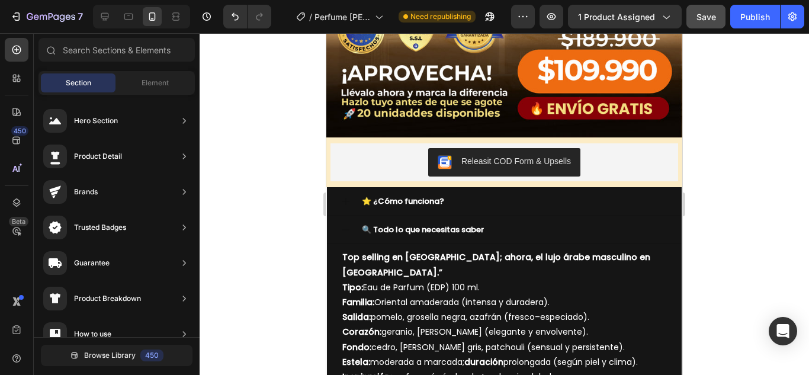
drag, startPoint x: 77, startPoint y: 78, endPoint x: 88, endPoint y: 75, distance: 10.9
click at [83, 76] on div "Section" at bounding box center [78, 82] width 75 height 19
click at [146, 78] on span "Element" at bounding box center [155, 83] width 27 height 11
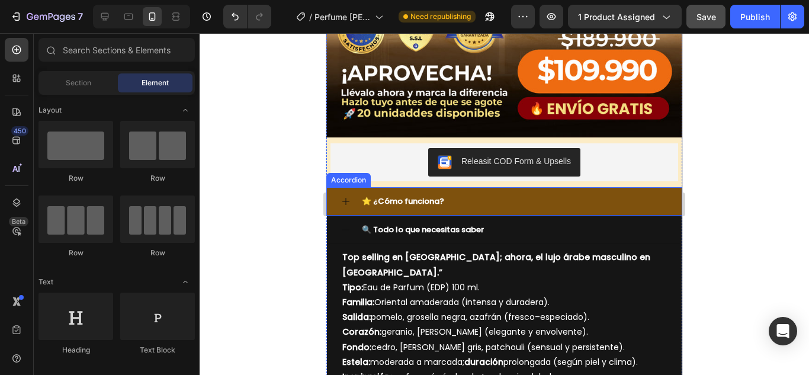
click at [525, 192] on div "⭐ ¿Cómo funciona?" at bounding box center [513, 201] width 307 height 18
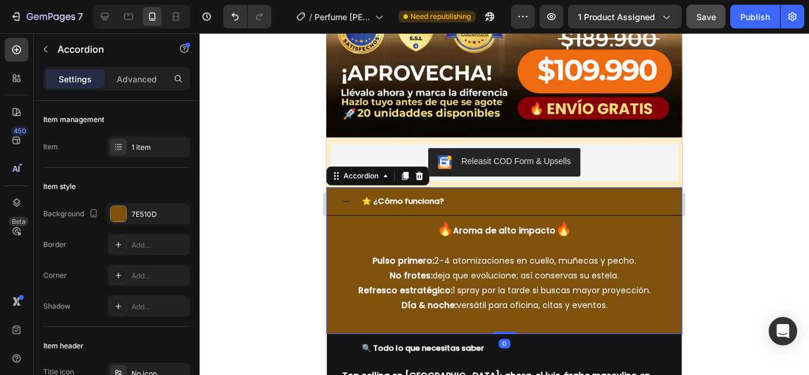
click at [345, 197] on icon at bounding box center [345, 201] width 9 height 9
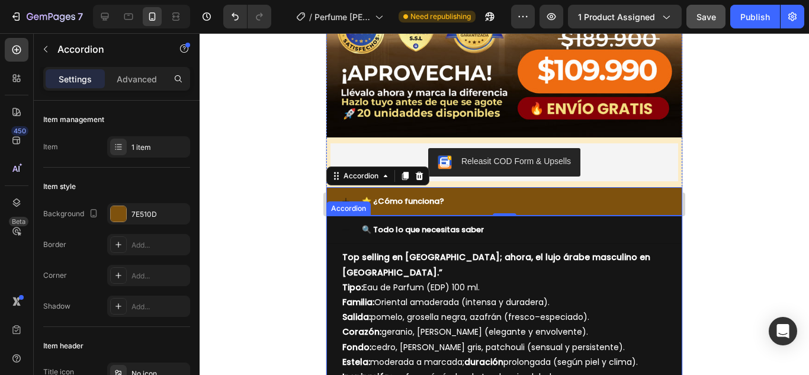
click at [345, 225] on icon at bounding box center [345, 229] width 9 height 9
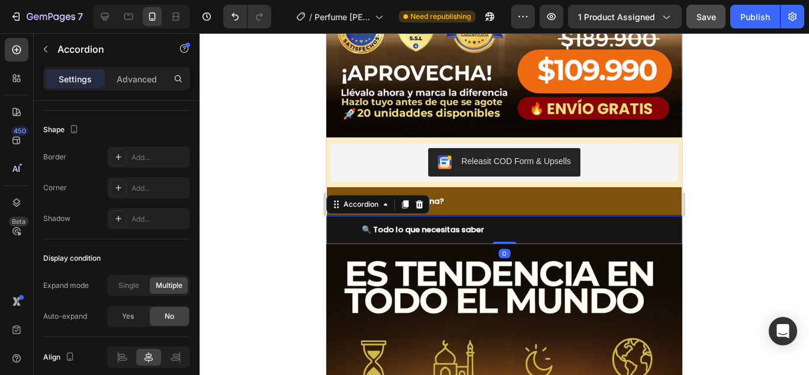
click at [344, 225] on icon at bounding box center [345, 229] width 9 height 9
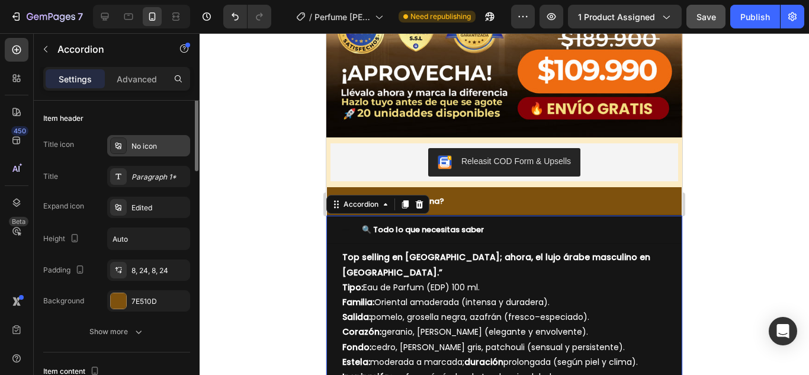
scroll to position [168, 0]
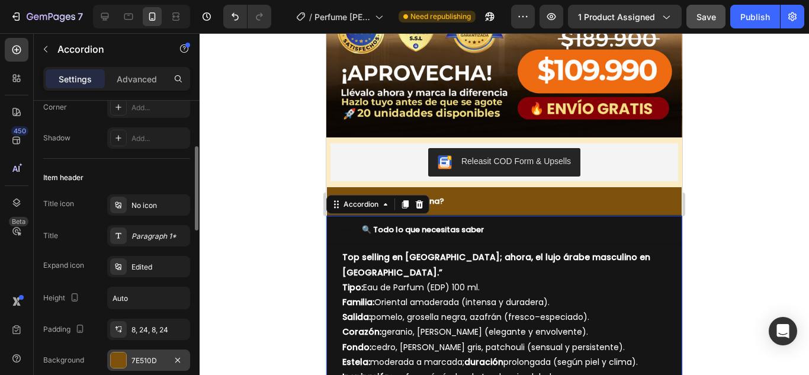
click at [118, 362] on div at bounding box center [118, 359] width 15 height 15
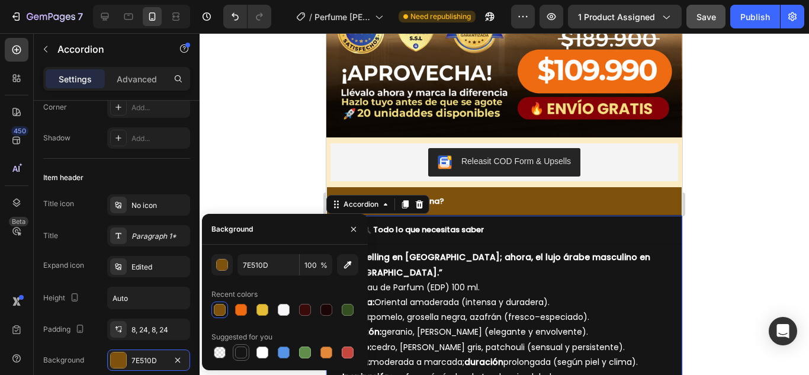
click at [238, 352] on div at bounding box center [241, 352] width 12 height 12
type input "151515"
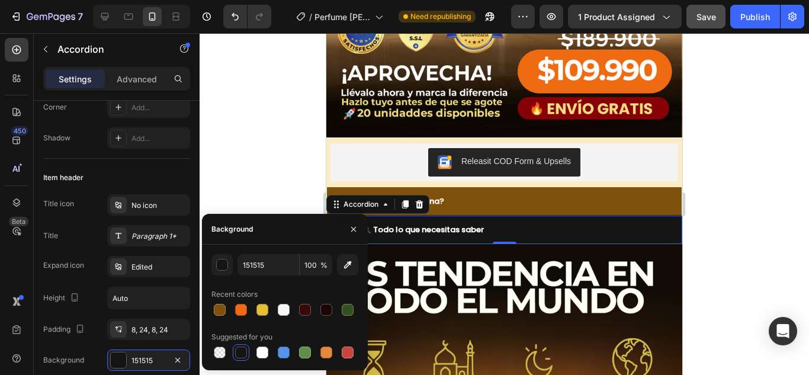
click at [502, 220] on div "🔍 Todo lo que necesitas saber" at bounding box center [513, 229] width 307 height 18
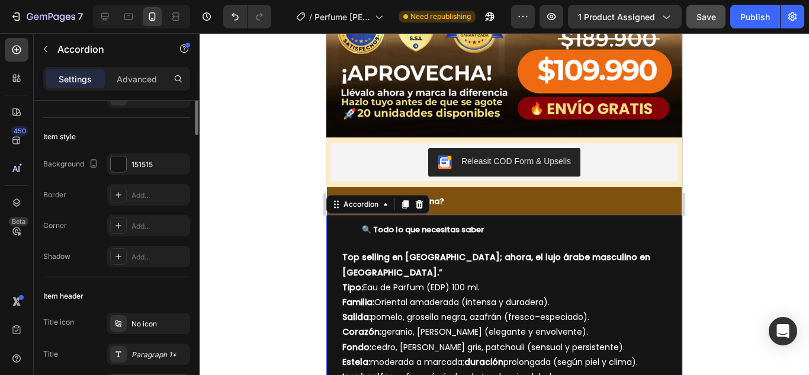
scroll to position [0, 0]
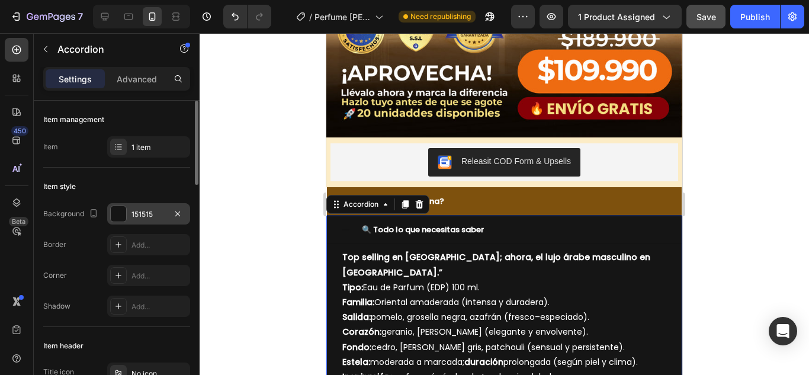
click at [117, 208] on div at bounding box center [118, 213] width 15 height 15
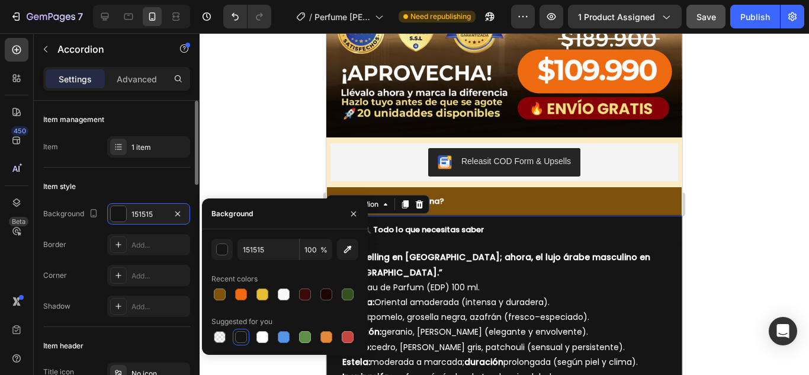
drag, startPoint x: 222, startPoint y: 301, endPoint x: 98, endPoint y: 270, distance: 128.1
click at [222, 301] on div at bounding box center [220, 294] width 14 height 14
type input "7E510D"
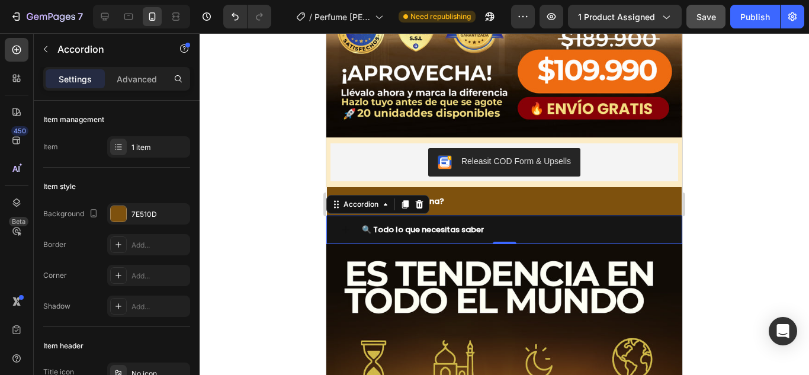
click at [725, 201] on div at bounding box center [504, 204] width 609 height 342
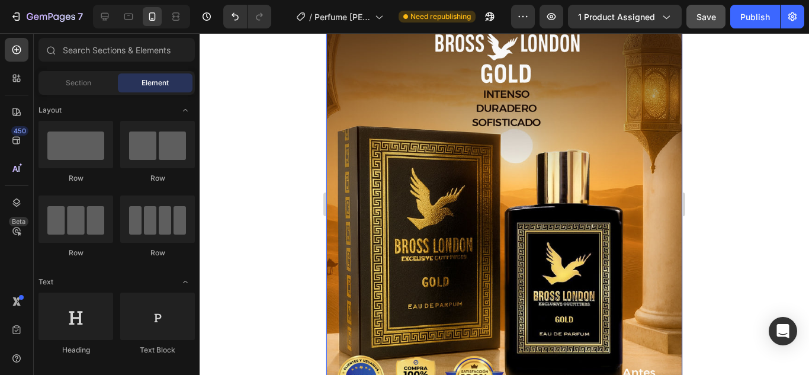
scroll to position [139, 0]
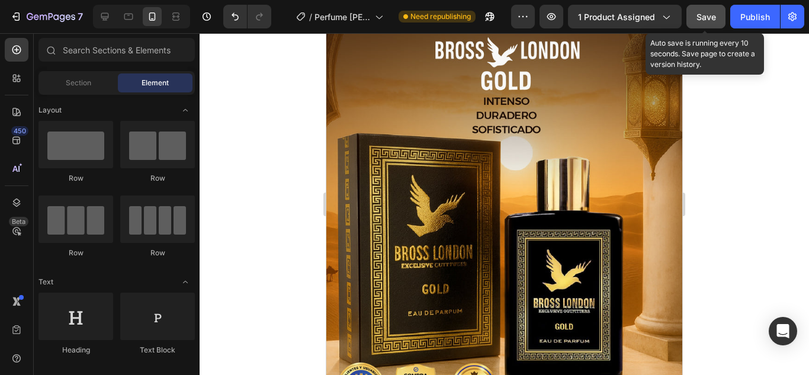
click at [715, 18] on span "Save" at bounding box center [706, 17] width 20 height 10
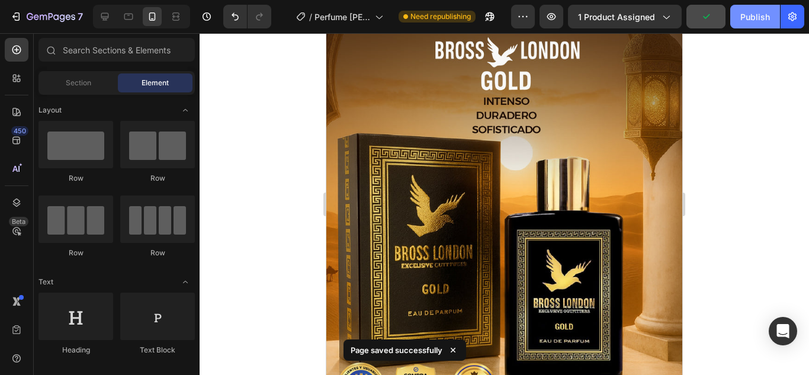
click at [748, 15] on div "Publish" at bounding box center [755, 17] width 30 height 12
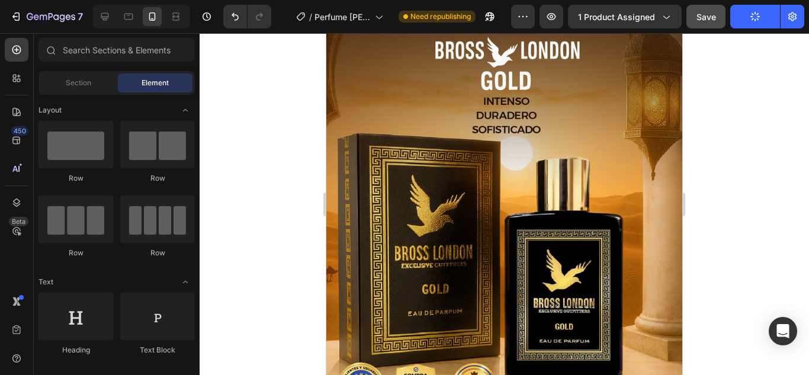
click at [269, 96] on div at bounding box center [504, 204] width 609 height 342
click at [266, 100] on div at bounding box center [504, 204] width 609 height 342
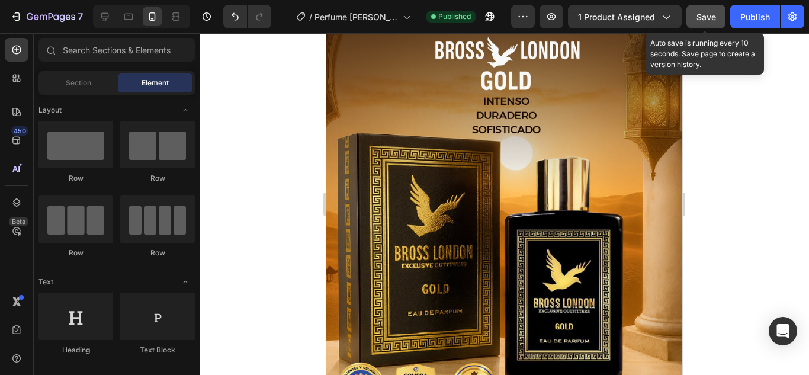
click at [706, 14] on span "Save" at bounding box center [706, 17] width 20 height 10
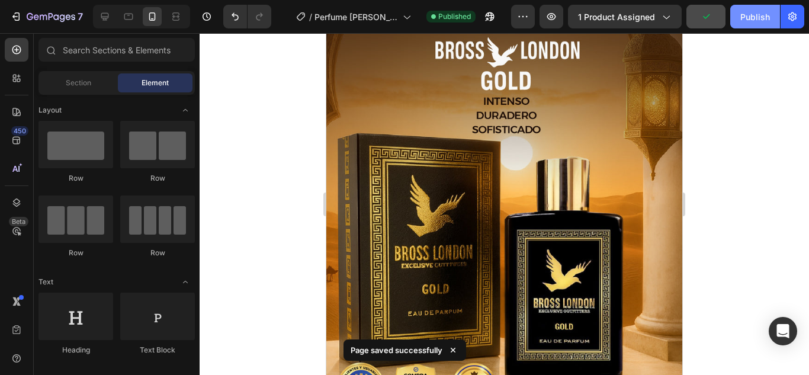
click at [751, 14] on div "Publish" at bounding box center [755, 17] width 30 height 12
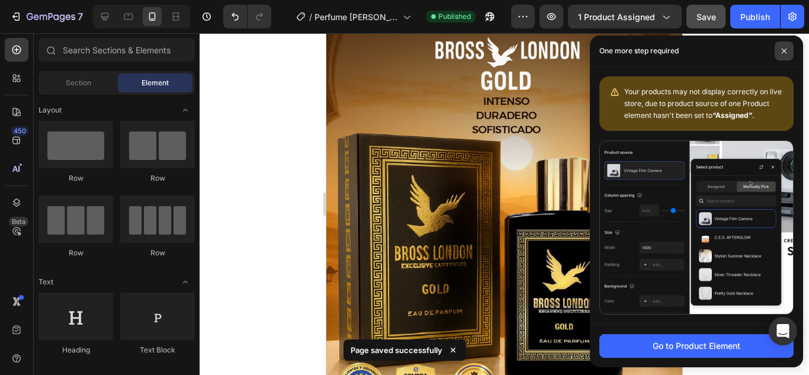
click at [785, 48] on icon at bounding box center [784, 51] width 6 height 6
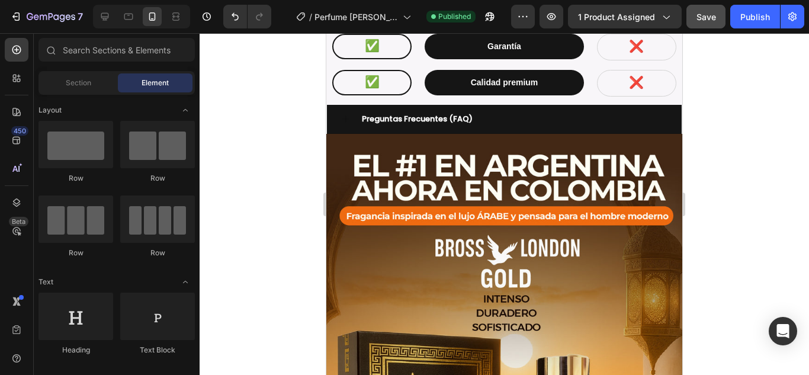
scroll to position [3751, 0]
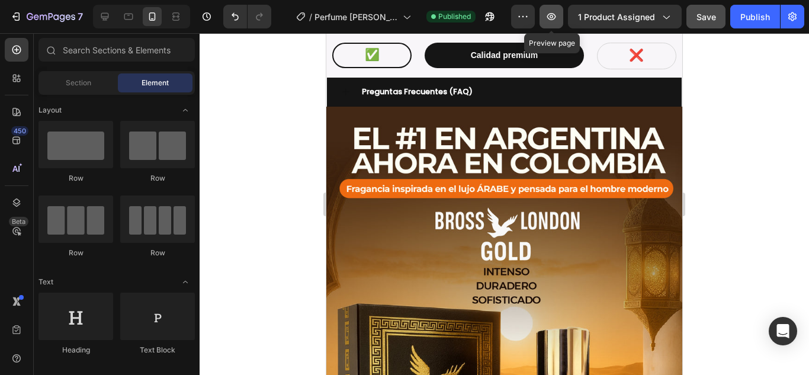
click at [557, 17] on icon "button" at bounding box center [551, 17] width 12 height 12
click at [727, 179] on div at bounding box center [504, 204] width 609 height 342
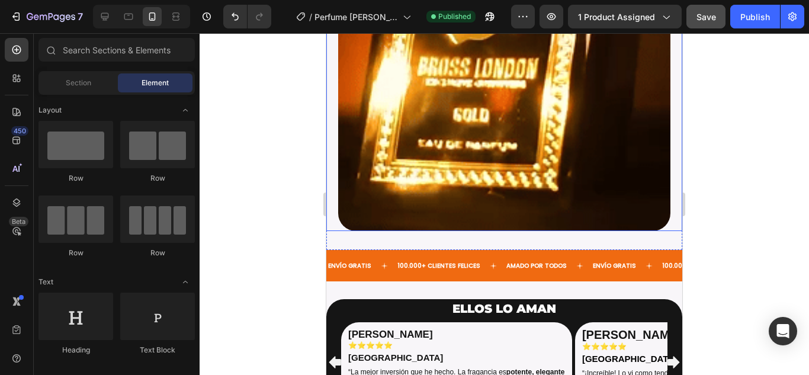
scroll to position [3277, 0]
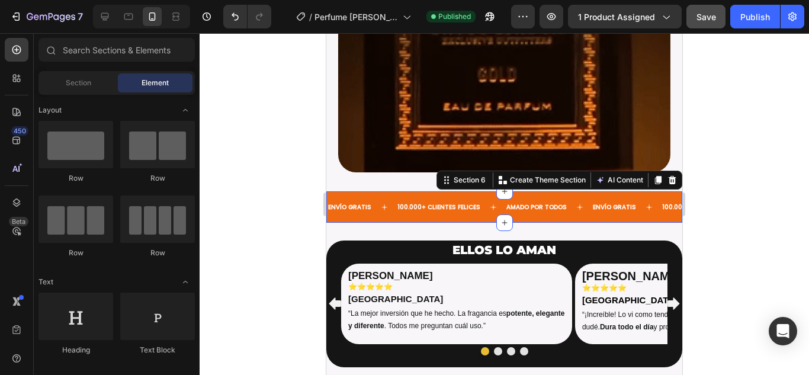
click at [390, 208] on div "ENVÍO GRATIS Text 100.000+ CLIENTES FELICES Text AMADO POR TODOS Text ENVÍO GRA…" at bounding box center [504, 206] width 356 height 31
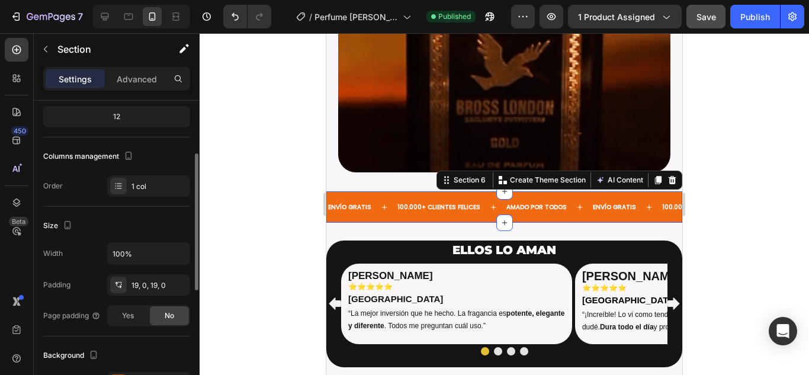
scroll to position [237, 0]
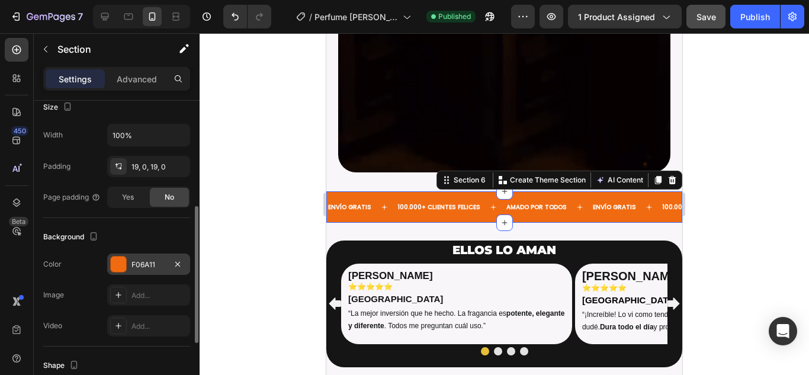
click at [121, 256] on div at bounding box center [118, 263] width 15 height 15
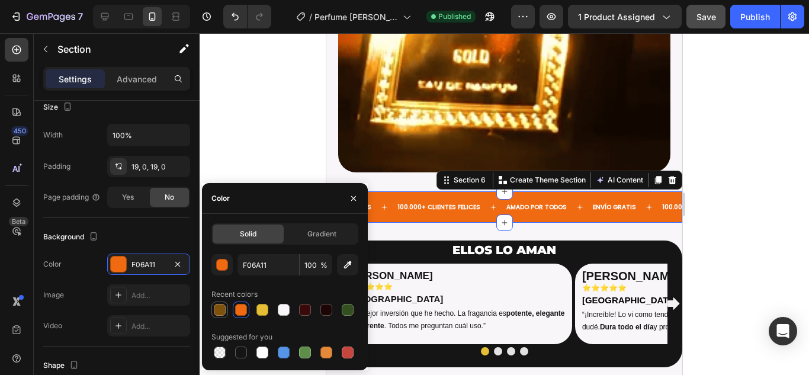
click at [220, 311] on div at bounding box center [220, 310] width 12 height 12
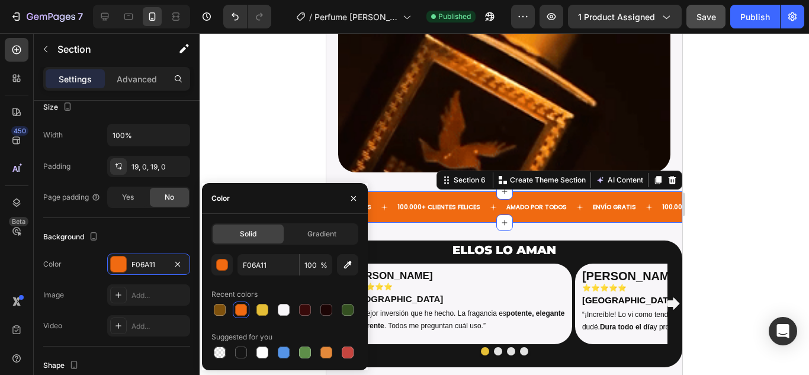
type input "7E510D"
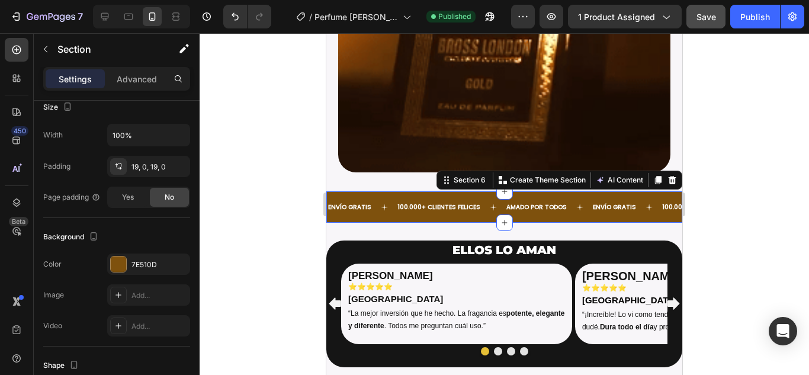
click at [692, 202] on div at bounding box center [504, 204] width 609 height 342
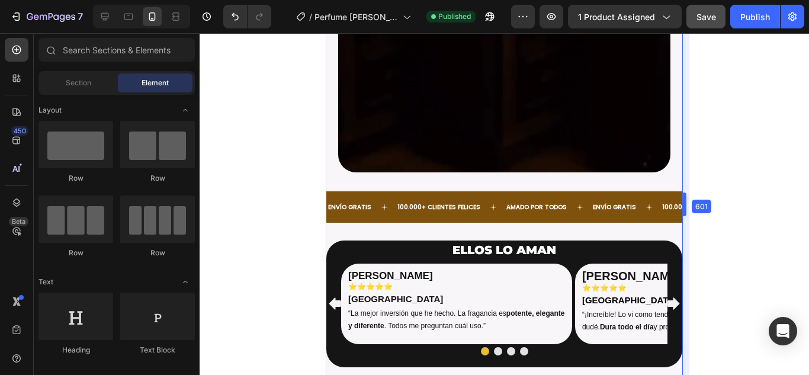
drag, startPoint x: 355, startPoint y: 172, endPoint x: 683, endPoint y: 184, distance: 327.7
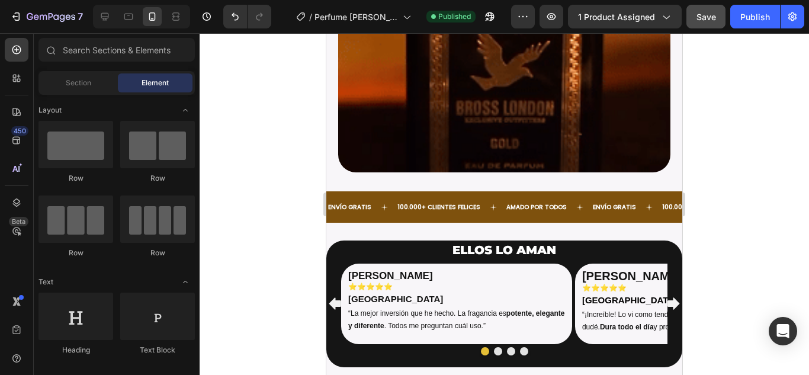
click at [702, 192] on div at bounding box center [504, 204] width 609 height 342
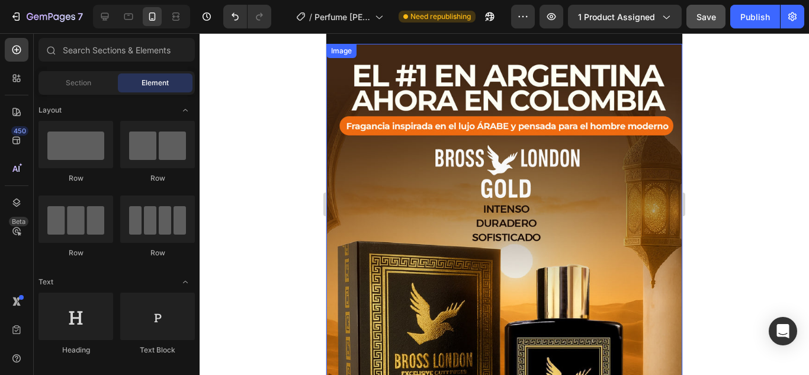
scroll to position [59, 0]
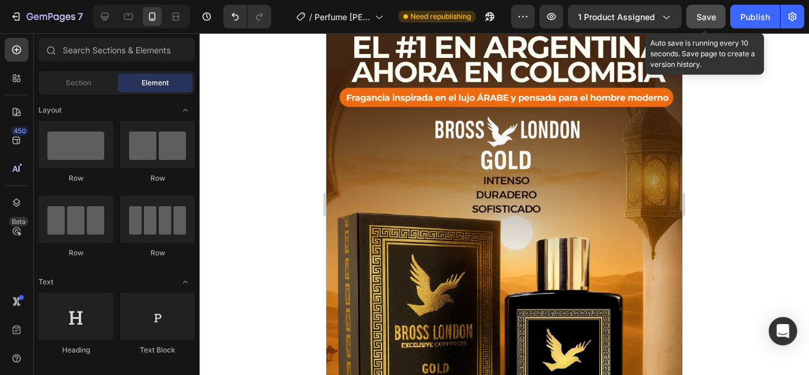
click at [716, 23] on button "Save" at bounding box center [705, 17] width 39 height 24
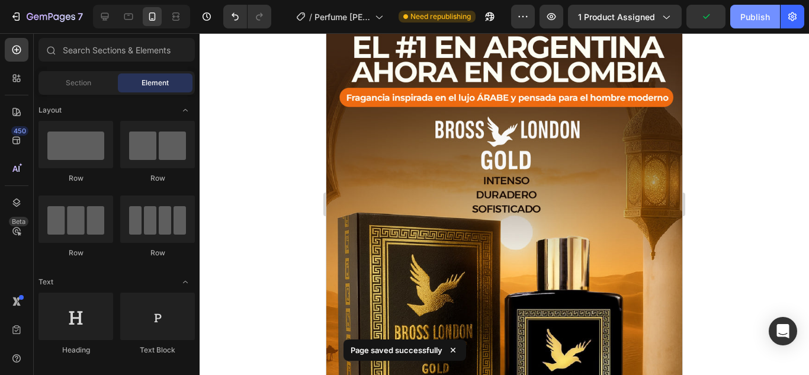
click at [753, 18] on div "Publish" at bounding box center [755, 17] width 30 height 12
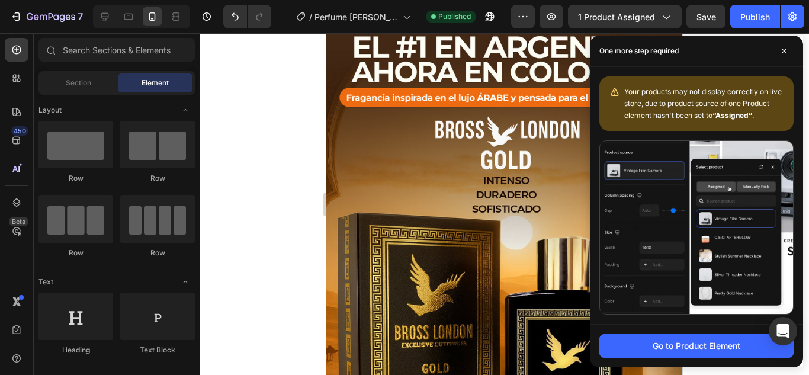
click at [285, 125] on div at bounding box center [504, 204] width 609 height 342
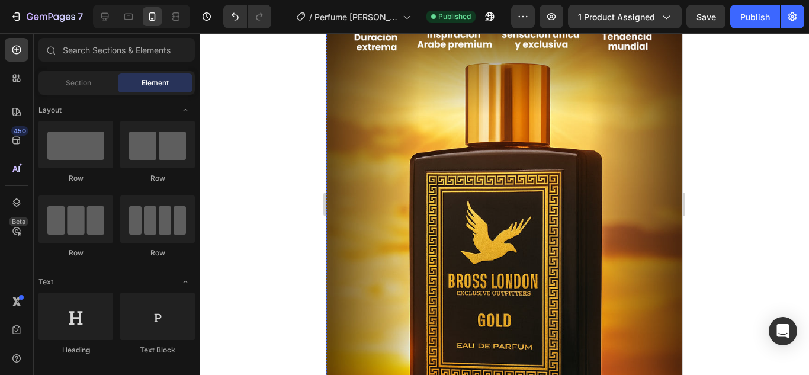
scroll to position [0, 0]
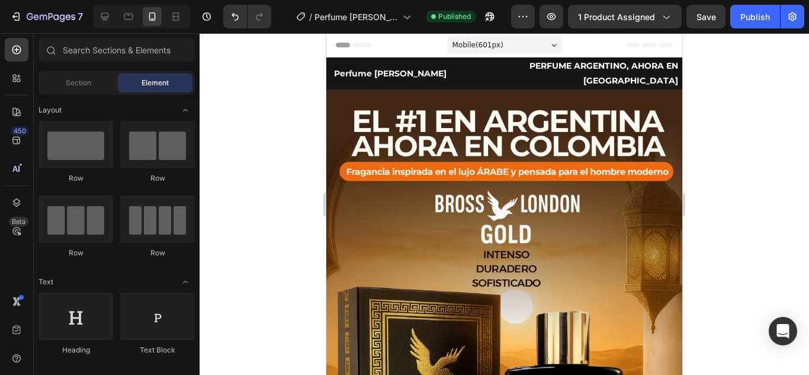
click at [403, 44] on div "Header" at bounding box center [504, 45] width 337 height 24
click at [87, 83] on span "Section" at bounding box center [78, 83] width 25 height 11
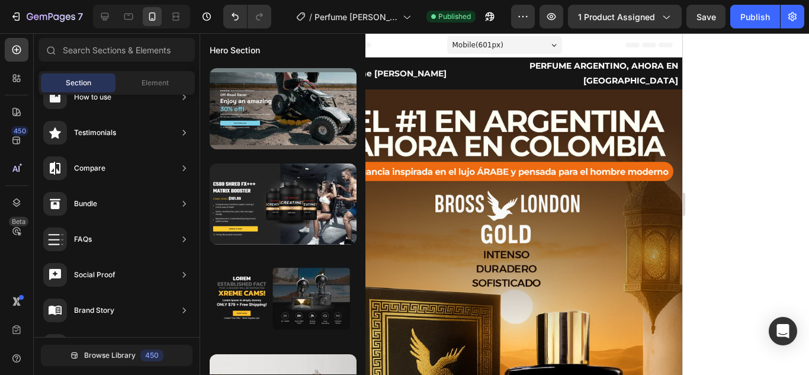
scroll to position [445, 0]
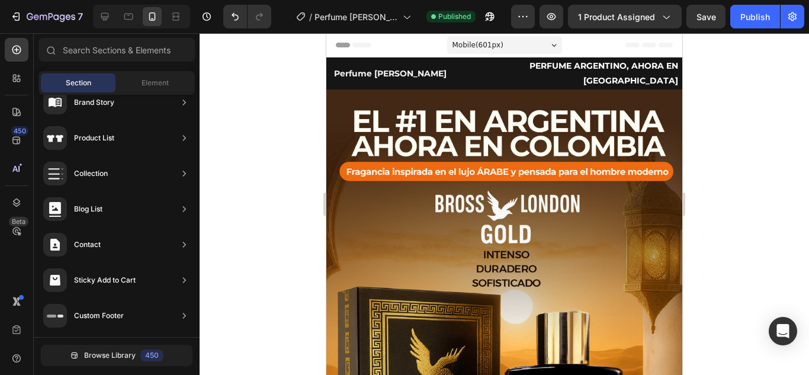
click at [737, 201] on div at bounding box center [504, 204] width 609 height 342
click at [721, 218] on div at bounding box center [504, 204] width 609 height 342
drag, startPoint x: 252, startPoint y: 223, endPoint x: 287, endPoint y: 218, distance: 35.8
click at [269, 219] on div at bounding box center [504, 204] width 609 height 342
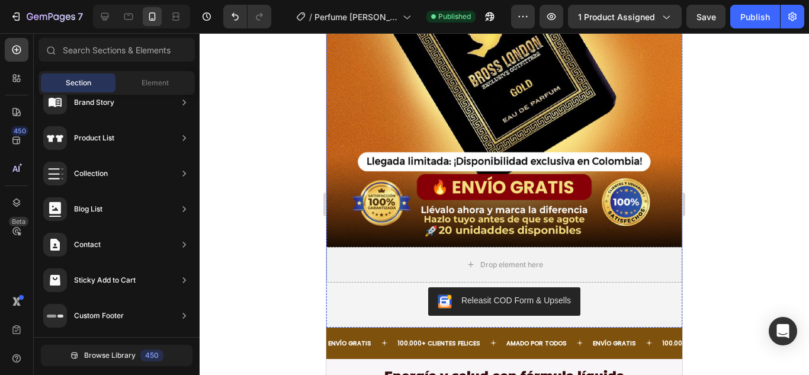
scroll to position [2369, 0]
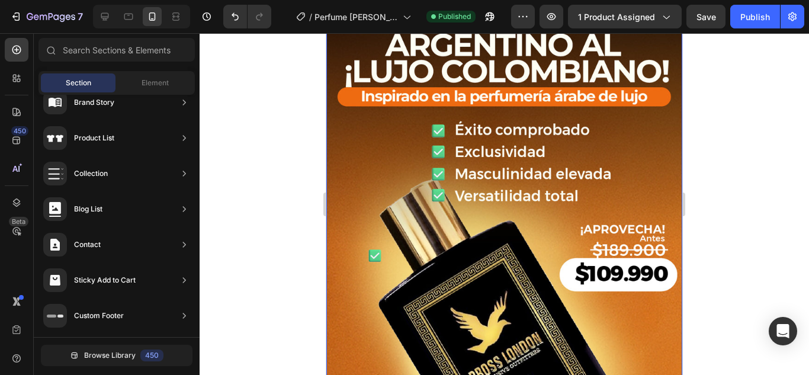
click at [477, 204] on img at bounding box center [504, 267] width 356 height 552
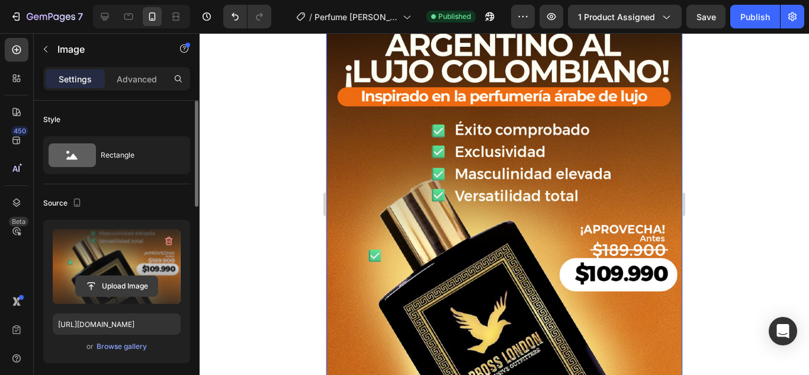
click at [108, 284] on input "file" at bounding box center [117, 286] width 82 height 20
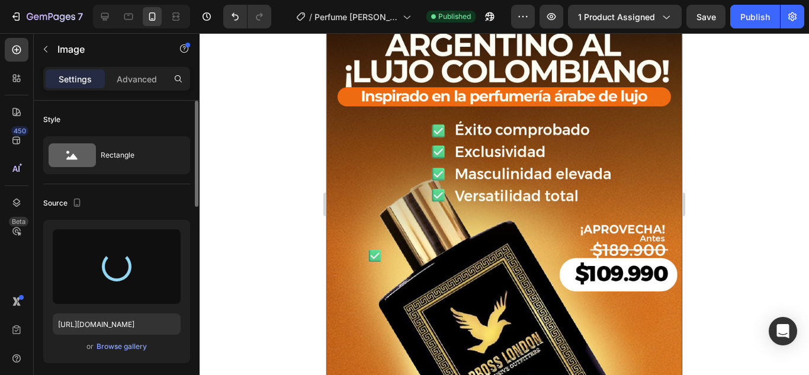
type input "[URL][DOMAIN_NAME]"
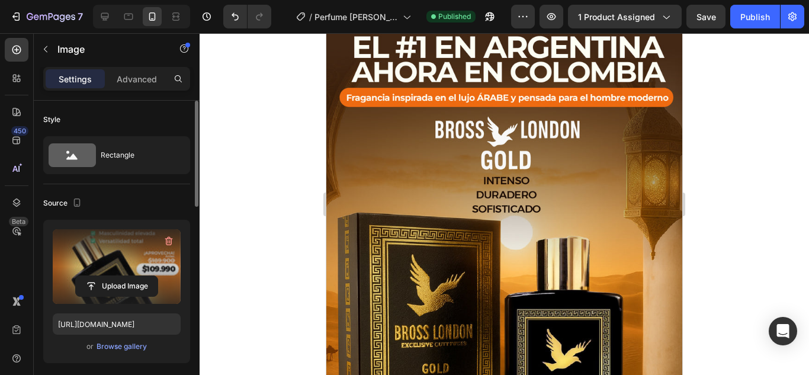
scroll to position [0, 0]
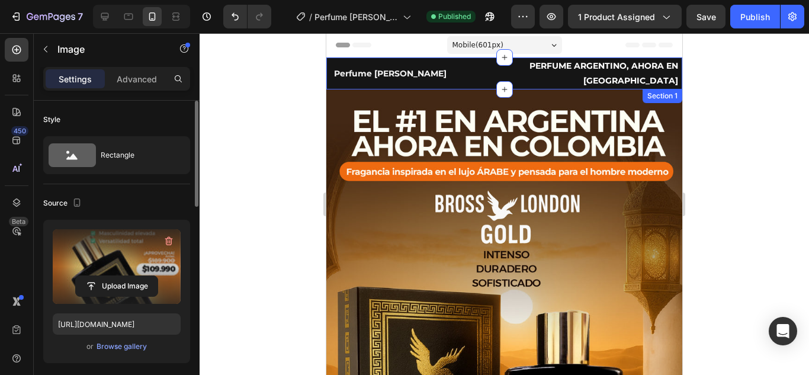
drag, startPoint x: 278, startPoint y: 109, endPoint x: 308, endPoint y: 117, distance: 31.2
click at [278, 110] on div at bounding box center [504, 204] width 609 height 342
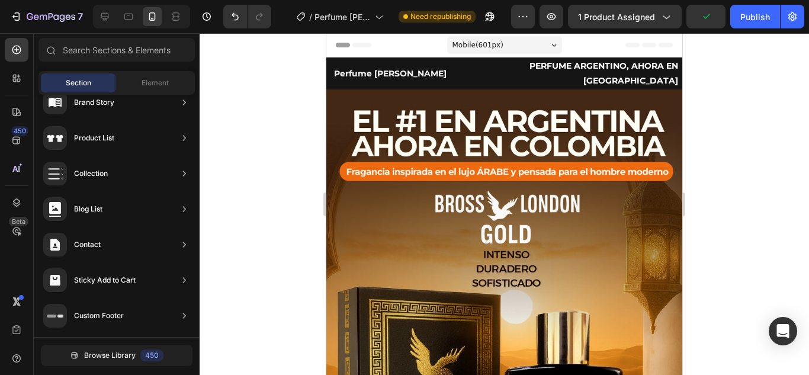
click at [731, 210] on div at bounding box center [504, 204] width 609 height 342
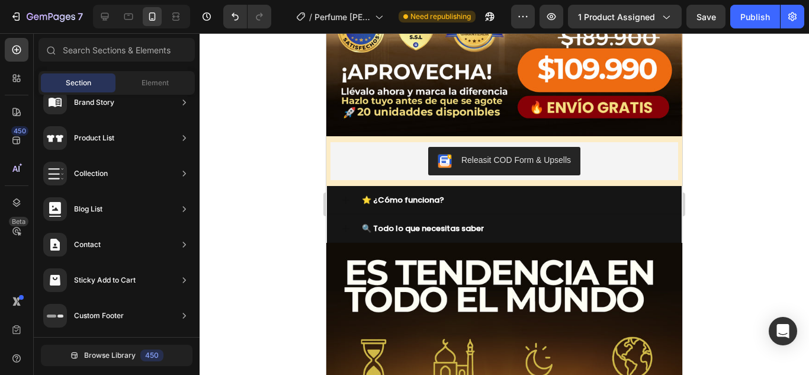
scroll to position [474, 0]
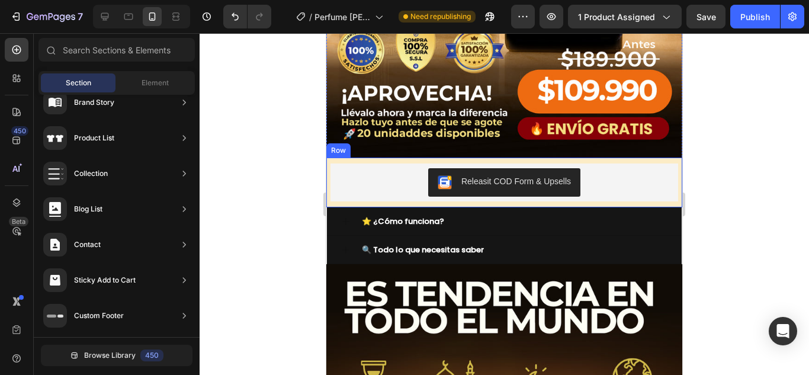
click at [661, 158] on div "Releasit COD Form & Upsells Releasit COD Form & Upsells Row" at bounding box center [504, 183] width 356 height 50
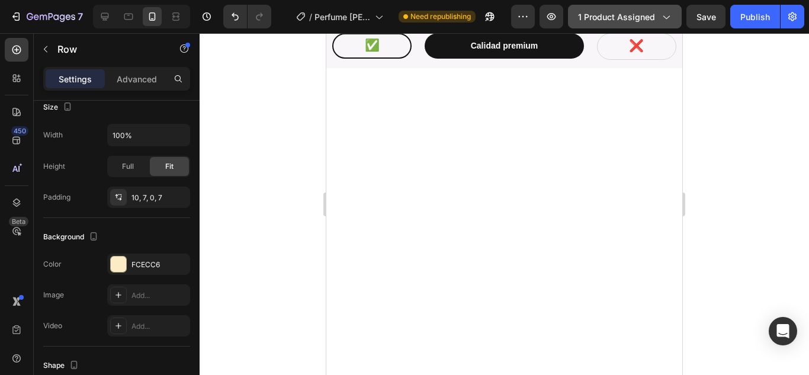
scroll to position [3392, 0]
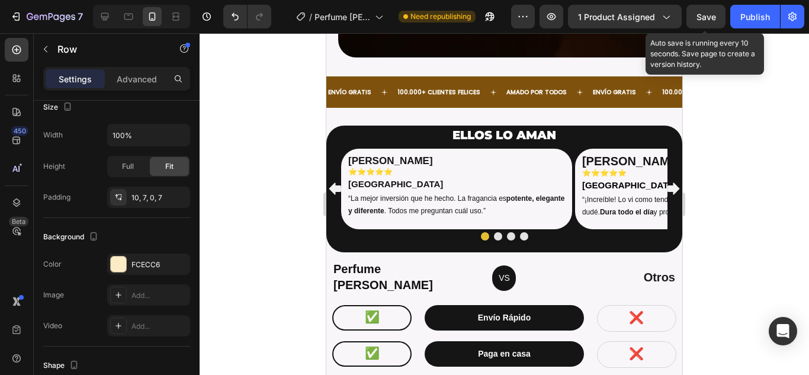
click at [711, 19] on span "Save" at bounding box center [706, 17] width 20 height 10
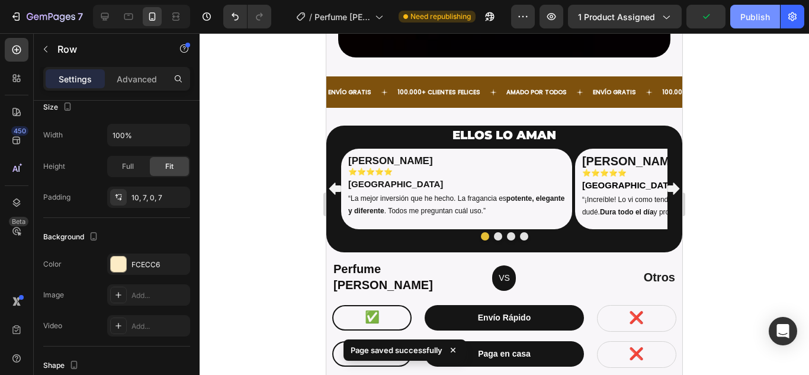
click at [762, 21] on div "Publish" at bounding box center [755, 17] width 30 height 12
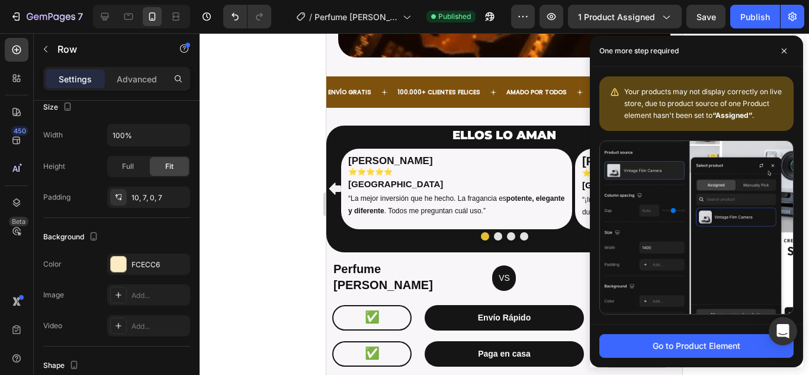
click at [613, 149] on img at bounding box center [696, 227] width 193 height 173
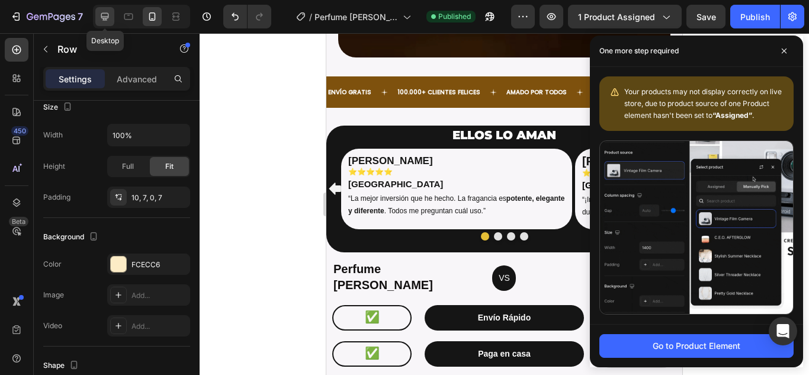
click at [108, 22] on icon at bounding box center [105, 17] width 12 height 12
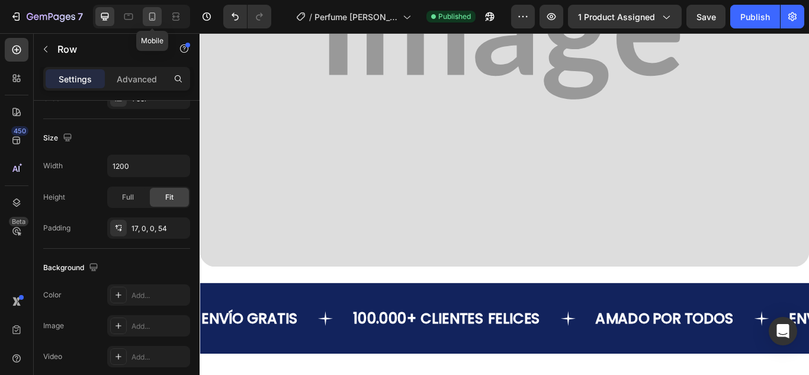
click at [151, 21] on icon at bounding box center [152, 16] width 7 height 8
type input "100%"
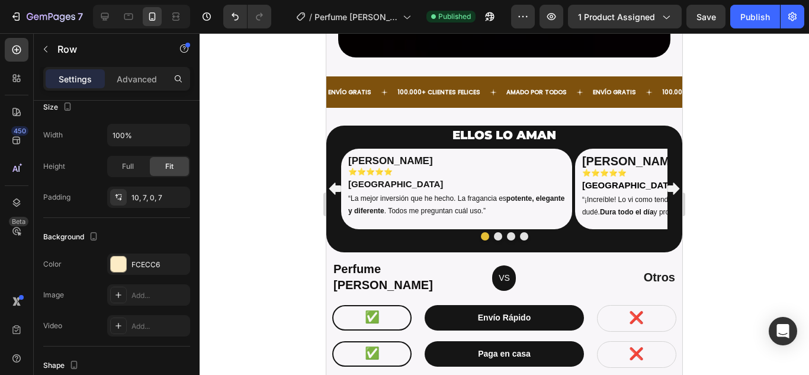
scroll to position [3378, 0]
